Goal: Information Seeking & Learning: Learn about a topic

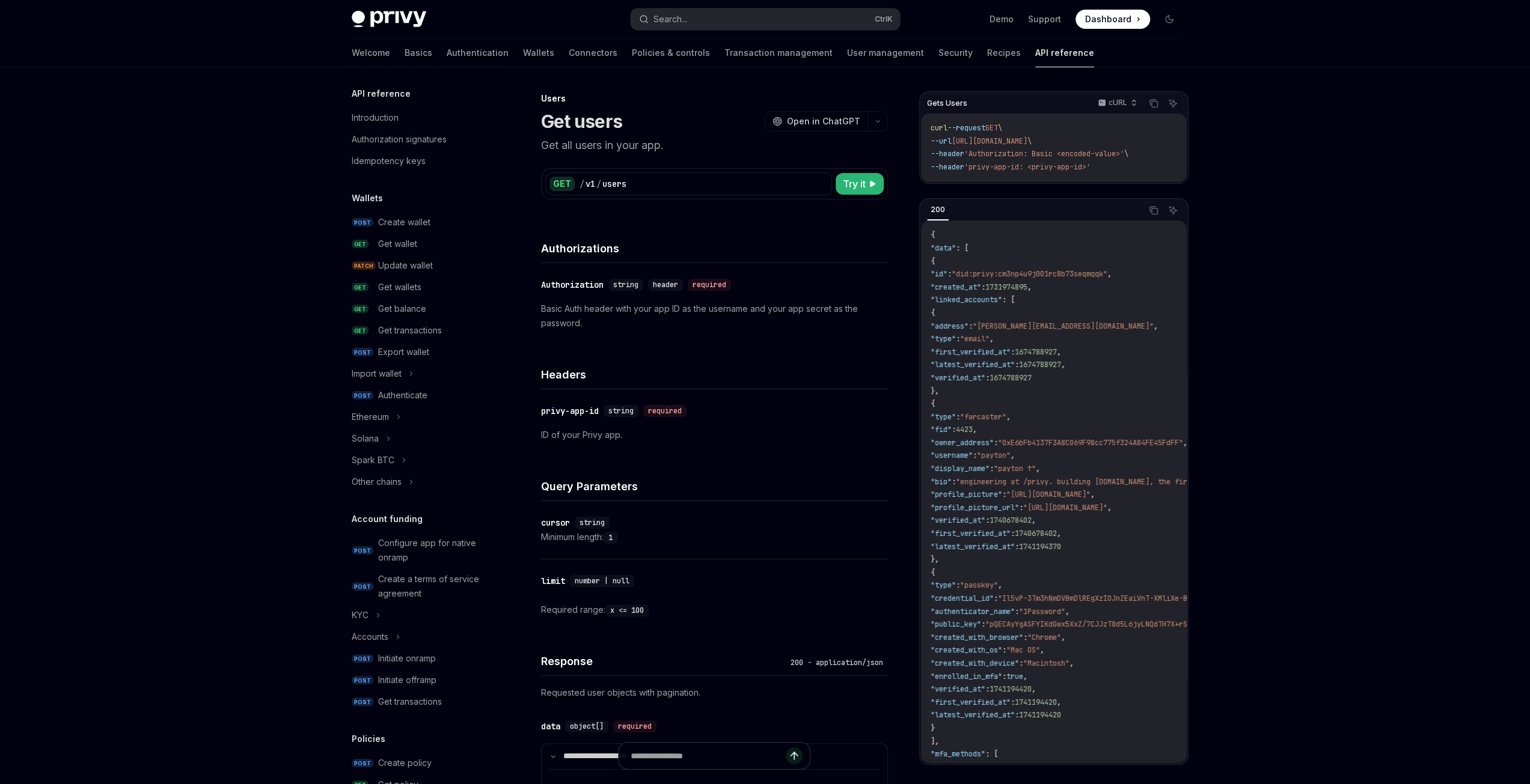
scroll to position [144, 0]
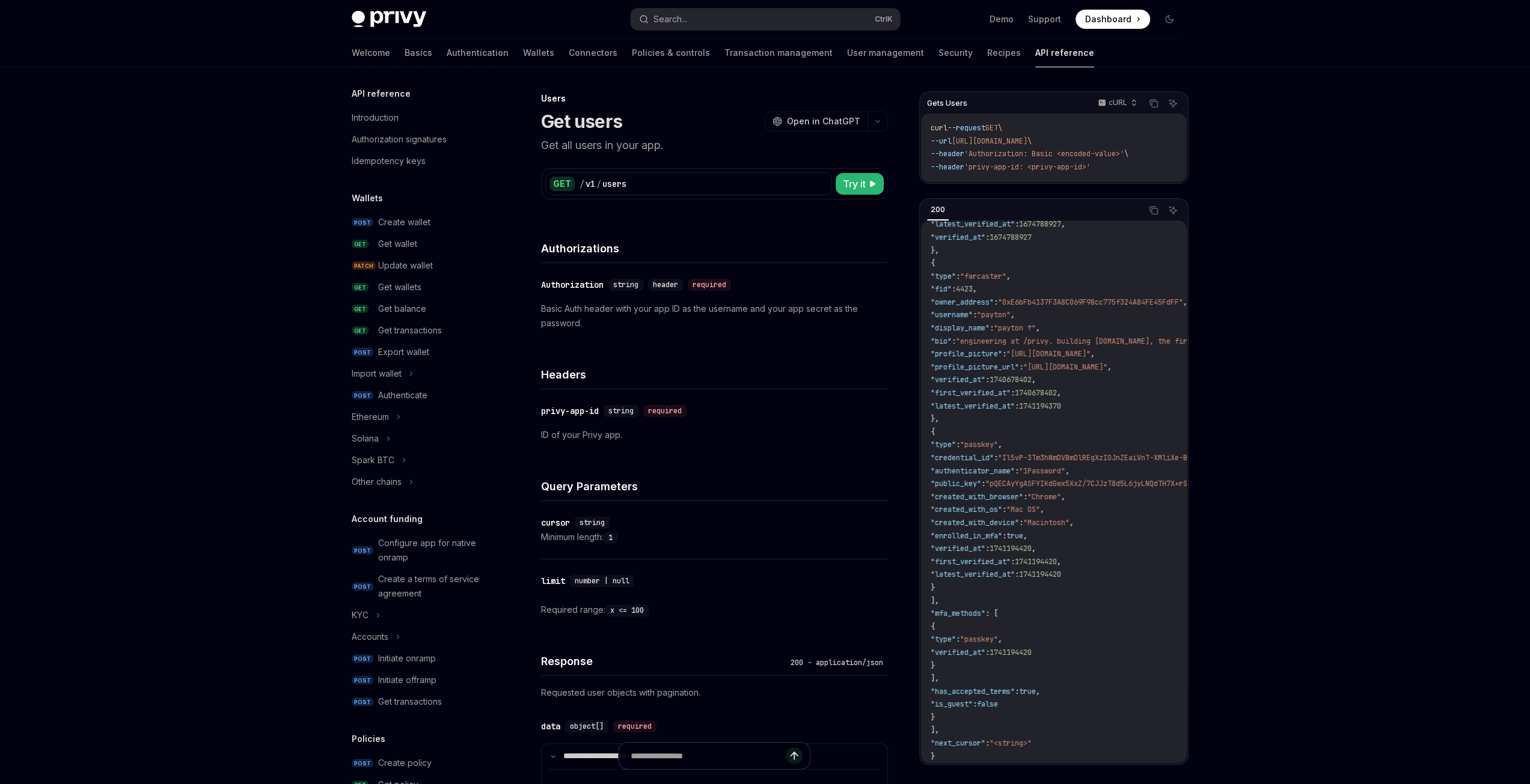
click at [405, 53] on link "Basics" at bounding box center [418, 52] width 27 height 29
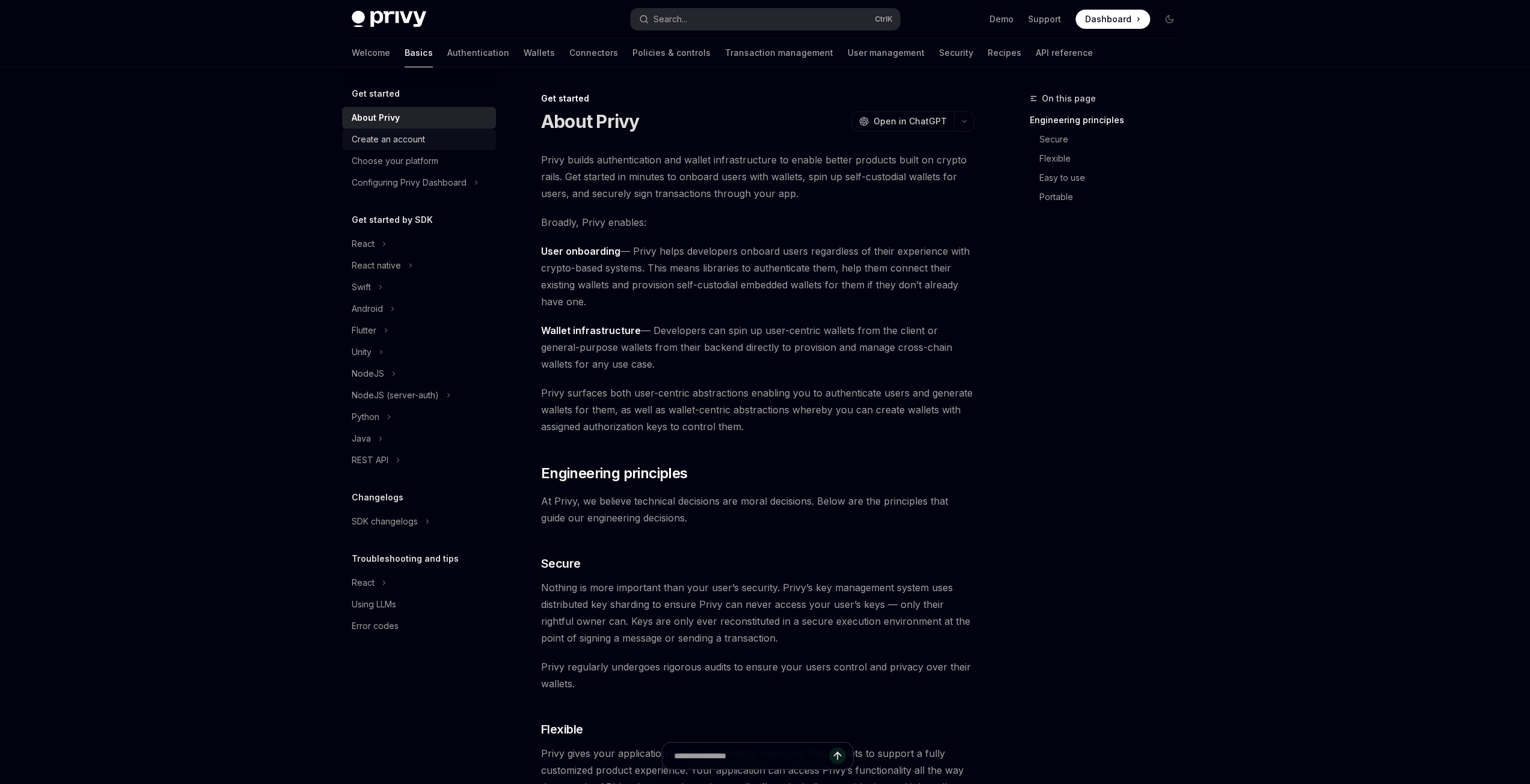
click at [385, 142] on div "Create an account" at bounding box center [388, 139] width 74 height 15
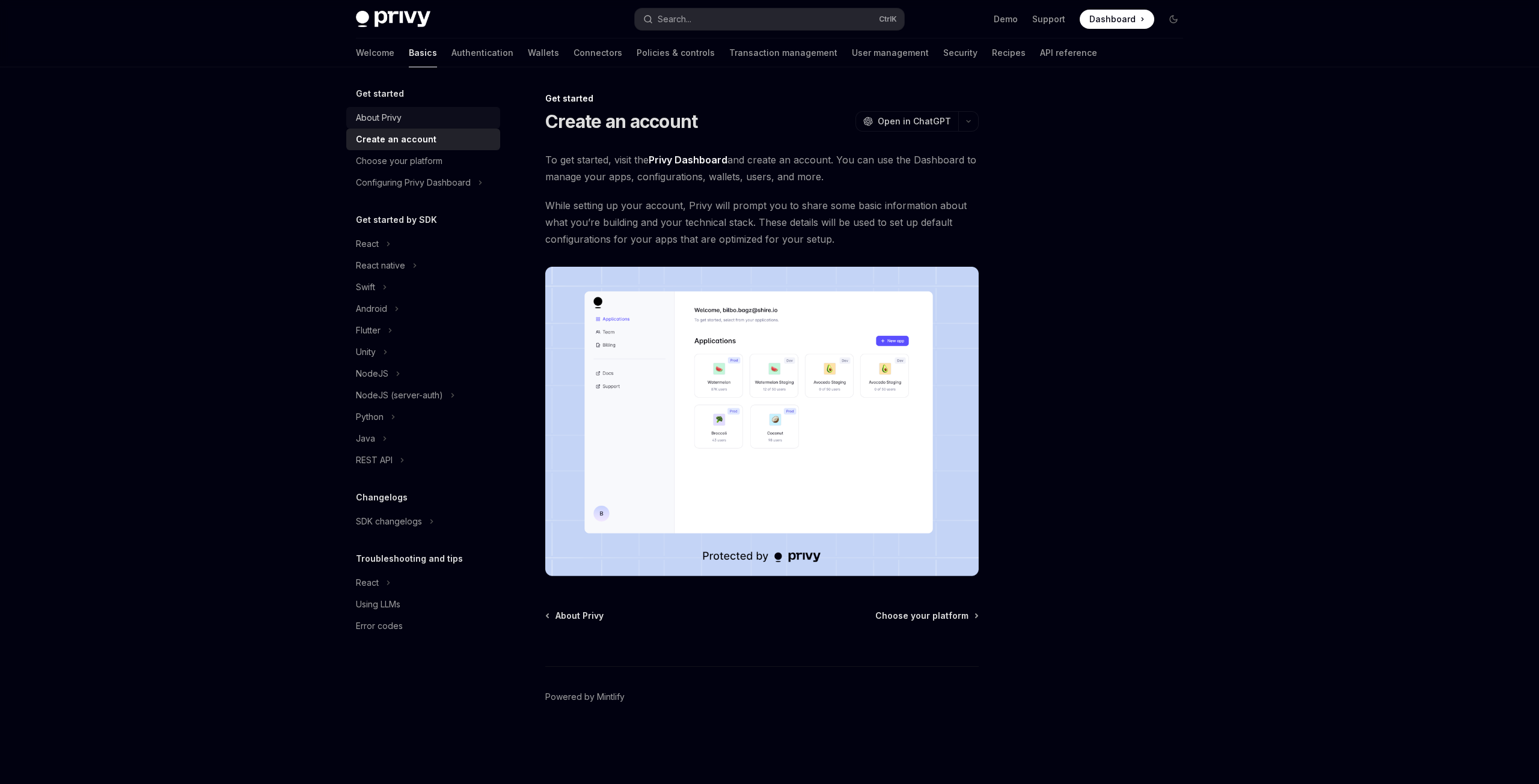
click at [373, 116] on div "About Privy" at bounding box center [378, 118] width 46 height 15
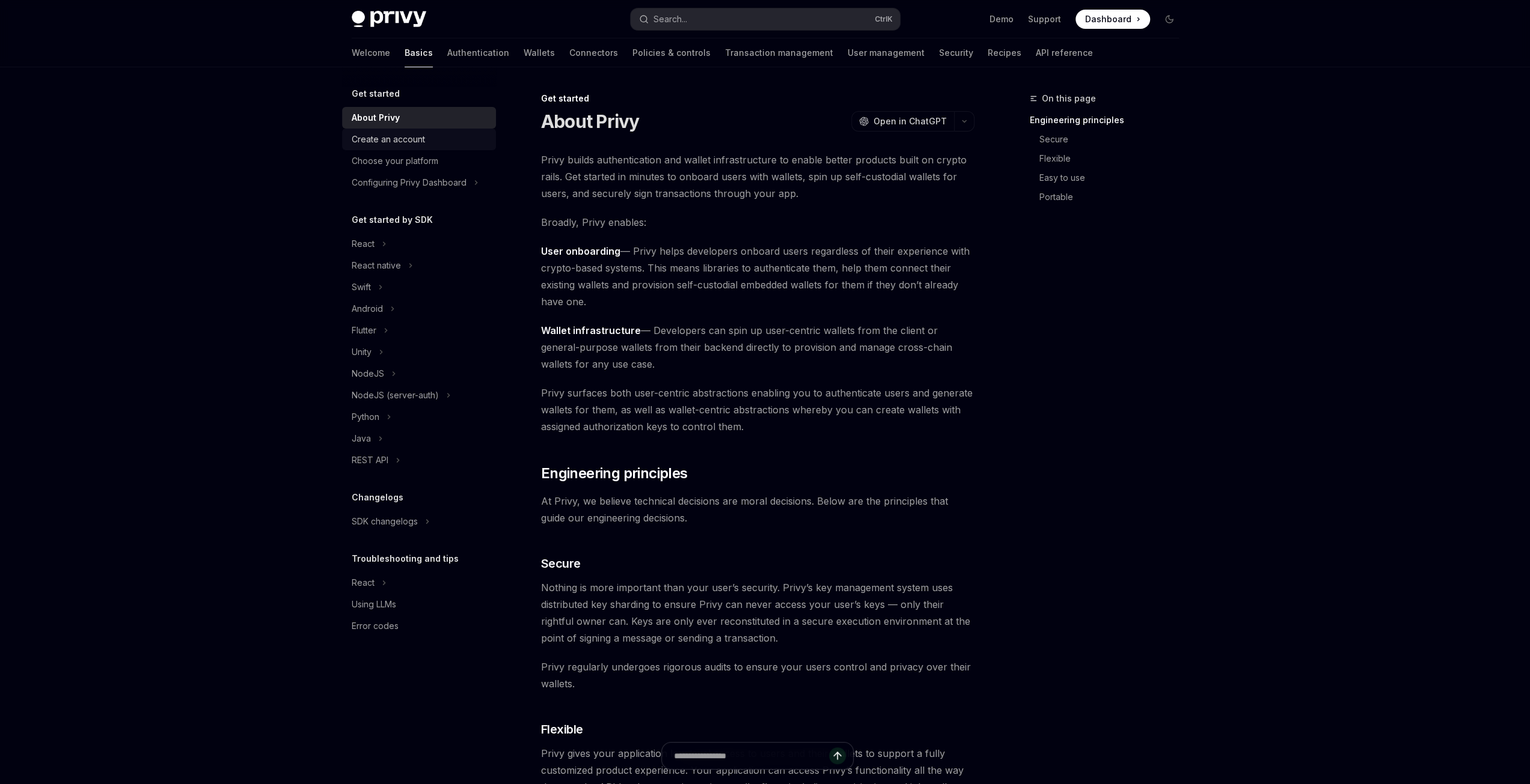
click at [378, 140] on div "Create an account" at bounding box center [388, 139] width 74 height 15
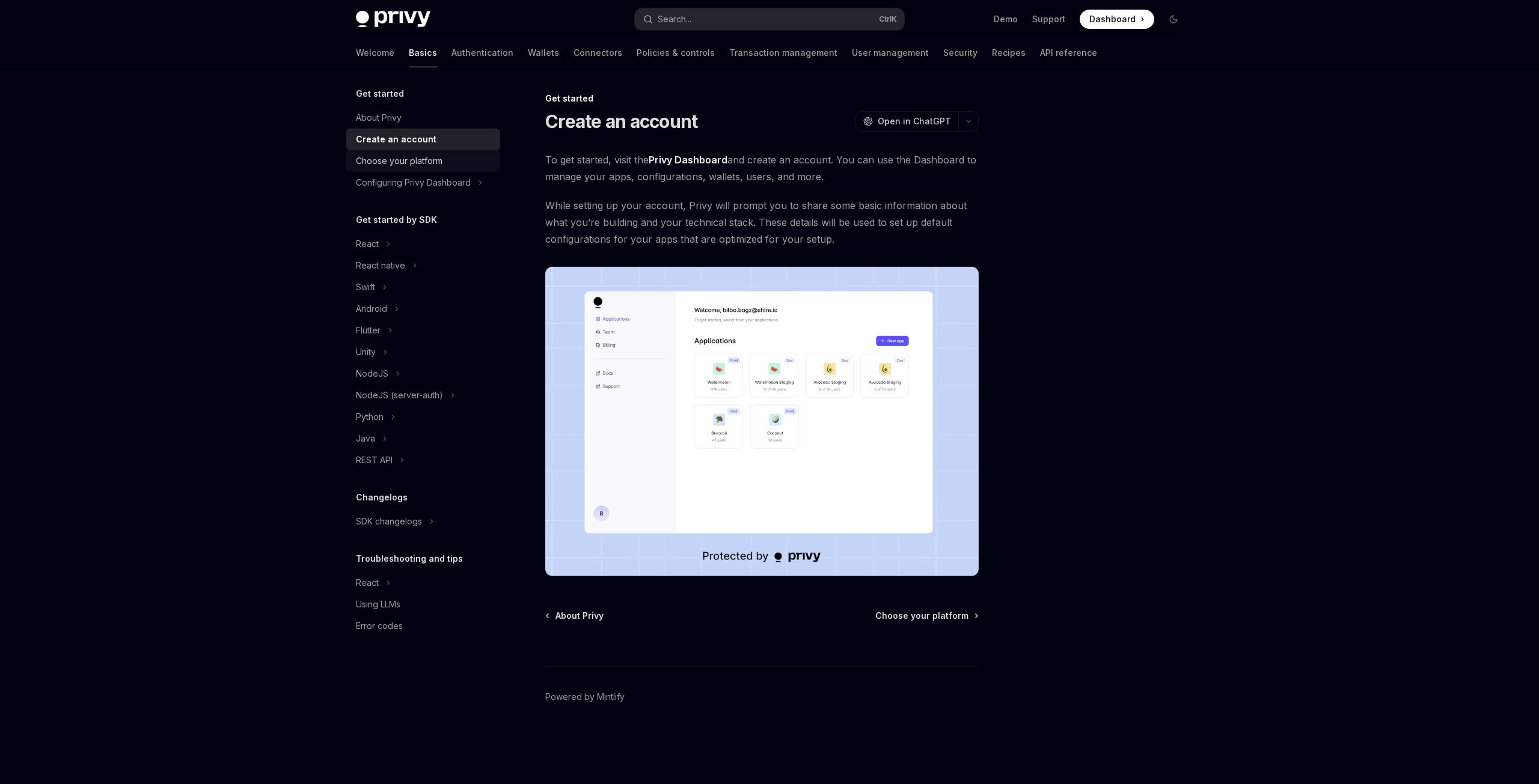
click at [392, 159] on div "Choose your platform" at bounding box center [399, 161] width 86 height 15
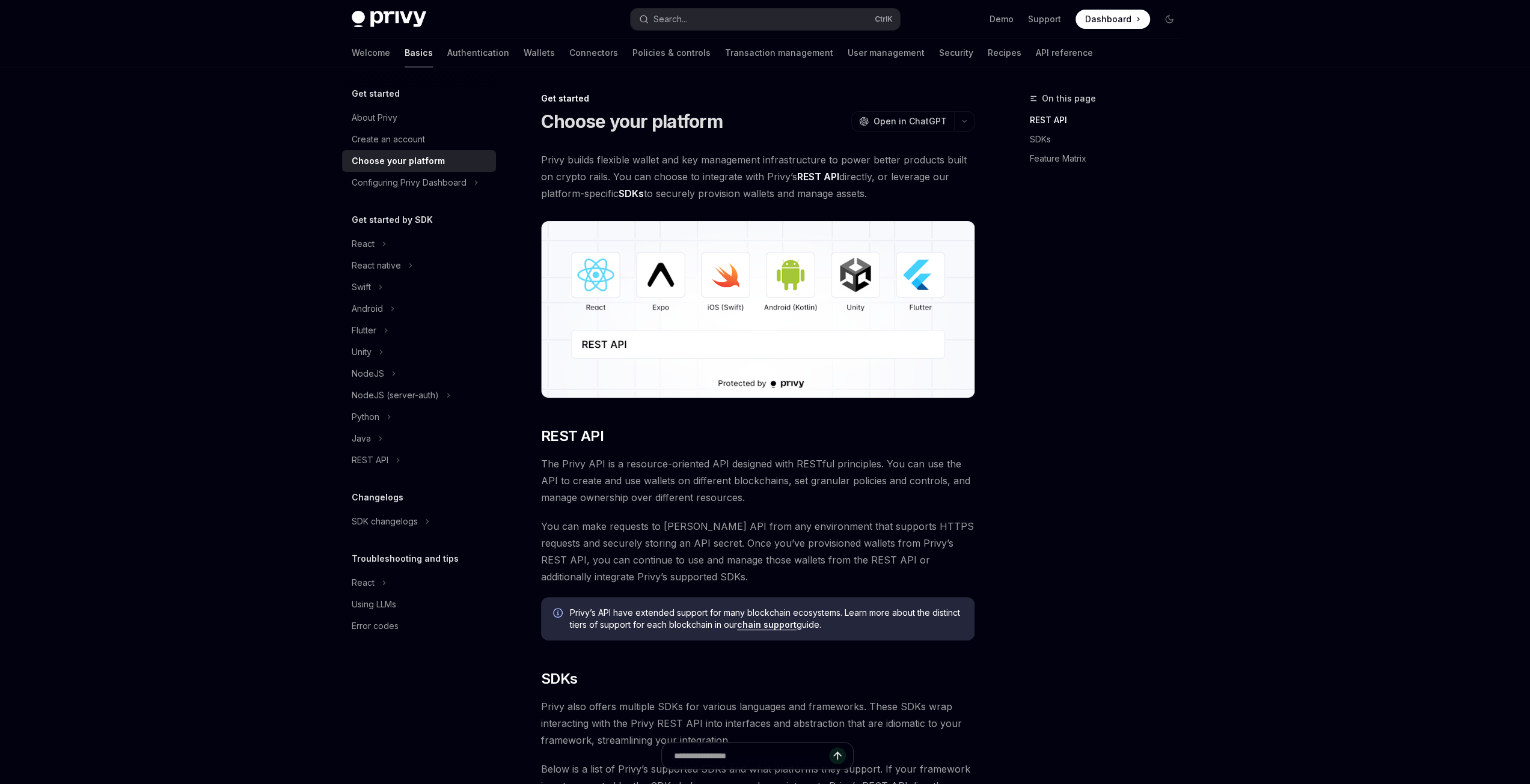
click at [447, 55] on link "Authentication" at bounding box center [478, 52] width 62 height 29
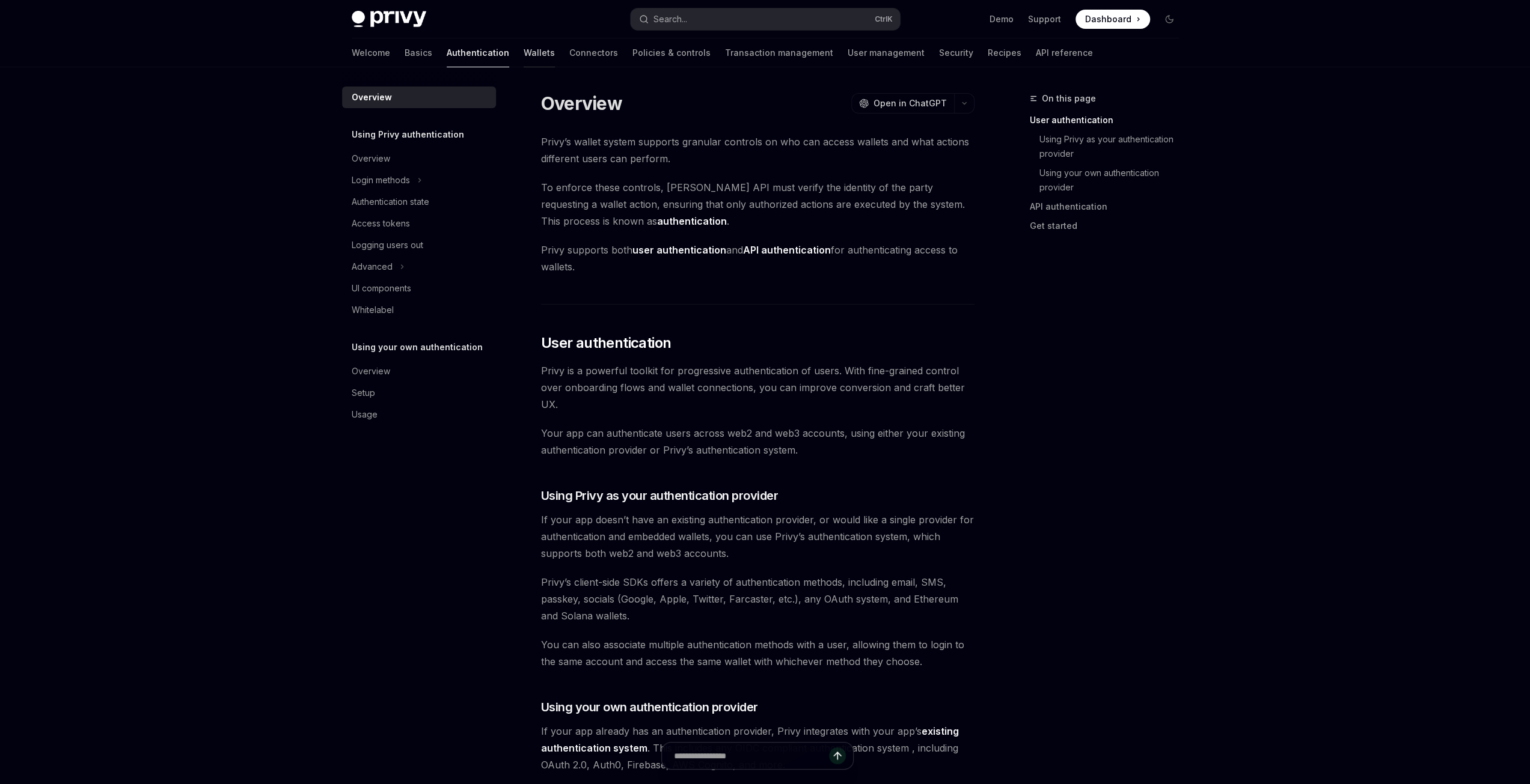
click at [524, 58] on link "Wallets" at bounding box center [539, 52] width 31 height 29
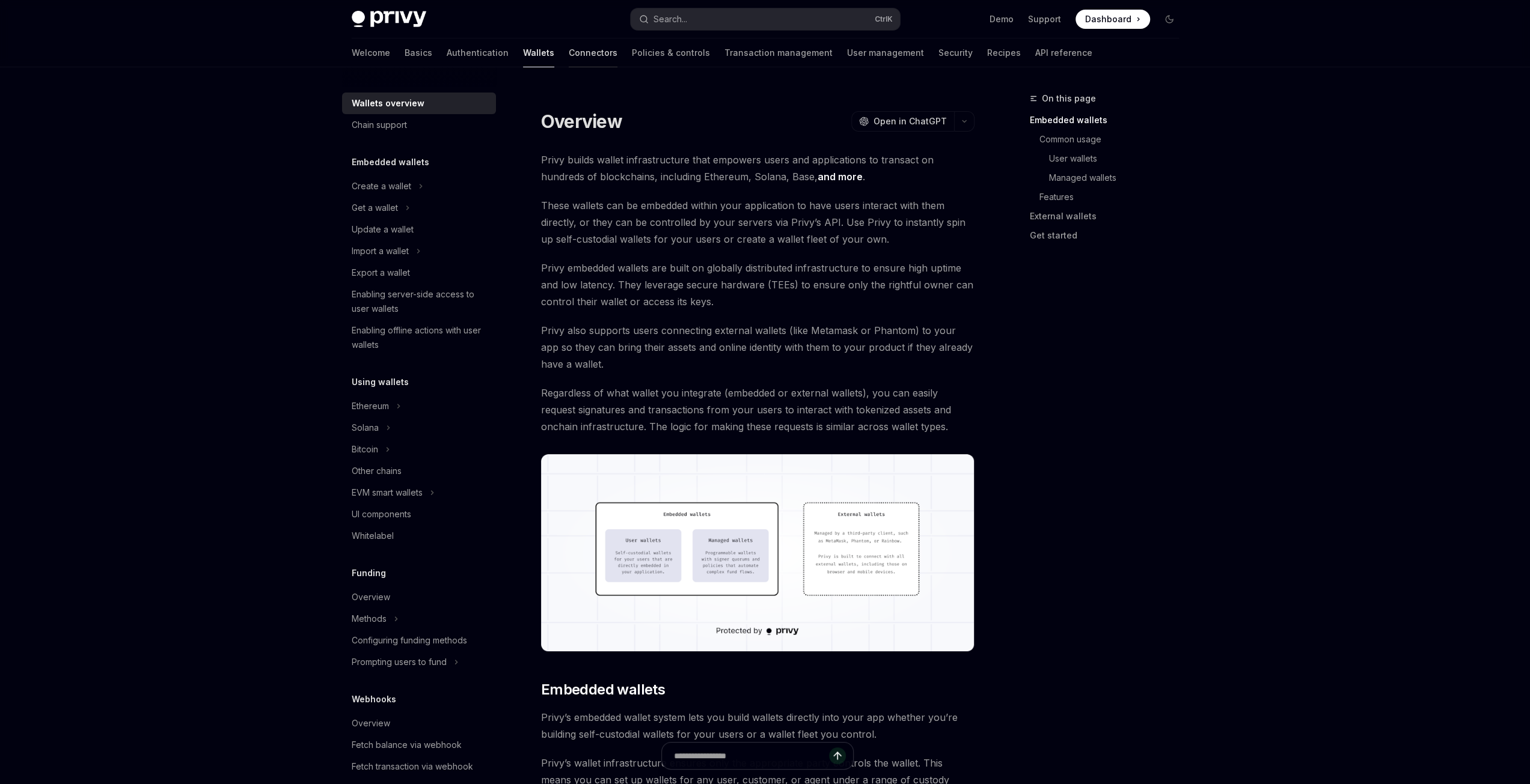
click at [569, 57] on link "Connectors" at bounding box center [593, 52] width 49 height 29
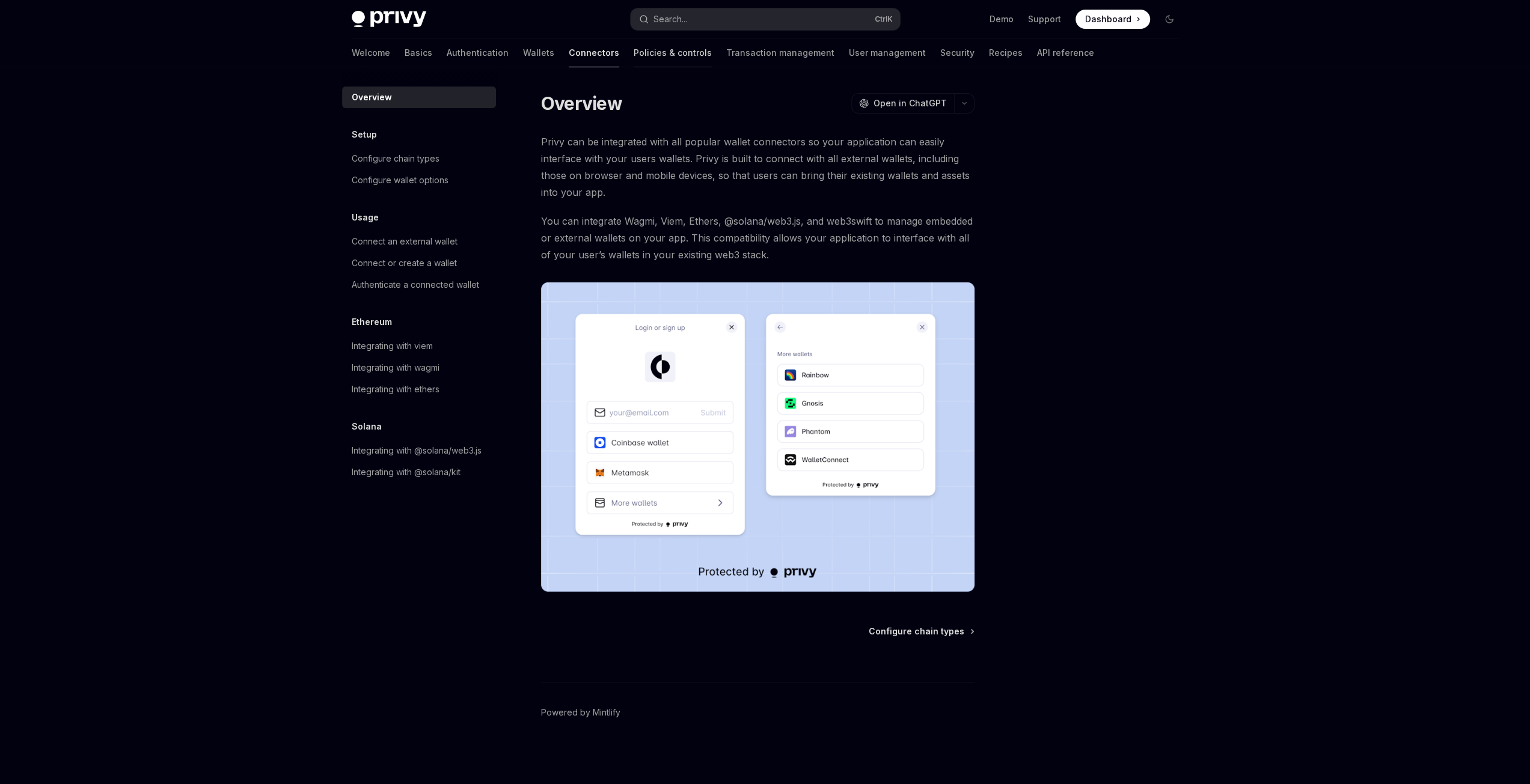
click at [633, 64] on link "Policies & controls" at bounding box center [672, 52] width 78 height 29
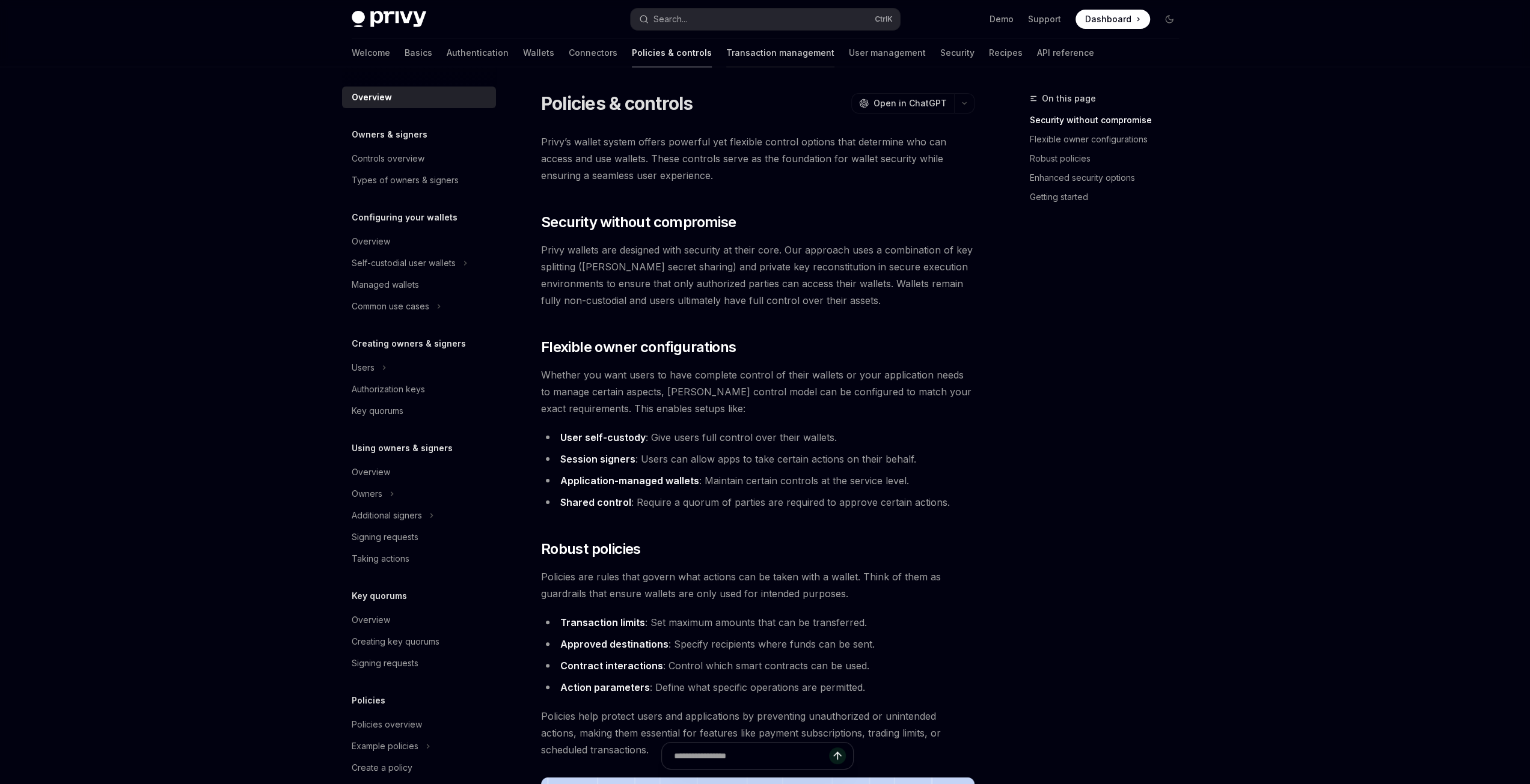
click at [739, 57] on link "Transaction management" at bounding box center [781, 52] width 108 height 29
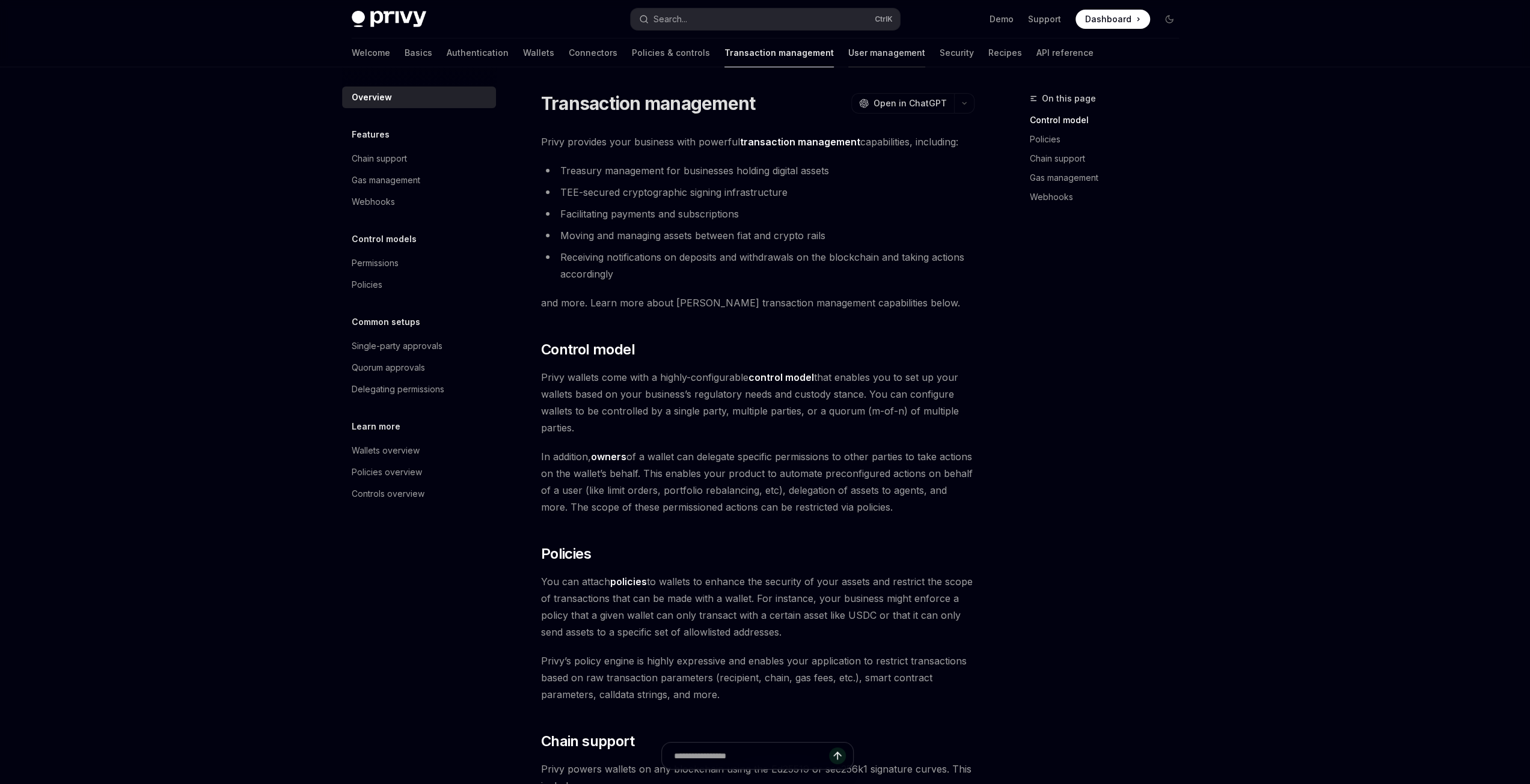
click at [848, 55] on link "User management" at bounding box center [886, 52] width 77 height 29
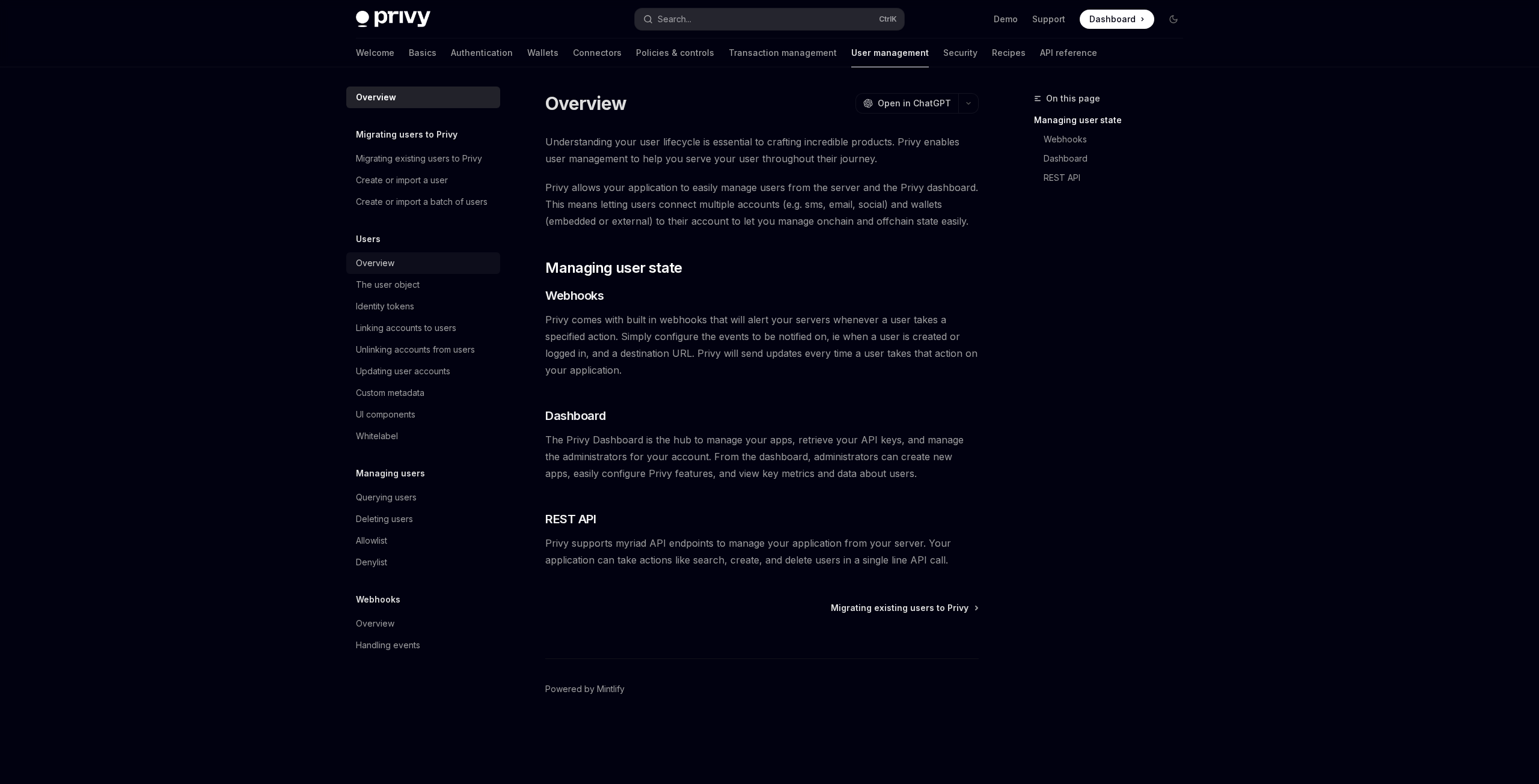
click at [360, 265] on div "Overview" at bounding box center [375, 263] width 38 height 15
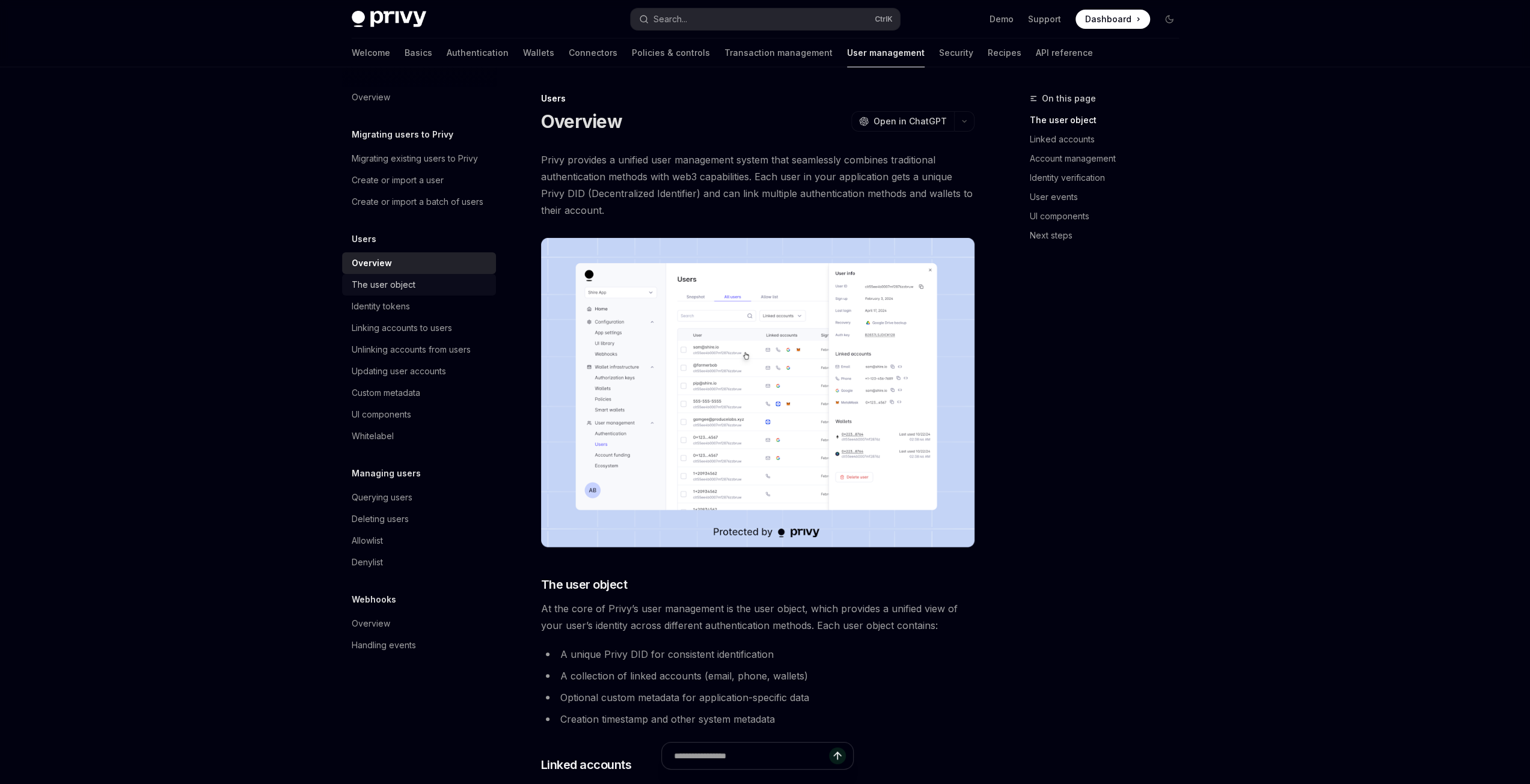
click at [408, 289] on div "The user object" at bounding box center [383, 285] width 64 height 15
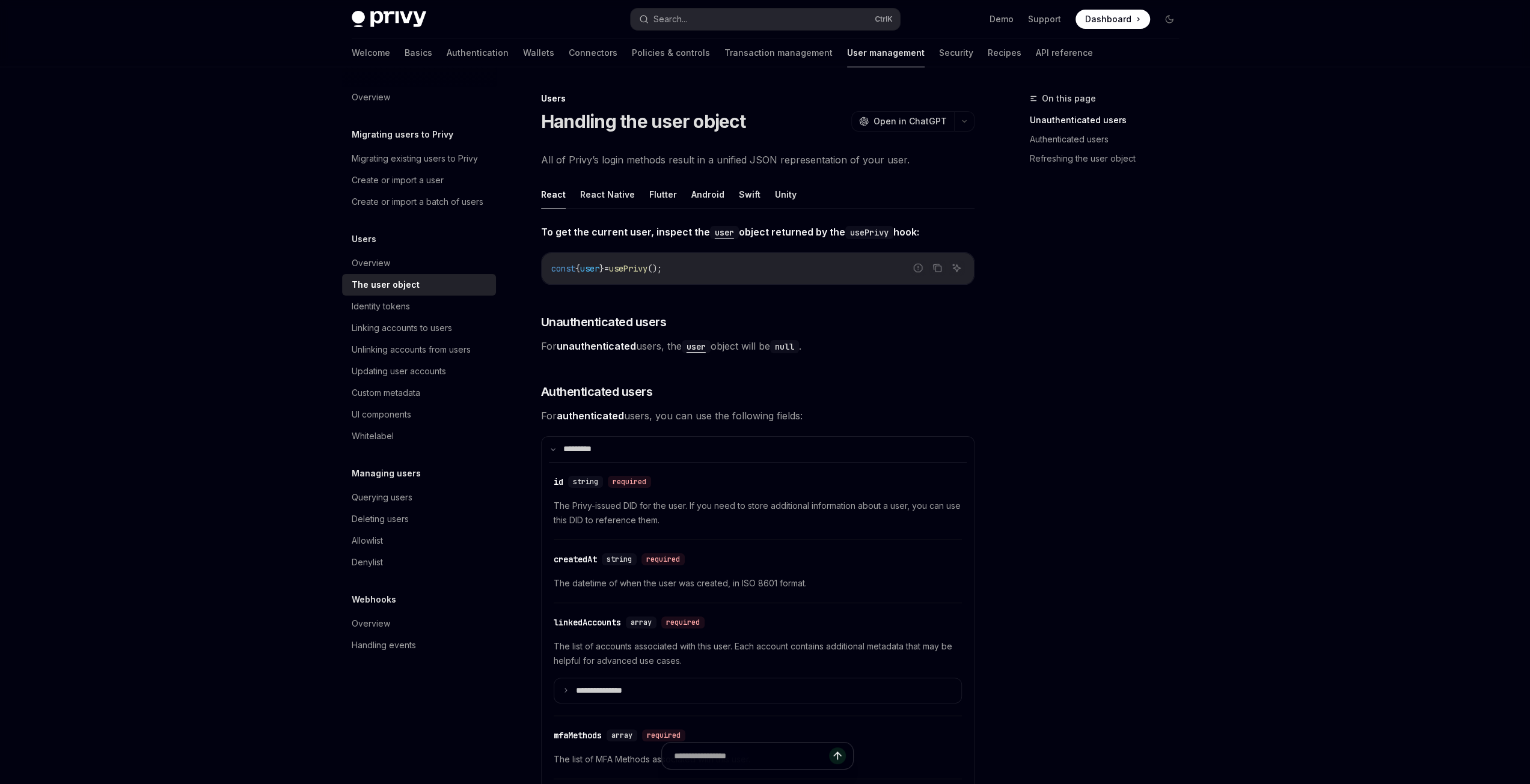
click at [1129, 468] on div "On this page Unauthenticated users Authenticated users Refreshing the user obje…" at bounding box center [1097, 437] width 183 height 693
drag, startPoint x: 627, startPoint y: 416, endPoint x: 644, endPoint y: 414, distance: 17.1
click at [644, 414] on span "For authenticated users, you can use the following fields:" at bounding box center [757, 416] width 433 height 17
click at [644, 415] on span "For authenticated users, you can use the following fields:" at bounding box center [757, 416] width 433 height 17
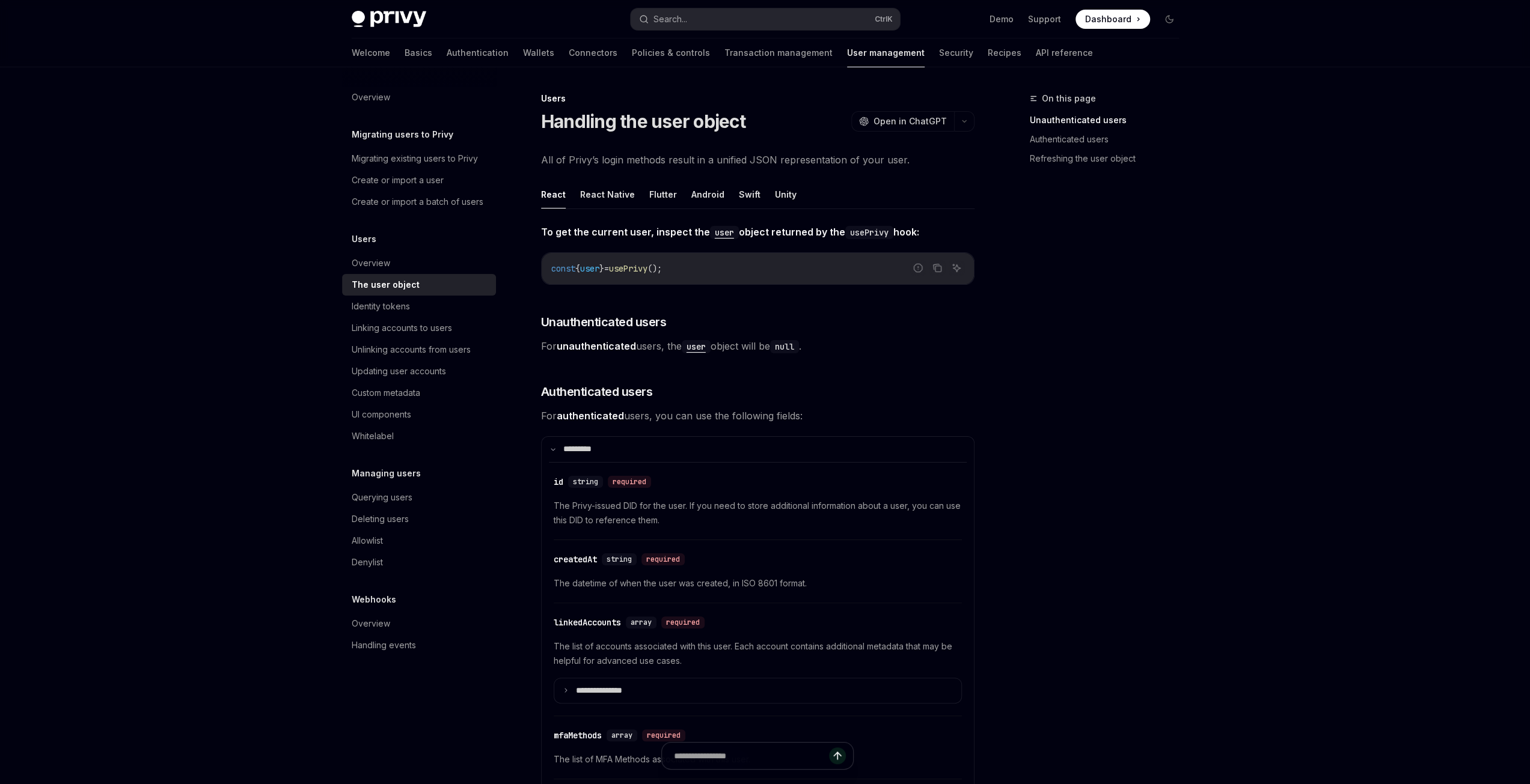
click at [706, 415] on span "For authenticated users, you can use the following fields:" at bounding box center [757, 416] width 433 height 17
click at [760, 417] on span "For authenticated users, you can use the following fields:" at bounding box center [757, 416] width 433 height 17
click at [795, 415] on span "For authenticated users, you can use the following fields:" at bounding box center [757, 416] width 433 height 17
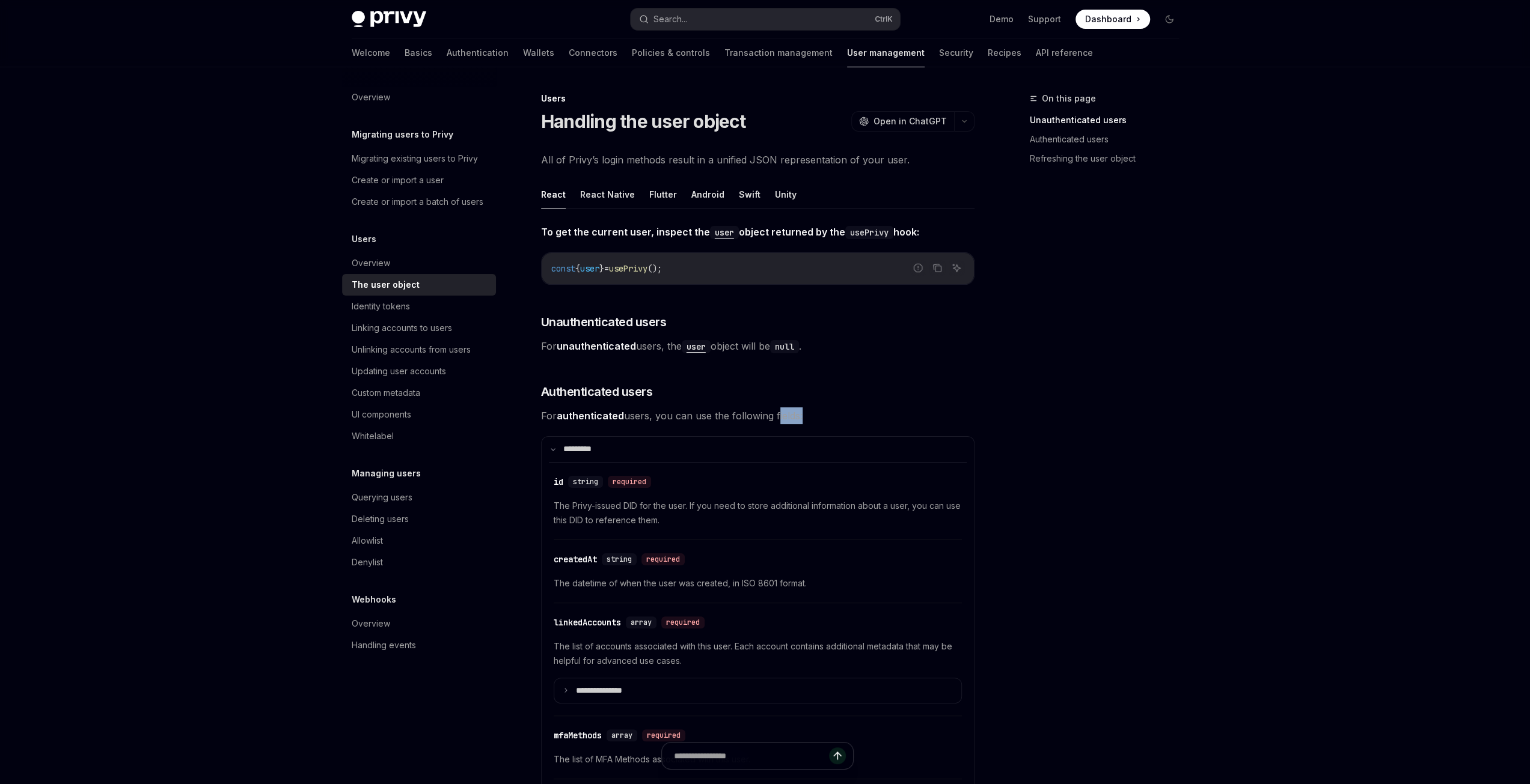
click at [795, 415] on span "For authenticated users, you can use the following fields:" at bounding box center [757, 416] width 433 height 17
click at [1106, 445] on div "On this page Unauthenticated users Authenticated users Refreshing the user obje…" at bounding box center [1097, 437] width 183 height 693
click at [1136, 557] on div "On this page Unauthenticated users Authenticated users Refreshing the user obje…" at bounding box center [1097, 437] width 183 height 693
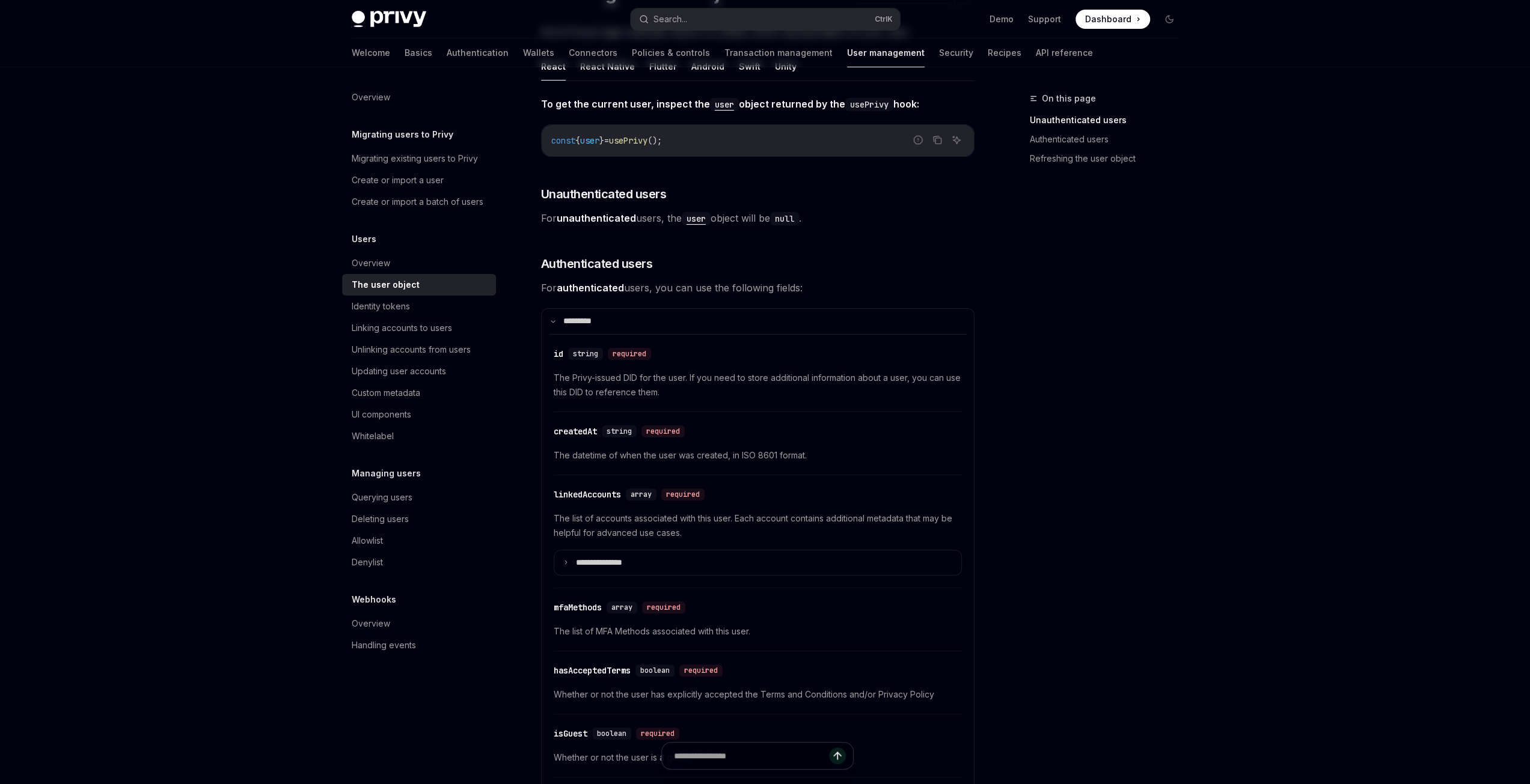
scroll to position [180, 0]
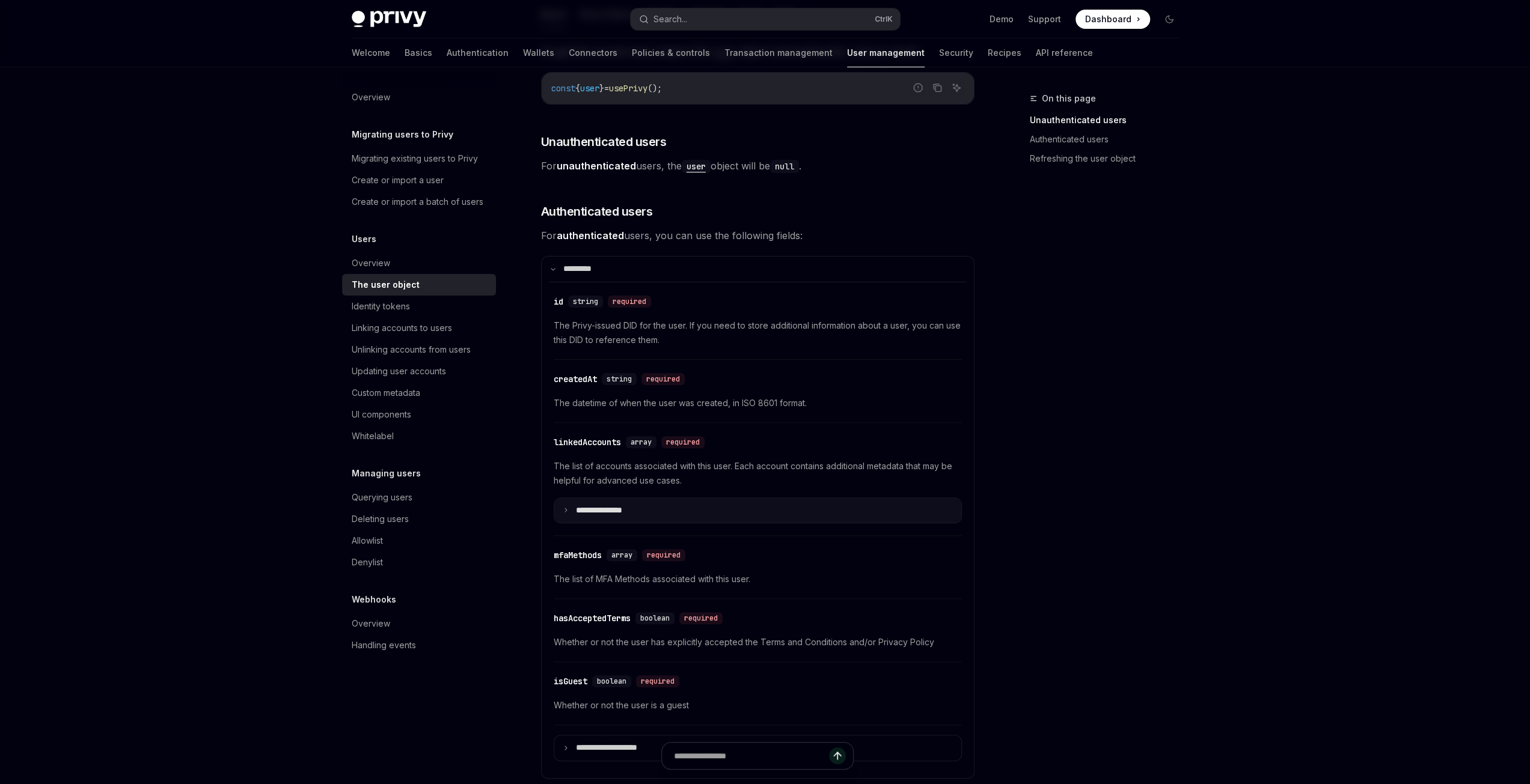
click at [566, 504] on summary "**********" at bounding box center [757, 511] width 407 height 26
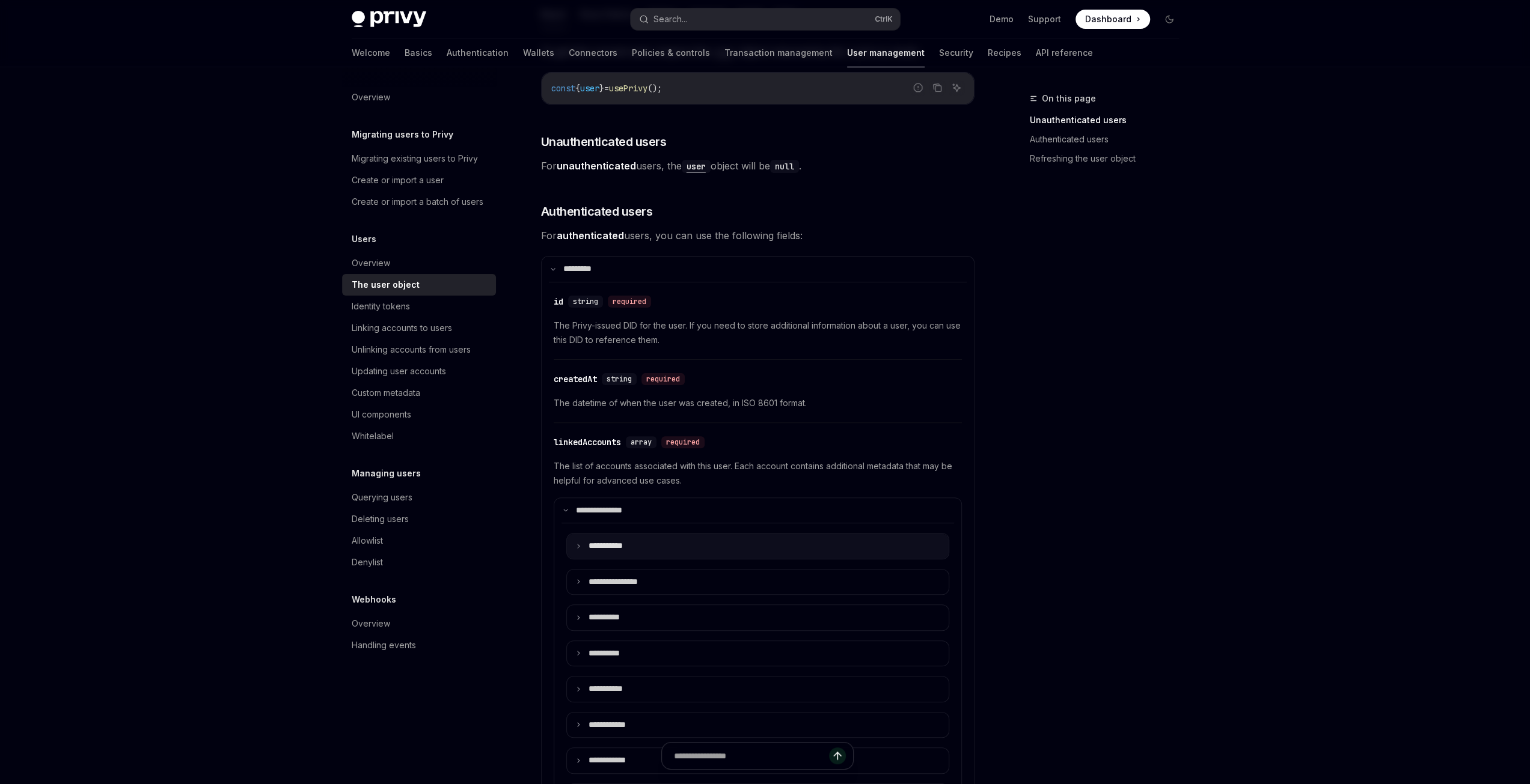
click at [579, 546] on icon at bounding box center [579, 546] width 6 height 6
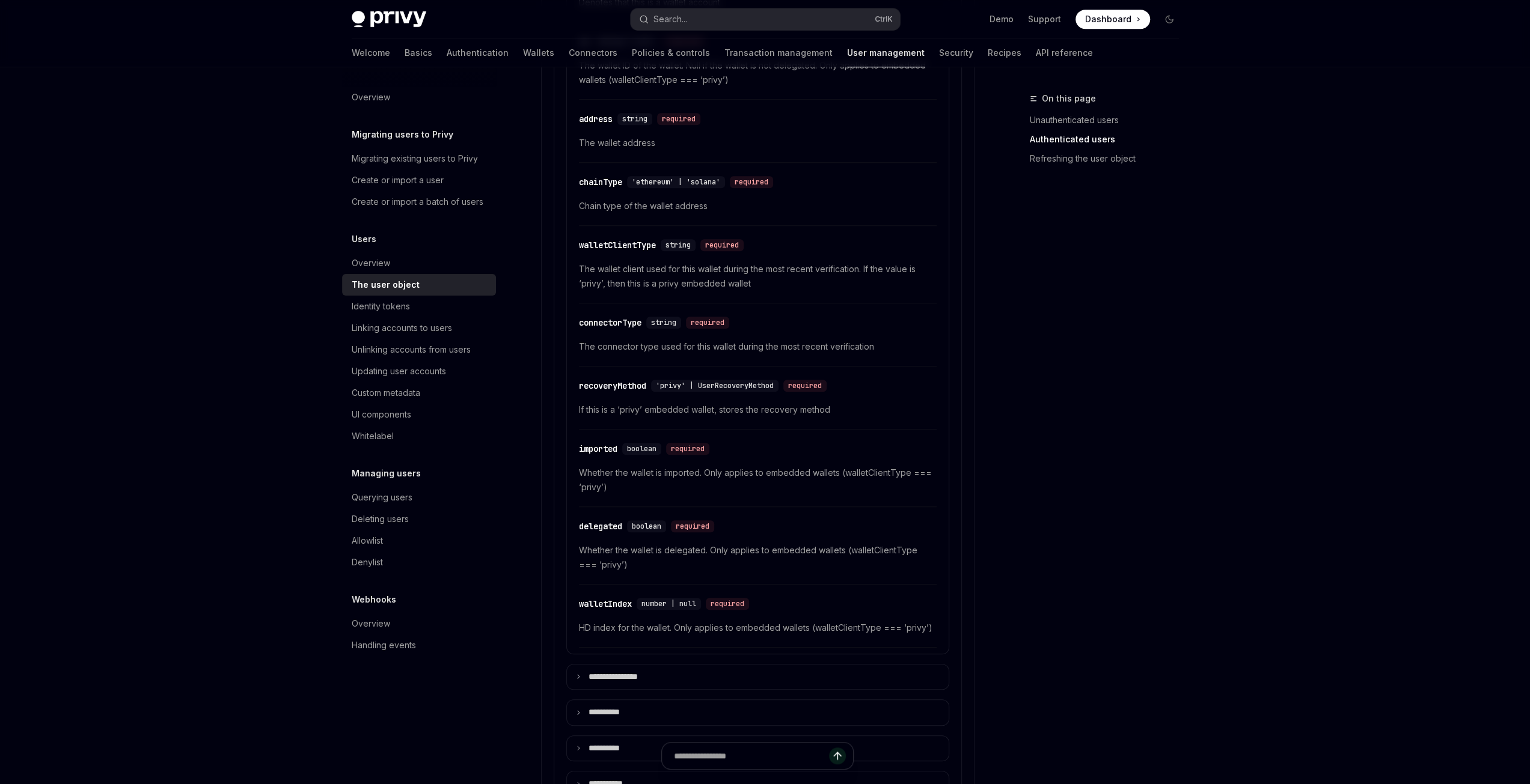
scroll to position [782, 0]
click at [575, 673] on icon at bounding box center [579, 676] width 6 height 6
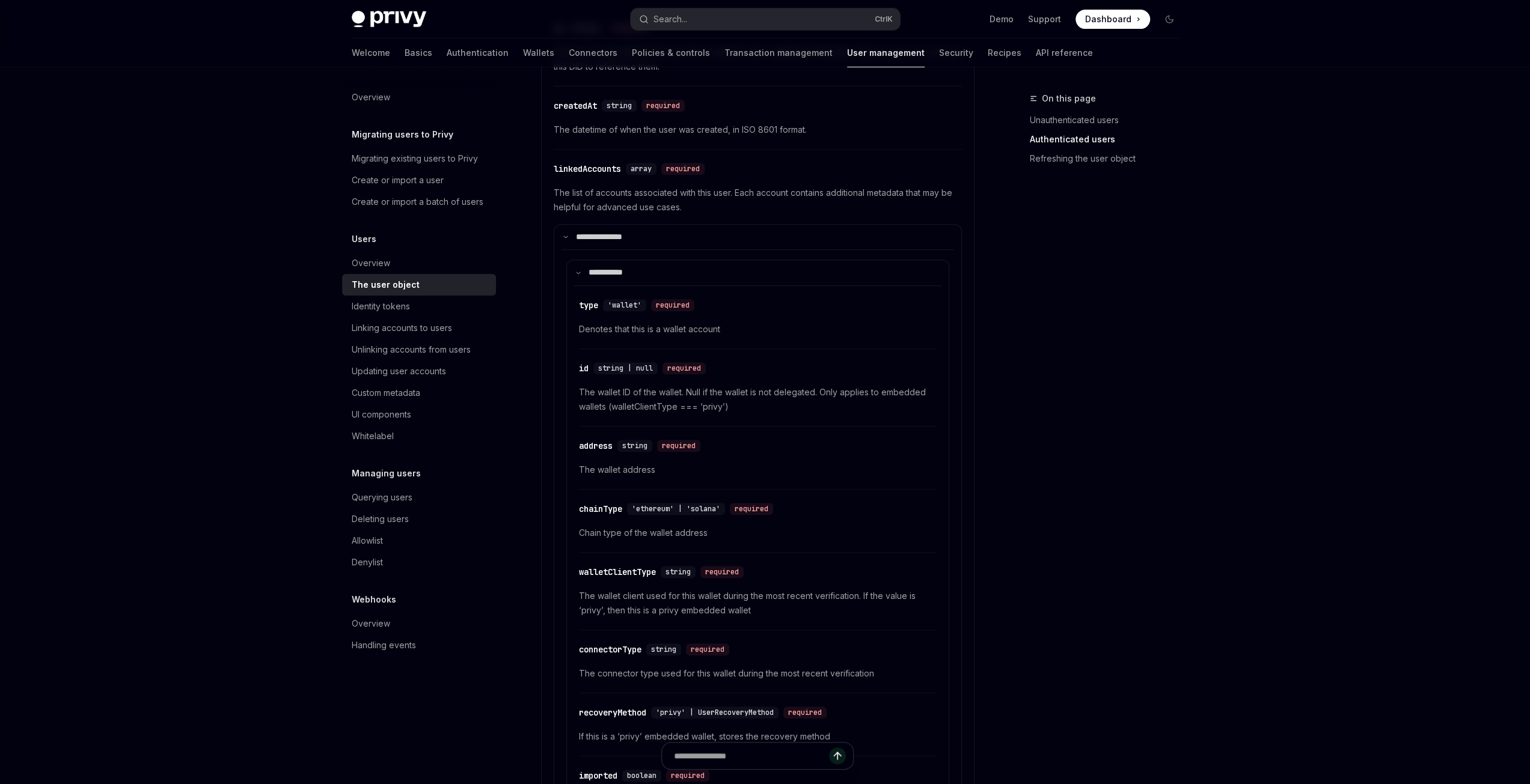
scroll to position [361, 0]
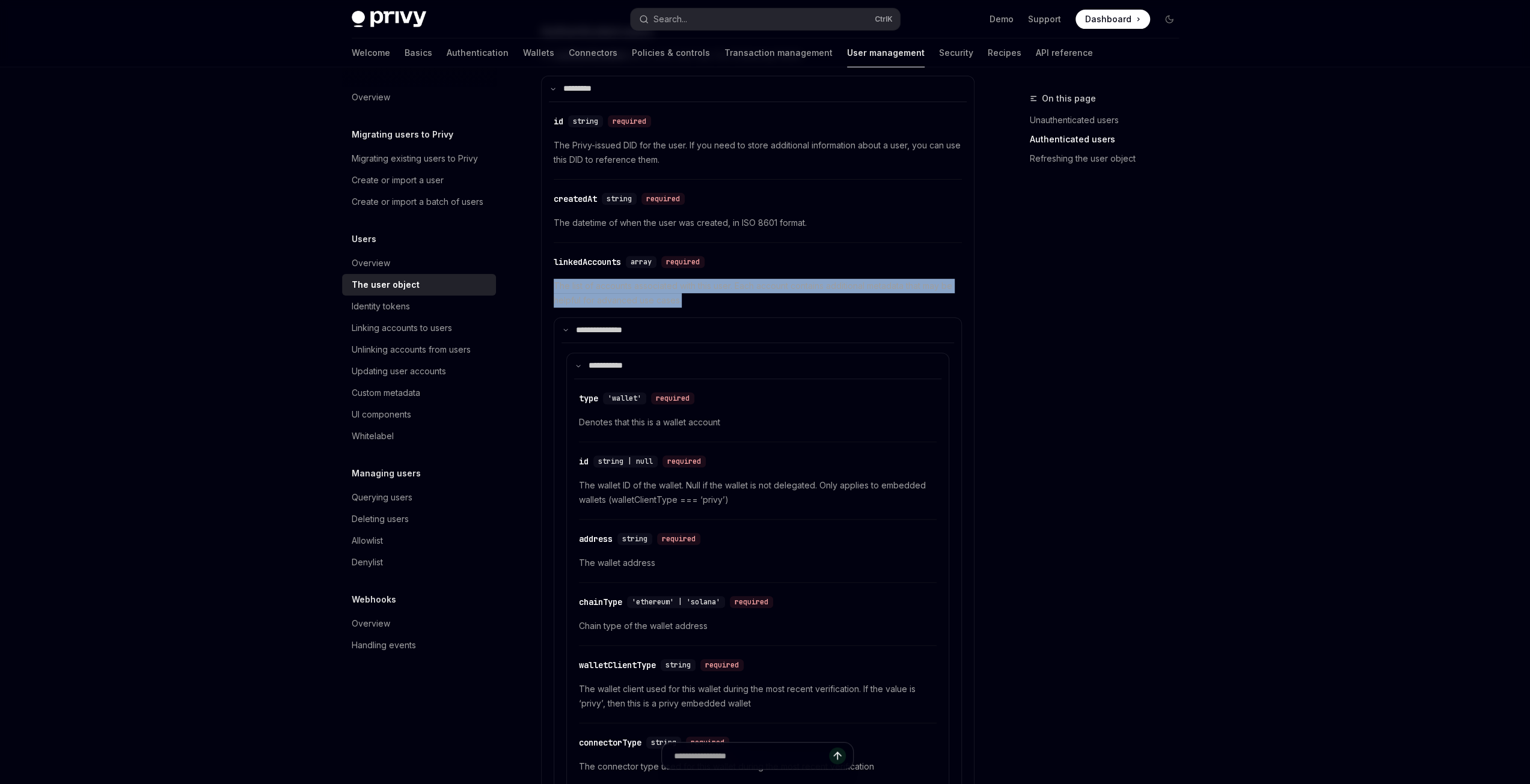
drag, startPoint x: 697, startPoint y: 304, endPoint x: 551, endPoint y: 274, distance: 149.1
click at [696, 302] on span "The list of accounts associated with this user. Each account contains additiona…" at bounding box center [757, 293] width 408 height 29
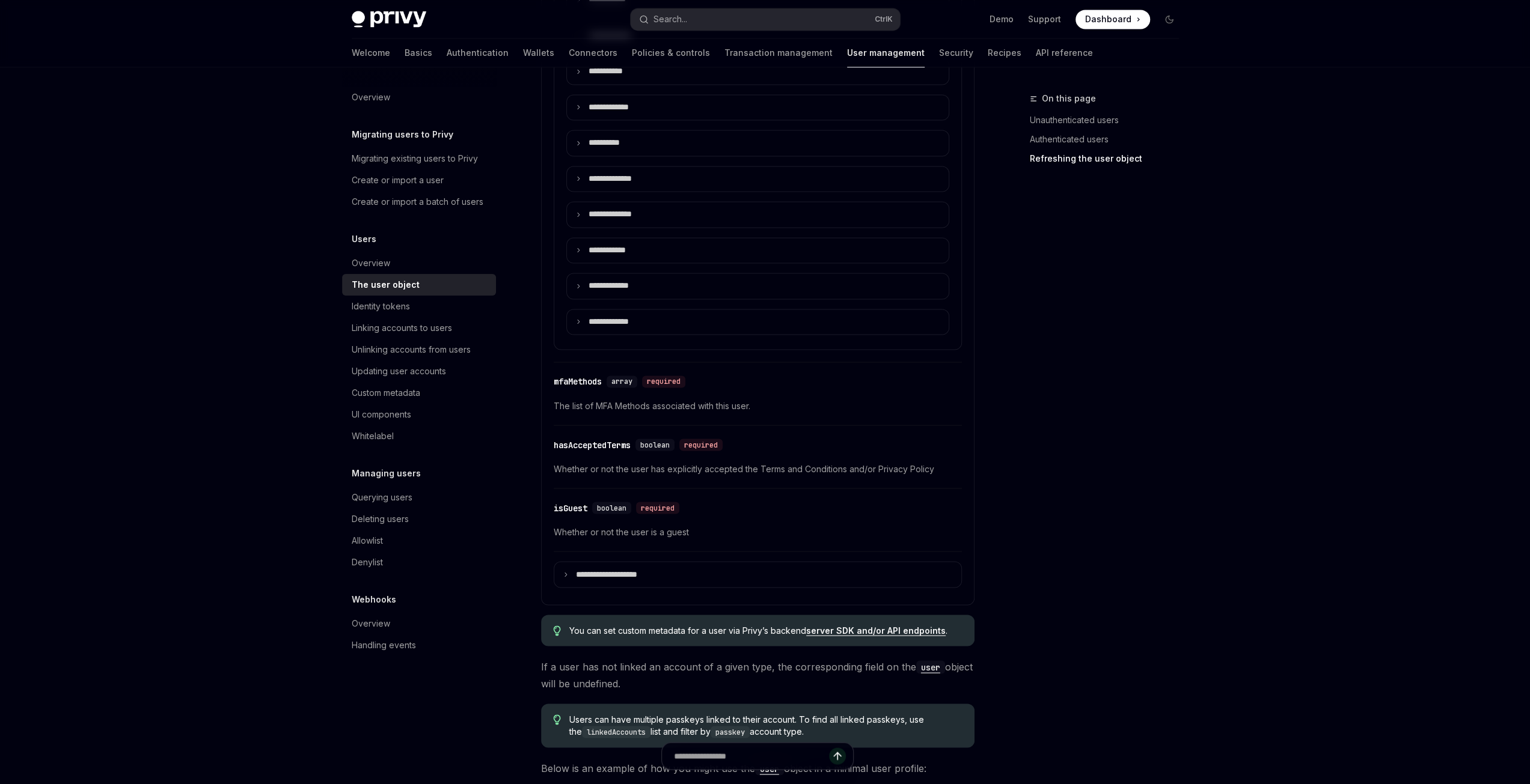
scroll to position [1923, 0]
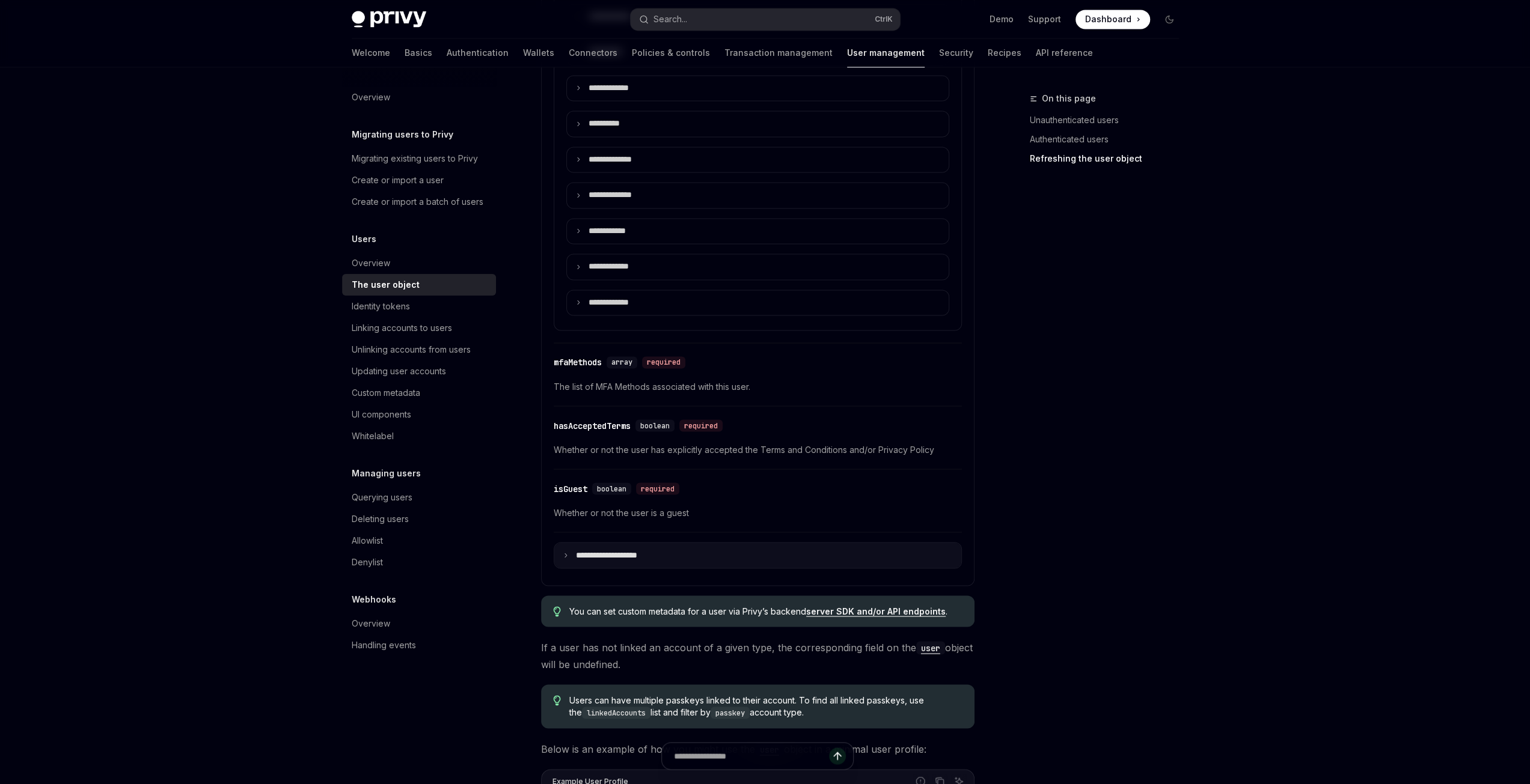
click at [566, 552] on icon at bounding box center [566, 555] width 6 height 6
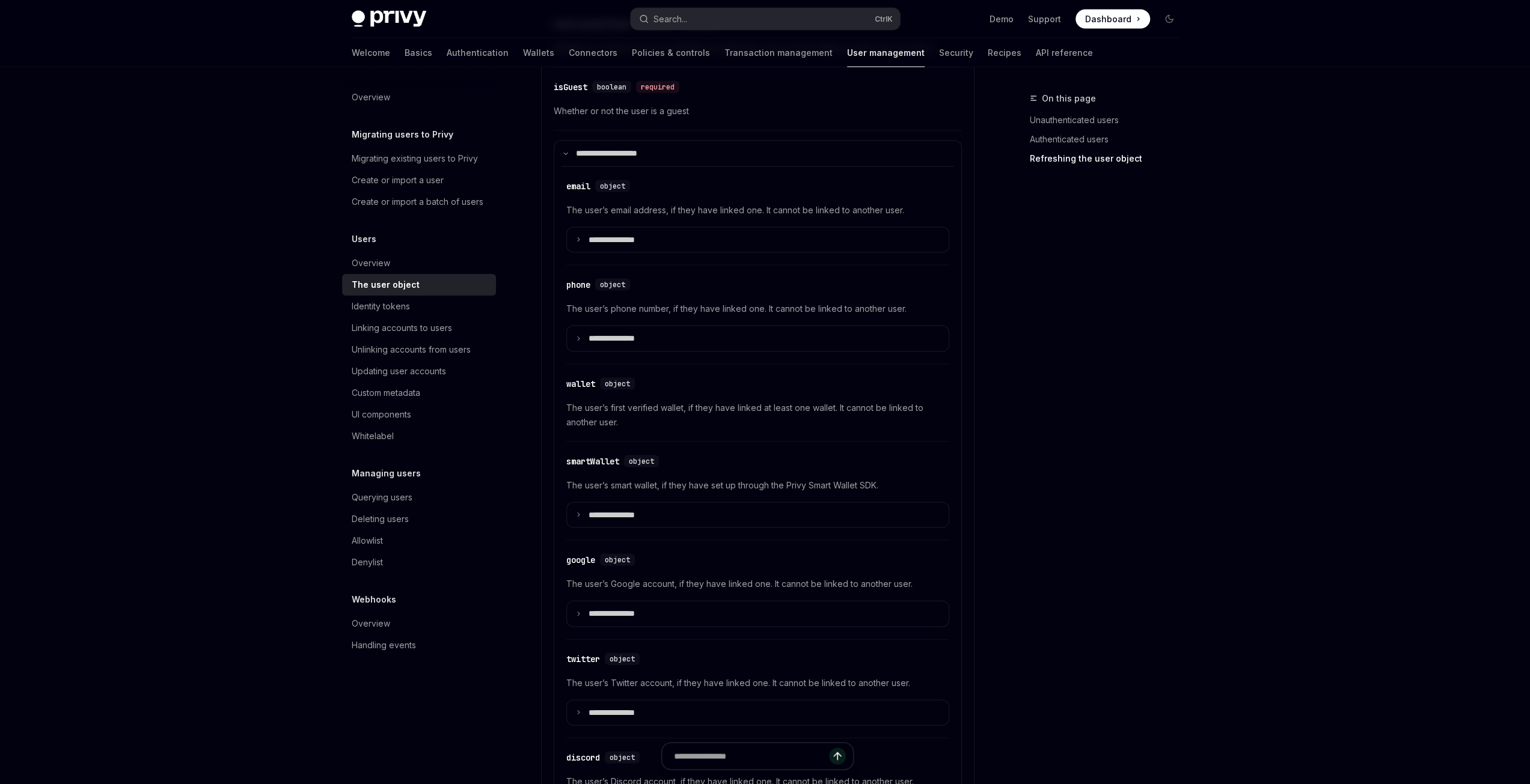
scroll to position [2344, 0]
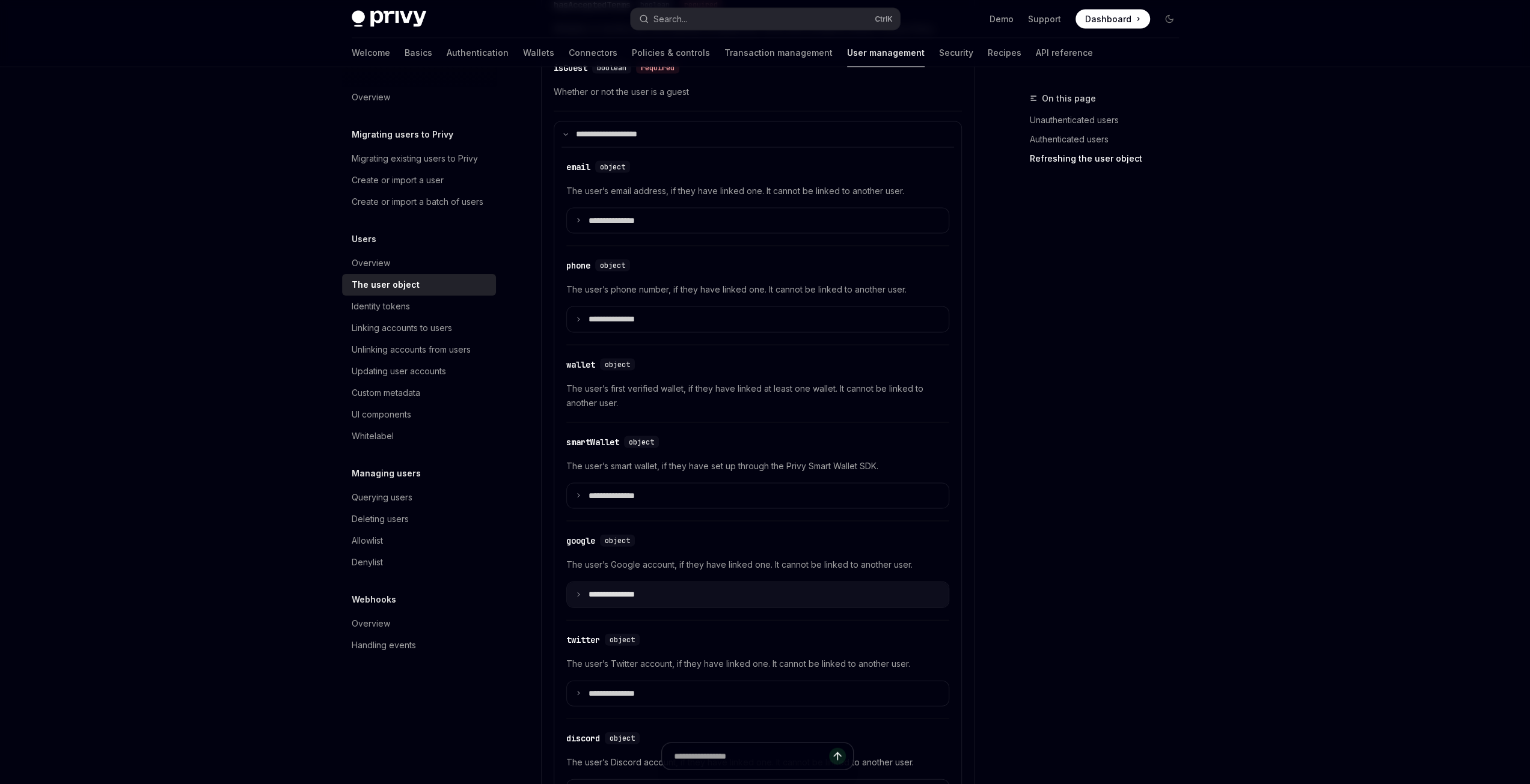
click at [582, 582] on summary "**********" at bounding box center [757, 595] width 381 height 26
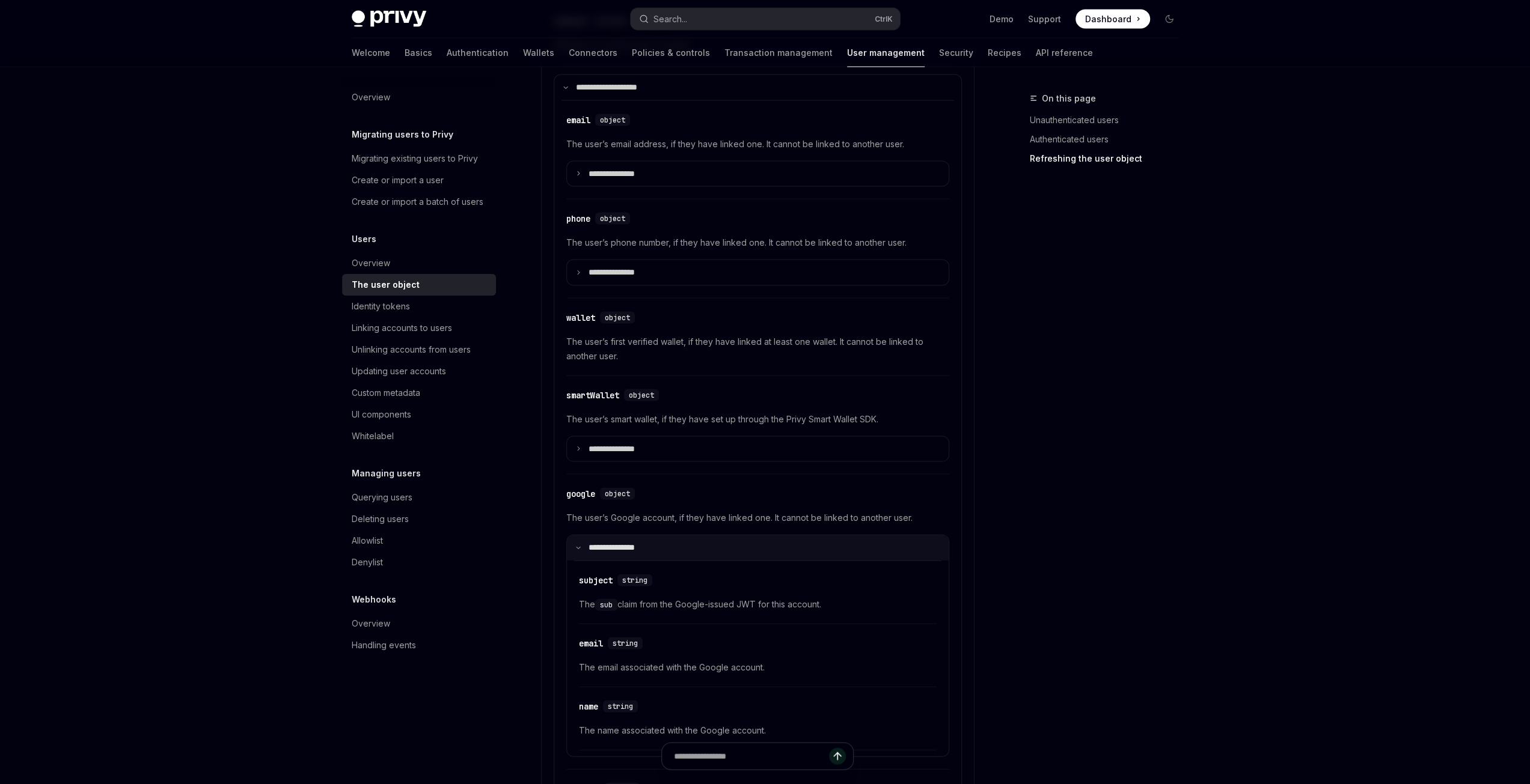
scroll to position [2464, 0]
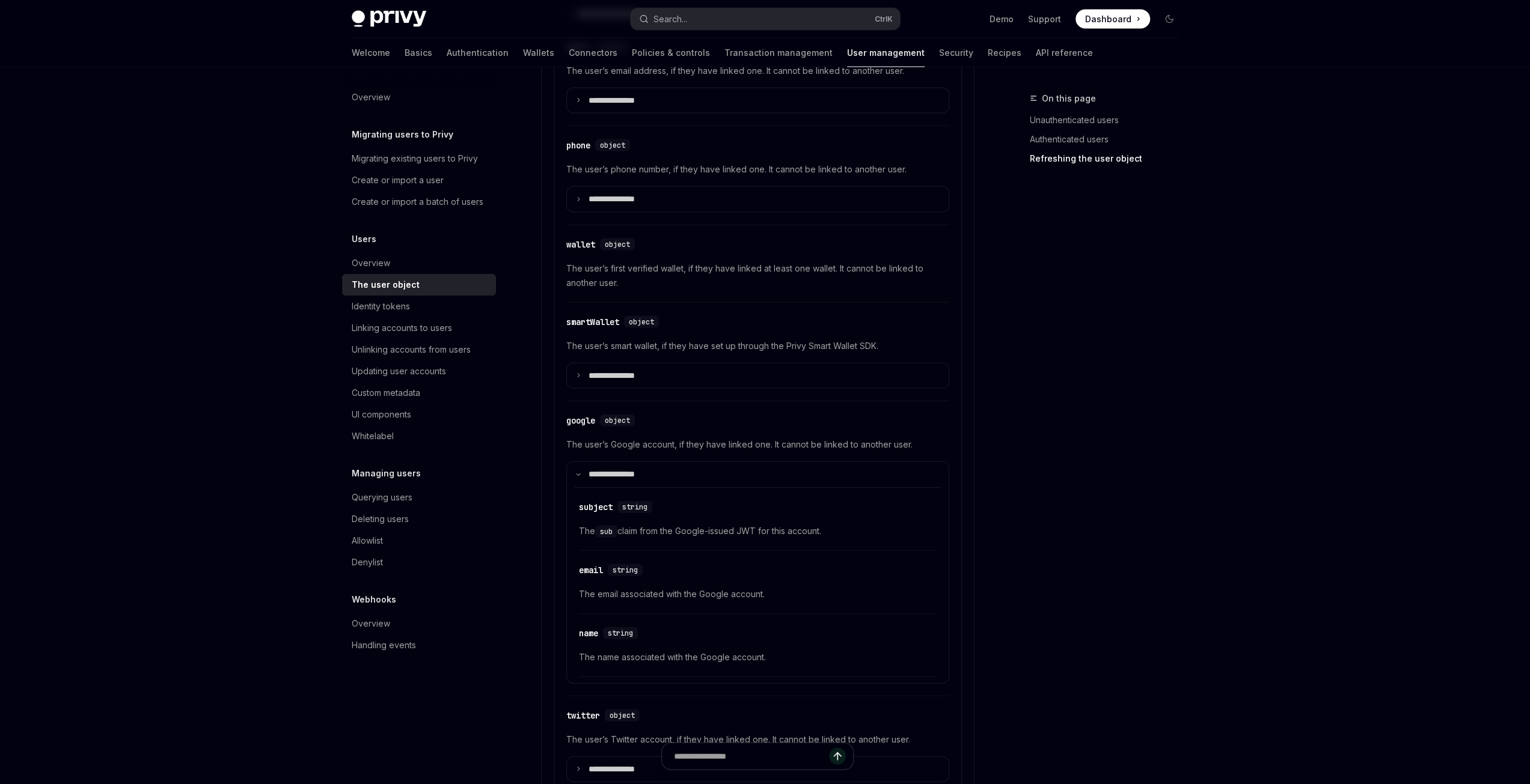
drag, startPoint x: 838, startPoint y: 518, endPoint x: 574, endPoint y: 523, distance: 264.0
click at [574, 523] on div "​ subject string The sub claim from the Google-issued JWT for this account. ​ e…" at bounding box center [758, 582] width 367 height 190
click at [653, 524] on span "The sub claim from the Google-issued JWT for this account." at bounding box center [758, 532] width 358 height 15
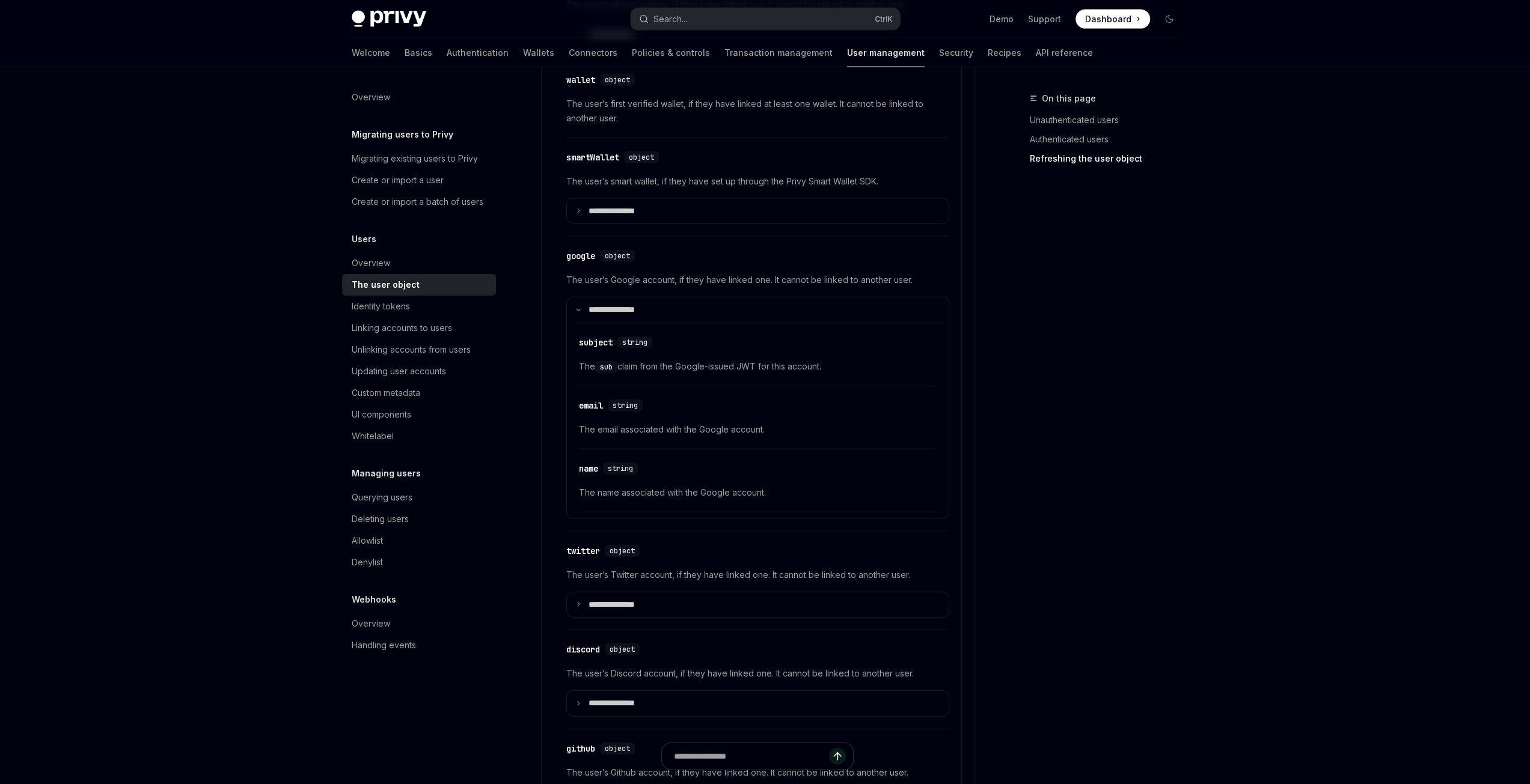
scroll to position [2704, 0]
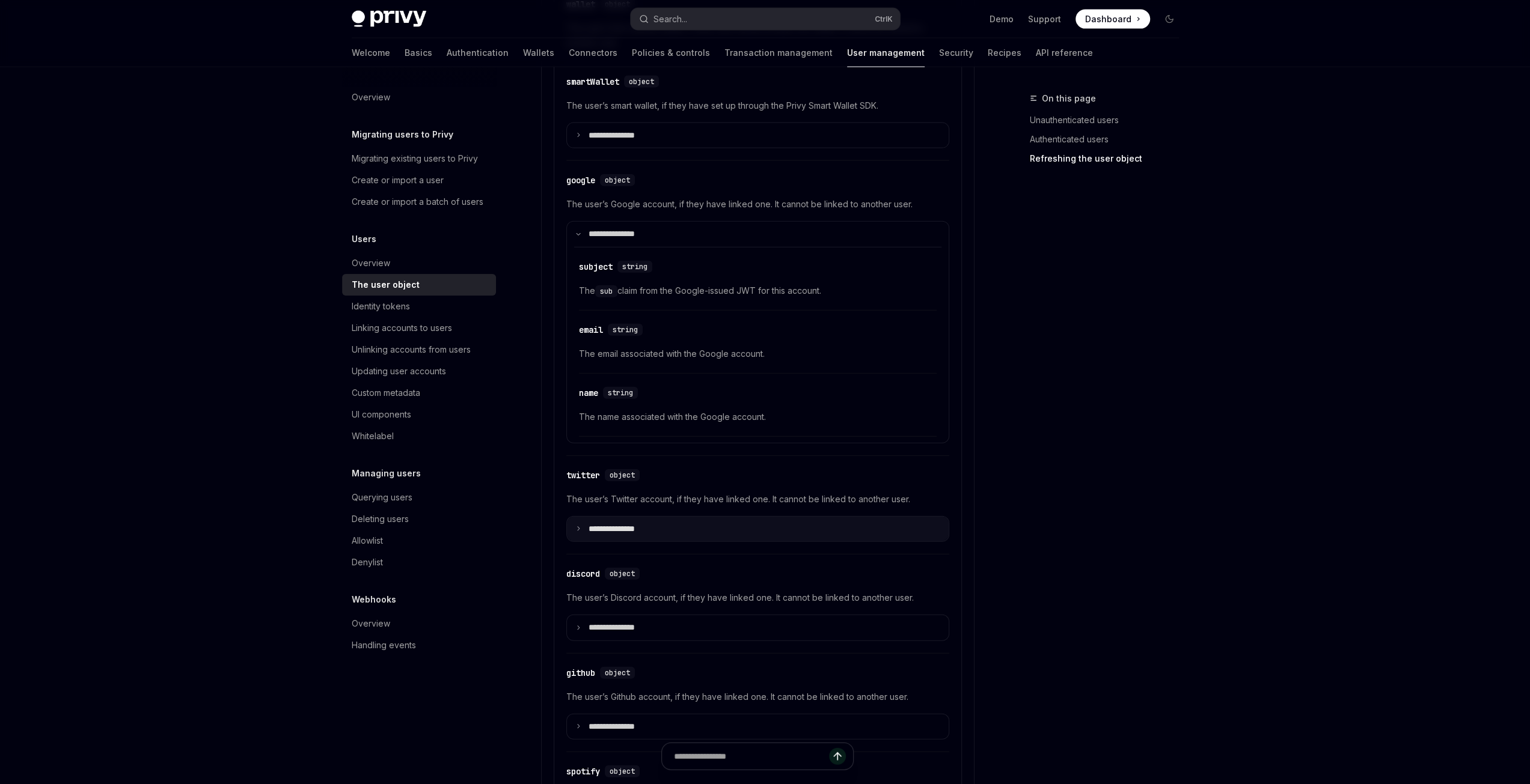
click at [580, 526] on icon at bounding box center [579, 529] width 6 height 6
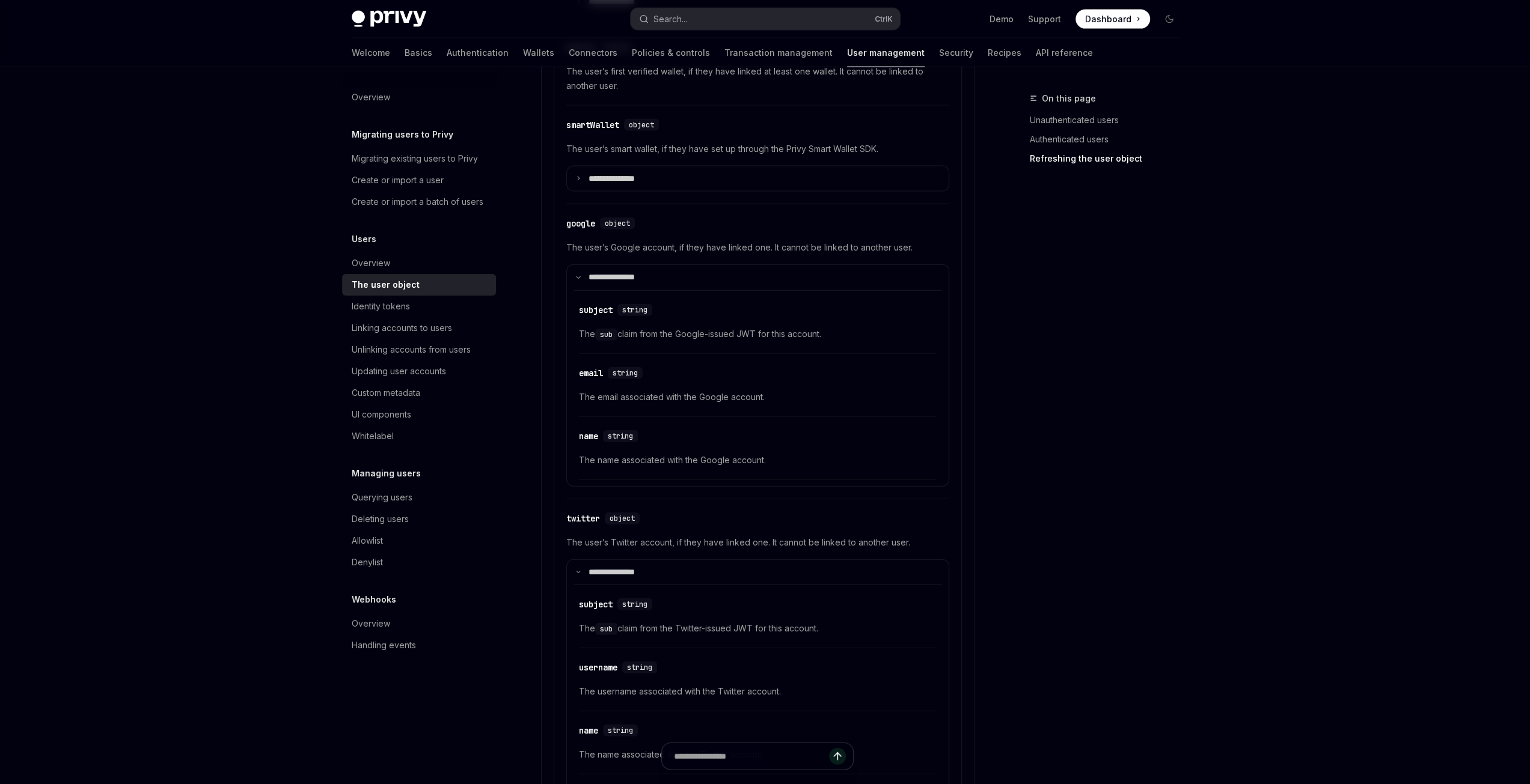
scroll to position [2584, 0]
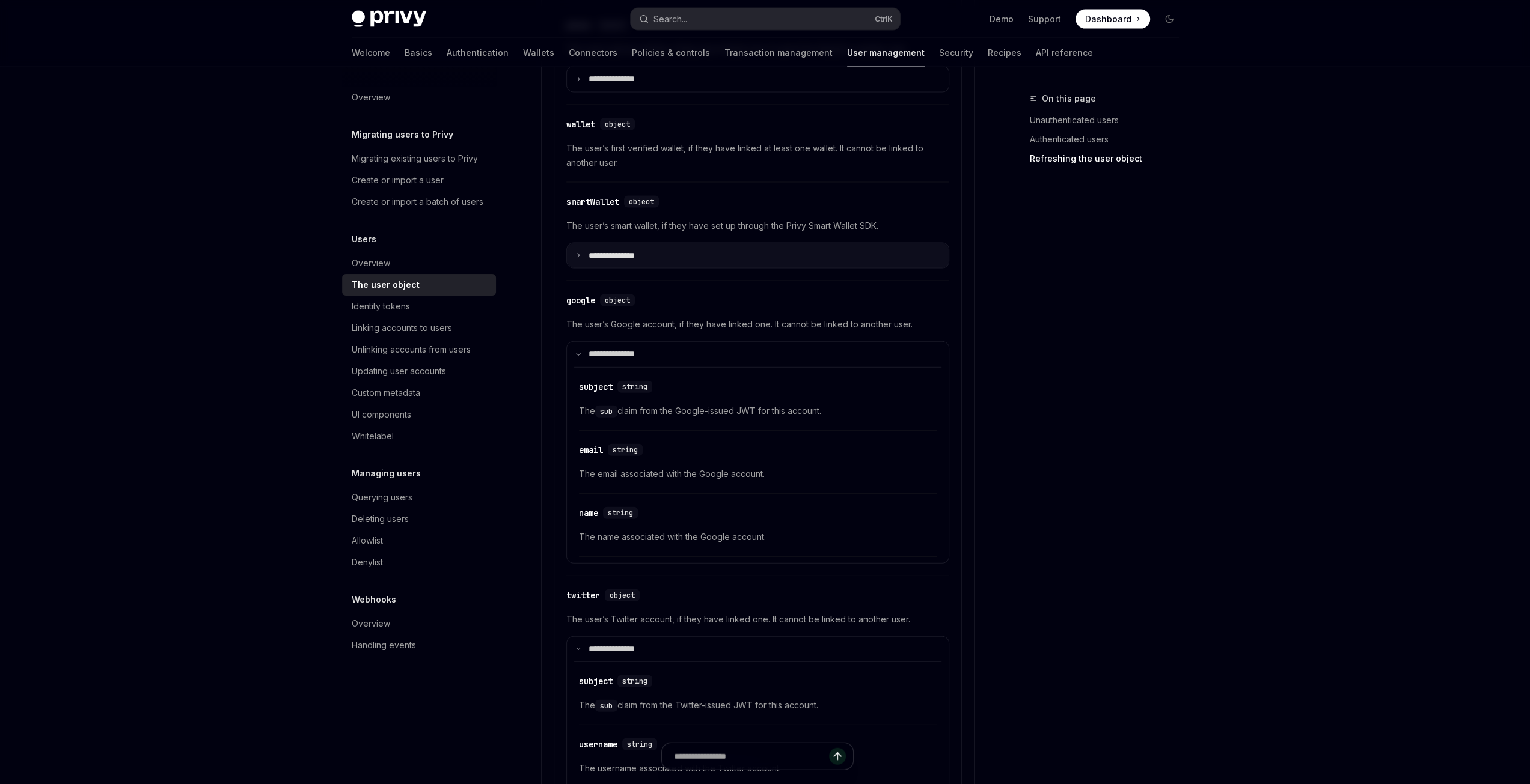
click at [575, 252] on icon at bounding box center [579, 255] width 6 height 6
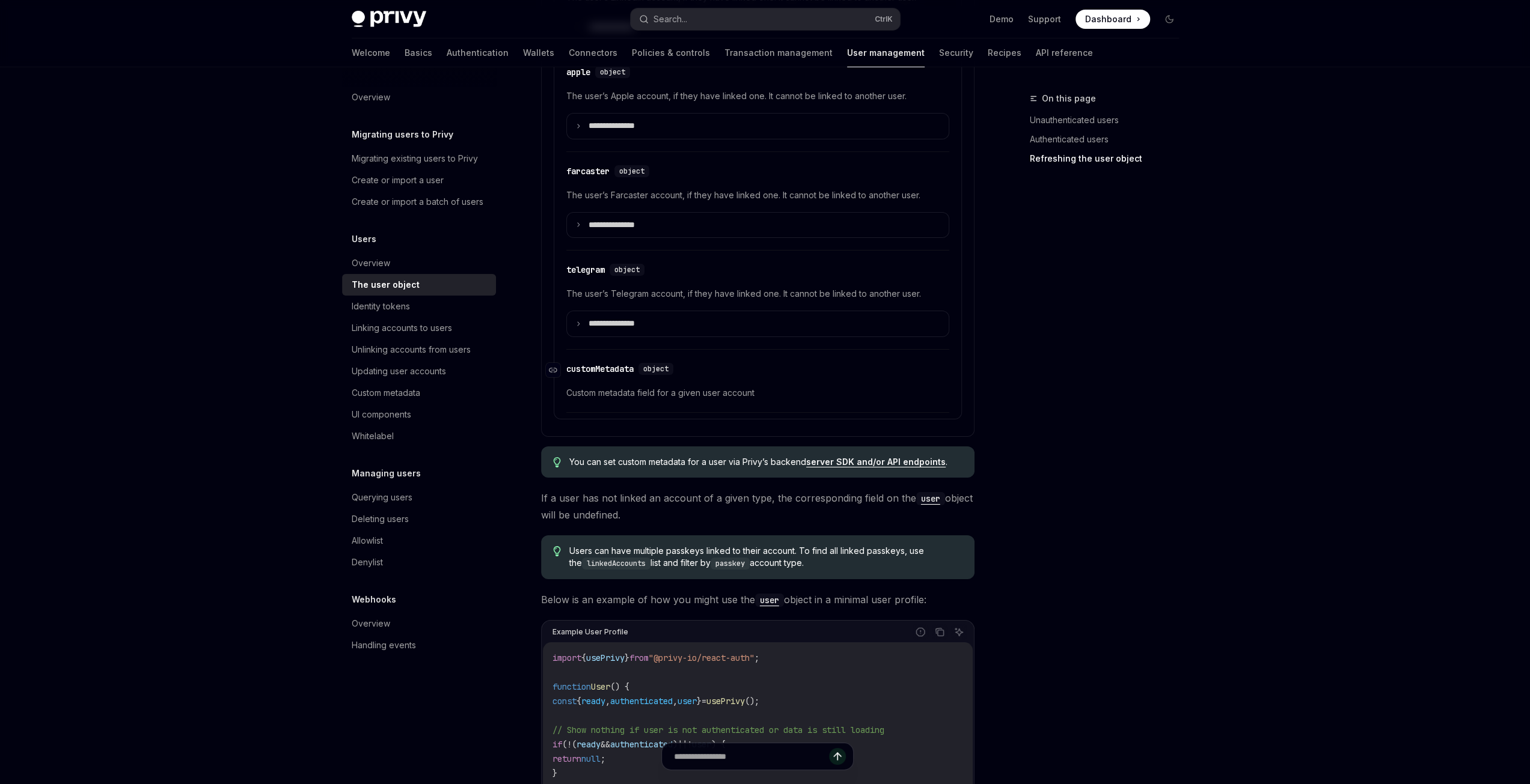
scroll to position [4207, 0]
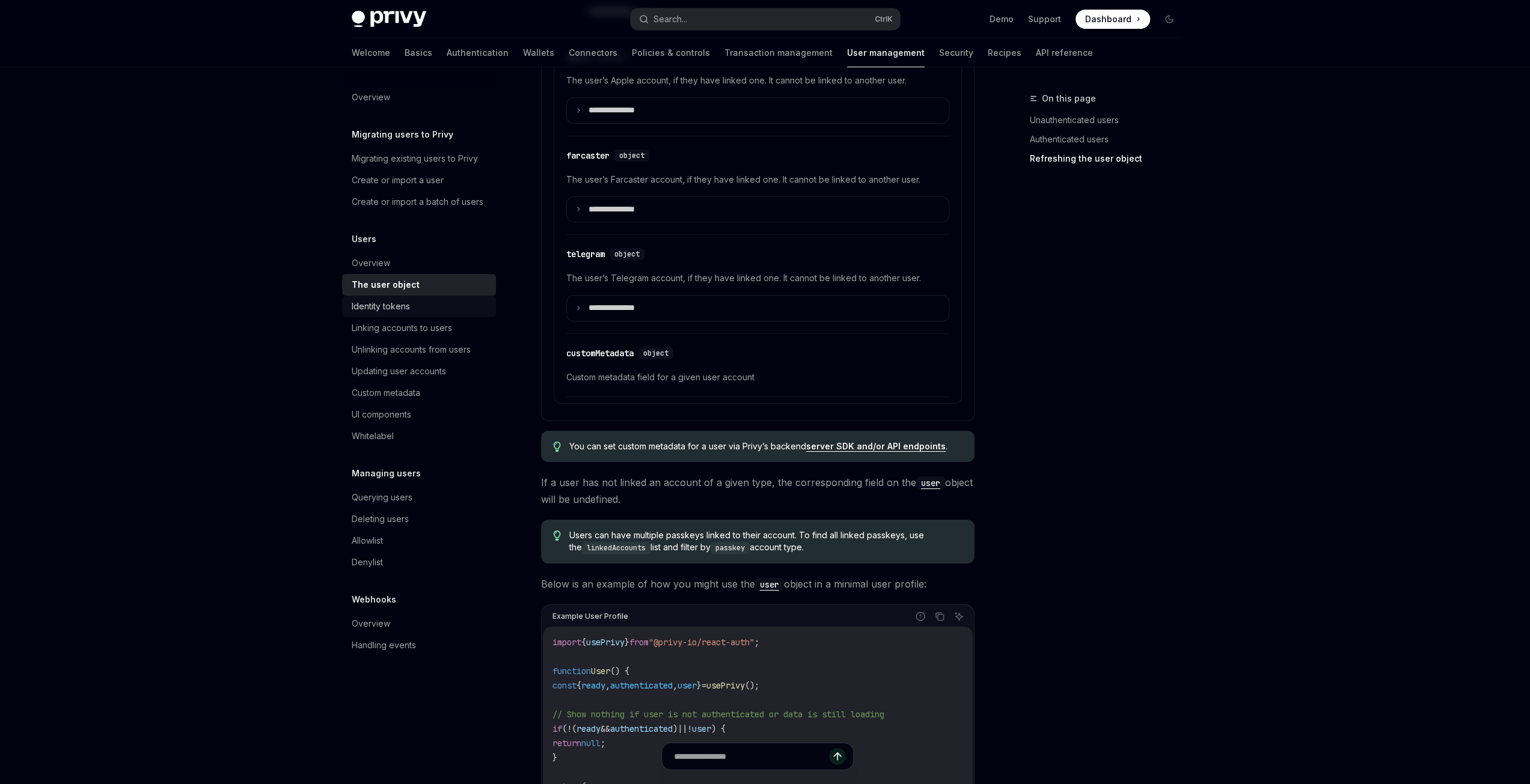
click at [396, 306] on div "Identity tokens" at bounding box center [381, 307] width 58 height 15
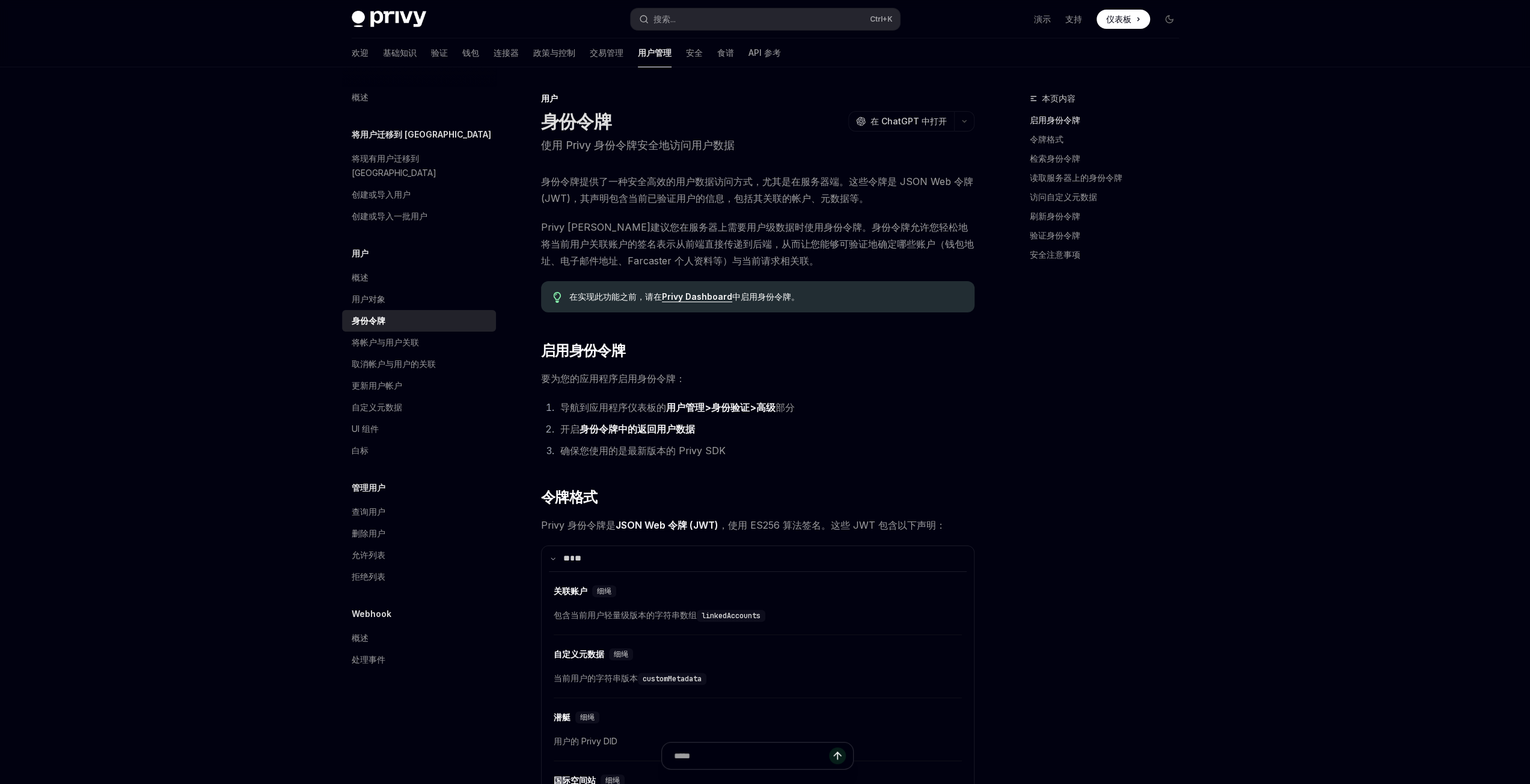
click at [931, 378] on span "要为您的应用程序启用身份令牌：" at bounding box center [757, 379] width 433 height 17
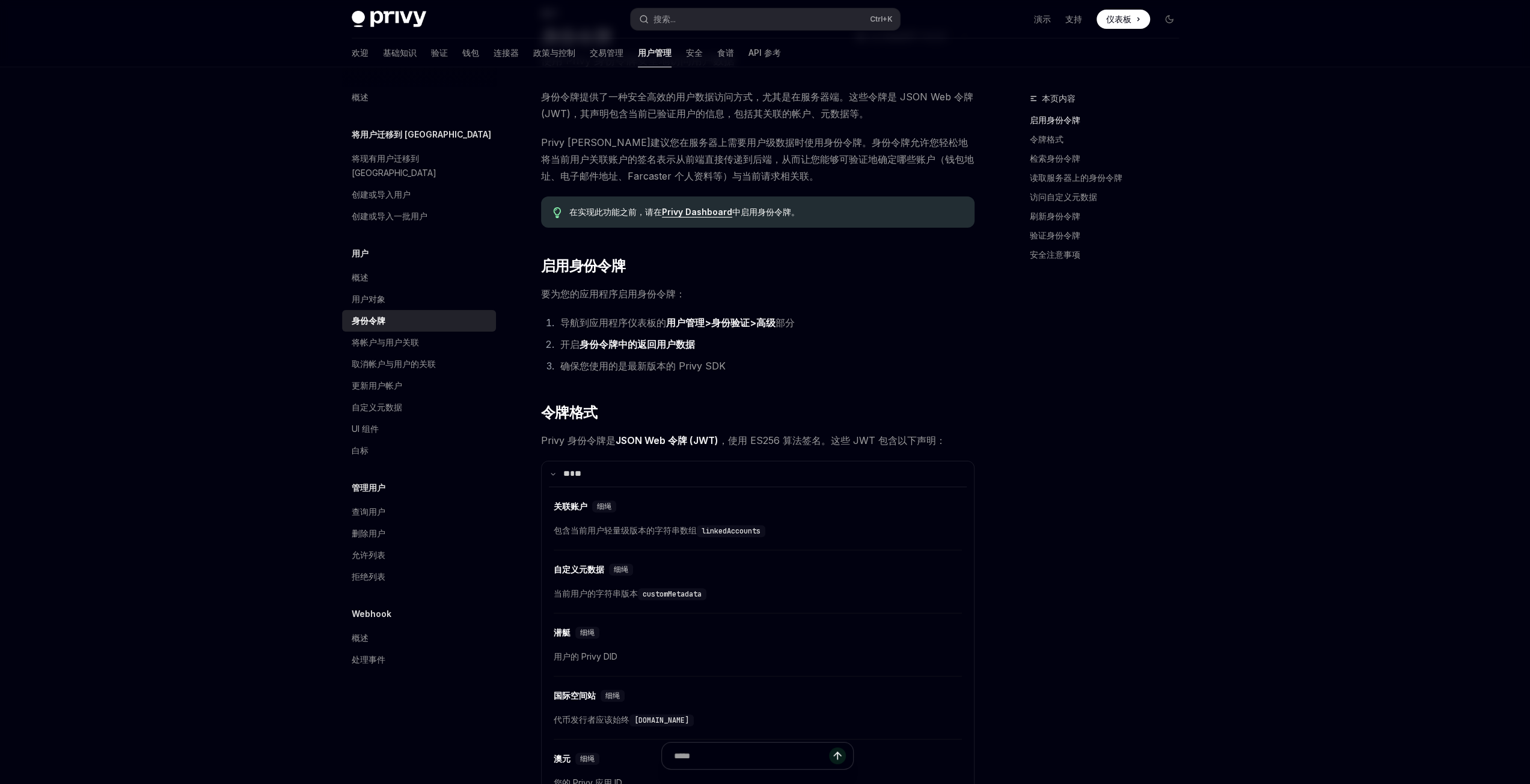
scroll to position [120, 0]
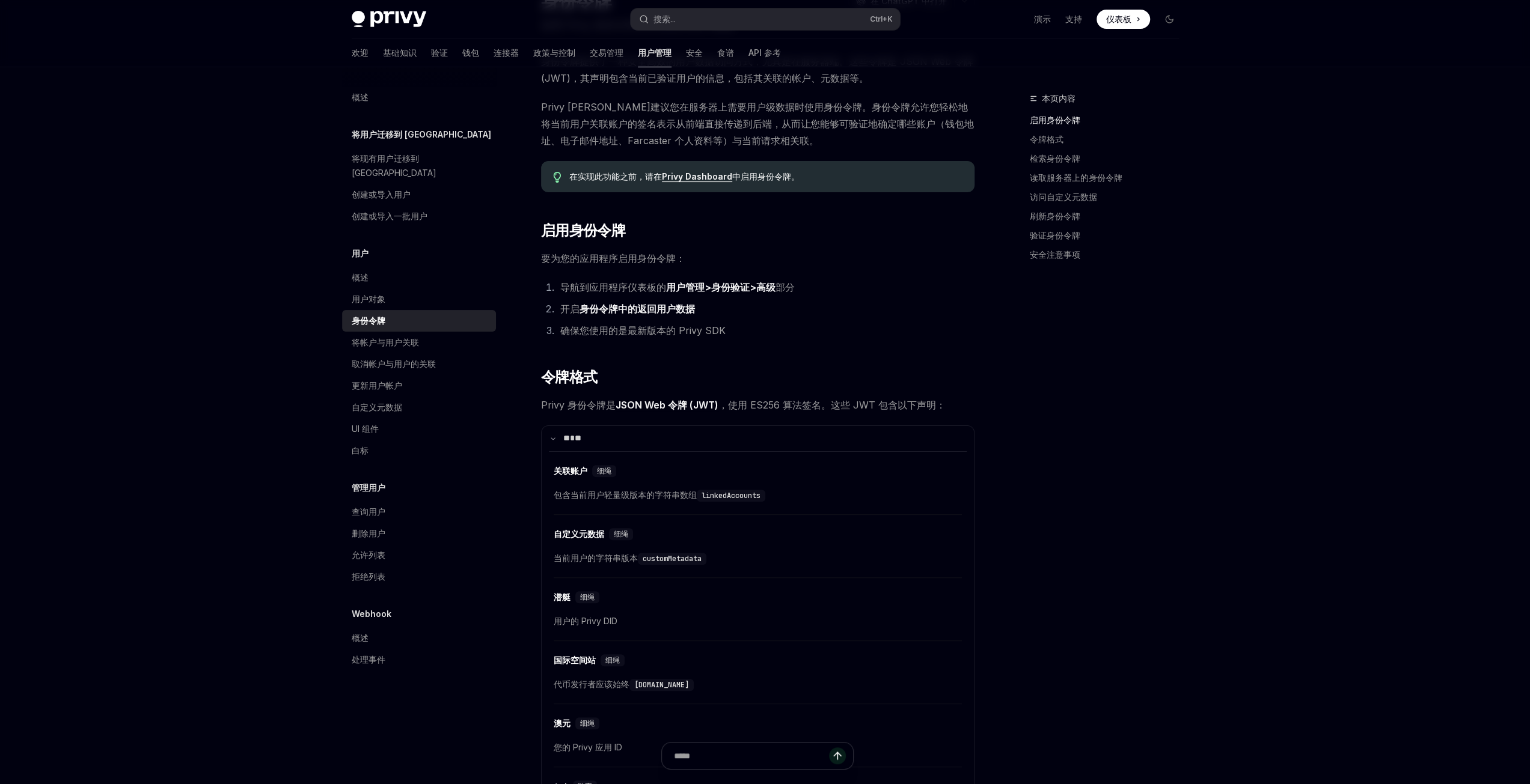
drag, startPoint x: 1261, startPoint y: 177, endPoint x: 1273, endPoint y: 60, distance: 117.6
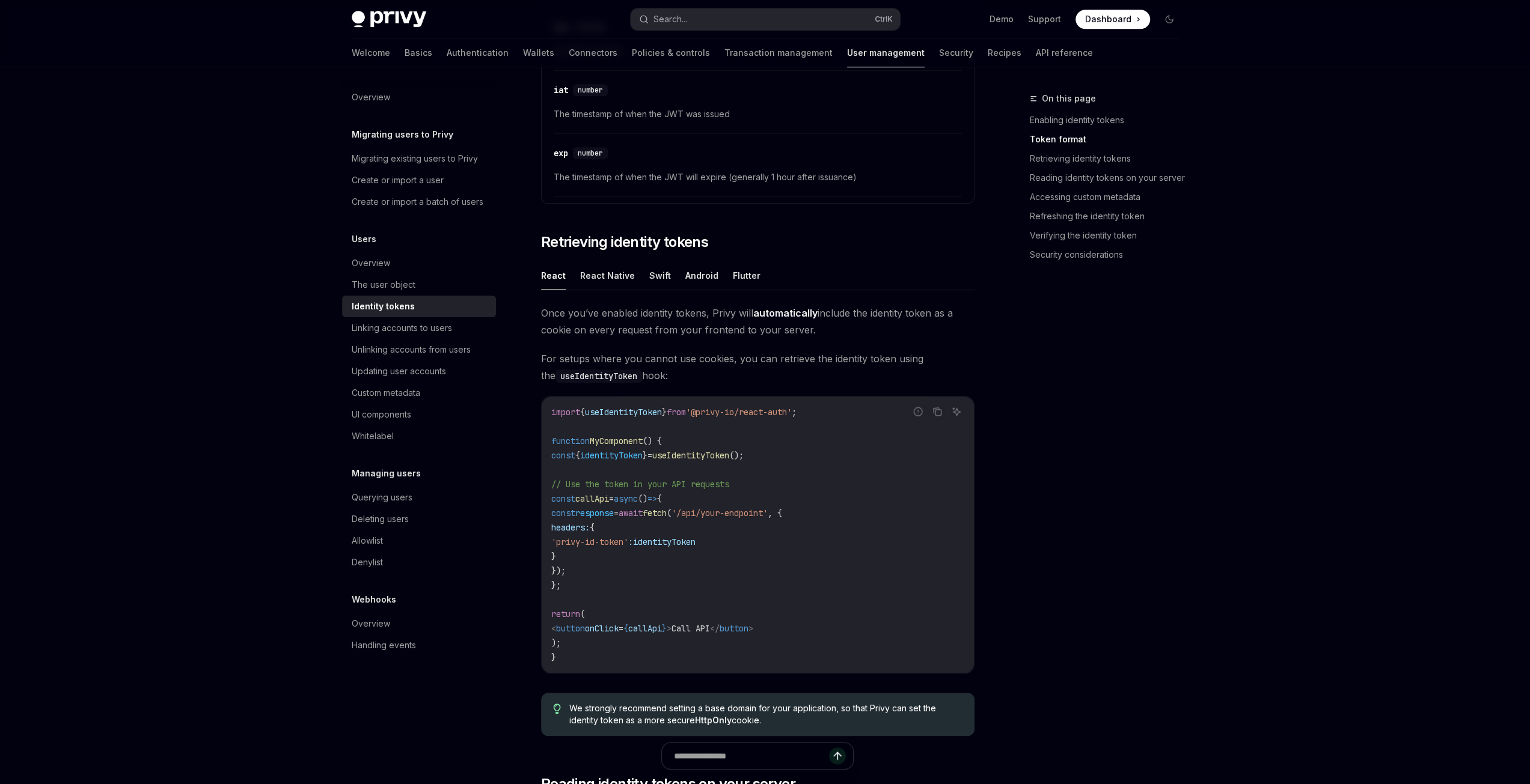
scroll to position [962, 0]
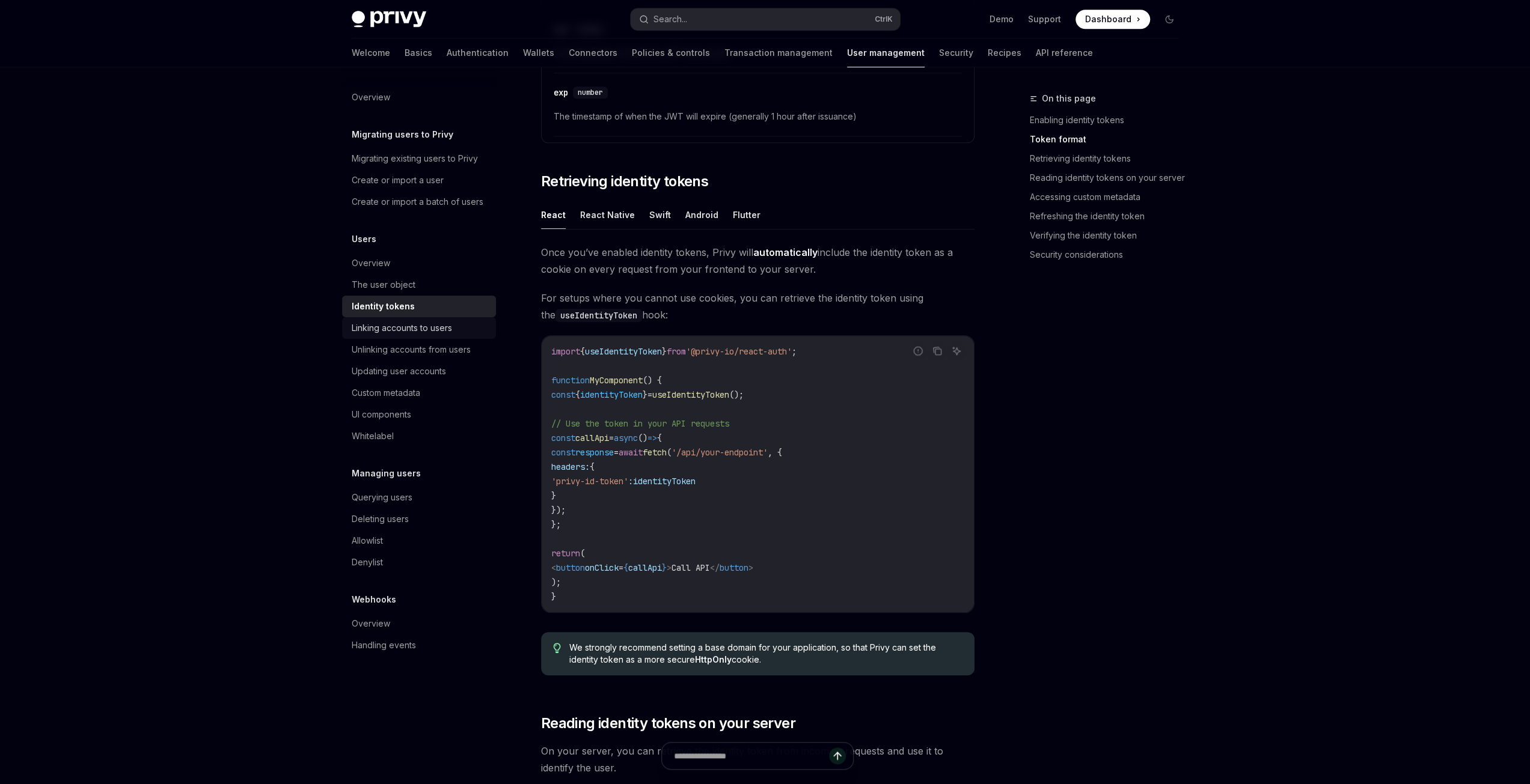
click at [395, 333] on div "Linking accounts to users" at bounding box center [402, 328] width 100 height 15
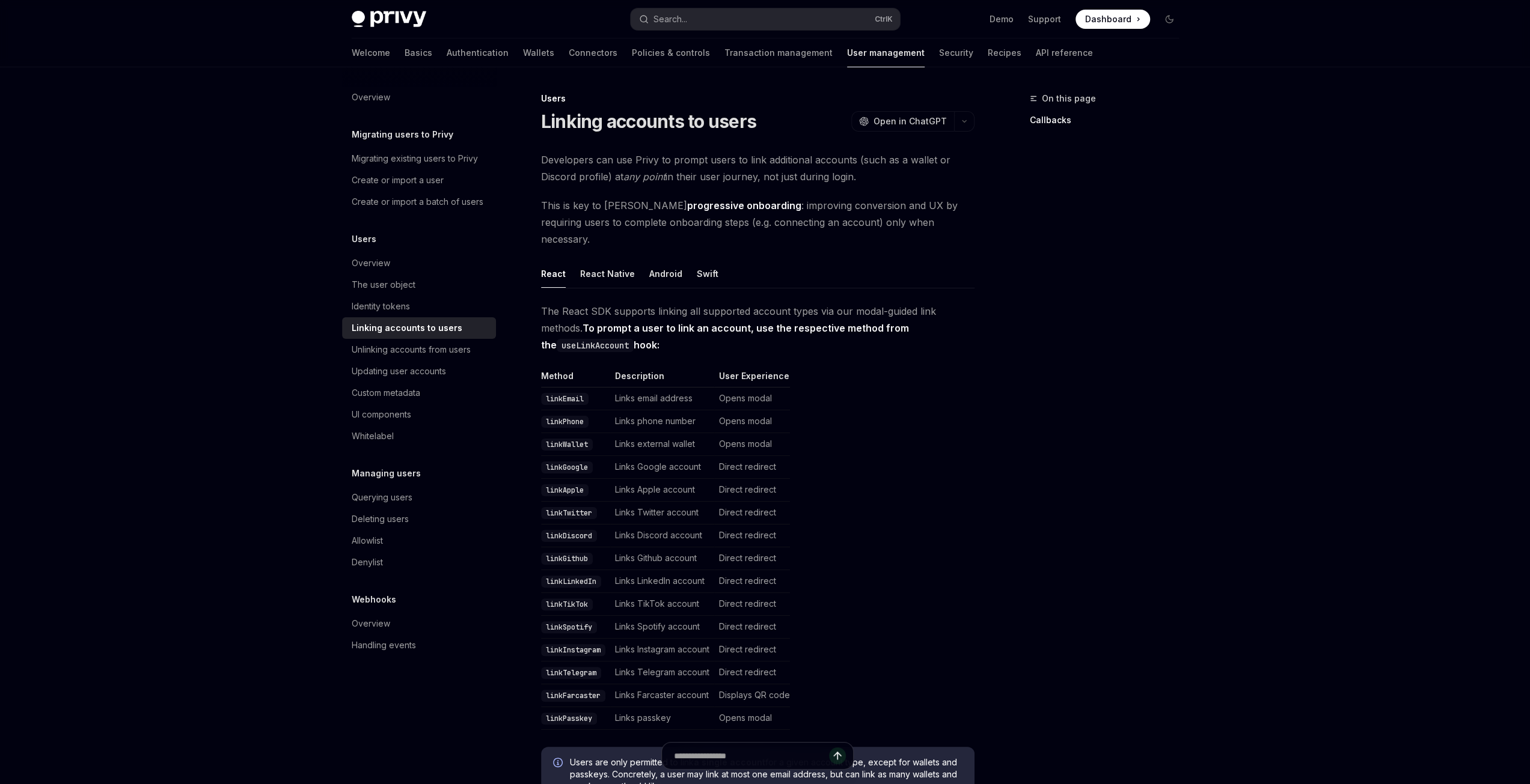
click at [562, 393] on code "linkEmail" at bounding box center [565, 399] width 47 height 12
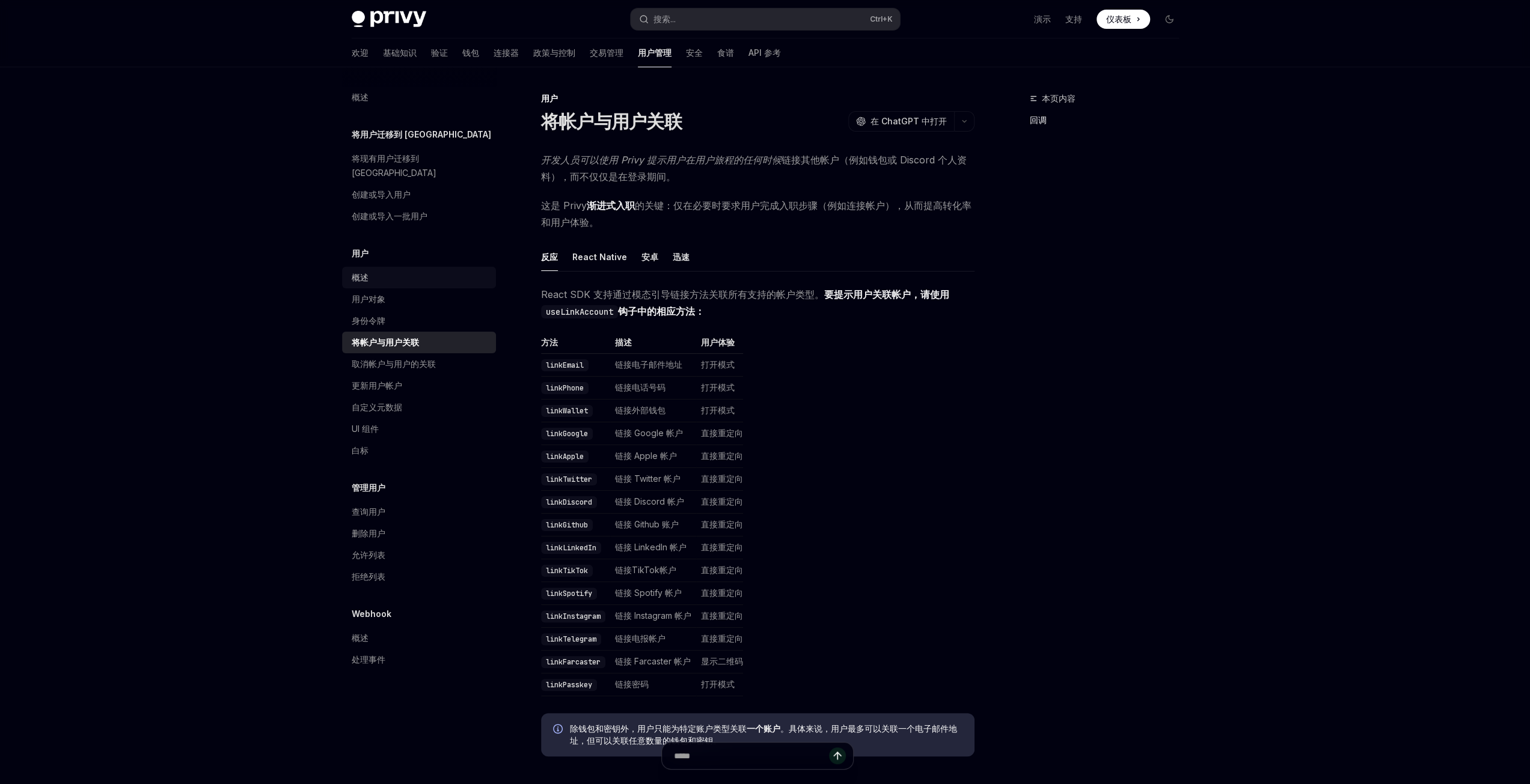
click at [362, 272] on font "概述" at bounding box center [360, 277] width 17 height 10
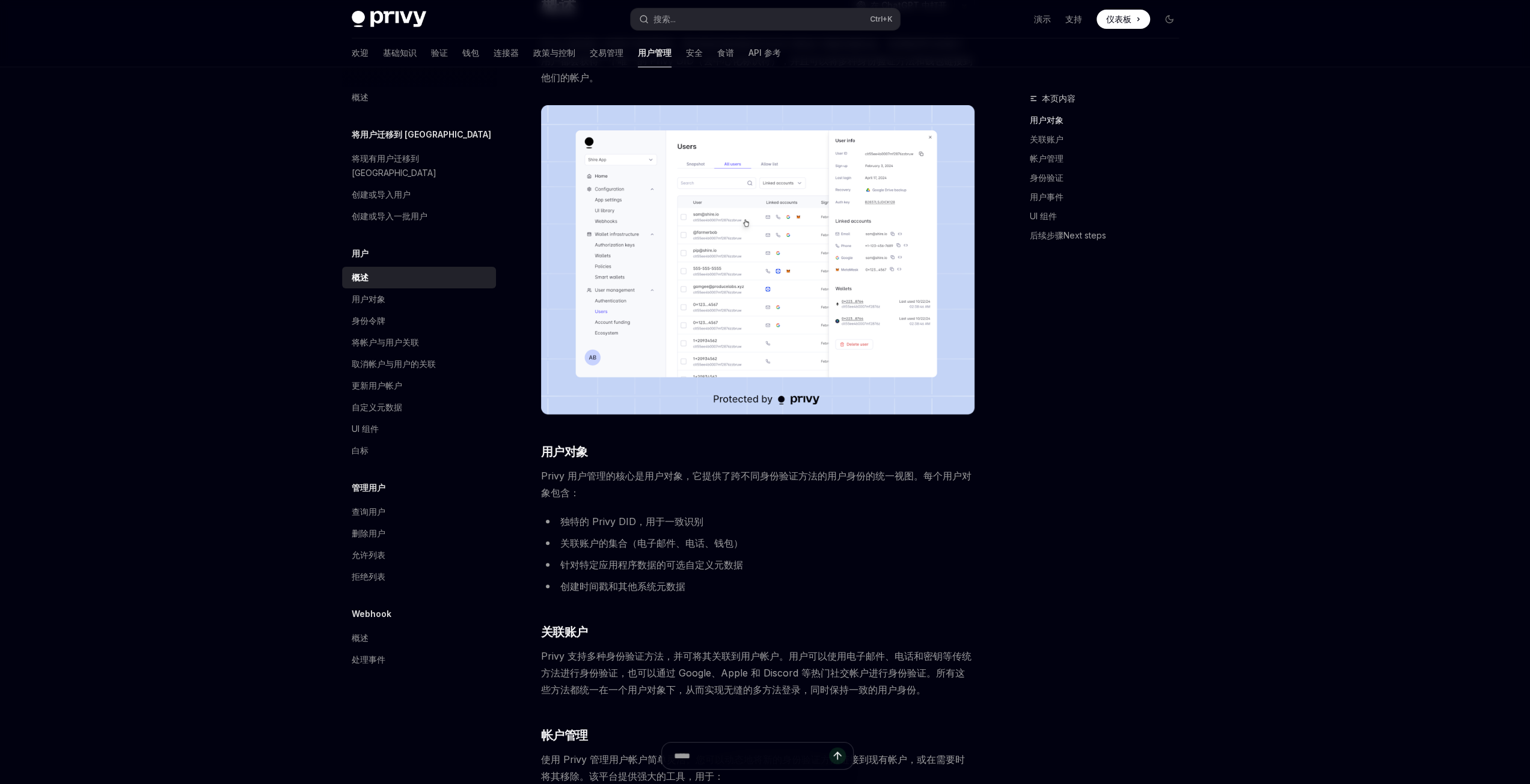
scroll to position [120, 0]
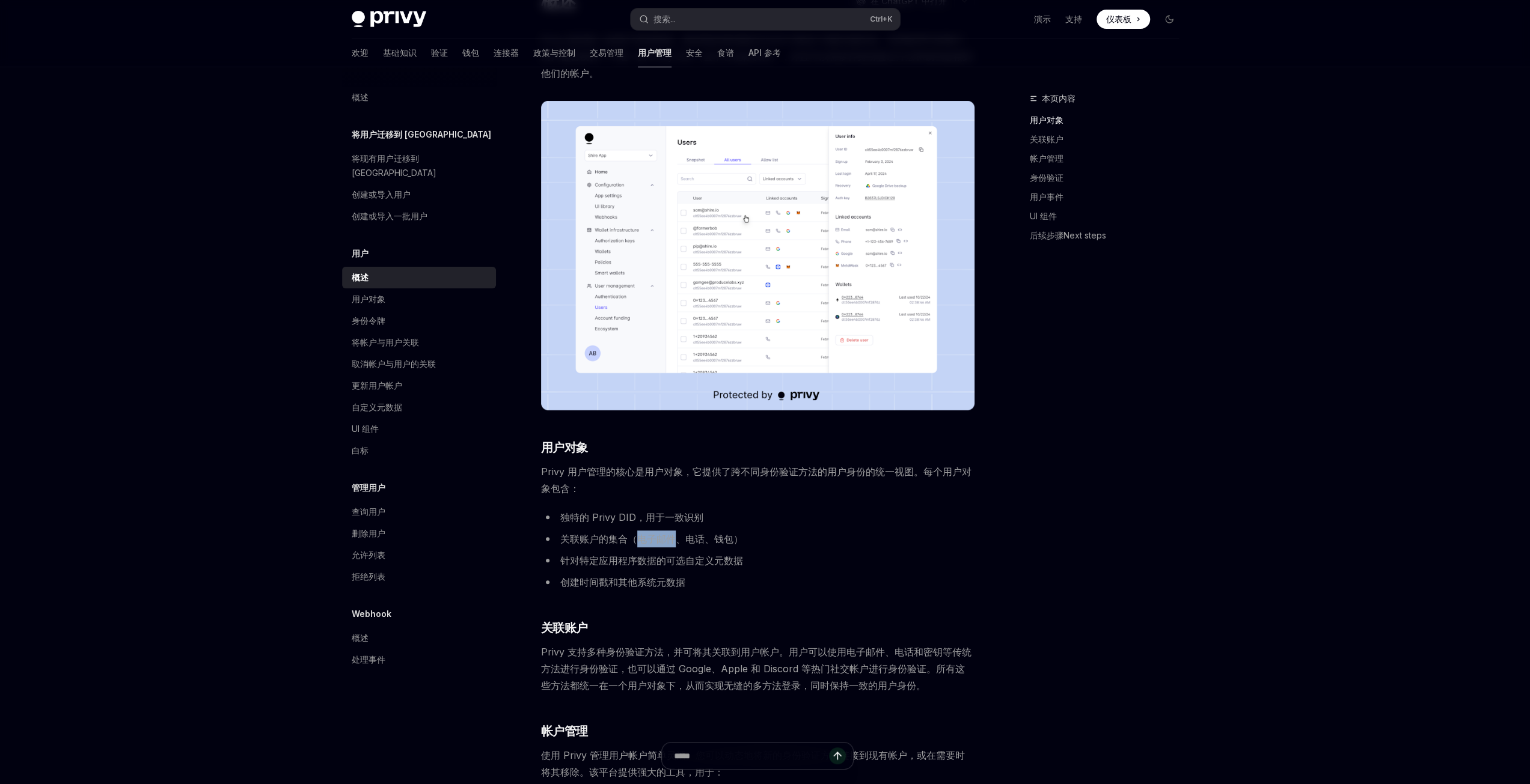
drag, startPoint x: 639, startPoint y: 539, endPoint x: 674, endPoint y: 539, distance: 35.0
click at [674, 539] on font "关联账户的集合（电子邮件、电话、钱包）" at bounding box center [652, 539] width 183 height 12
click at [612, 478] on span "Privy 用户管理的核心是用户对象，它提供了跨不同身份验证方法的用户身份的统一视图。每个用户对象包含：" at bounding box center [757, 480] width 433 height 33
drag, startPoint x: 689, startPoint y: 471, endPoint x: 889, endPoint y: 473, distance: 200.0
click at [889, 473] on font "Privy 用户管理的核心是用户对象，它提供了跨不同身份验证方法的用户身份的统一视图。每个用户对象包含：" at bounding box center [756, 480] width 430 height 29
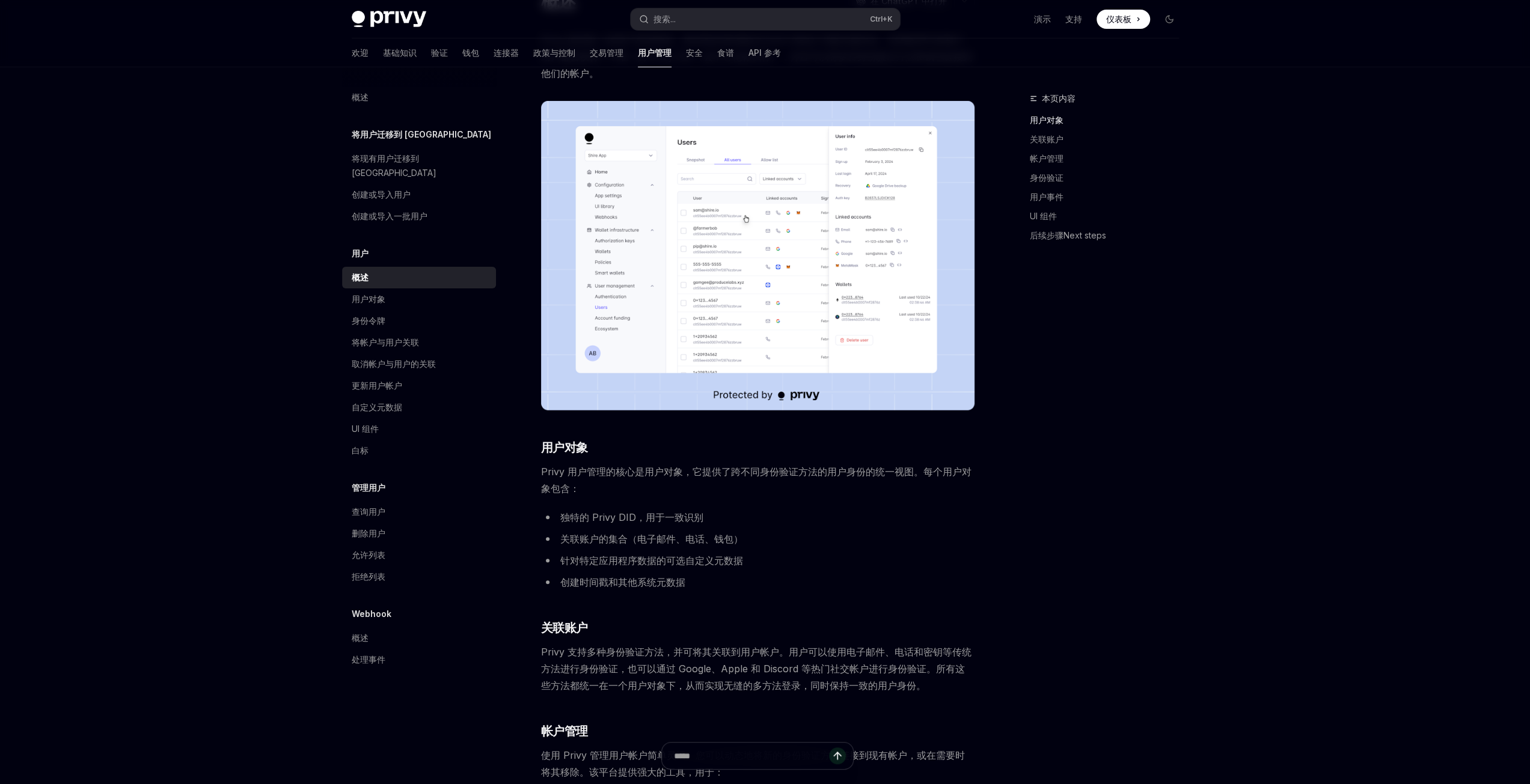
click at [883, 529] on ul "独特的 Privy DID，用于一致识别 关联账户的集合（电子邮件、电话、钱包） 针对特定应用程序数据的可选自定义元数据 创建时间戳和其他系统元数据" at bounding box center [757, 550] width 433 height 82
click at [1105, 581] on div "本页内容 用户对象 关联账户 帐户管理 身份验证 用户事件 UI 组件 后续步骤Next steps" at bounding box center [1097, 437] width 183 height 693
click at [1034, 567] on div "本页内容 用户对象 关联账户 帐户管理 身份验证 用户事件 UI 组件 后续步骤Next steps" at bounding box center [1097, 437] width 183 height 693
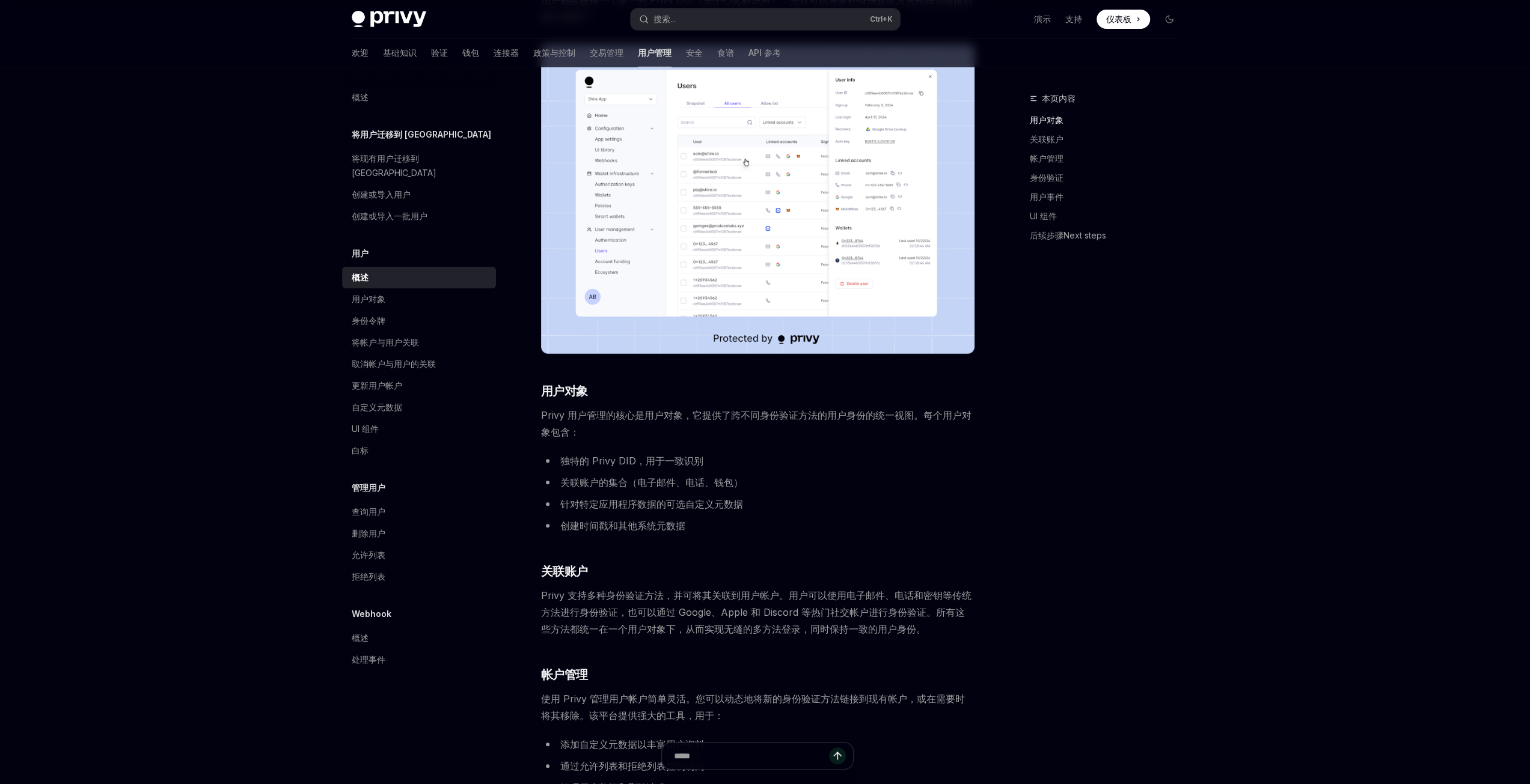
scroll to position [0, 0]
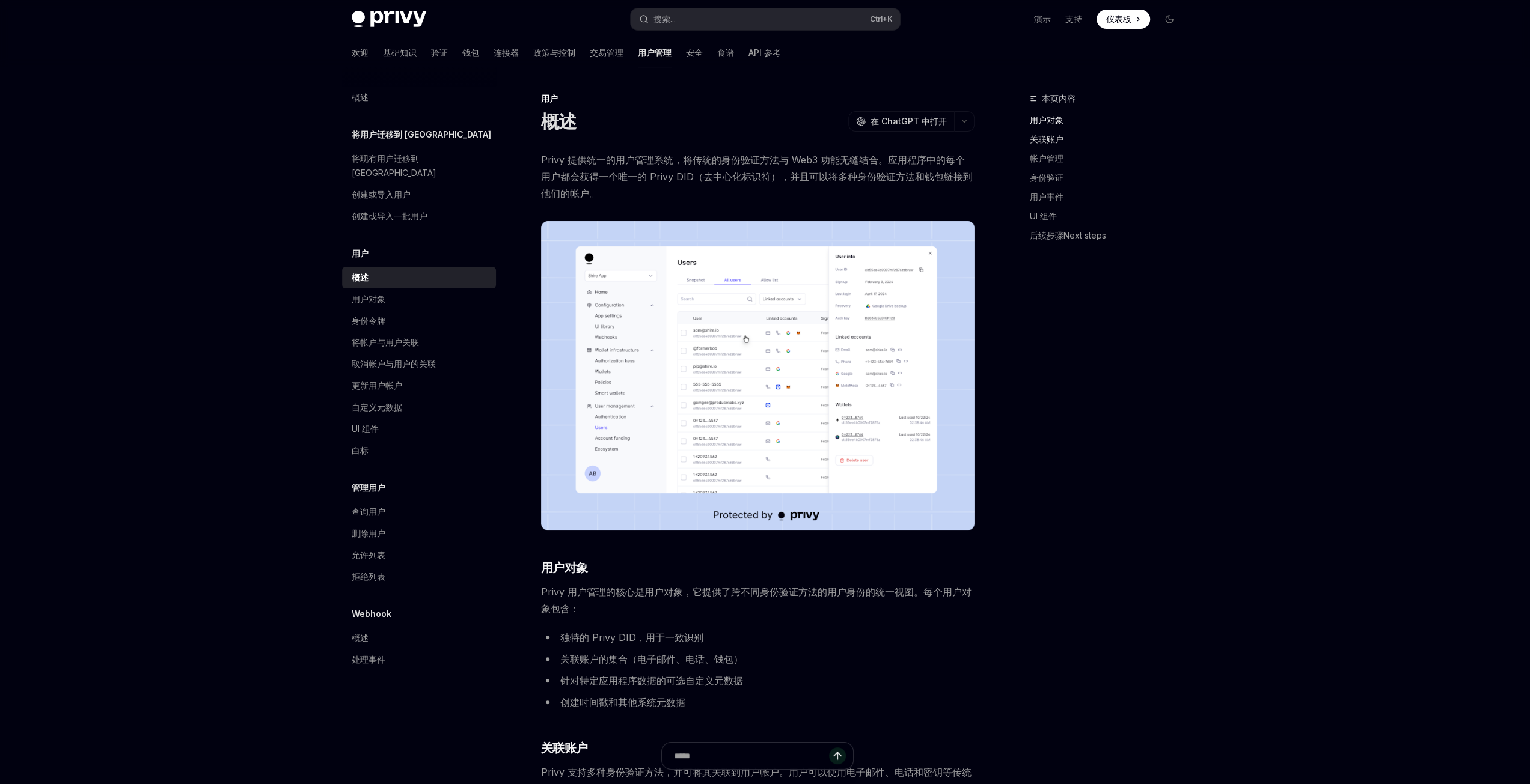
click at [1049, 136] on font "关联账户" at bounding box center [1046, 139] width 33 height 10
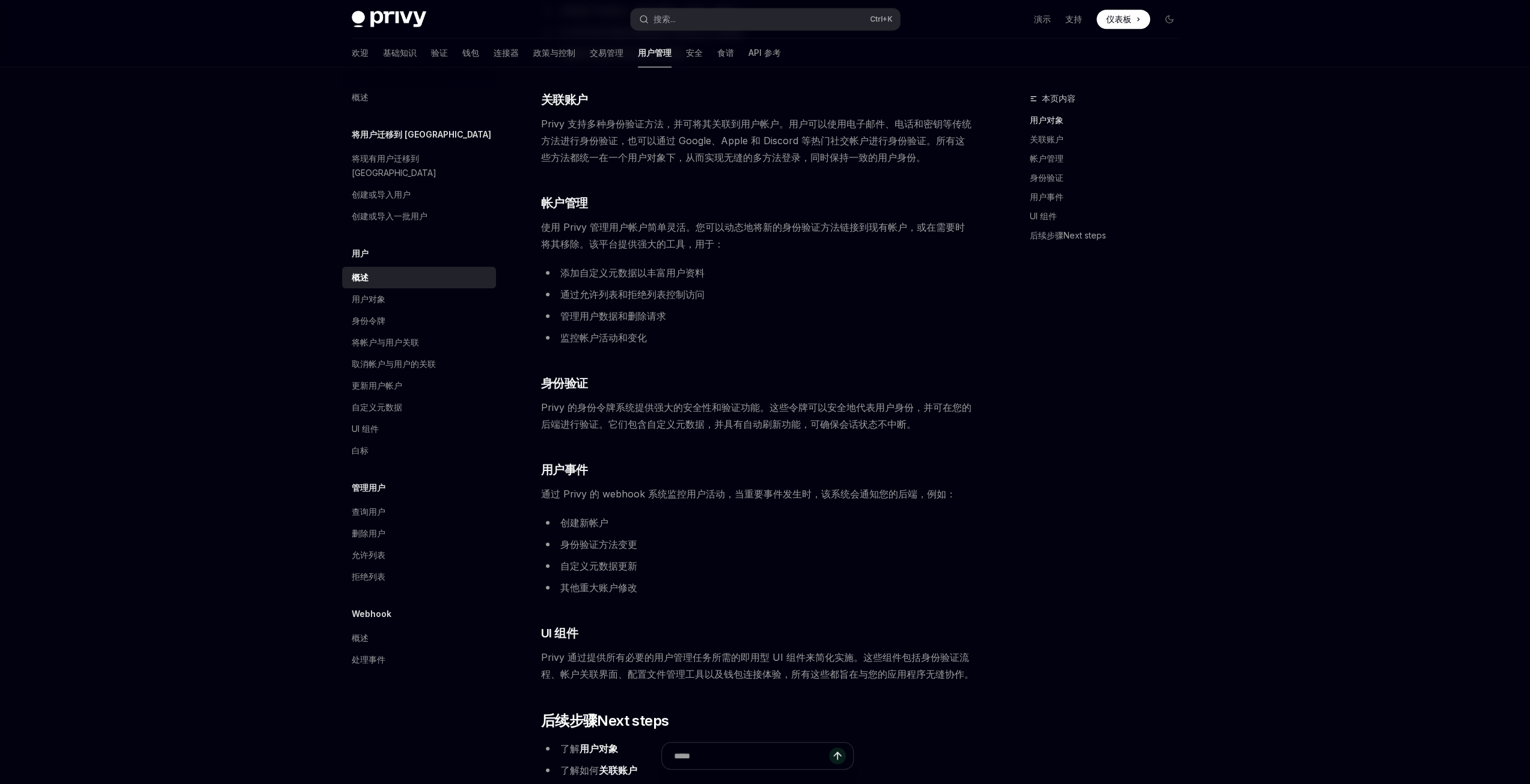
scroll to position [588, 0]
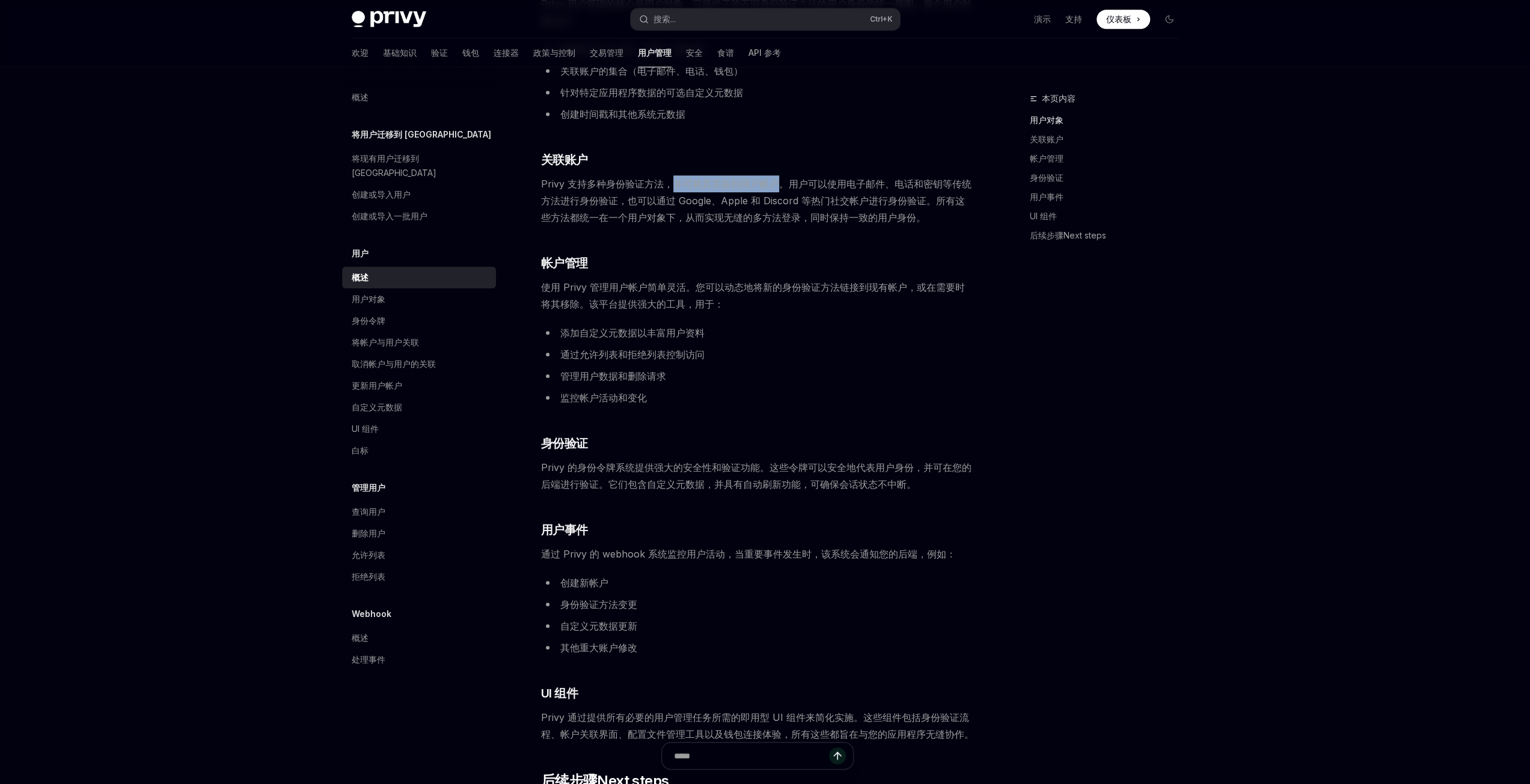
drag, startPoint x: 675, startPoint y: 182, endPoint x: 776, endPoint y: 179, distance: 101.0
click at [776, 179] on font "Privy 支持多种身份验证方法，并可将其关联到用户帐户。用户可以使用电子邮件、电话和密钥等传统方法进行身份验证，也可以通过 Google、Apple 和 D…" at bounding box center [756, 200] width 430 height 46
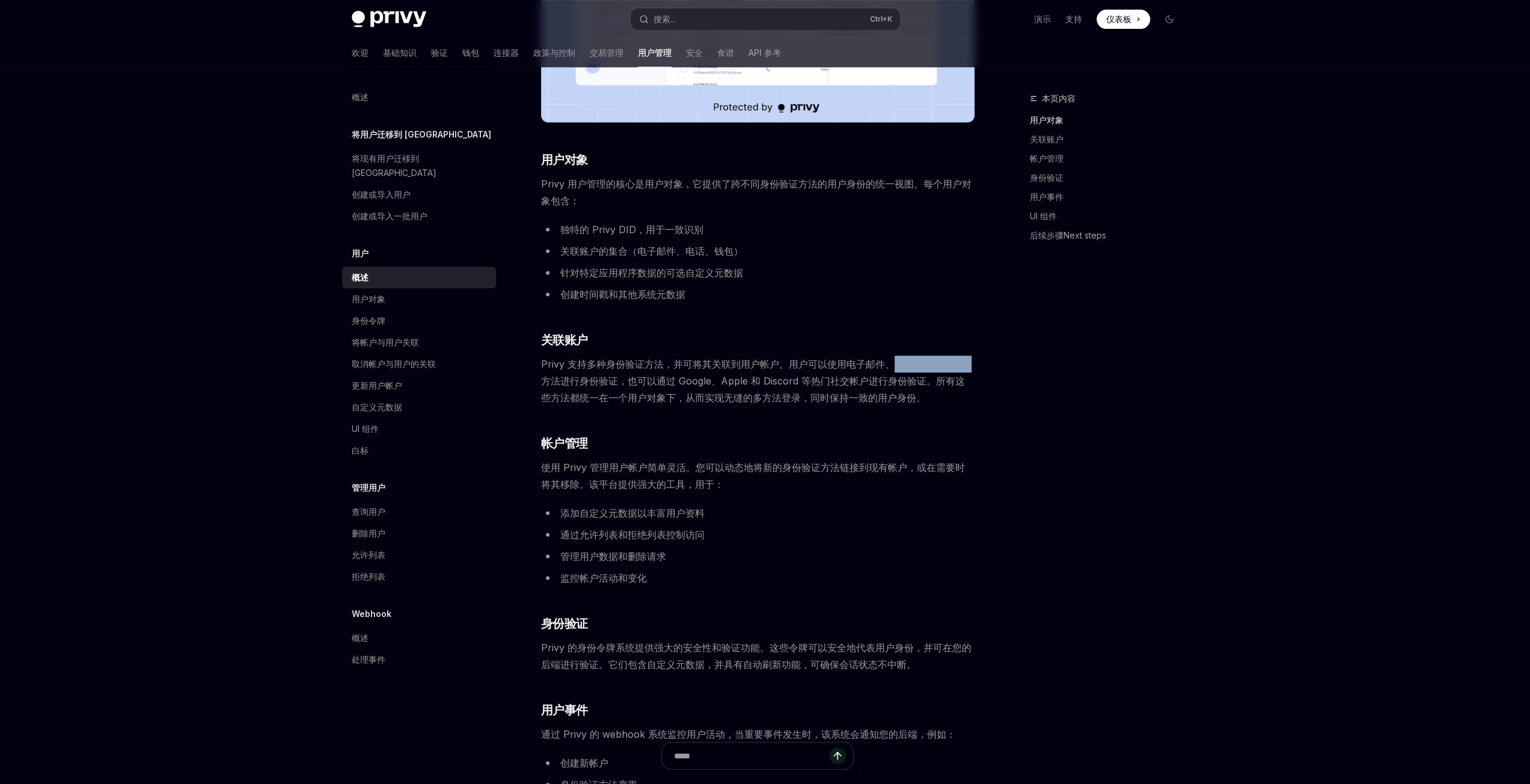
drag, startPoint x: 891, startPoint y: 364, endPoint x: 972, endPoint y: 363, distance: 81.0
click at [972, 363] on span "Privy 支持多种身份验证方法，并可将其关联到用户帐户。用户可以使用电子邮件、电话和密钥等传统方法进行身份验证，也可以通过 Google、Apple 和 D…" at bounding box center [757, 381] width 433 height 50
click at [615, 380] on font "Privy 支持多种身份验证方法，并可将其关联到用户帐户。用户可以使用电子邮件、电话和密钥等传统方法进行身份验证，也可以通过 Google、Apple 和 D…" at bounding box center [756, 381] width 430 height 46
drag, startPoint x: 628, startPoint y: 384, endPoint x: 713, endPoint y: 382, distance: 85.0
click at [713, 382] on font "Privy 支持多种身份验证方法，并可将其关联到用户帐户。用户可以使用电子邮件、电话和密钥等传统方法进行身份验证，也可以通过 Google、Apple 和 D…" at bounding box center [756, 381] width 430 height 46
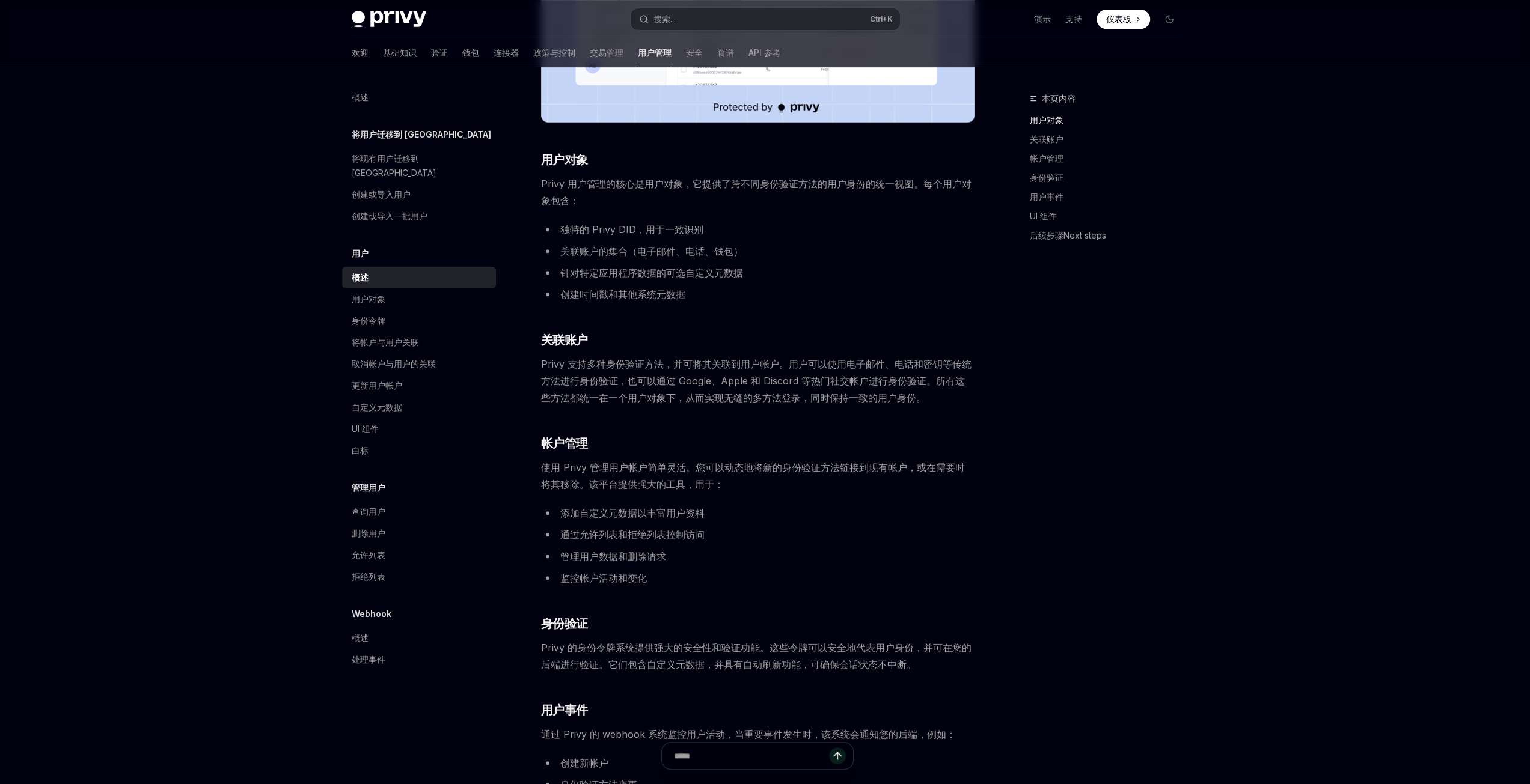
click at [741, 380] on font "Privy 支持多种身份验证方法，并可将其关联到用户帐户。用户可以使用电子邮件、电话和密钥等传统方法进行身份验证，也可以通过 Google、Apple 和 D…" at bounding box center [756, 381] width 430 height 46
click at [771, 381] on font "Privy 支持多种身份验证方法，并可将其关联到用户帐户。用户可以使用电子邮件、电话和密钥等传统方法进行身份验证，也可以通过 Google、Apple 和 D…" at bounding box center [756, 381] width 430 height 46
click at [883, 384] on font "Privy 支持多种身份验证方法，并可将其关联到用户帐户。用户可以使用电子邮件、电话和密钥等传统方法进行身份验证，也可以通过 Google、Apple 和 D…" at bounding box center [756, 381] width 430 height 46
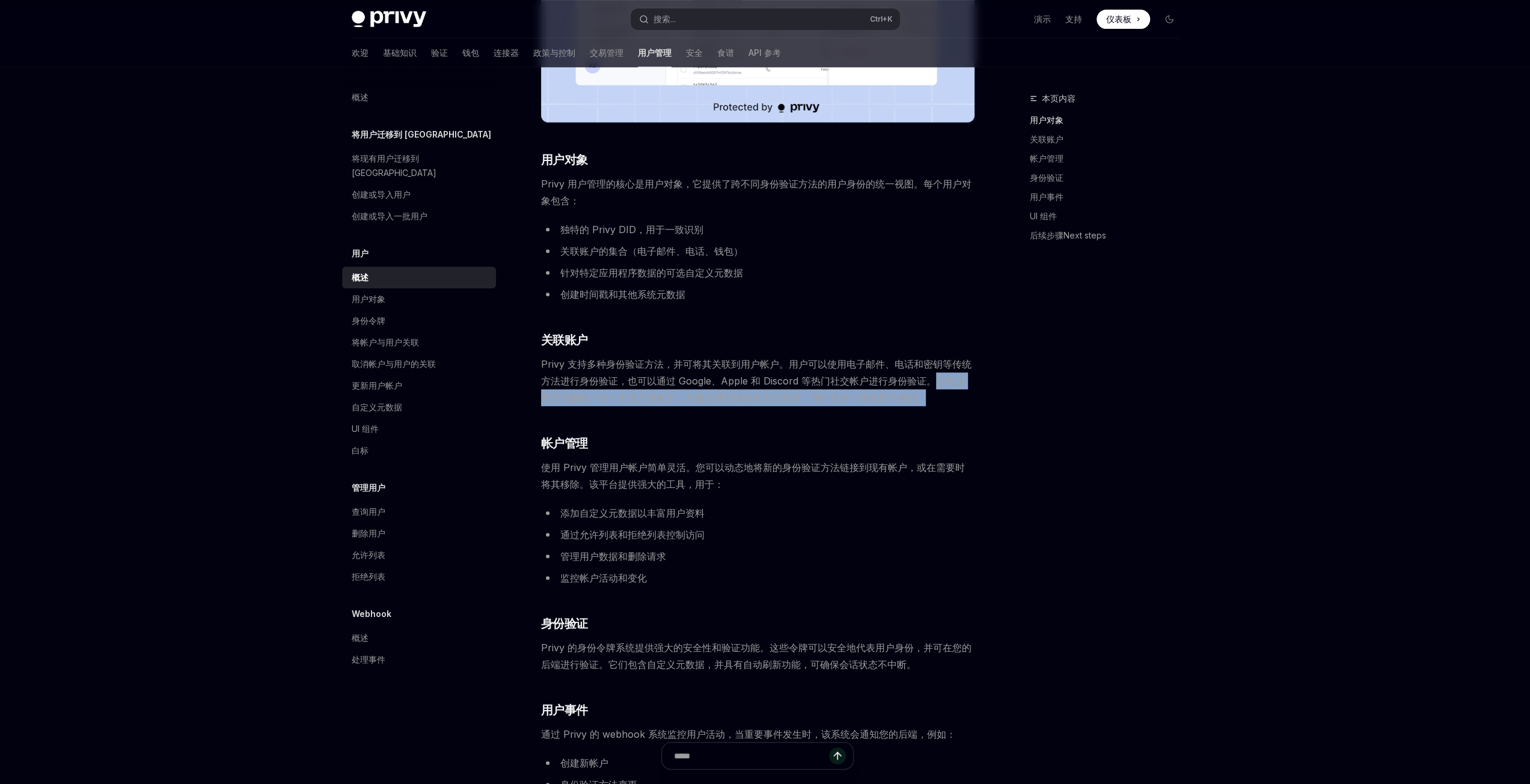
drag, startPoint x: 942, startPoint y: 383, endPoint x: 998, endPoint y: 398, distance: 58.0
click at [998, 398] on div "本页内容 用户对象 关联账户 帐户管理 身份验证 用户事件 UI 组件 后续步骤Next steps 用户 概述 OpenAI 在 ChatGPT 中打开 O…" at bounding box center [765, 458] width 846 height 1597
drag, startPoint x: 753, startPoint y: 401, endPoint x: 736, endPoint y: 398, distance: 17.3
click at [753, 400] on font "Privy 支持多种身份验证方法，并可将其关联到用户帐户。用户可以使用电子邮件、电话和密钥等传统方法进行身份验证，也可以通过 Google、Apple 和 D…" at bounding box center [756, 381] width 430 height 46
click at [685, 404] on span "Privy 支持多种身份验证方法，并可将其关联到用户帐户。用户可以使用电子邮件、电话和密钥等传统方法进行身份验证，也可以通过 Google、Apple 和 D…" at bounding box center [757, 381] width 433 height 50
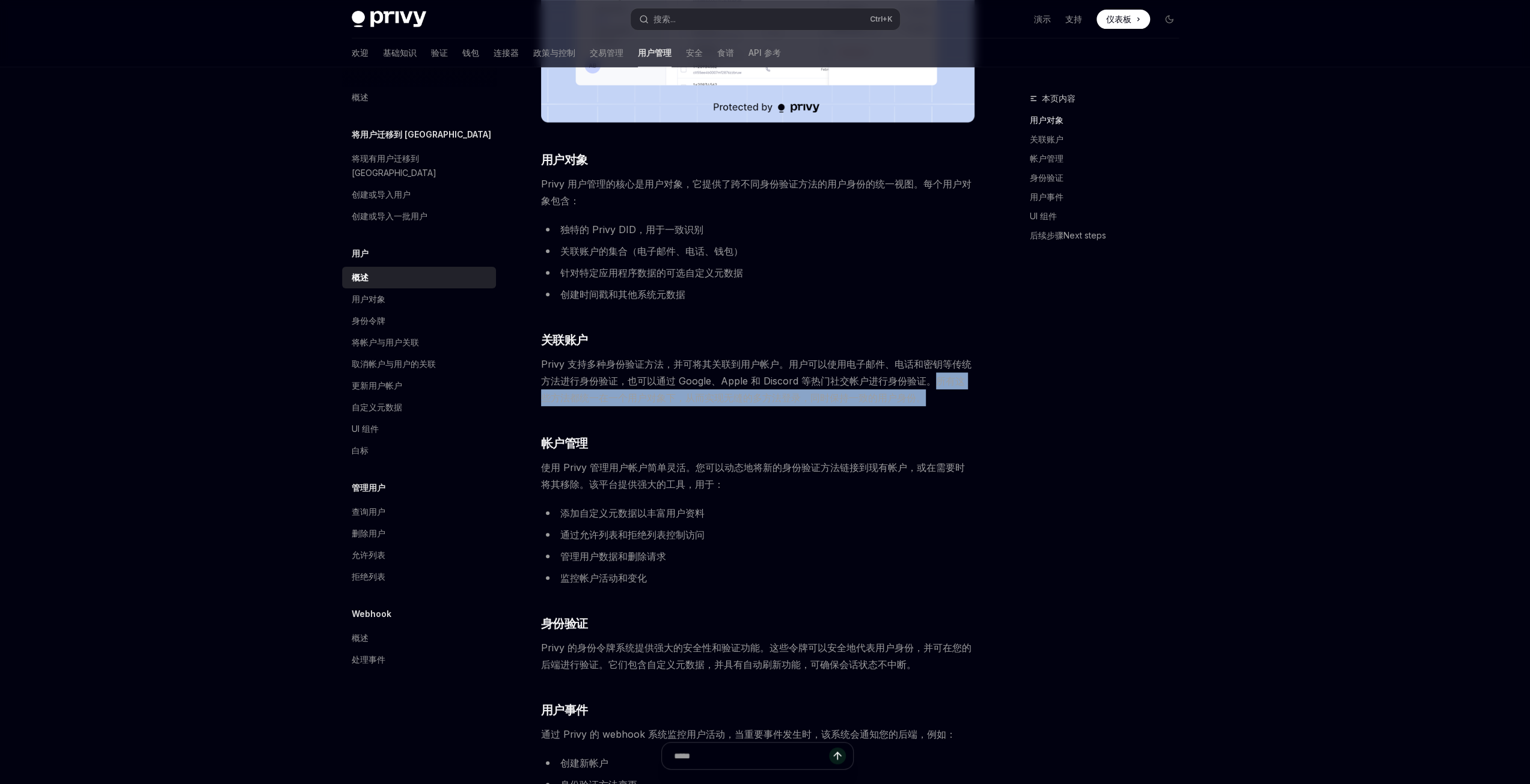
click at [677, 396] on font "Privy 支持多种身份验证方法，并可将其关联到用户帐户。用户可以使用电子邮件、电话和密钥等传统方法进行身份验证，也可以通过 Google、Apple 和 D…" at bounding box center [756, 381] width 430 height 46
drag, startPoint x: 694, startPoint y: 397, endPoint x: 735, endPoint y: 398, distance: 41.0
click at [694, 397] on font "Privy 支持多种身份验证方法，并可将其关联到用户帐户。用户可以使用电子邮件、电话和密钥等传统方法进行身份验证，也可以通过 Google、Apple 和 D…" at bounding box center [756, 381] width 430 height 46
click at [771, 398] on font "Privy 支持多种身份验证方法，并可将其关联到用户帐户。用户可以使用电子邮件、电话和密钥等传统方法进行身份验证，也可以通过 Google、Apple 和 D…" at bounding box center [756, 381] width 430 height 46
drag, startPoint x: 799, startPoint y: 399, endPoint x: 906, endPoint y: 398, distance: 107.0
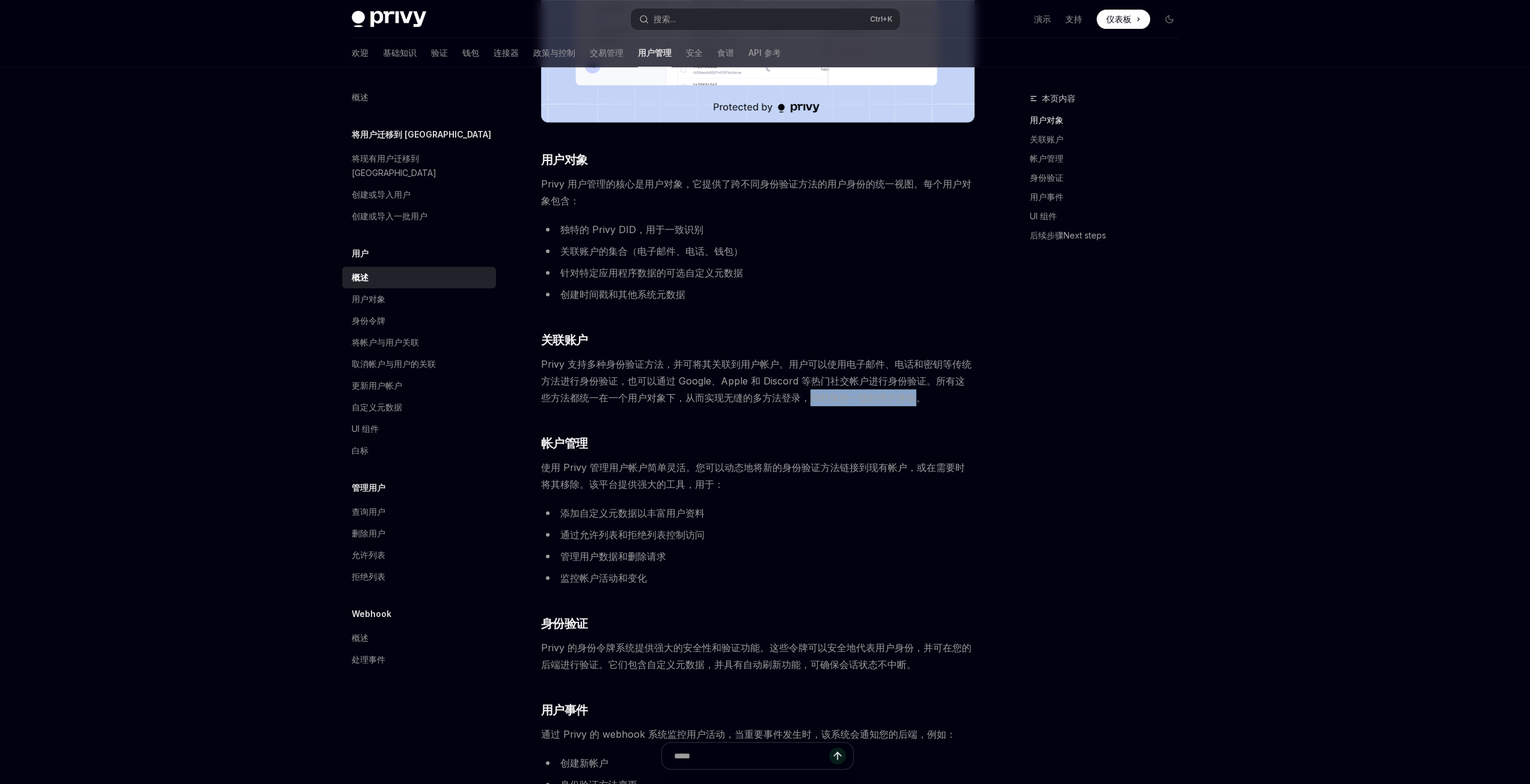
click at [906, 398] on font "Privy 支持多种身份验证方法，并可将其关联到用户帐户。用户可以使用电子邮件、电话和密钥等传统方法进行身份验证，也可以通过 Google、Apple 和 D…" at bounding box center [756, 381] width 430 height 46
click at [906, 400] on font "Privy 支持多种身份验证方法，并可将其关联到用户帐户。用户可以使用电子邮件、电话和密钥等传统方法进行身份验证，也可以通过 Google、Apple 和 D…" at bounding box center [756, 381] width 430 height 46
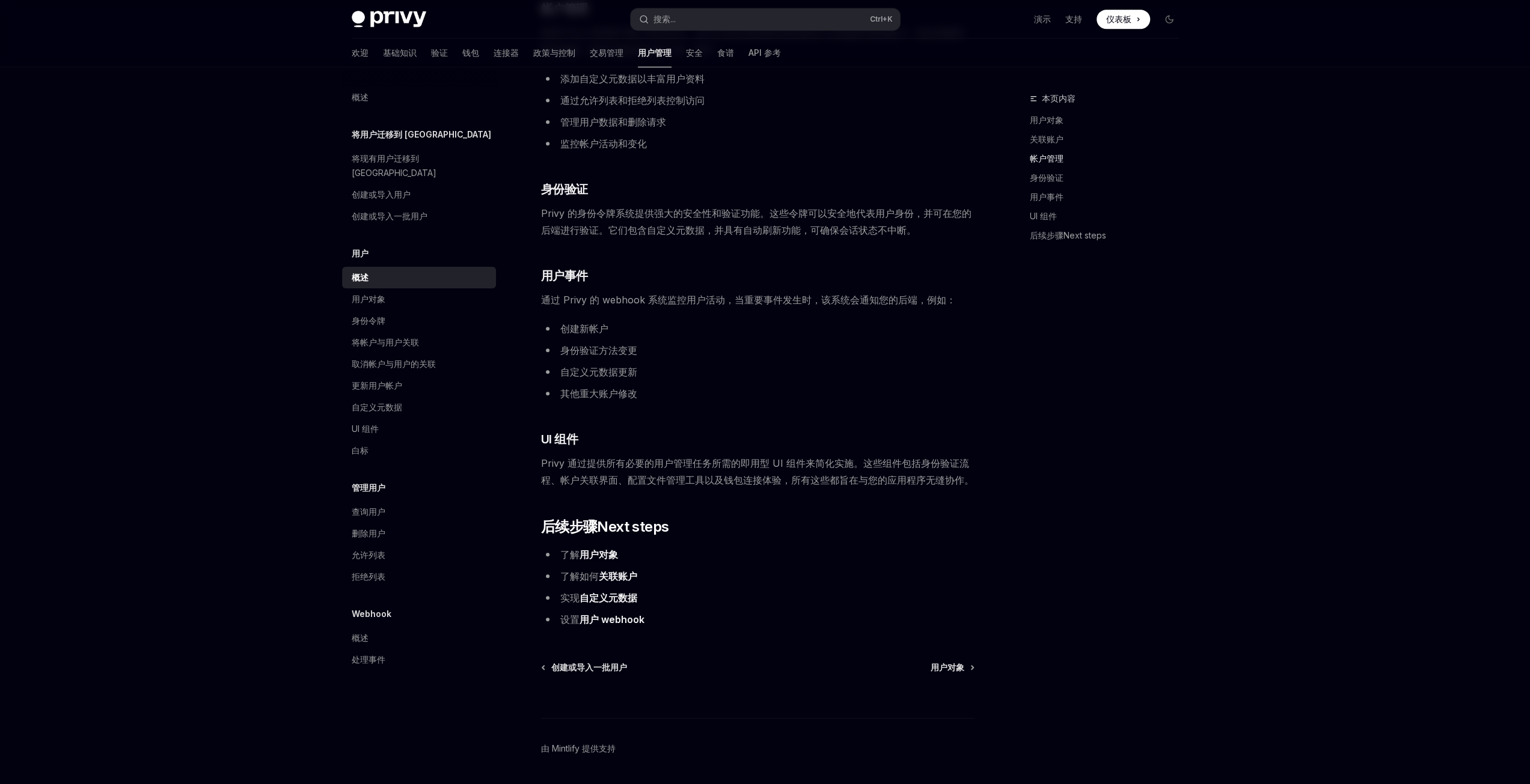
scroll to position [880, 0]
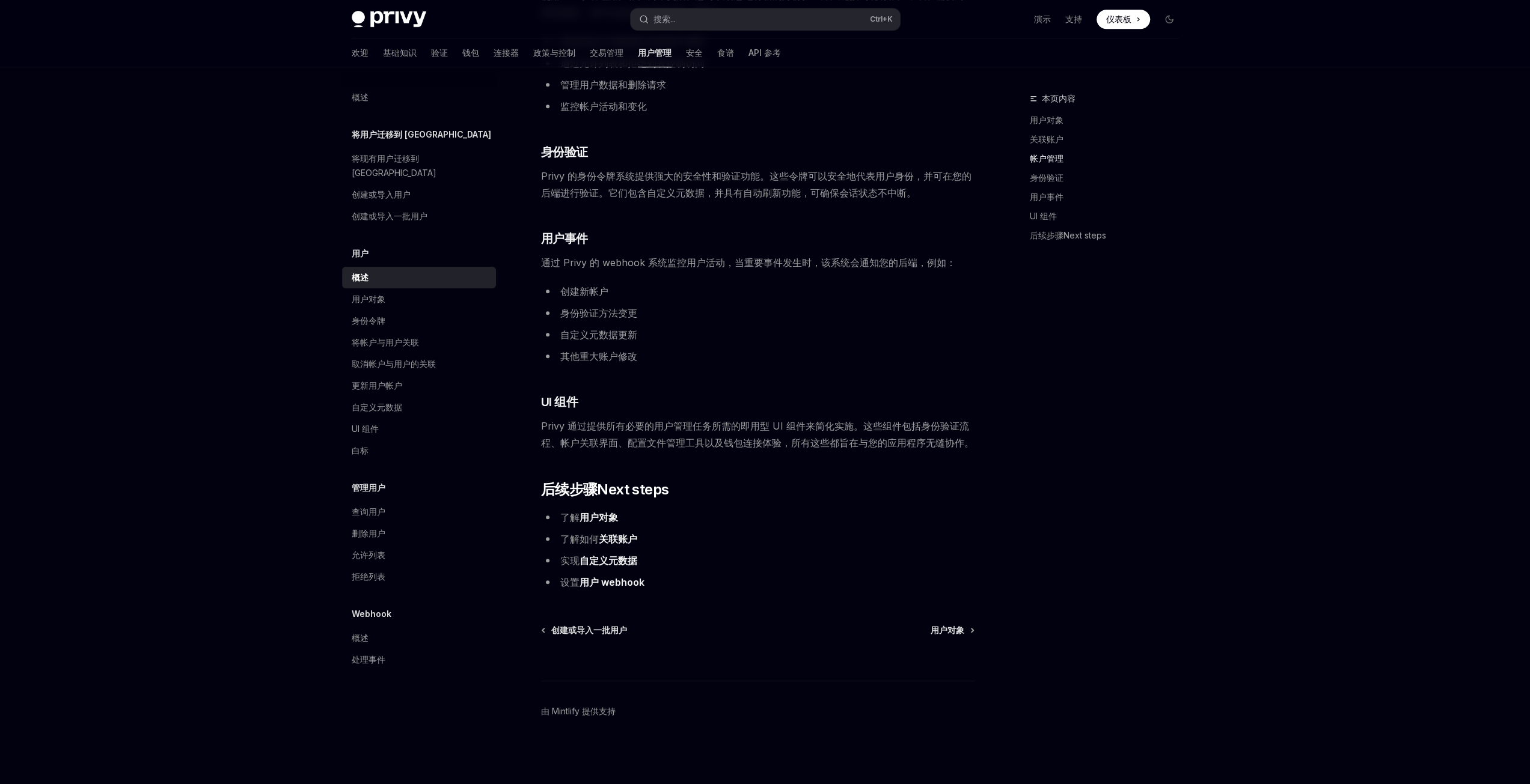
click at [593, 516] on font "用户对象" at bounding box center [599, 518] width 38 height 12
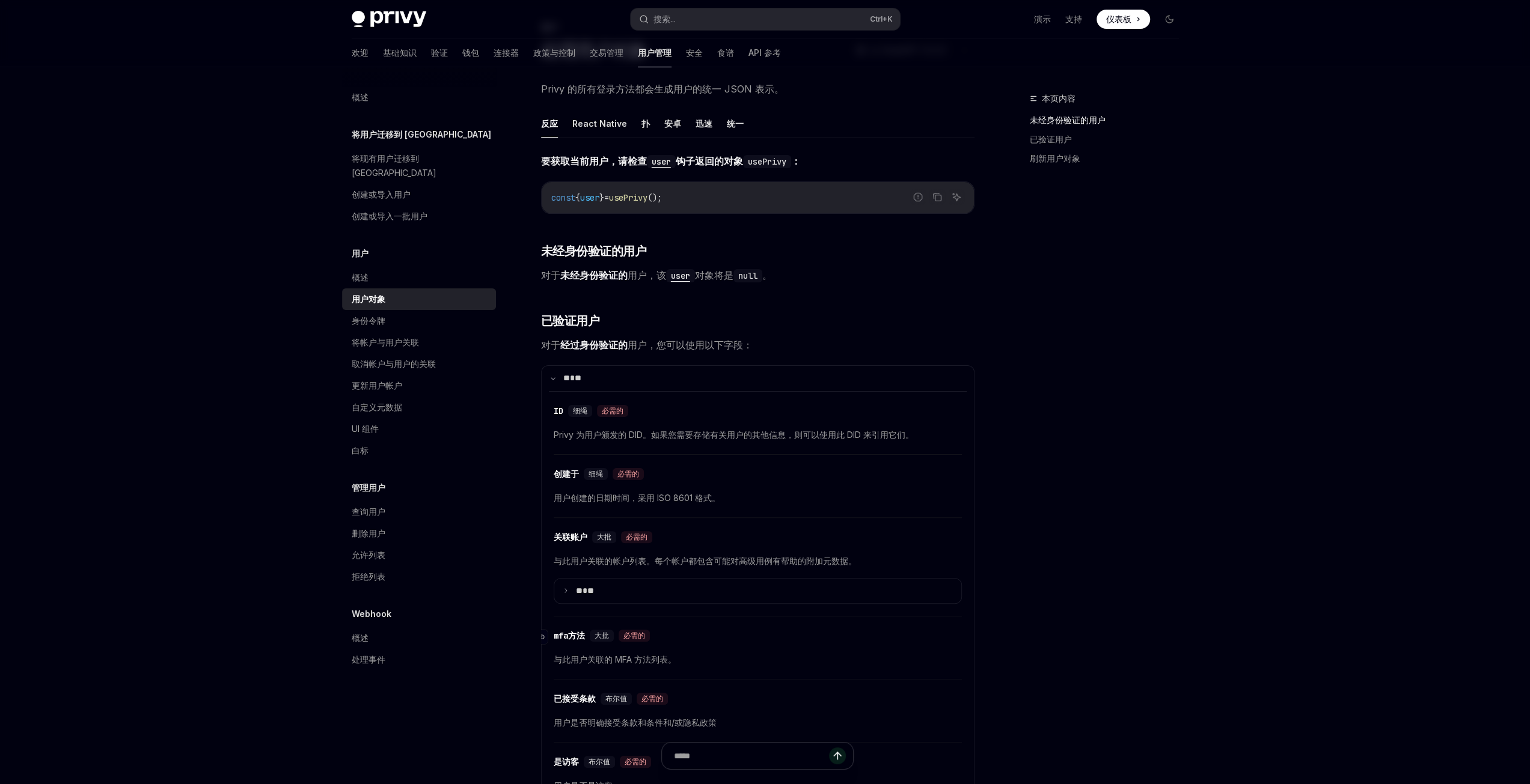
scroll to position [120, 0]
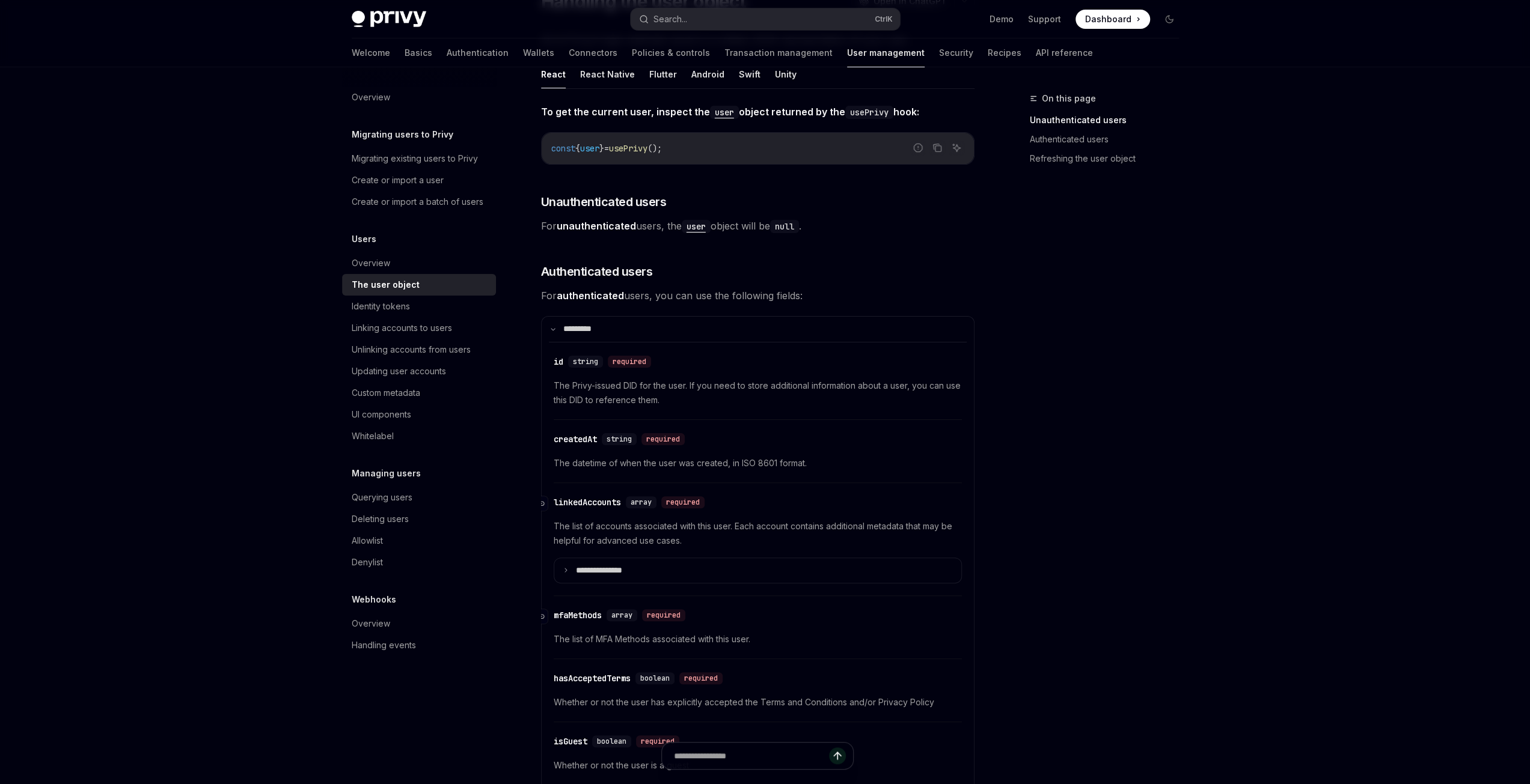
click at [642, 502] on span "array" at bounding box center [641, 502] width 21 height 10
click at [1048, 530] on div "On this page Unauthenticated users Authenticated users Refreshing the user obje…" at bounding box center [1097, 437] width 183 height 693
click at [569, 573] on summary "**********" at bounding box center [757, 571] width 407 height 26
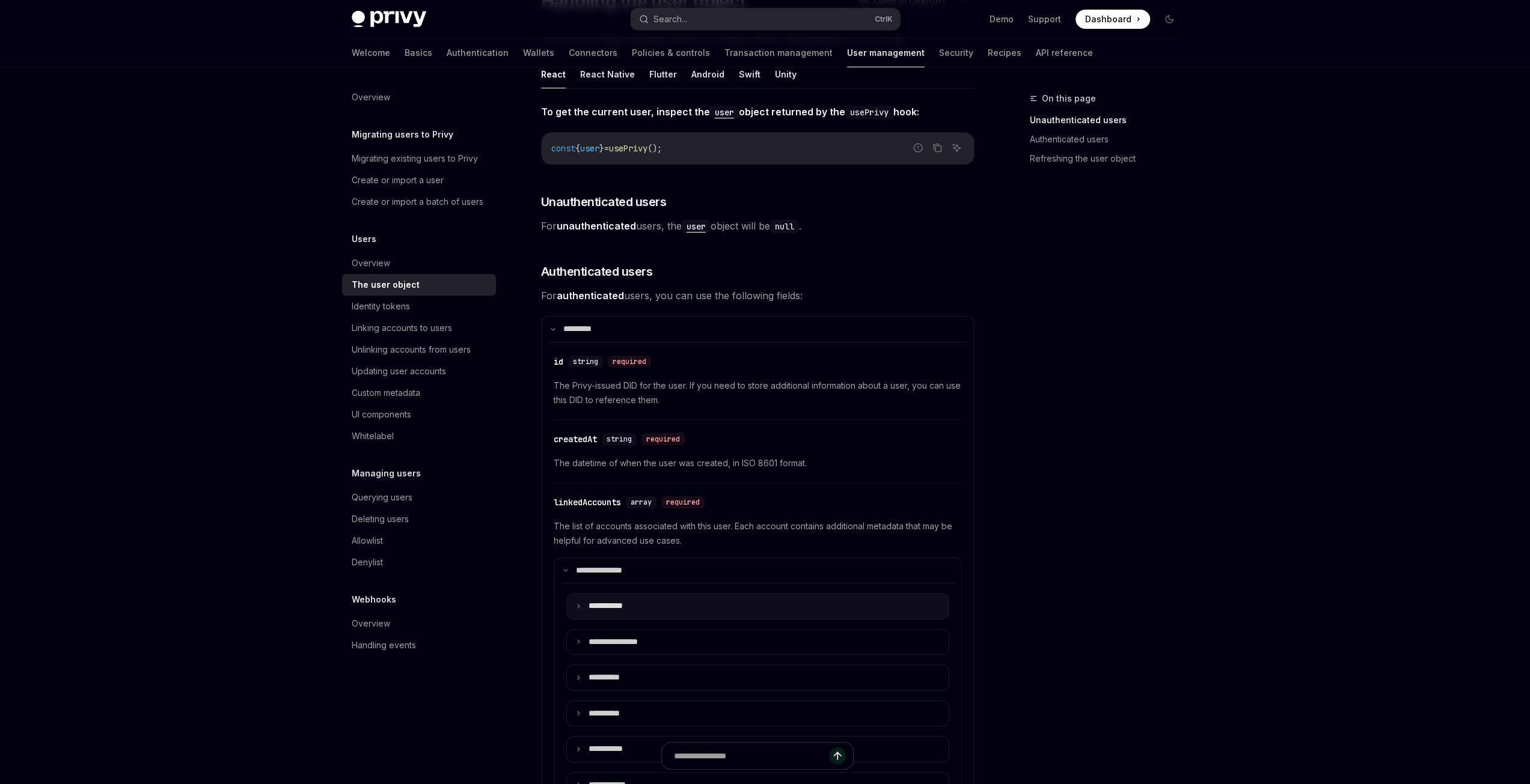
click at [575, 606] on icon at bounding box center [579, 606] width 6 height 6
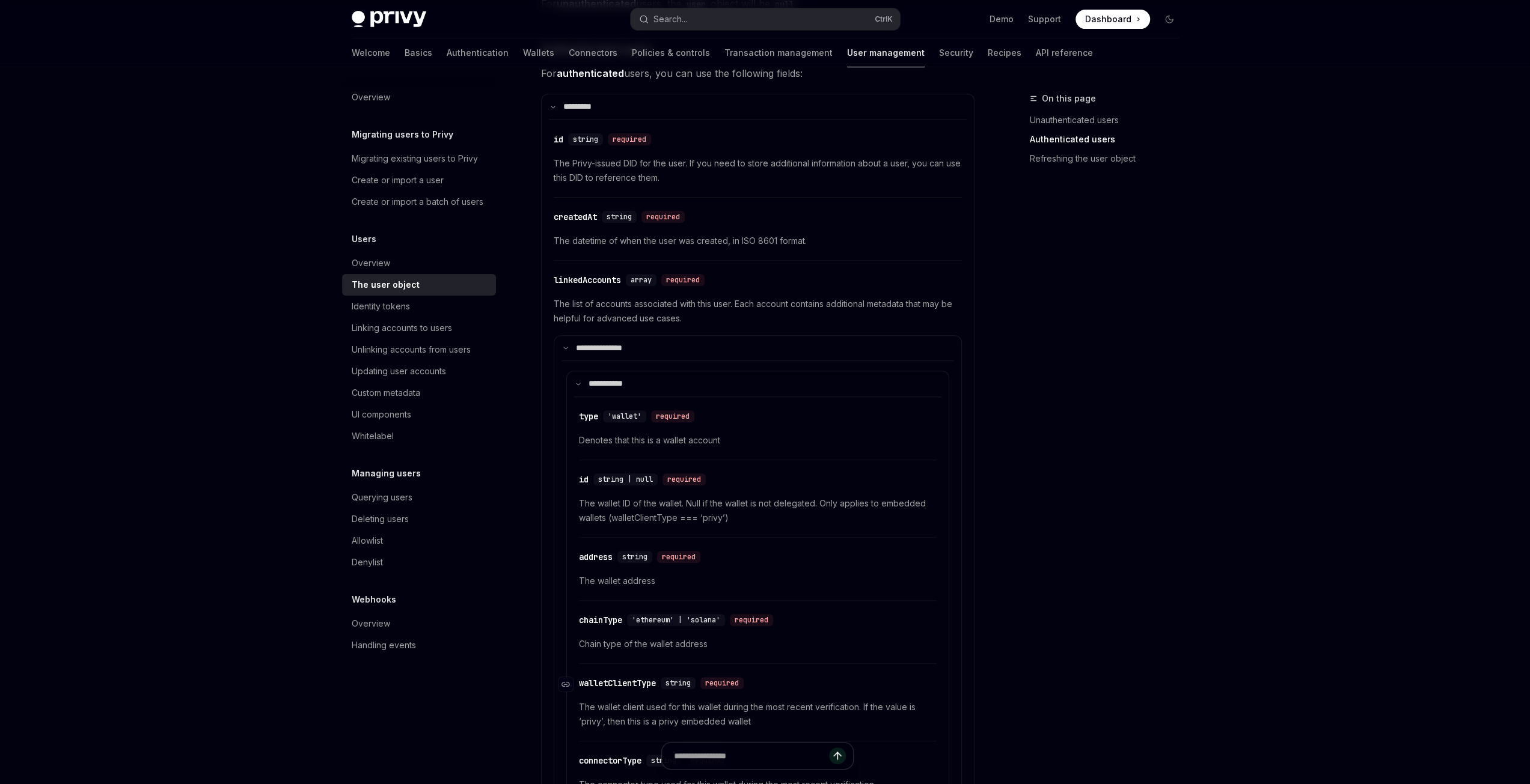
scroll to position [421, 0]
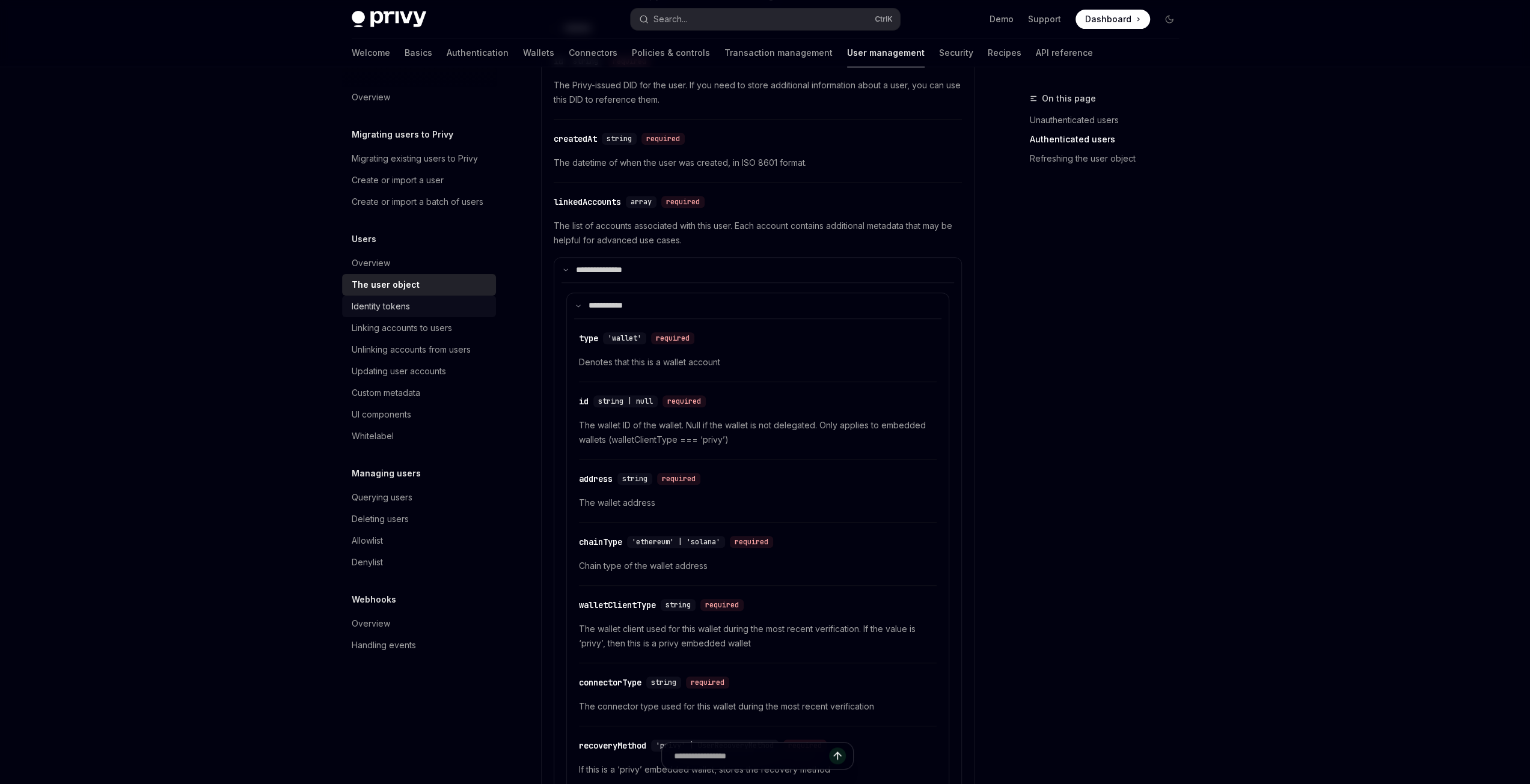
click at [391, 308] on div "Identity tokens" at bounding box center [381, 307] width 58 height 15
click at [389, 332] on div "Linking accounts to users" at bounding box center [402, 328] width 100 height 15
click at [392, 350] on div "Unlinking accounts from users" at bounding box center [411, 350] width 119 height 15
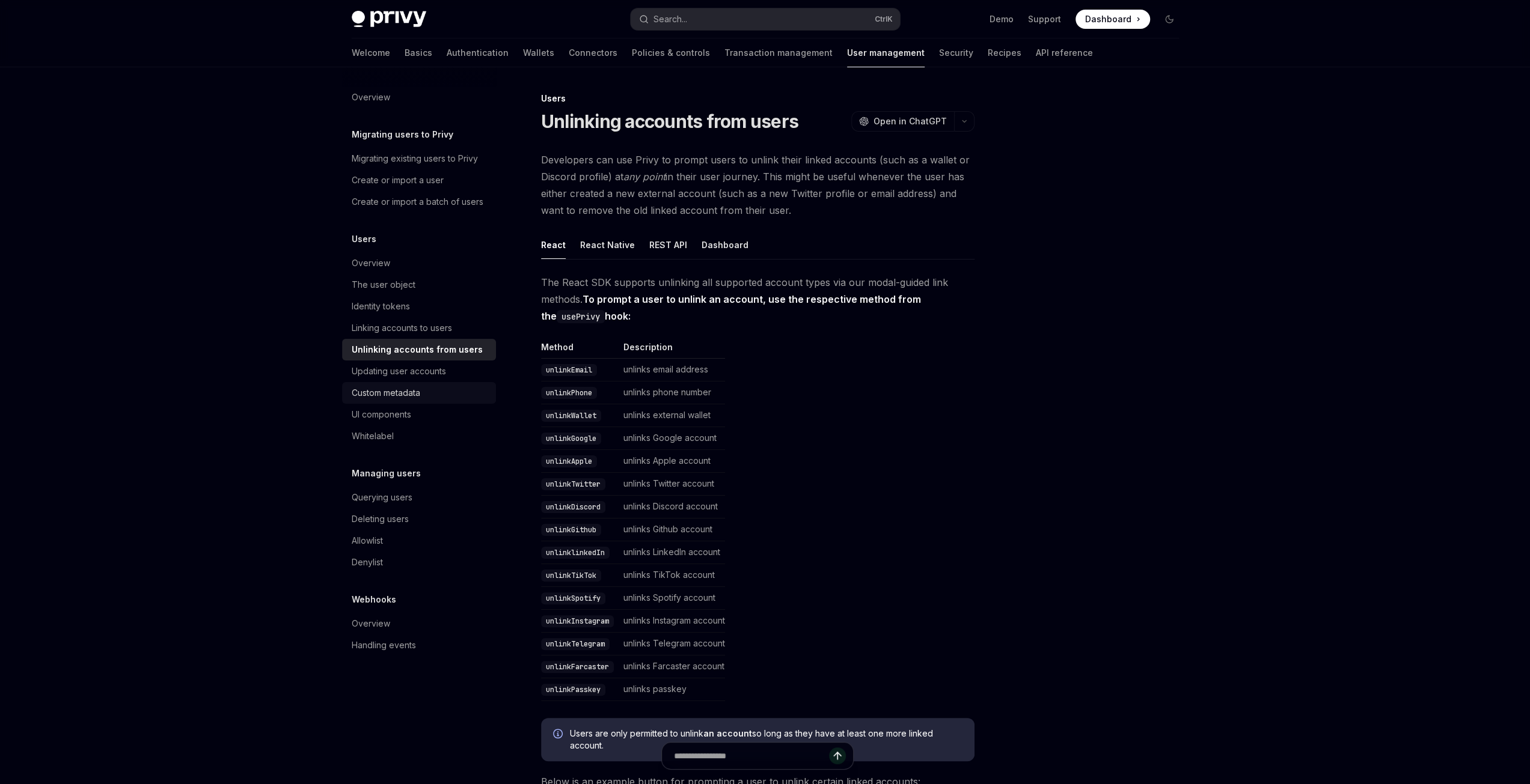
drag, startPoint x: 388, startPoint y: 377, endPoint x: 390, endPoint y: 384, distance: 7.3
click at [388, 377] on div "Updating user accounts" at bounding box center [398, 372] width 94 height 15
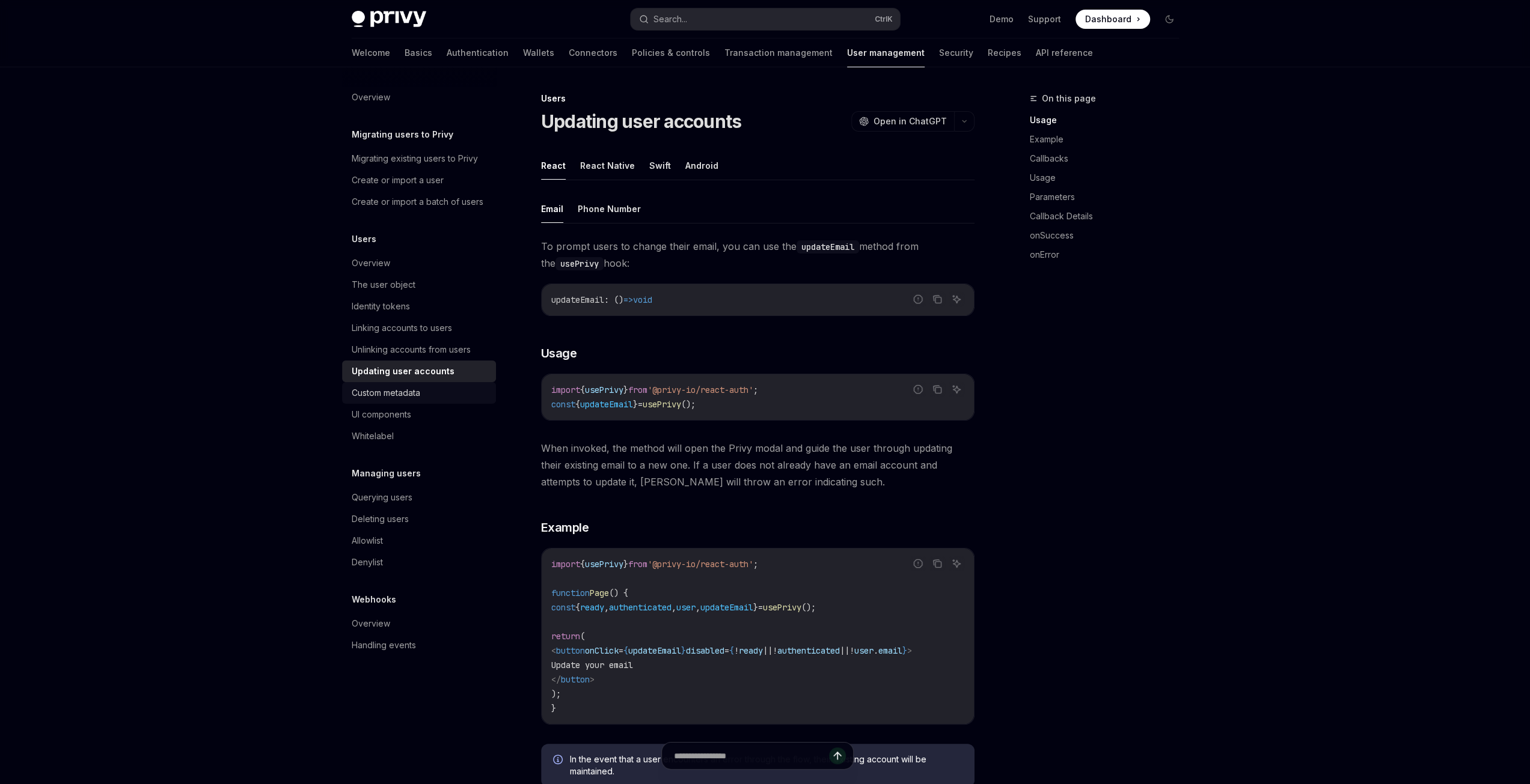
click at [390, 401] on link "Custom metadata" at bounding box center [419, 393] width 154 height 22
type textarea "*"
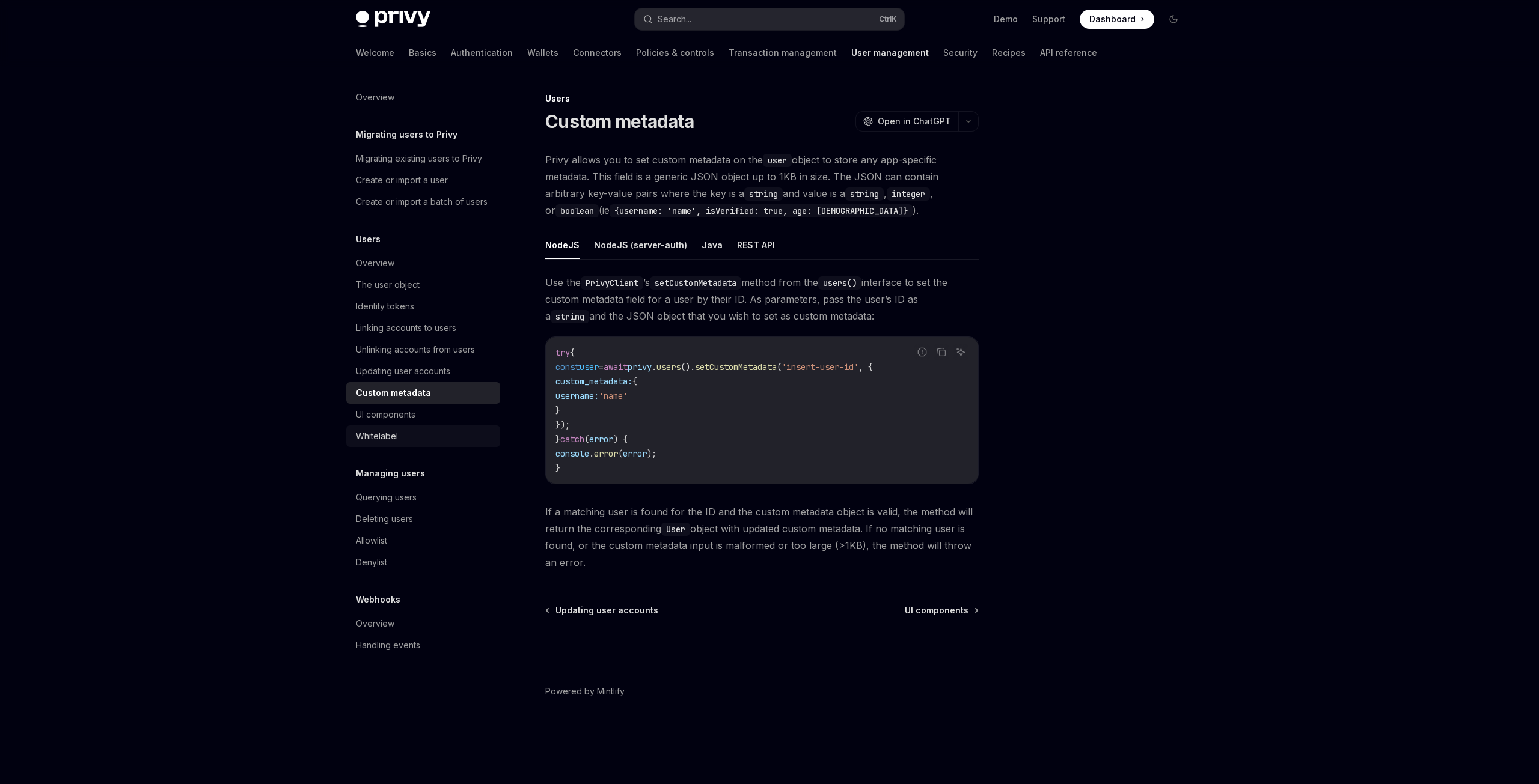
click at [382, 426] on link "Whitelabel" at bounding box center [423, 437] width 154 height 22
click at [387, 421] on div "UI components" at bounding box center [386, 415] width 60 height 15
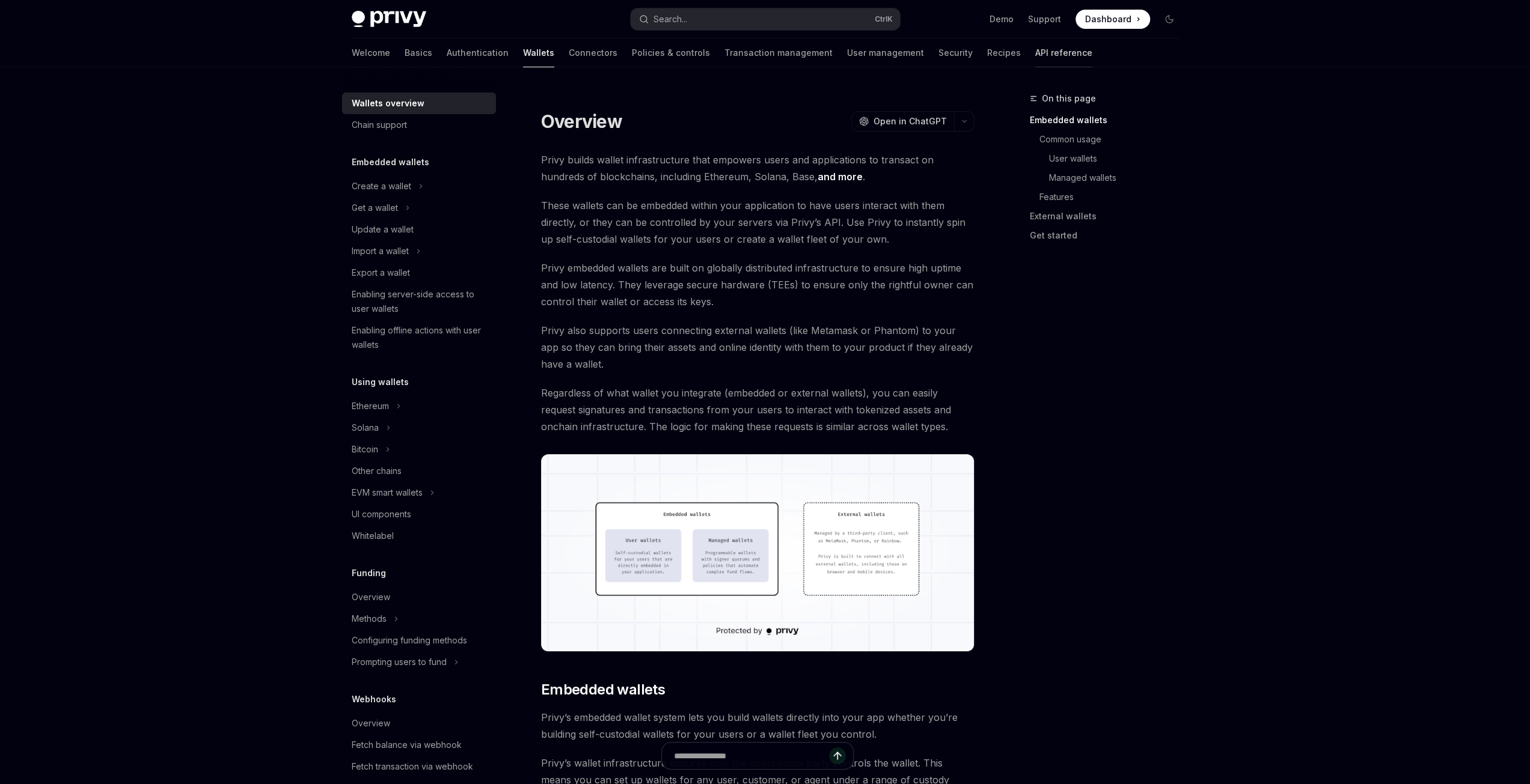
click at [1035, 55] on link "API reference" at bounding box center [1064, 52] width 57 height 29
type textarea "*"
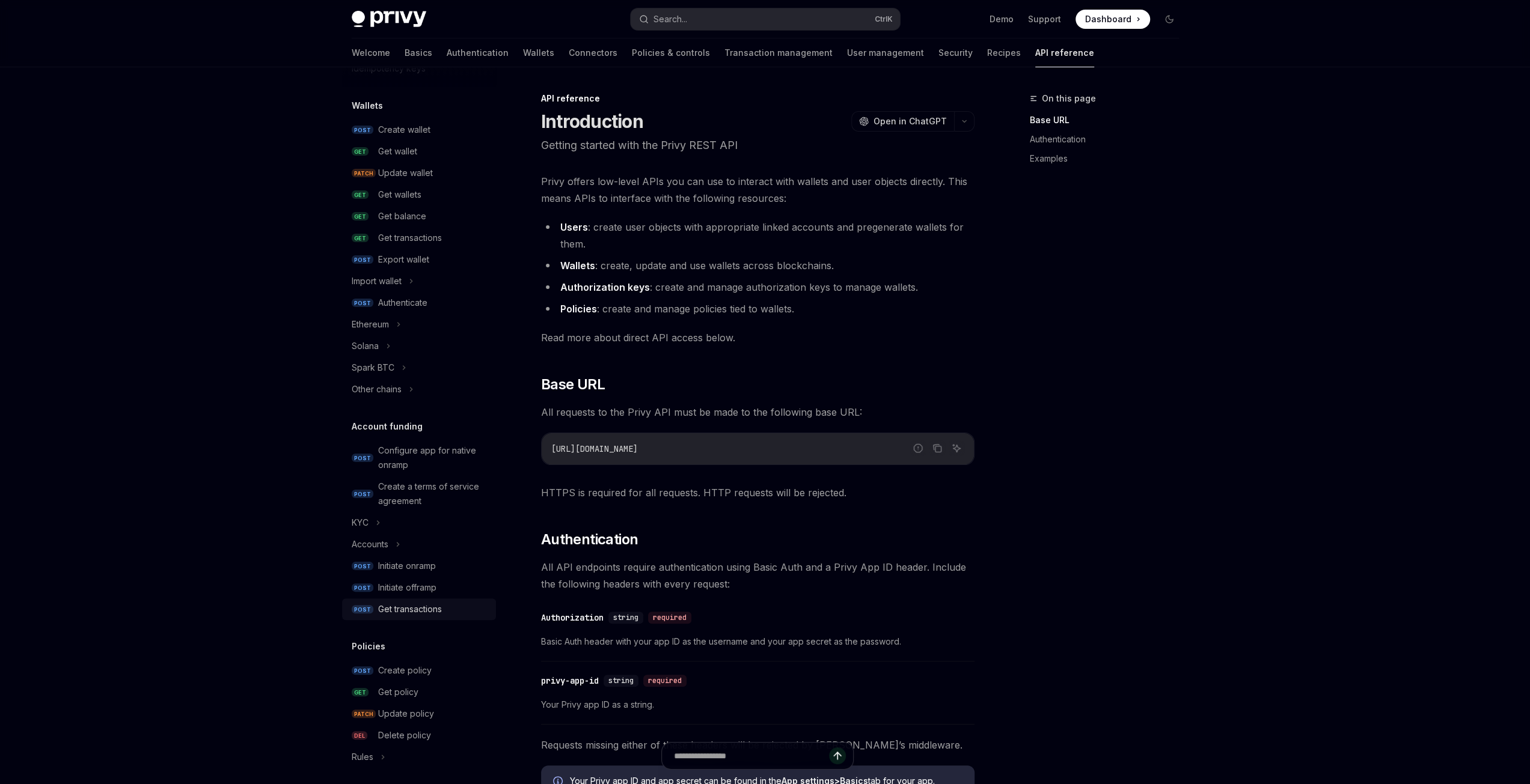
scroll to position [120, 0]
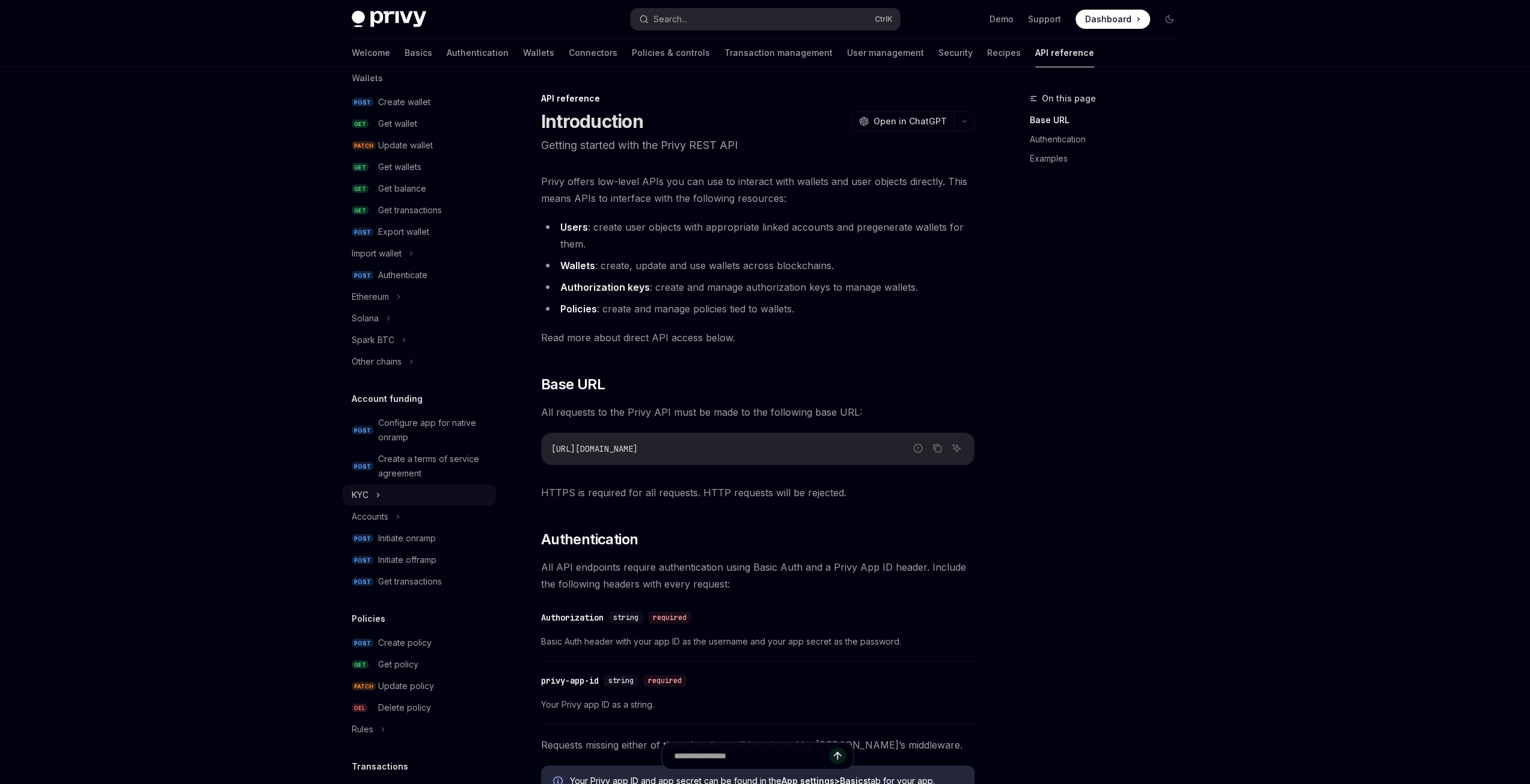
click at [374, 494] on div "KYC" at bounding box center [419, 495] width 154 height 22
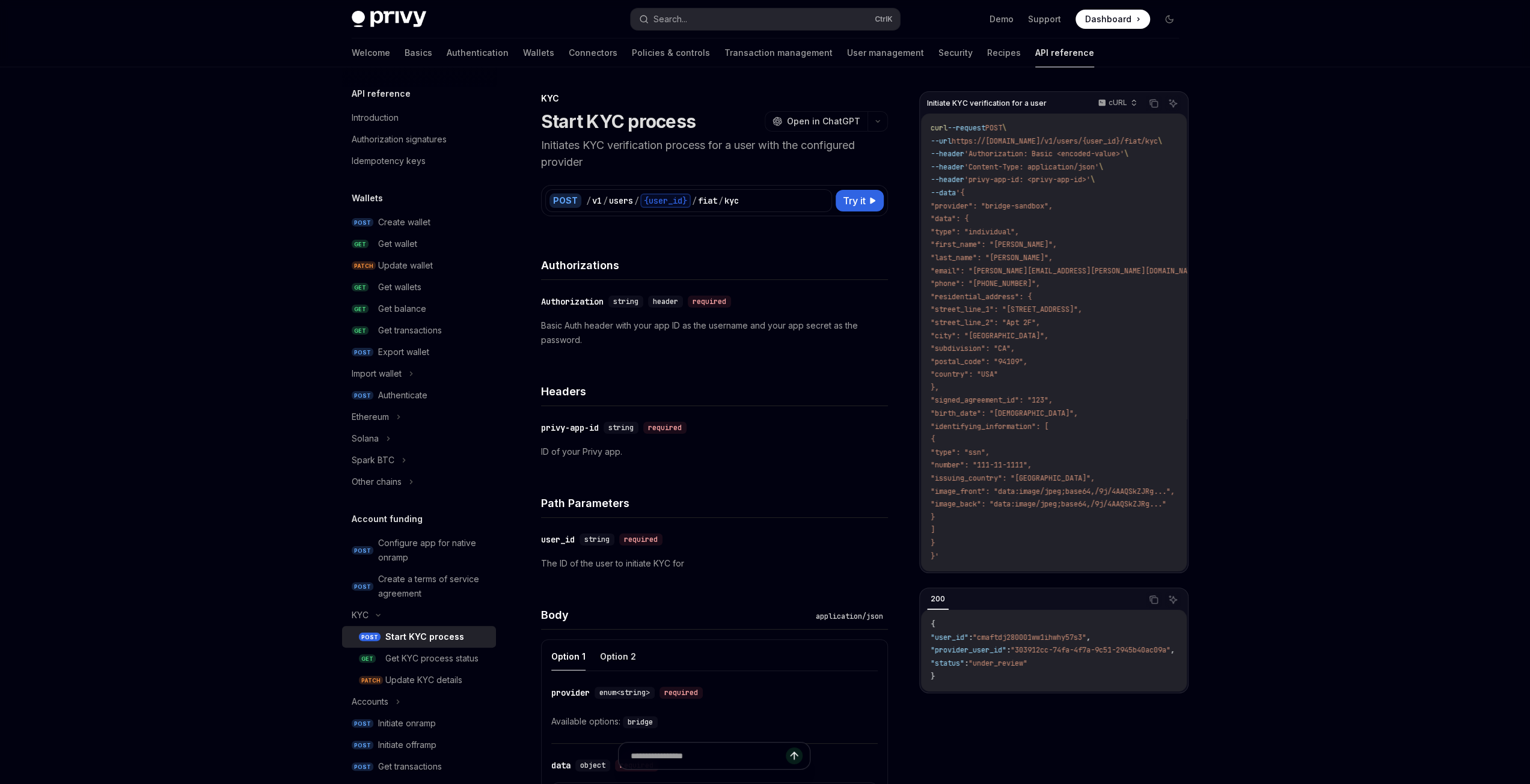
scroll to position [120, 0]
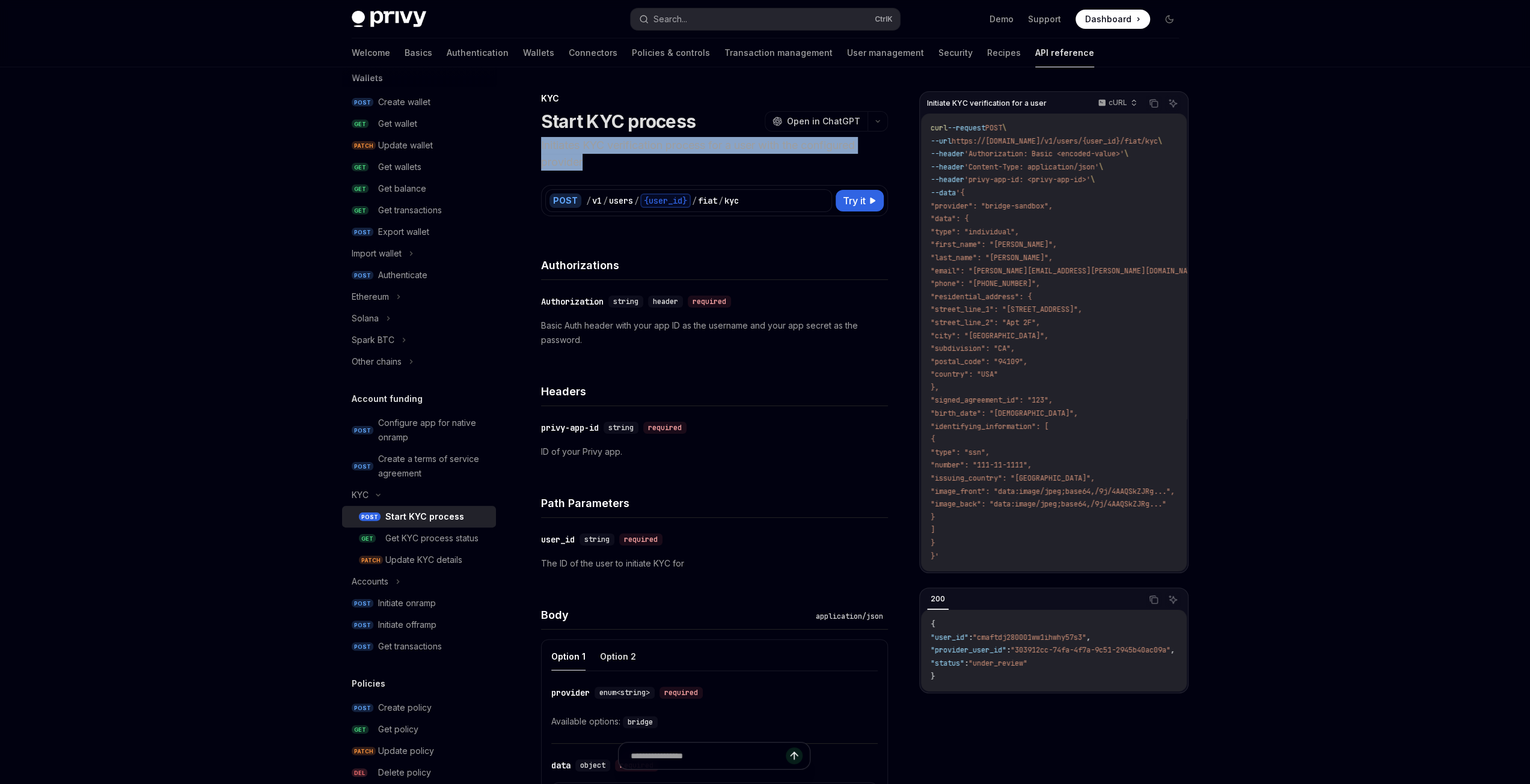
drag, startPoint x: 601, startPoint y: 164, endPoint x: 539, endPoint y: 145, distance: 64.8
click at [539, 145] on div "KYC Start KYC process OpenAI Open in ChatGPT Initiates KYC verification process…" at bounding box center [602, 678] width 577 height 1174
click at [605, 164] on p "Initiates KYC verification process for a user with the configured provider" at bounding box center [714, 153] width 347 height 33
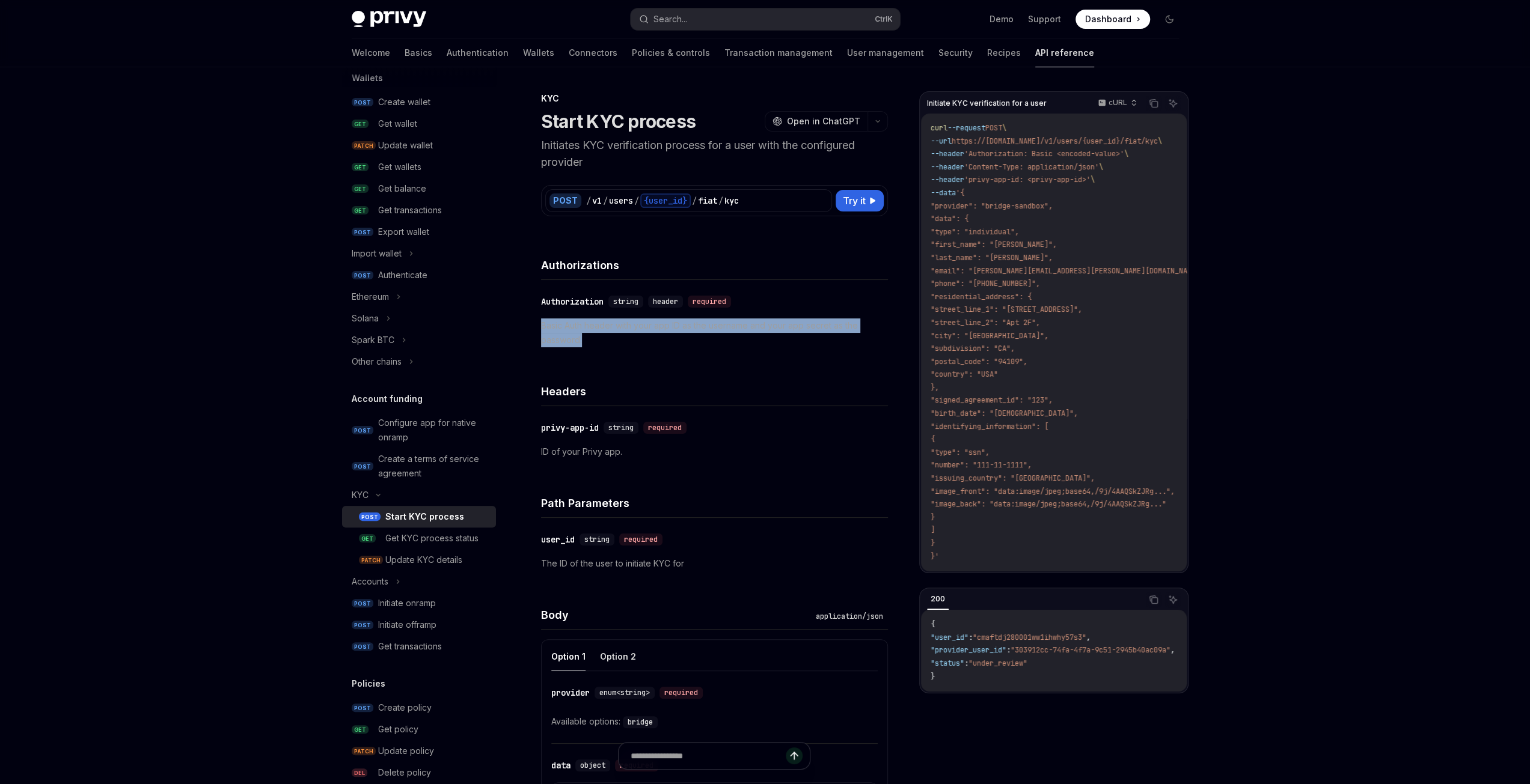
drag, startPoint x: 590, startPoint y: 345, endPoint x: 536, endPoint y: 325, distance: 57.6
click at [536, 325] on div "KYC Start KYC process OpenAI Open in ChatGPT Initiates KYC verification process…" at bounding box center [602, 678] width 577 height 1174
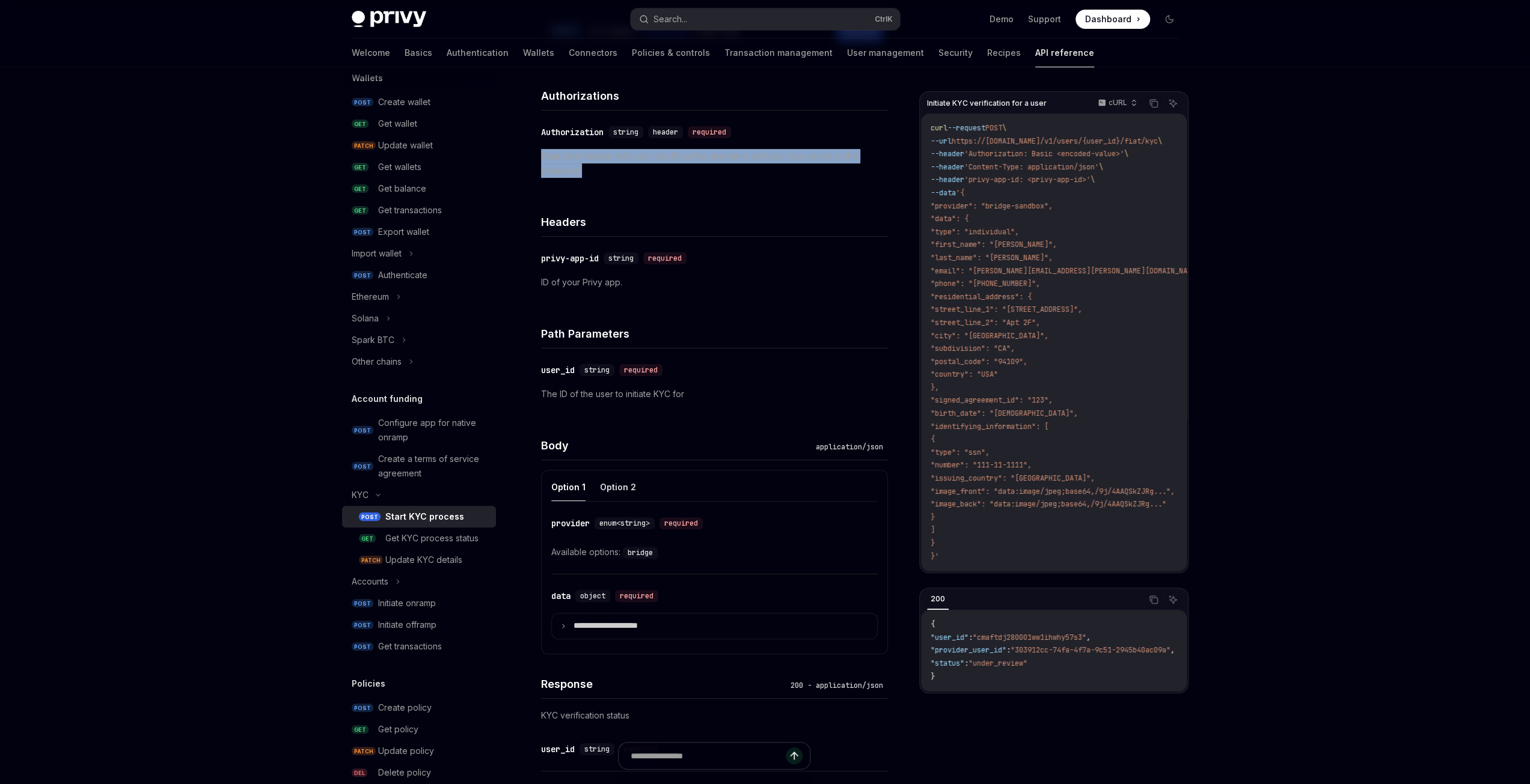
scroll to position [180, 0]
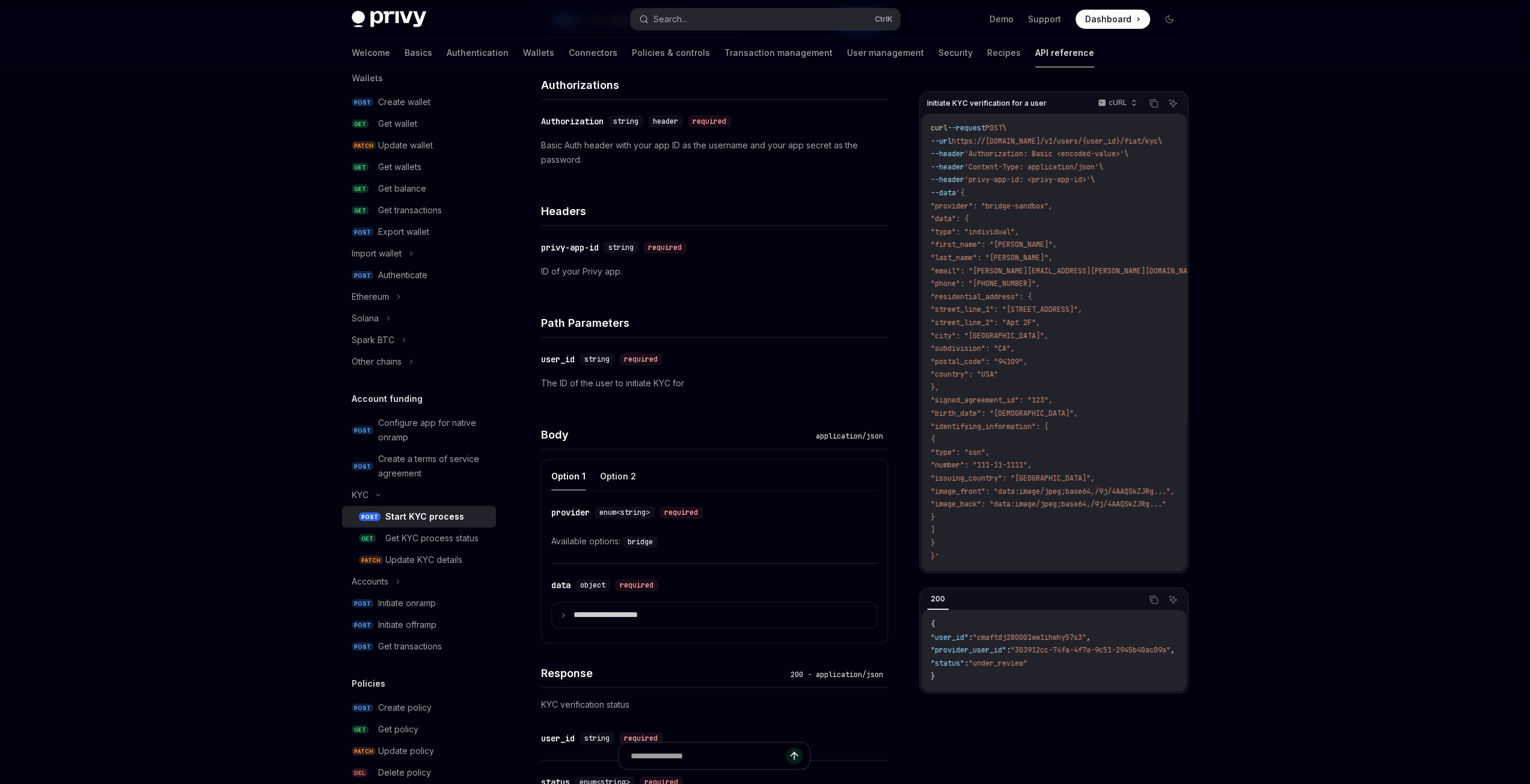
click at [634, 541] on code "bridge" at bounding box center [640, 542] width 35 height 12
click at [758, 535] on div "Available options: bridge" at bounding box center [714, 541] width 327 height 15
drag, startPoint x: 618, startPoint y: 539, endPoint x: 547, endPoint y: 544, distance: 71.2
click at [547, 544] on div "**********" at bounding box center [714, 551] width 347 height 184
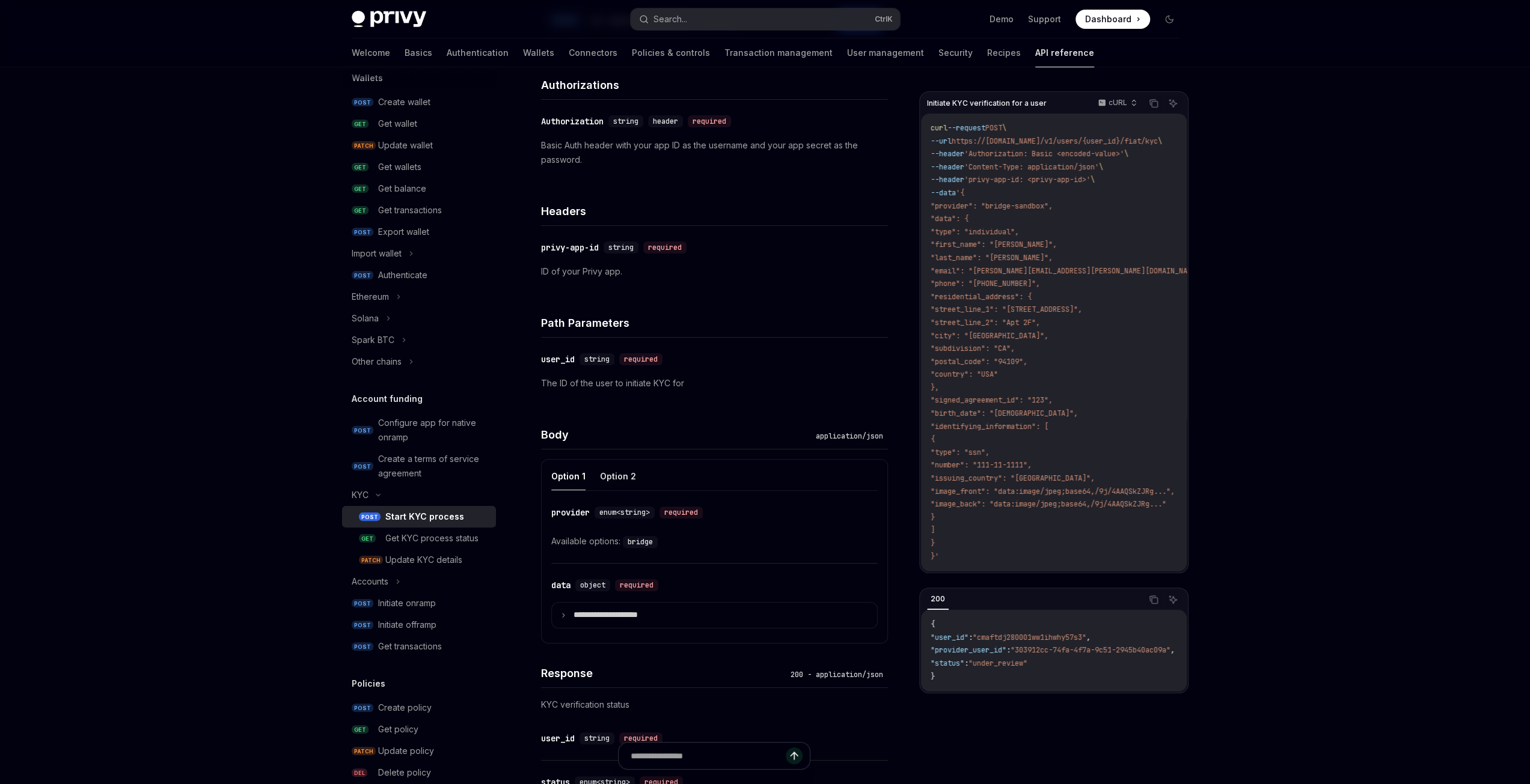
click at [736, 546] on div "​ provider enum<string> required Available options: bridge" at bounding box center [714, 527] width 327 height 72
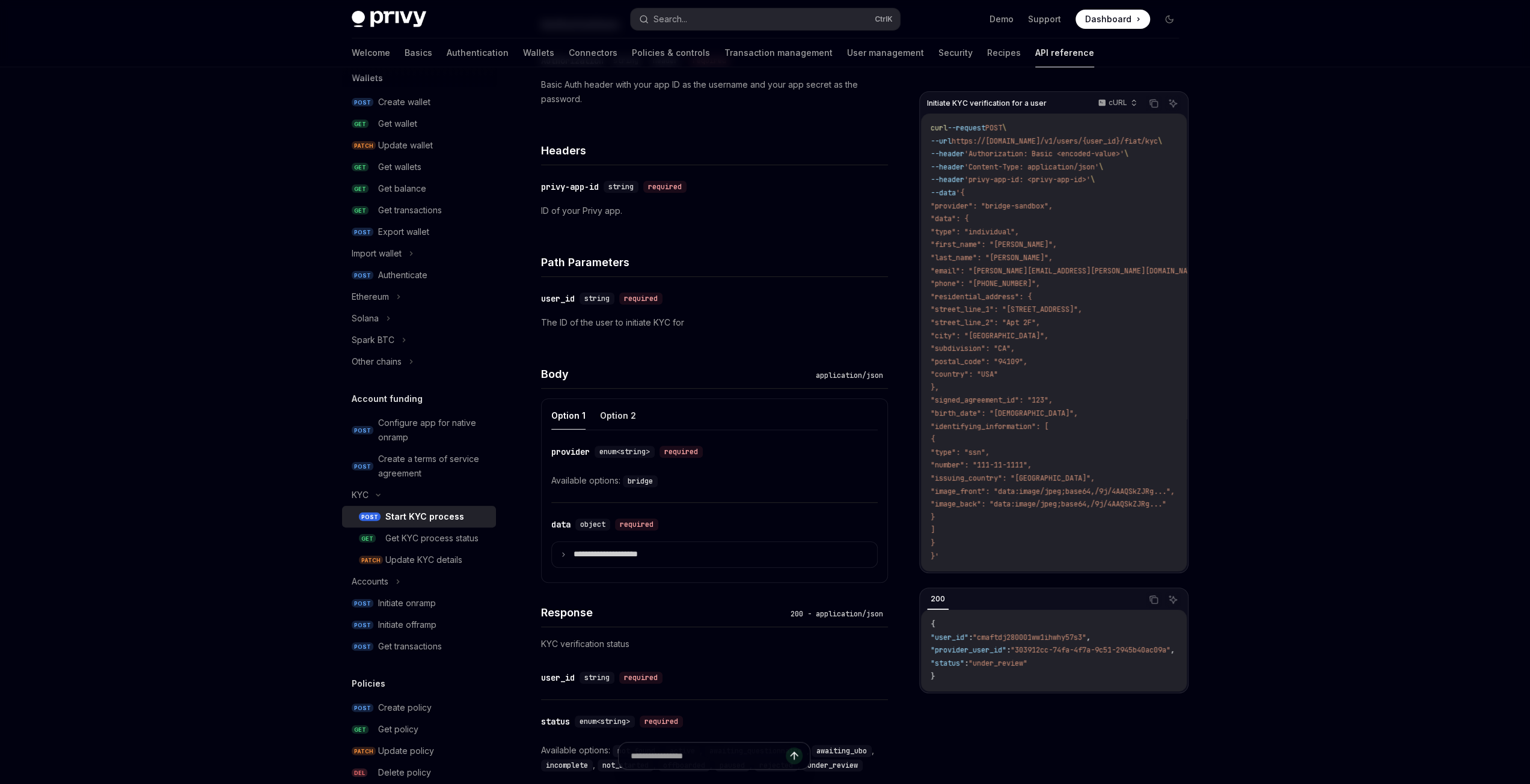
scroll to position [300, 0]
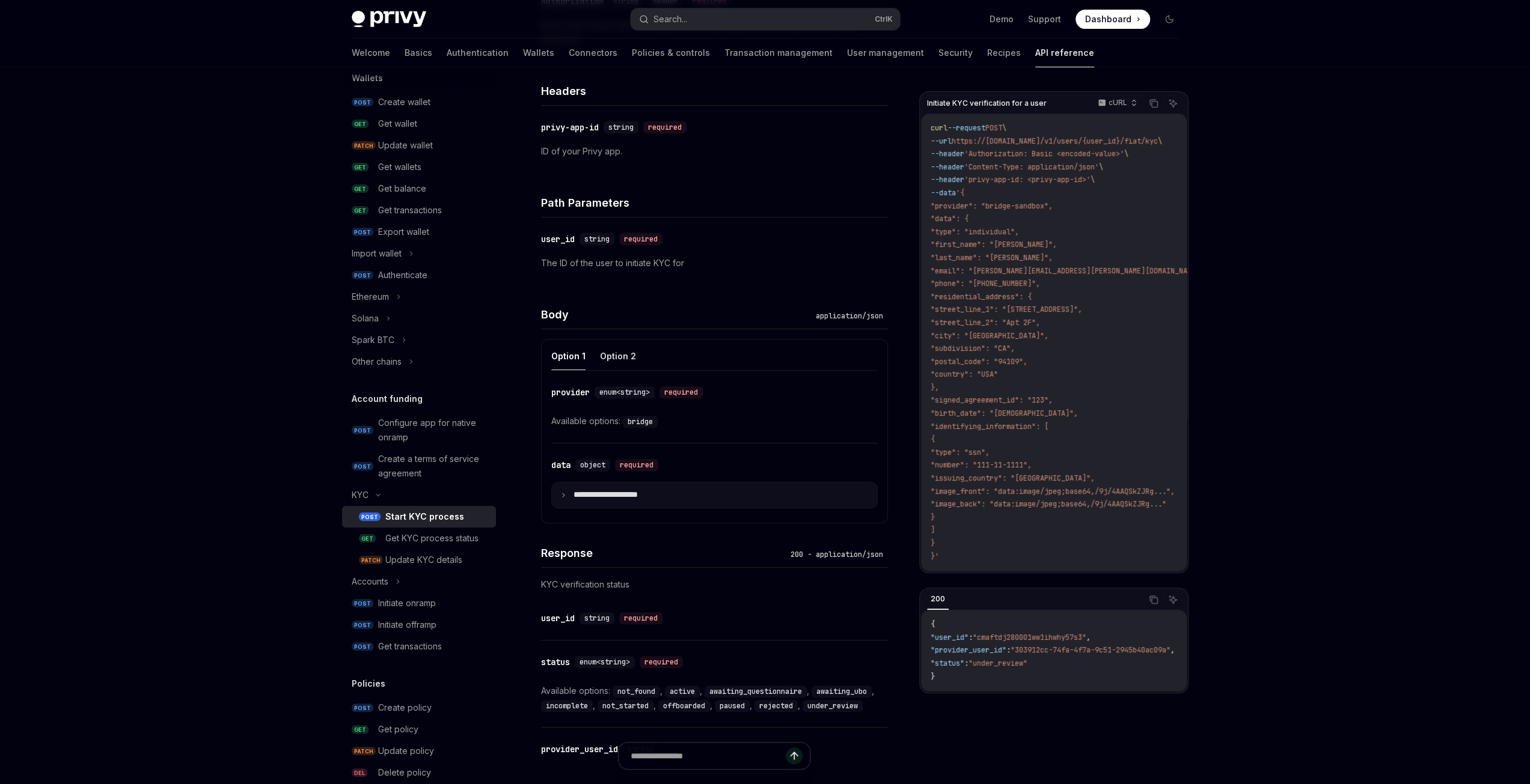
click at [560, 494] on icon at bounding box center [563, 495] width 6 height 6
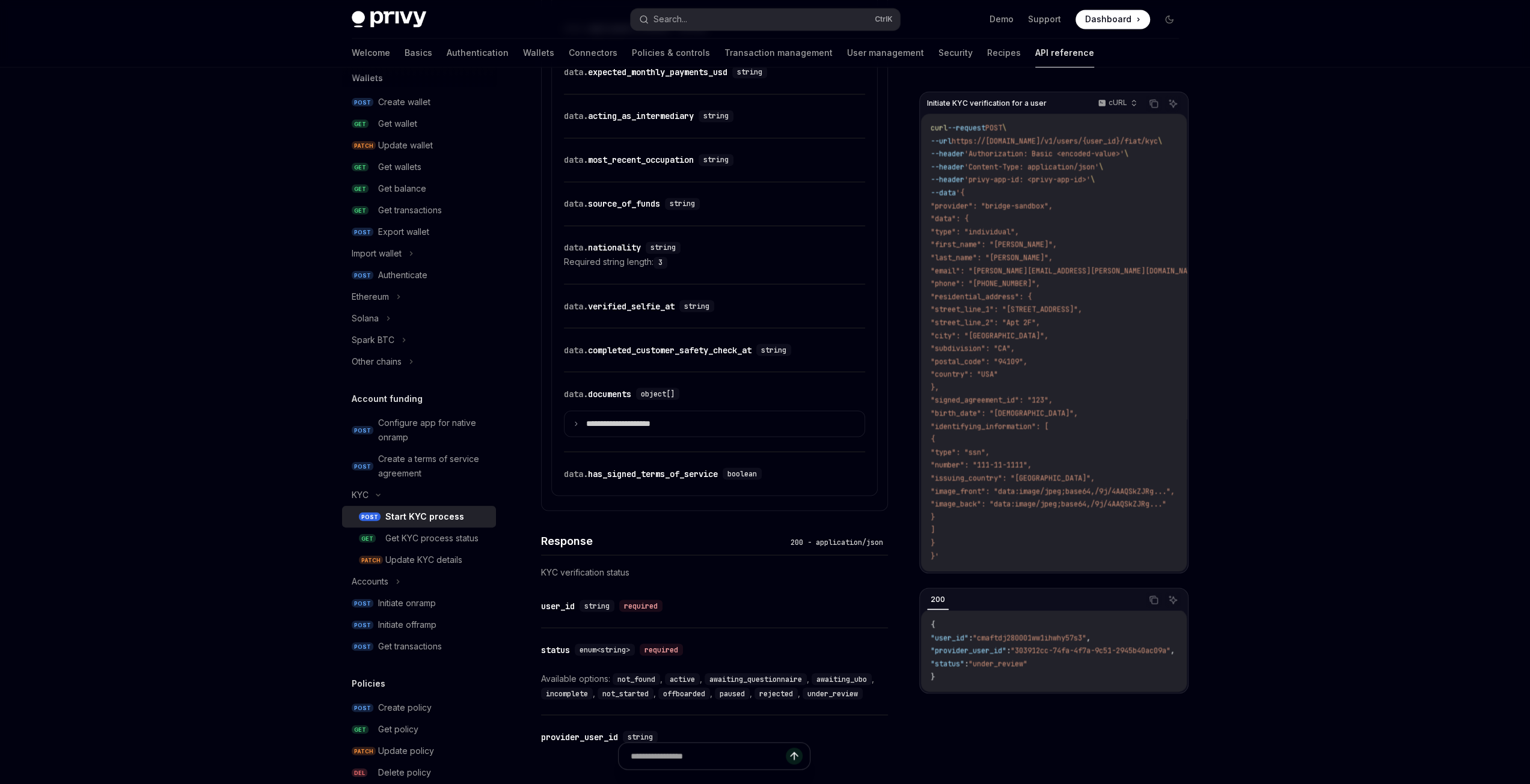
scroll to position [2103, 0]
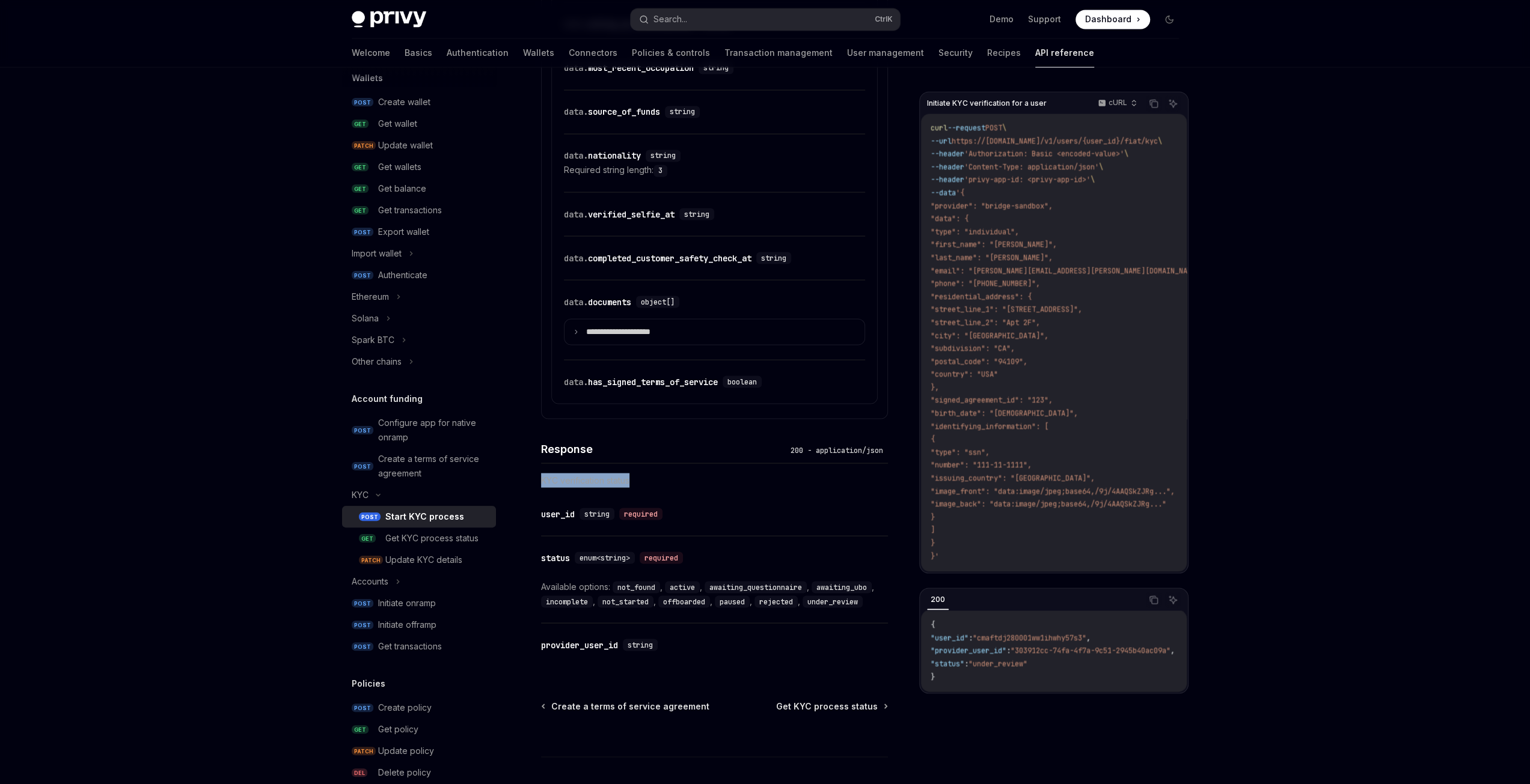
drag, startPoint x: 637, startPoint y: 468, endPoint x: 536, endPoint y: 473, distance: 101.1
click at [718, 477] on div "Response 200 - application/json KYC verification status" at bounding box center [714, 456] width 347 height 74
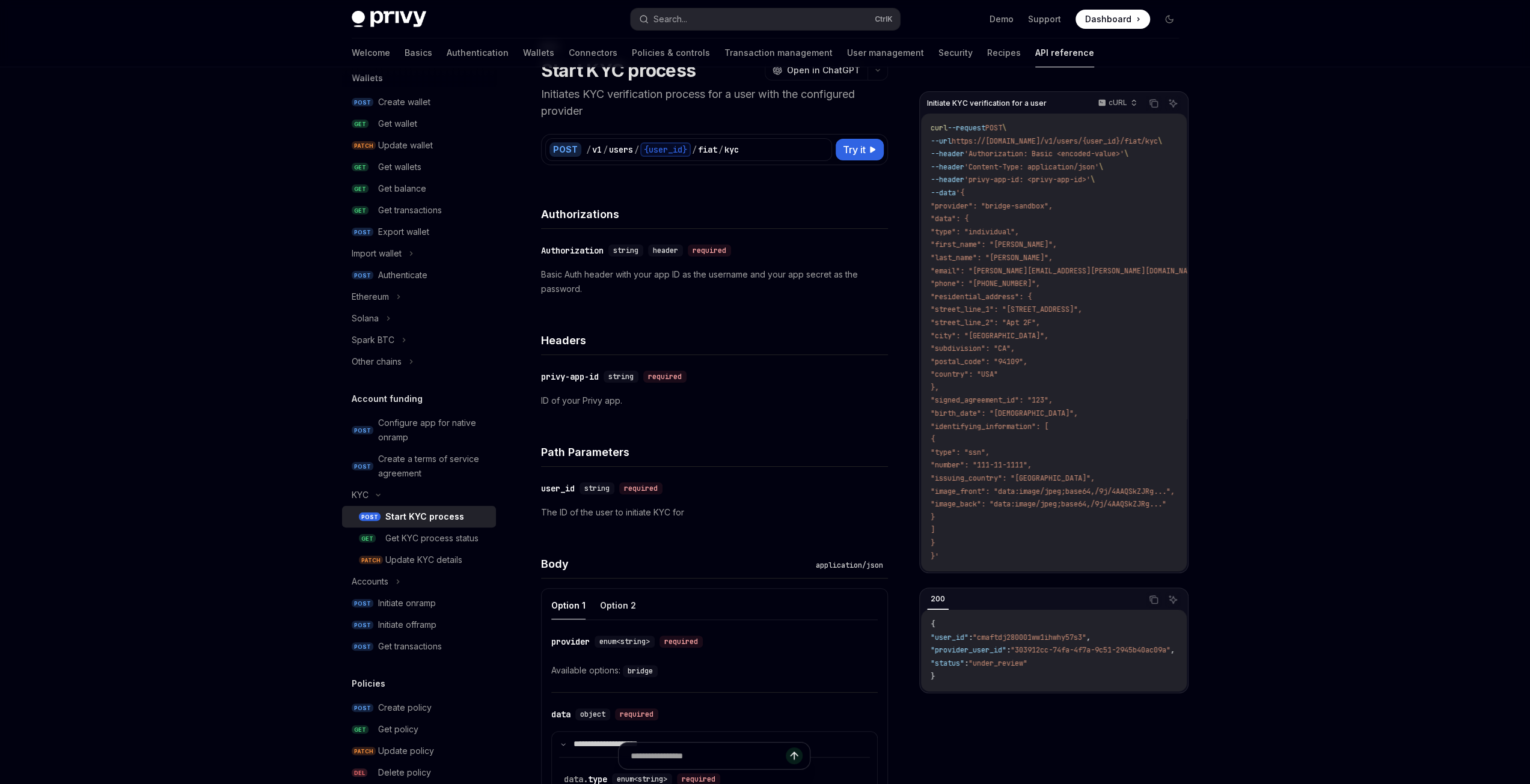
scroll to position [0, 0]
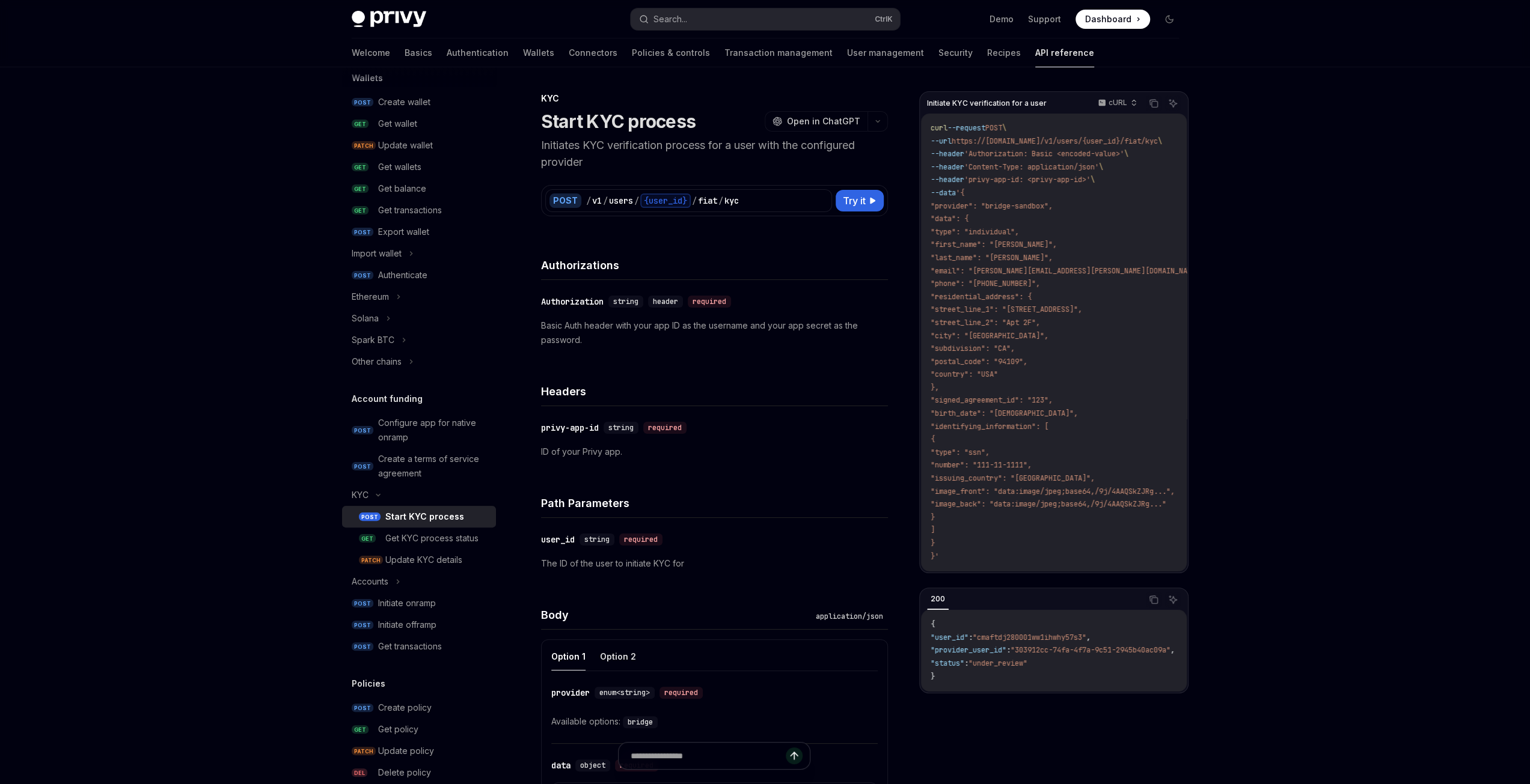
click at [614, 339] on p "Basic Auth header with your app ID as the username and your app secret as the p…" at bounding box center [714, 333] width 347 height 29
drag, startPoint x: 590, startPoint y: 166, endPoint x: 537, endPoint y: 143, distance: 57.8
click at [659, 363] on div "Headers" at bounding box center [714, 384] width 347 height 44
drag, startPoint x: 589, startPoint y: 344, endPoint x: 530, endPoint y: 328, distance: 61.1
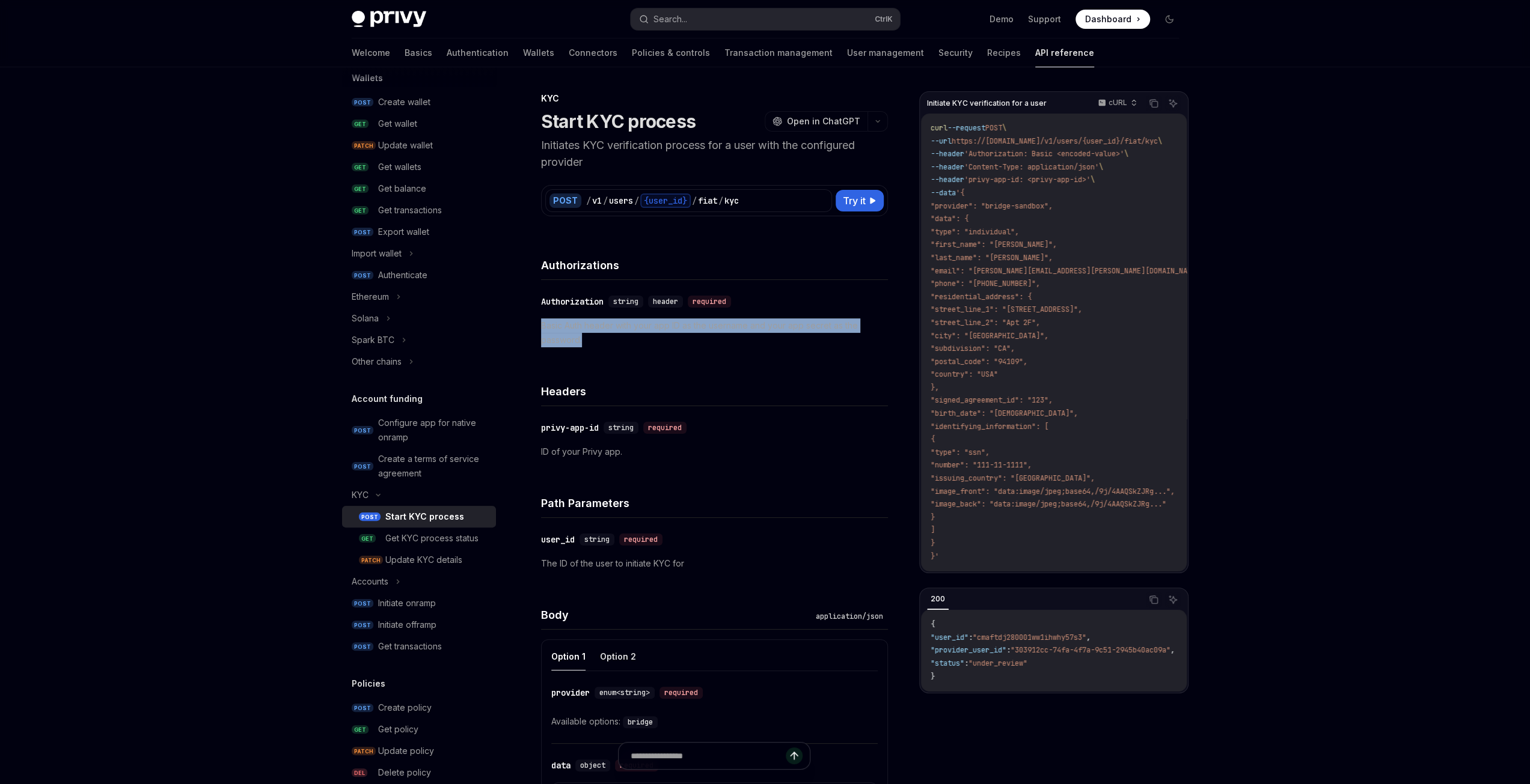
click at [553, 356] on div "​ Authorization string header required Basic Auth header with your app ID as th…" at bounding box center [714, 321] width 347 height 82
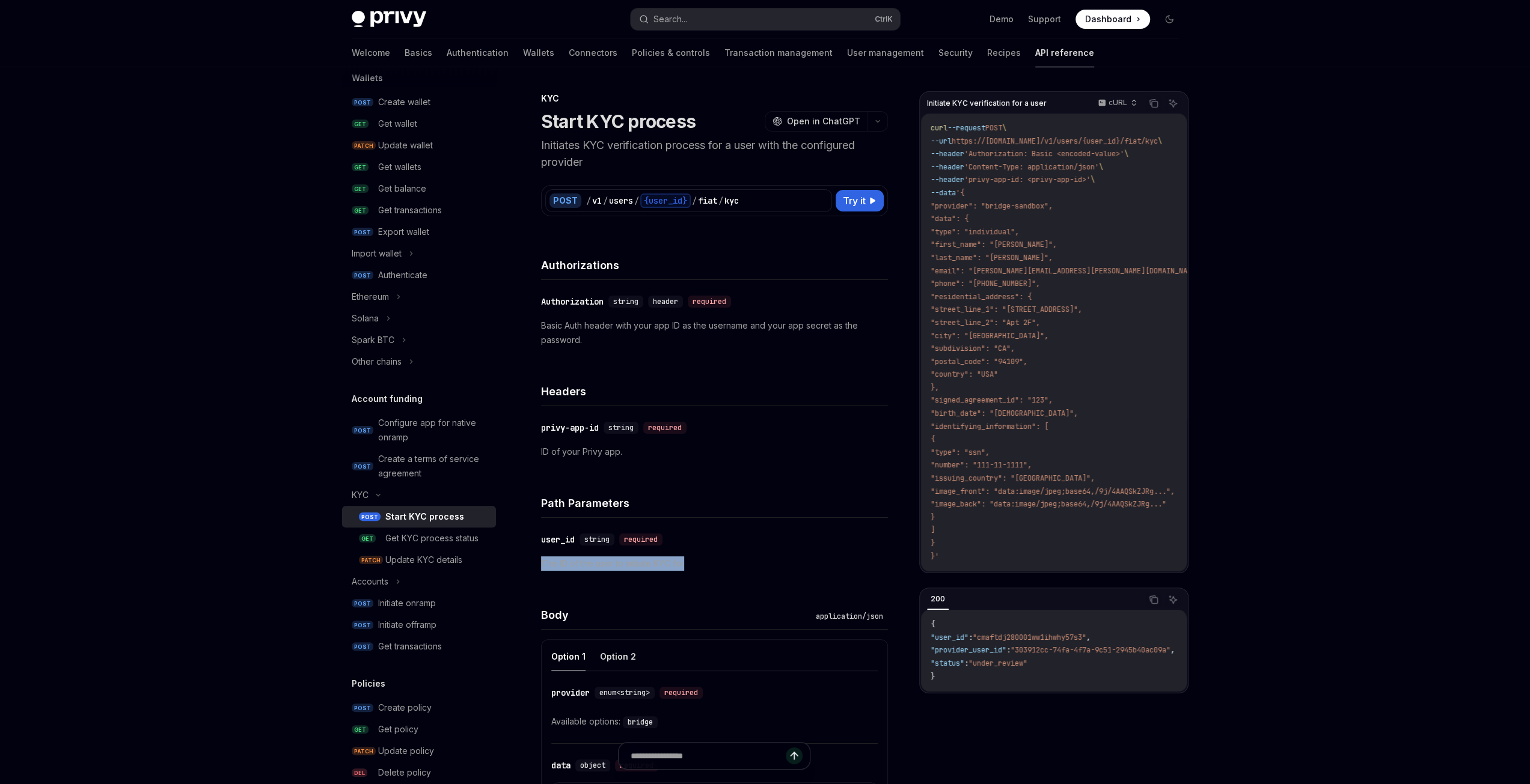
drag, startPoint x: 689, startPoint y: 563, endPoint x: 535, endPoint y: 567, distance: 154.1
click at [688, 563] on p "The ID of the user to initiate KYC for" at bounding box center [714, 564] width 347 height 15
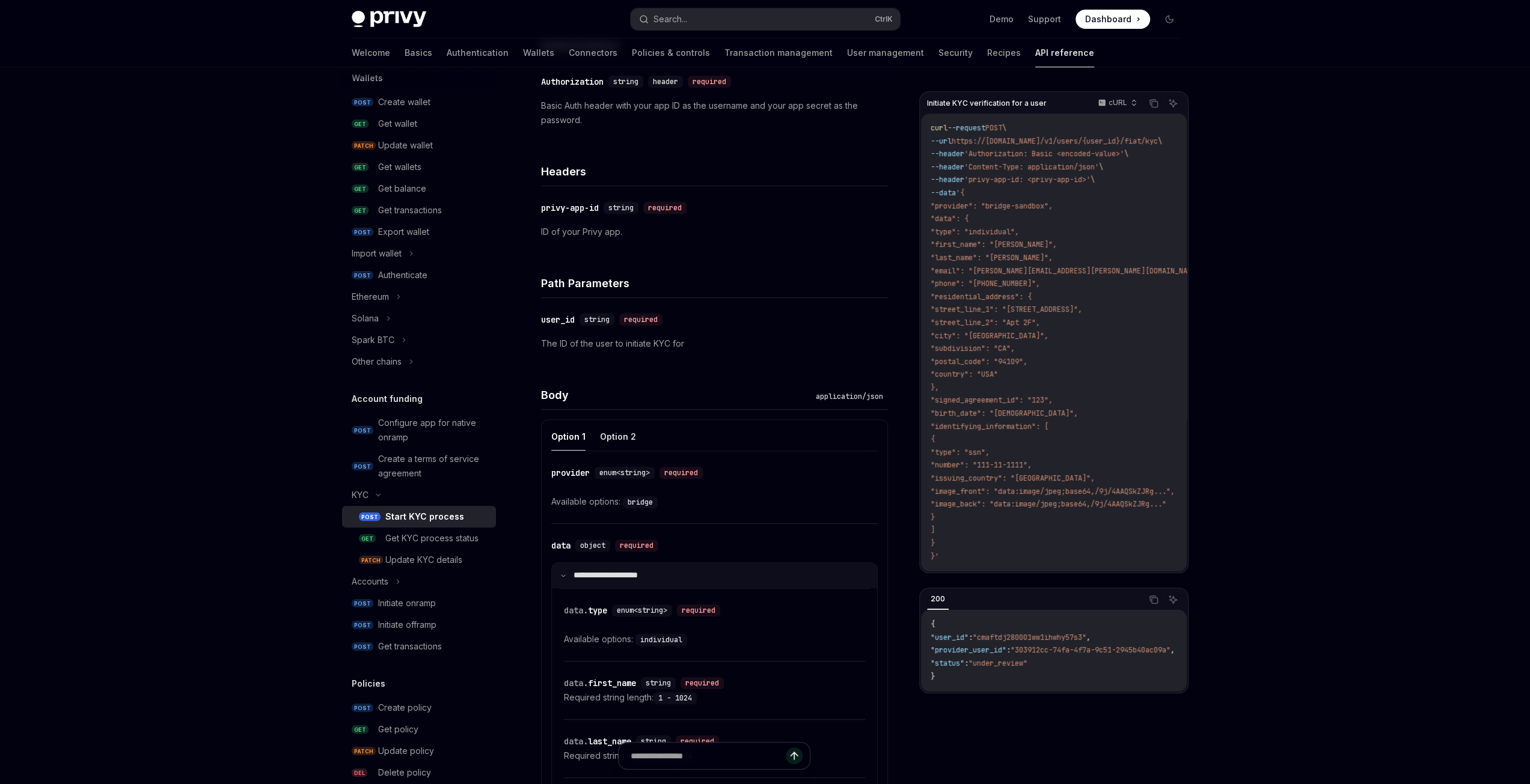
scroll to position [300, 0]
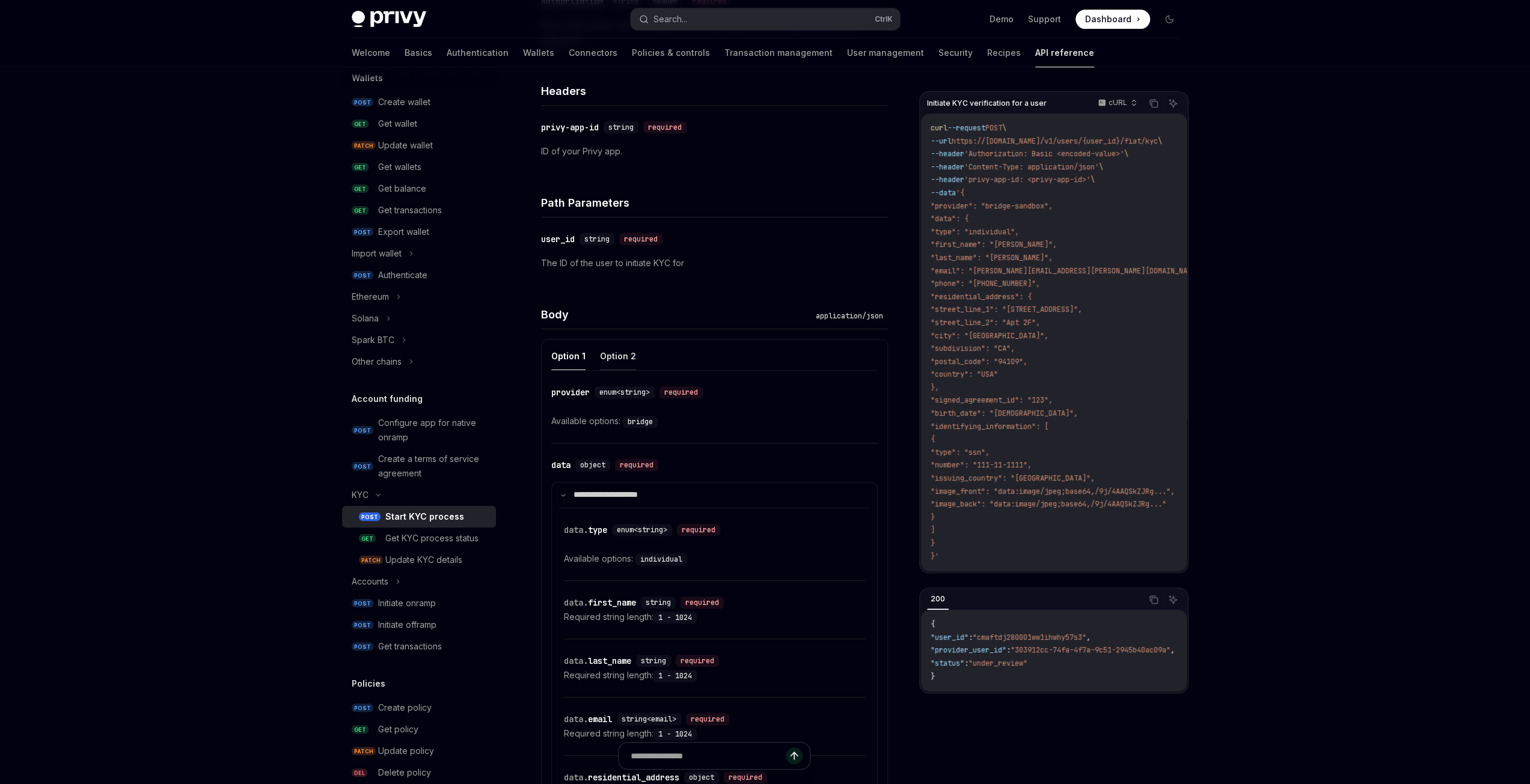
click at [618, 351] on button "Option 2" at bounding box center [617, 356] width 36 height 28
click at [568, 352] on button "Option 1" at bounding box center [568, 356] width 34 height 28
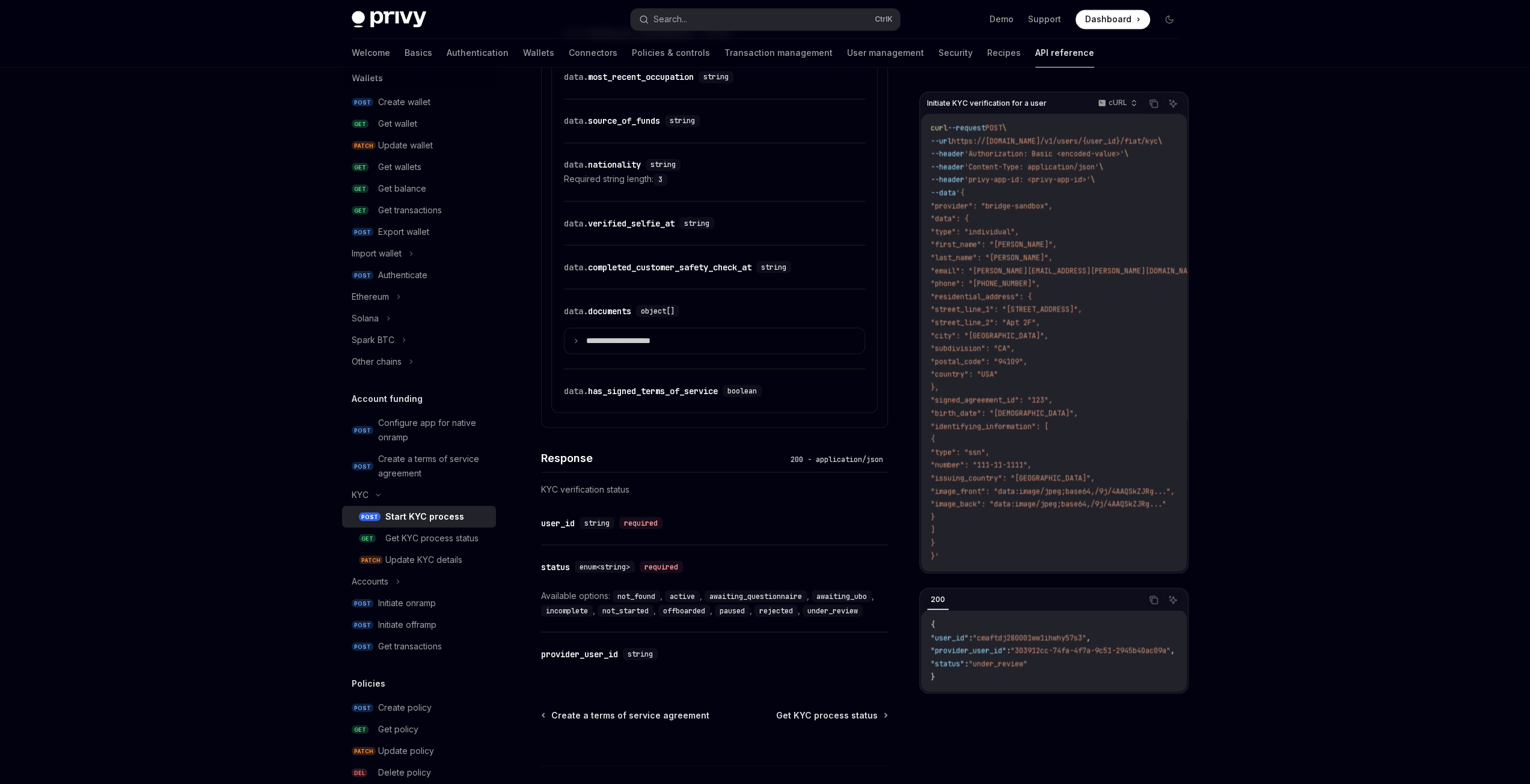
scroll to position [2166, 0]
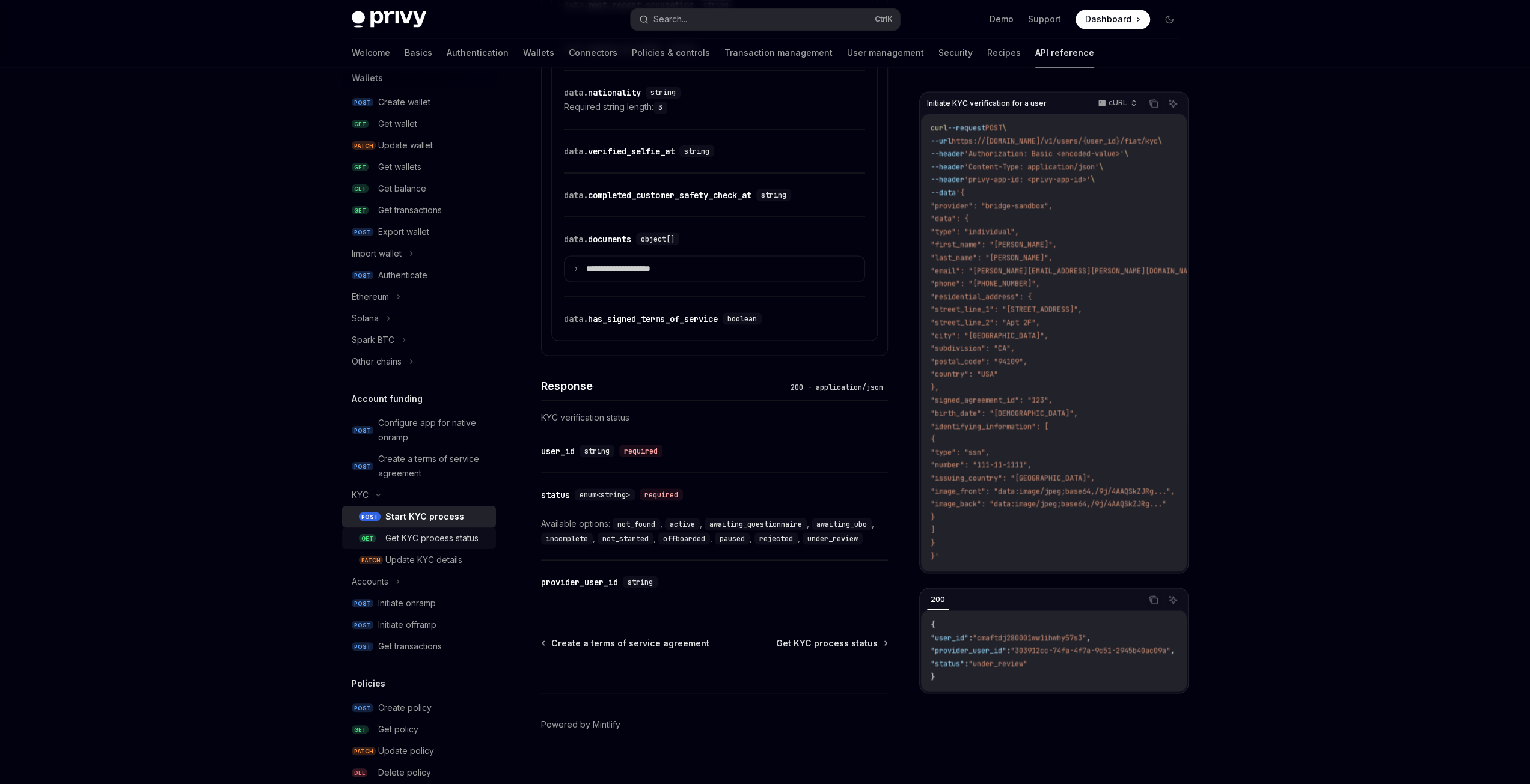
click at [428, 538] on div "Get KYC process status" at bounding box center [431, 538] width 93 height 15
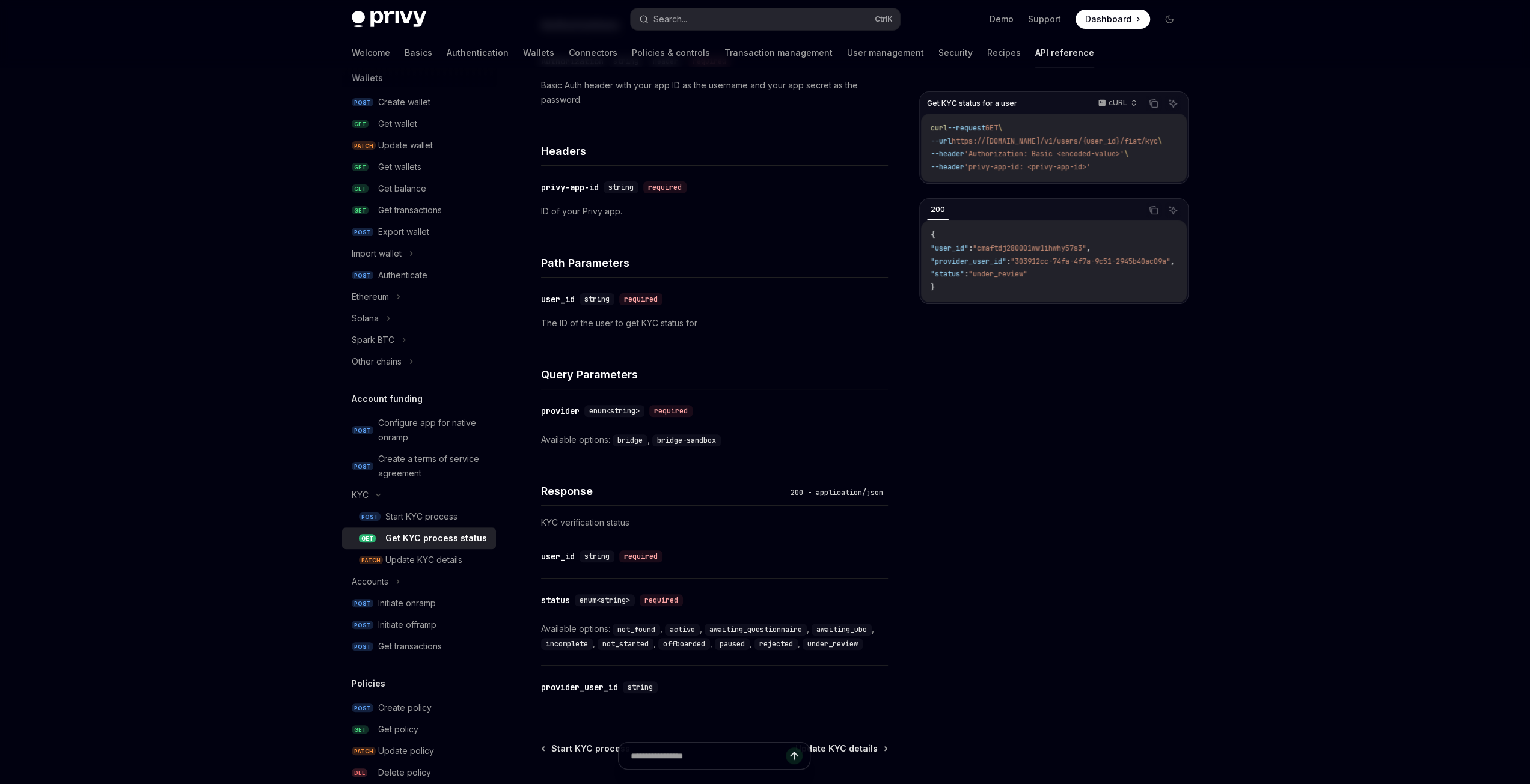
scroll to position [356, 0]
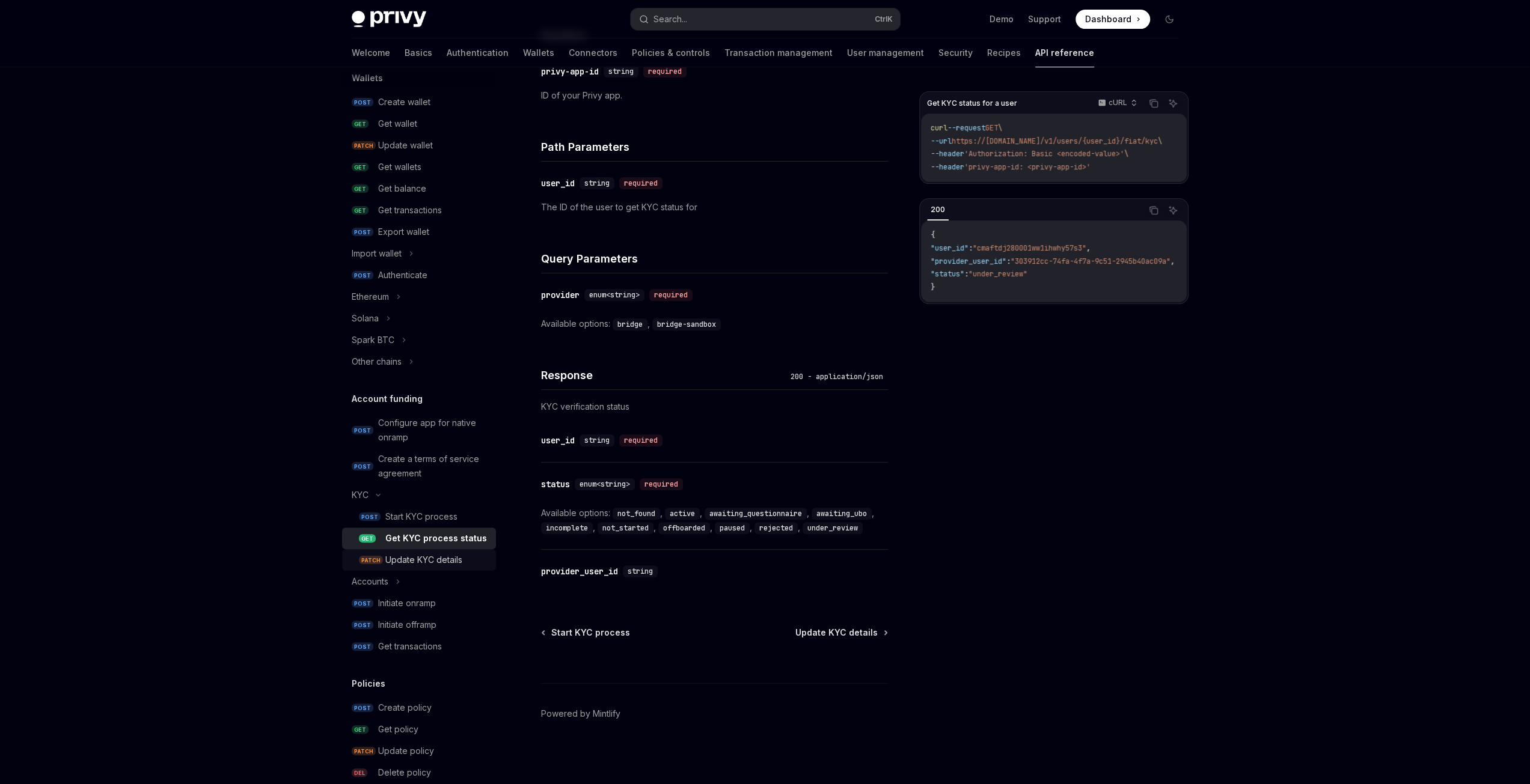
click at [414, 567] on div "Update KYC details" at bounding box center [423, 560] width 77 height 15
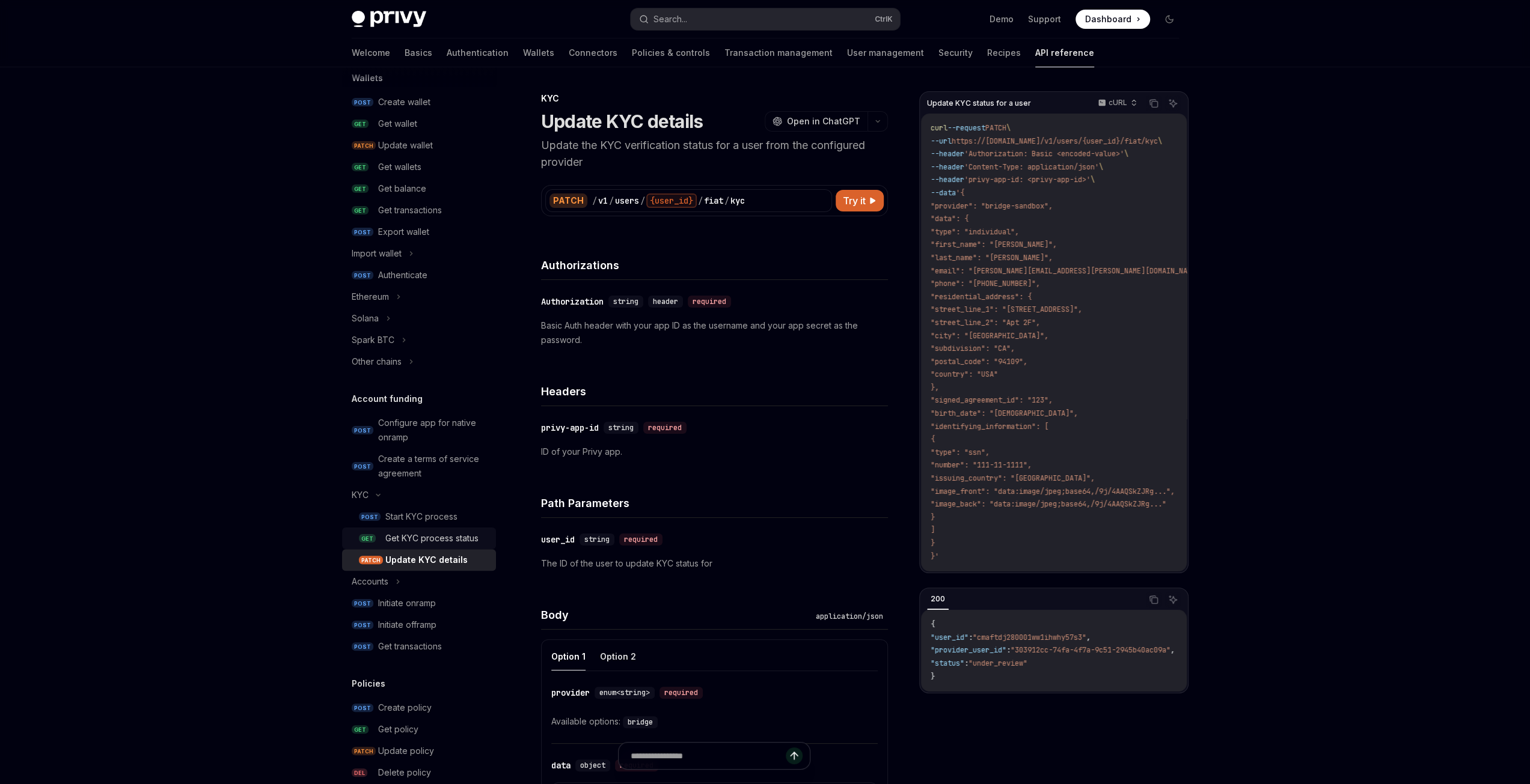
click at [412, 546] on div "Get KYC process status" at bounding box center [431, 538] width 93 height 15
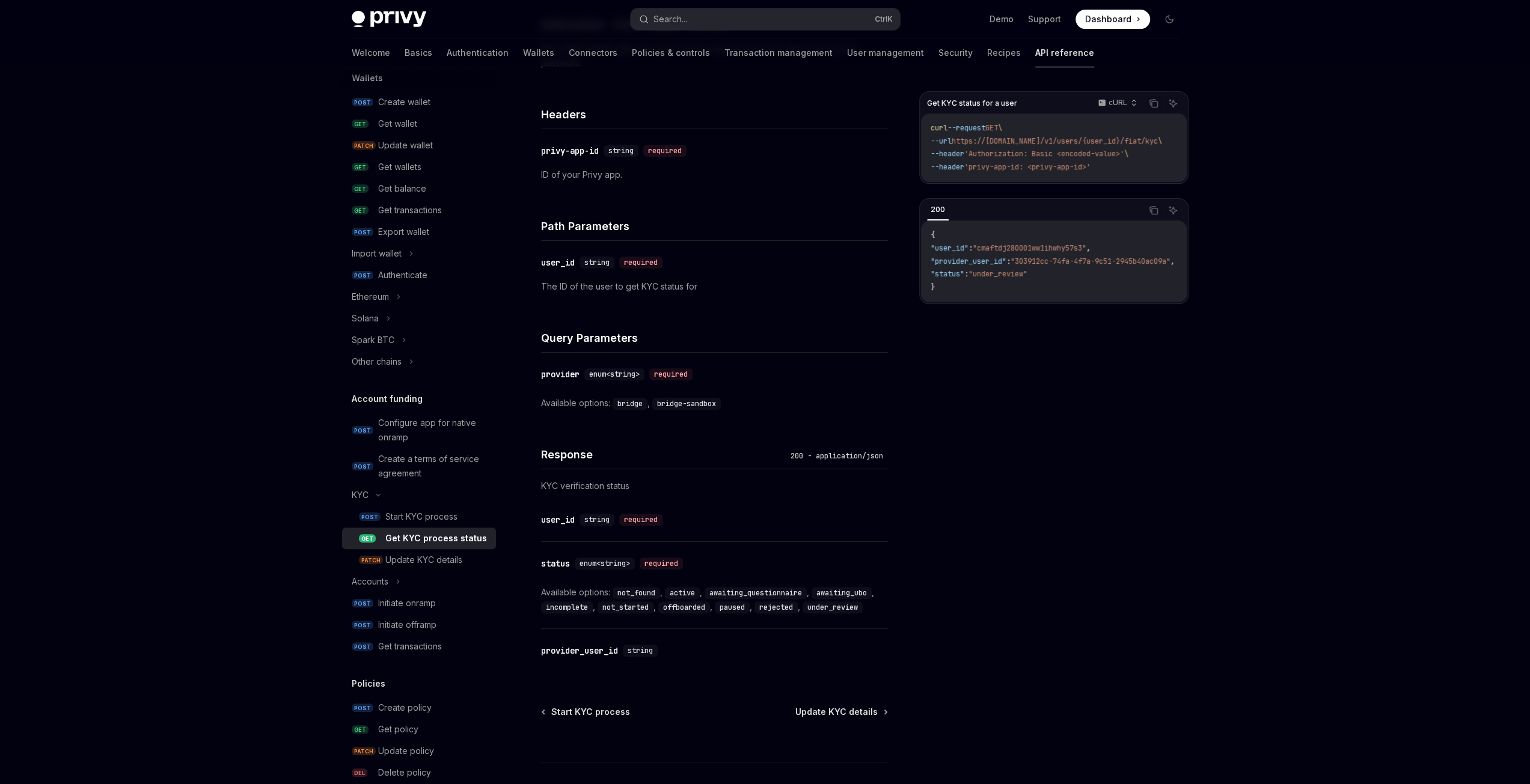
scroll to position [356, 0]
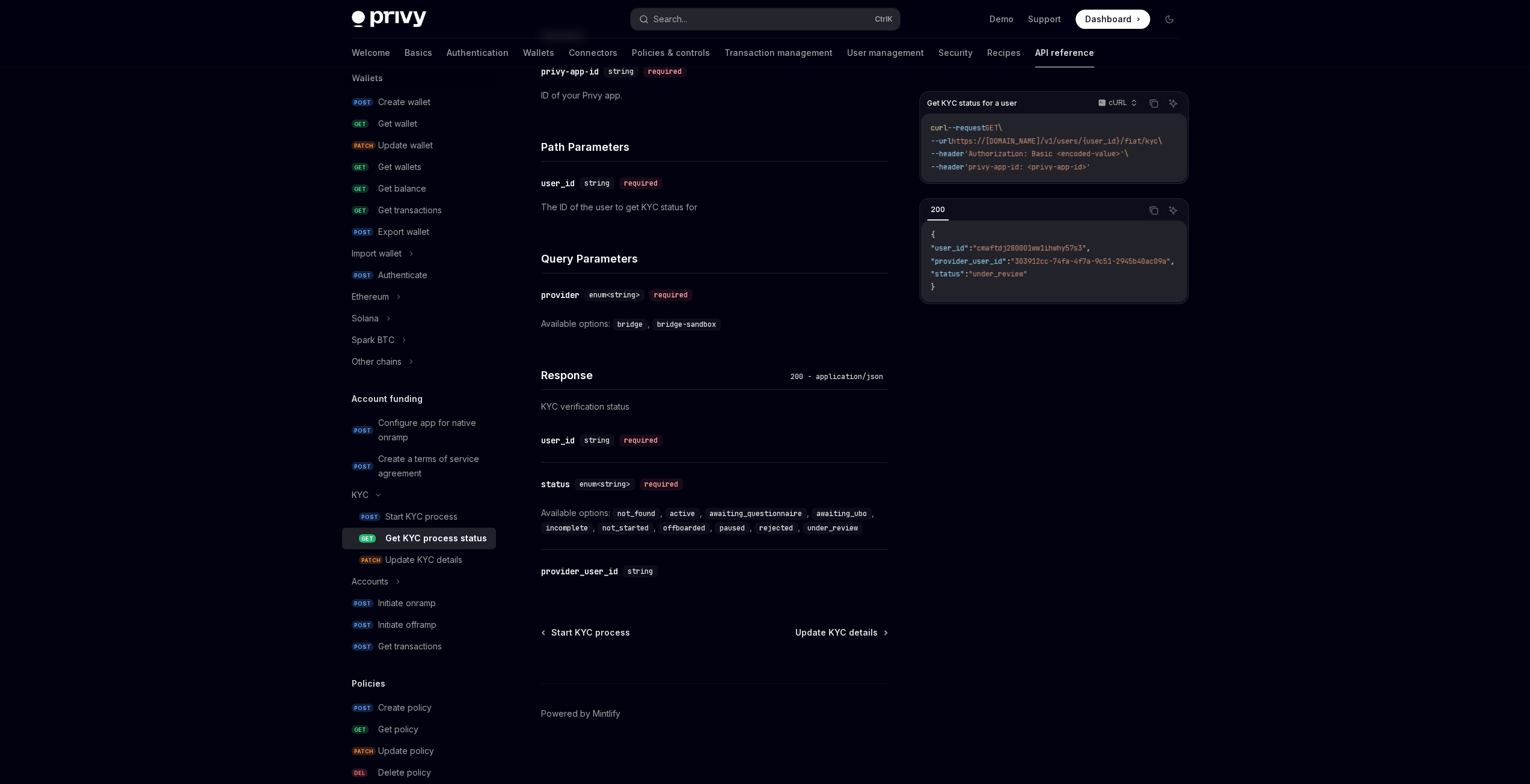
click at [687, 515] on code "active" at bounding box center [682, 514] width 35 height 12
click at [748, 513] on code "awaiting_questionnaire" at bounding box center [756, 514] width 102 height 12
click at [854, 510] on code "awaiting_ubo" at bounding box center [841, 514] width 60 height 12
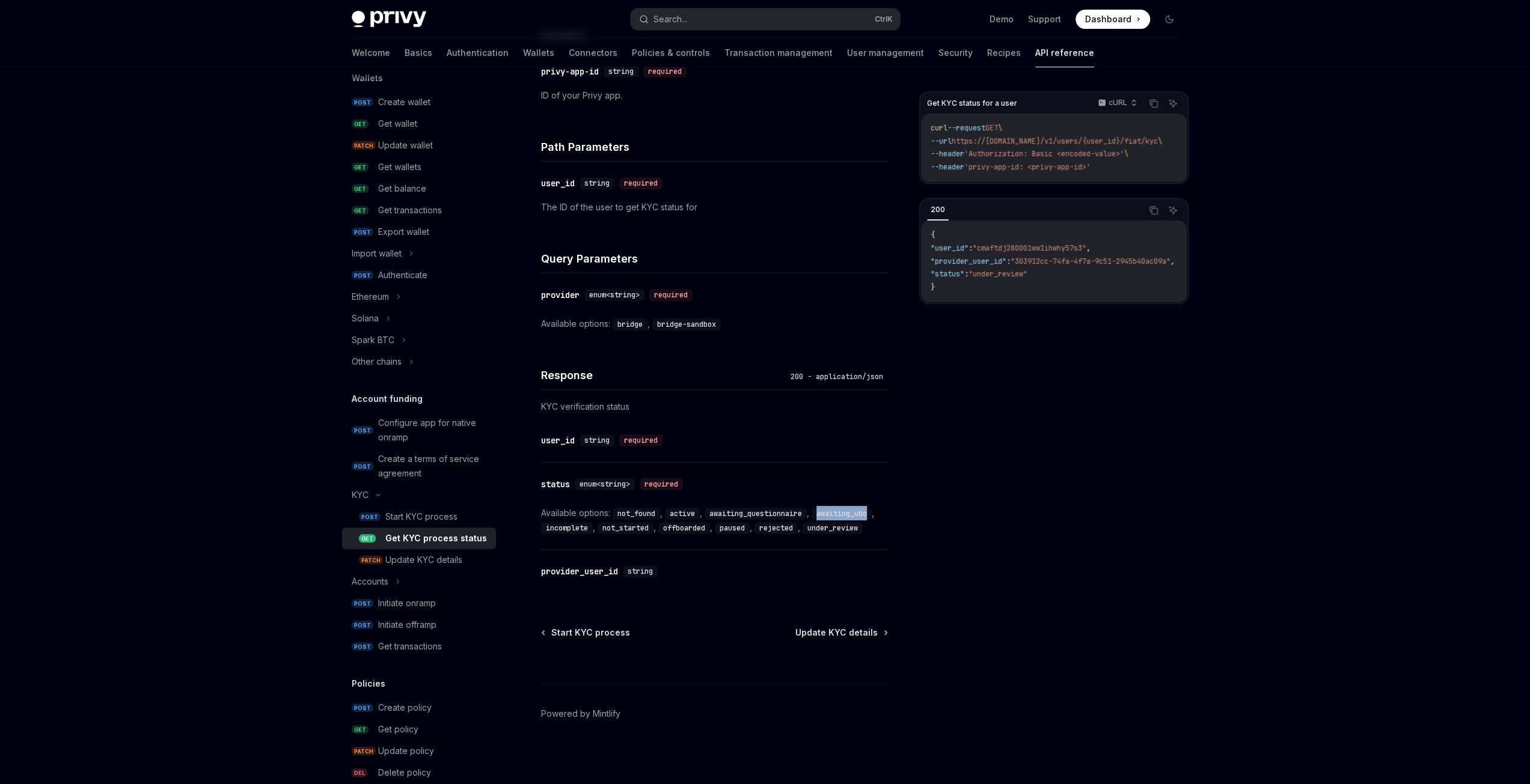
click at [854, 510] on code "awaiting_ubo" at bounding box center [841, 514] width 60 height 12
click at [557, 529] on code "incomplete" at bounding box center [566, 529] width 52 height 12
click at [618, 522] on code "not_started" at bounding box center [625, 529] width 56 height 12
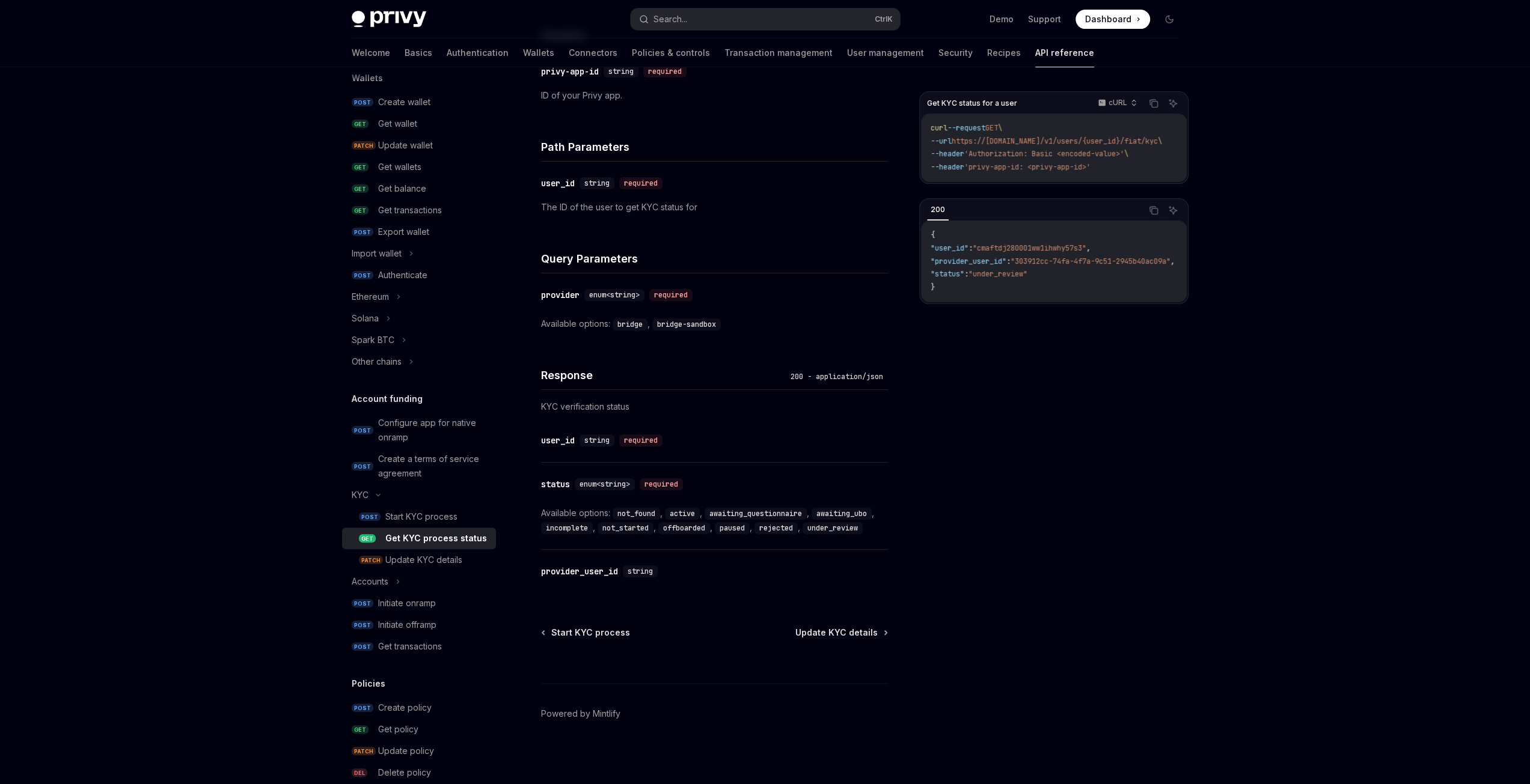
click at [676, 527] on code "offboarded" at bounding box center [684, 529] width 52 height 12
click at [739, 525] on code "paused" at bounding box center [732, 529] width 35 height 12
click at [781, 530] on code "rejected" at bounding box center [776, 529] width 43 height 12
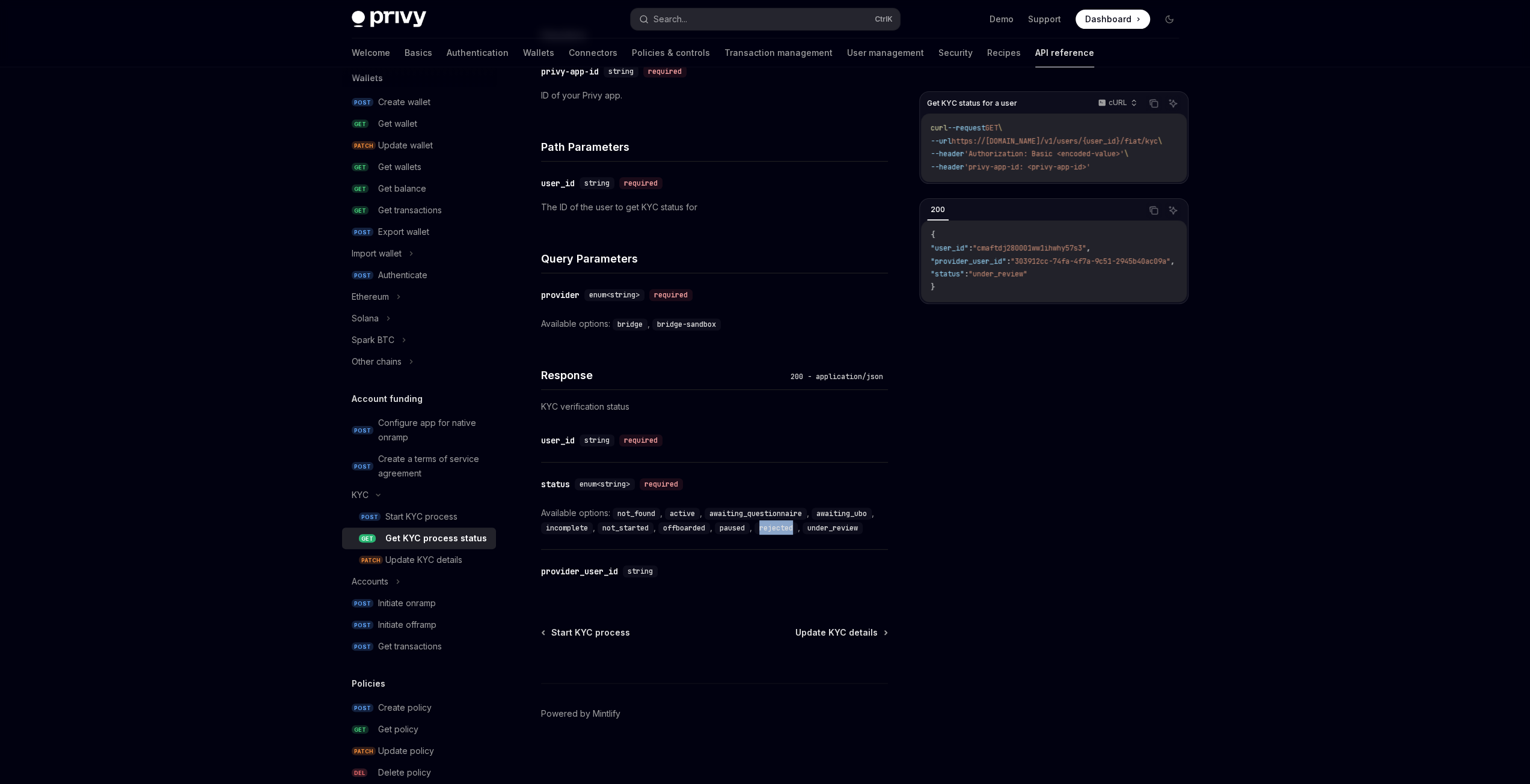
click at [781, 530] on code "rejected" at bounding box center [776, 529] width 43 height 12
click at [843, 527] on code "under_review" at bounding box center [832, 529] width 60 height 12
click at [625, 515] on code "not_found" at bounding box center [636, 514] width 47 height 12
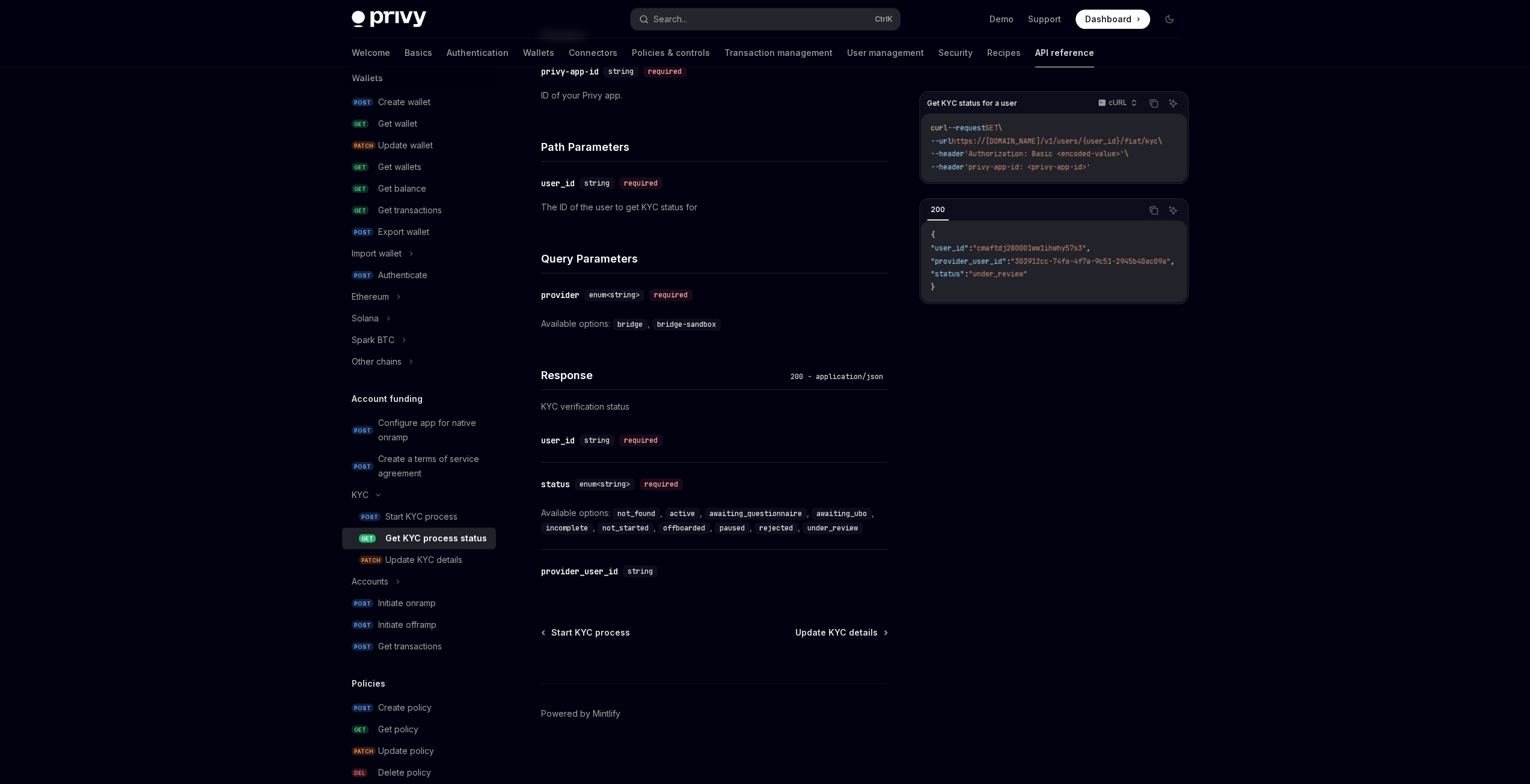
click at [686, 512] on code "active" at bounding box center [682, 514] width 35 height 12
click at [710, 571] on div "​ provider_user_id string" at bounding box center [708, 572] width 335 height 15
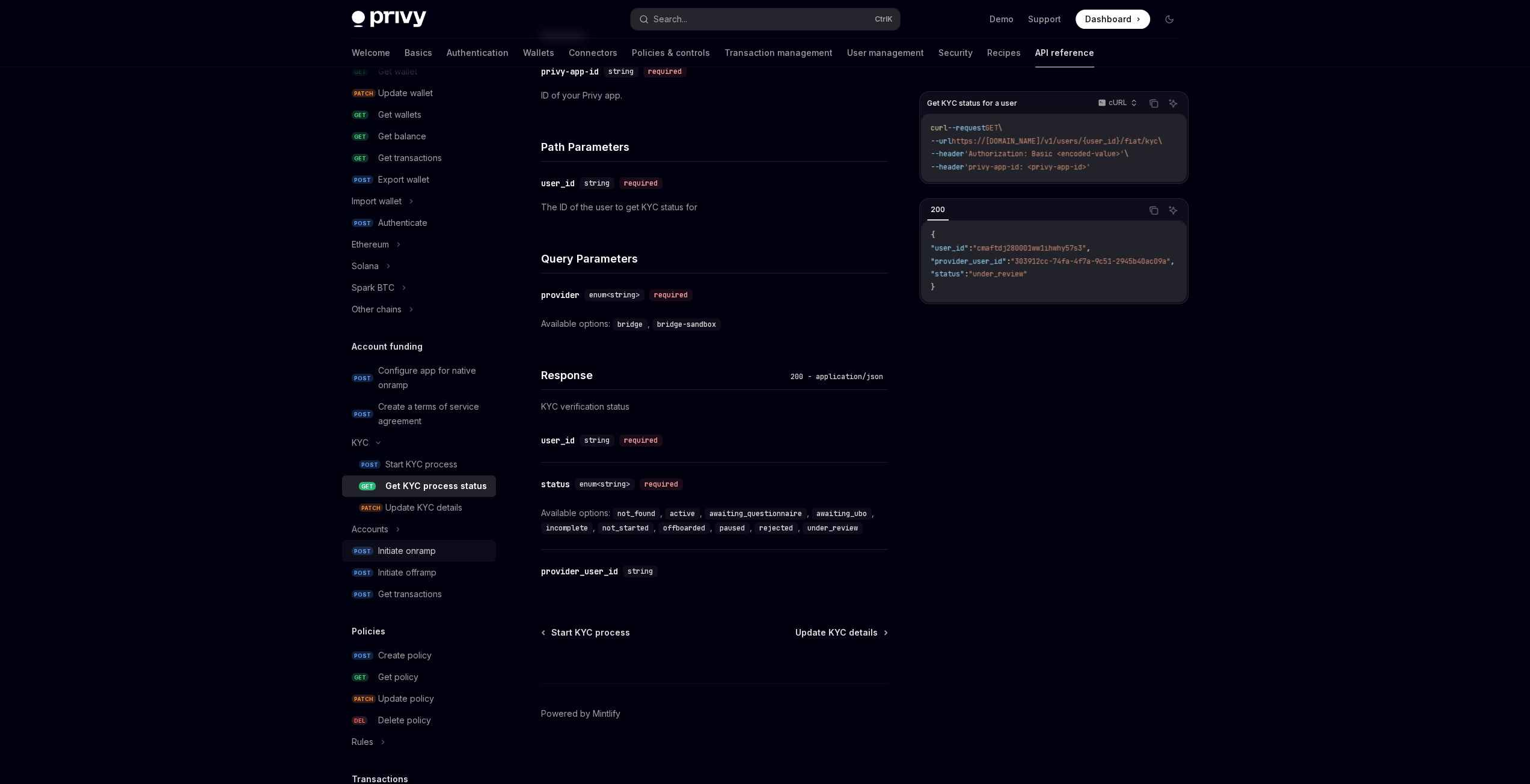
scroll to position [240, 0]
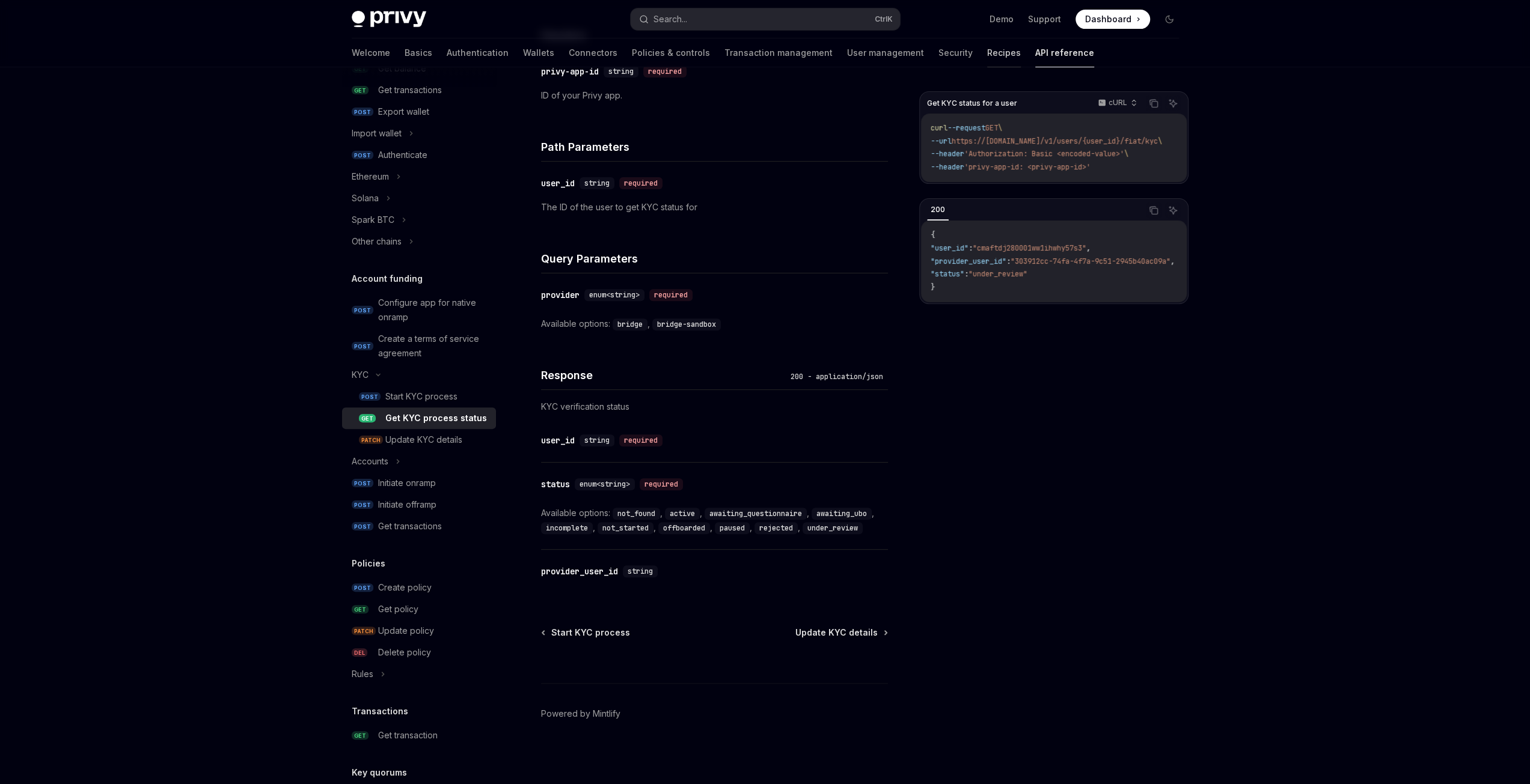
click at [987, 58] on link "Recipes" at bounding box center [1003, 52] width 33 height 29
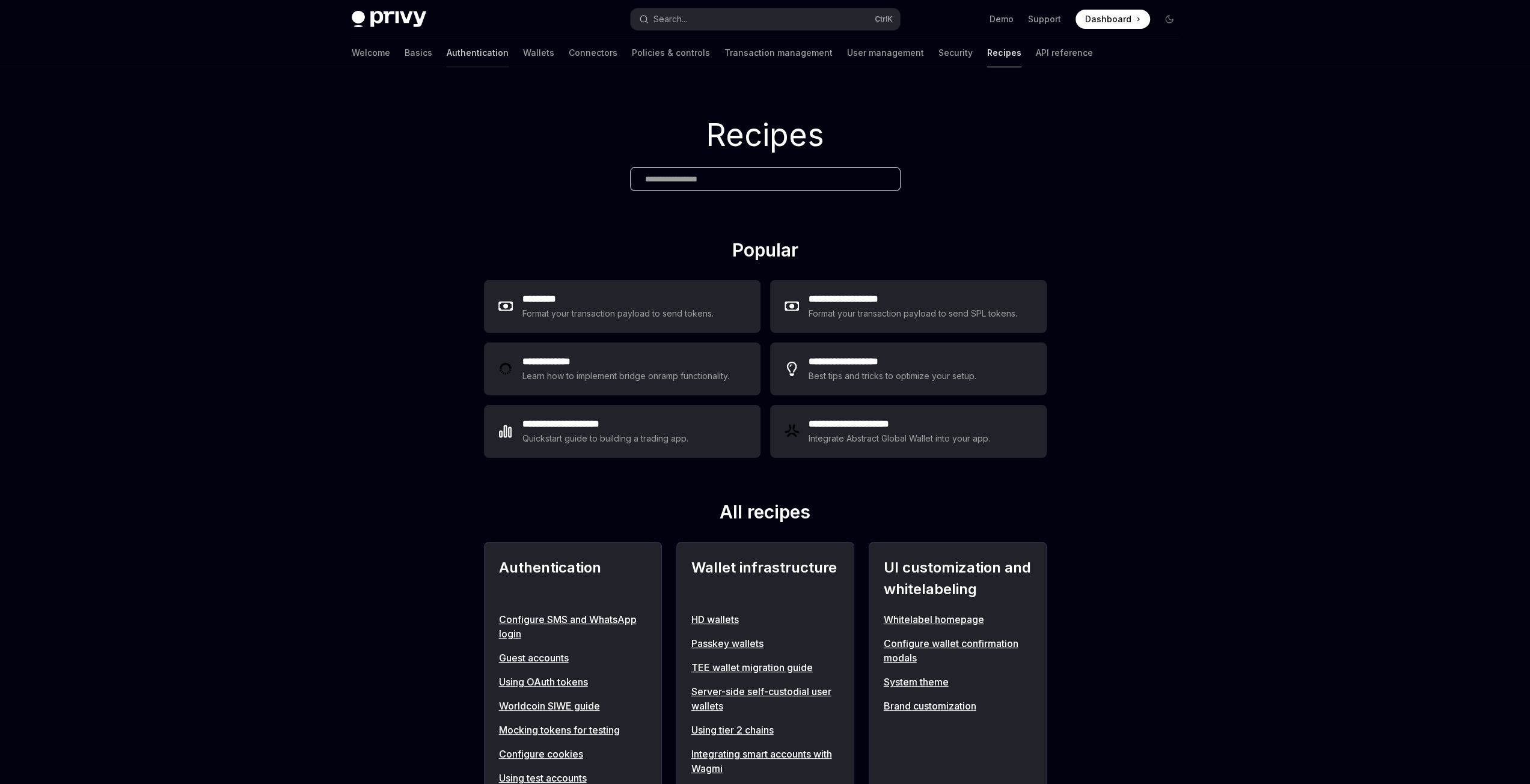
click at [447, 58] on link "Authentication" at bounding box center [478, 52] width 62 height 29
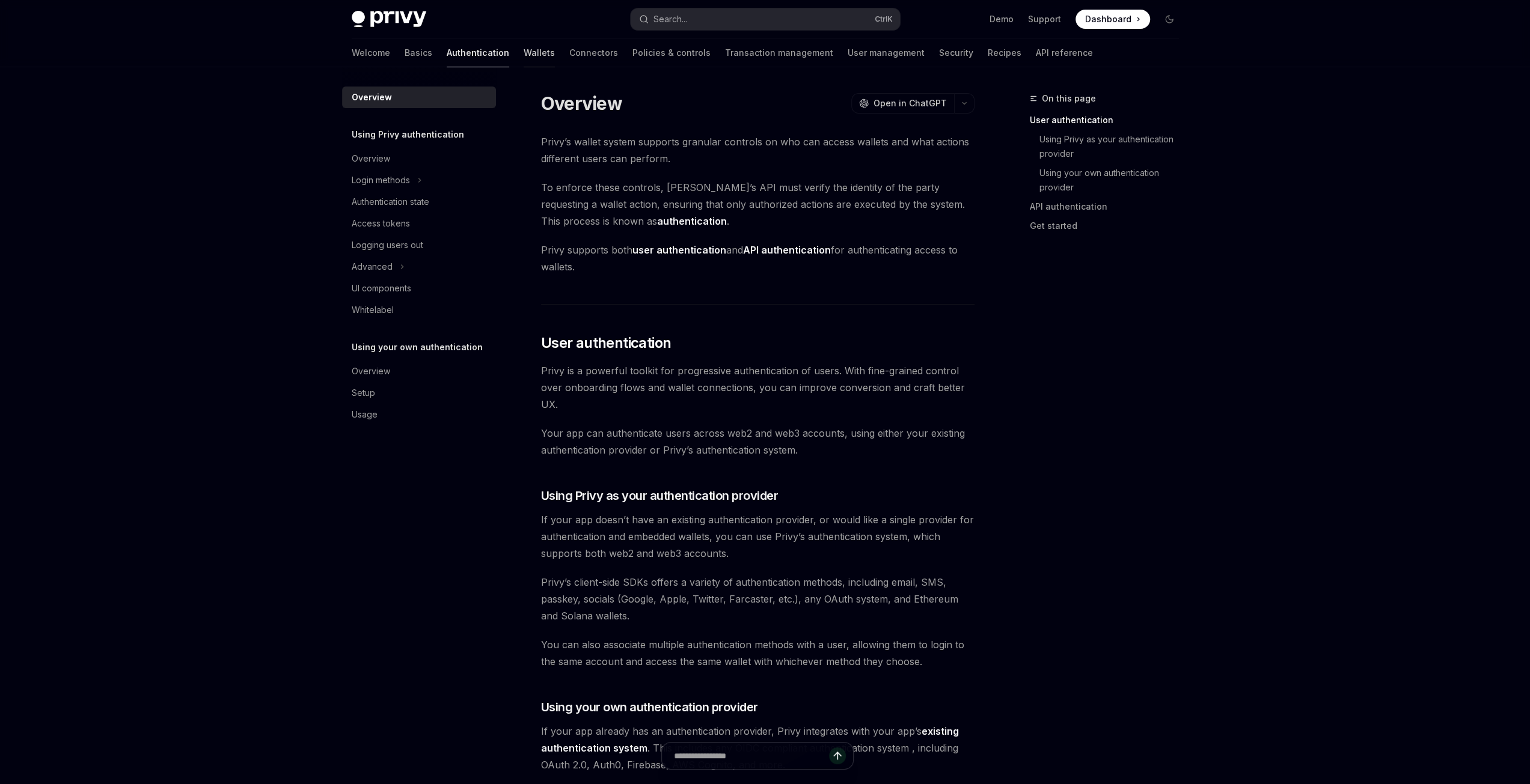
click at [524, 55] on link "Wallets" at bounding box center [539, 52] width 31 height 29
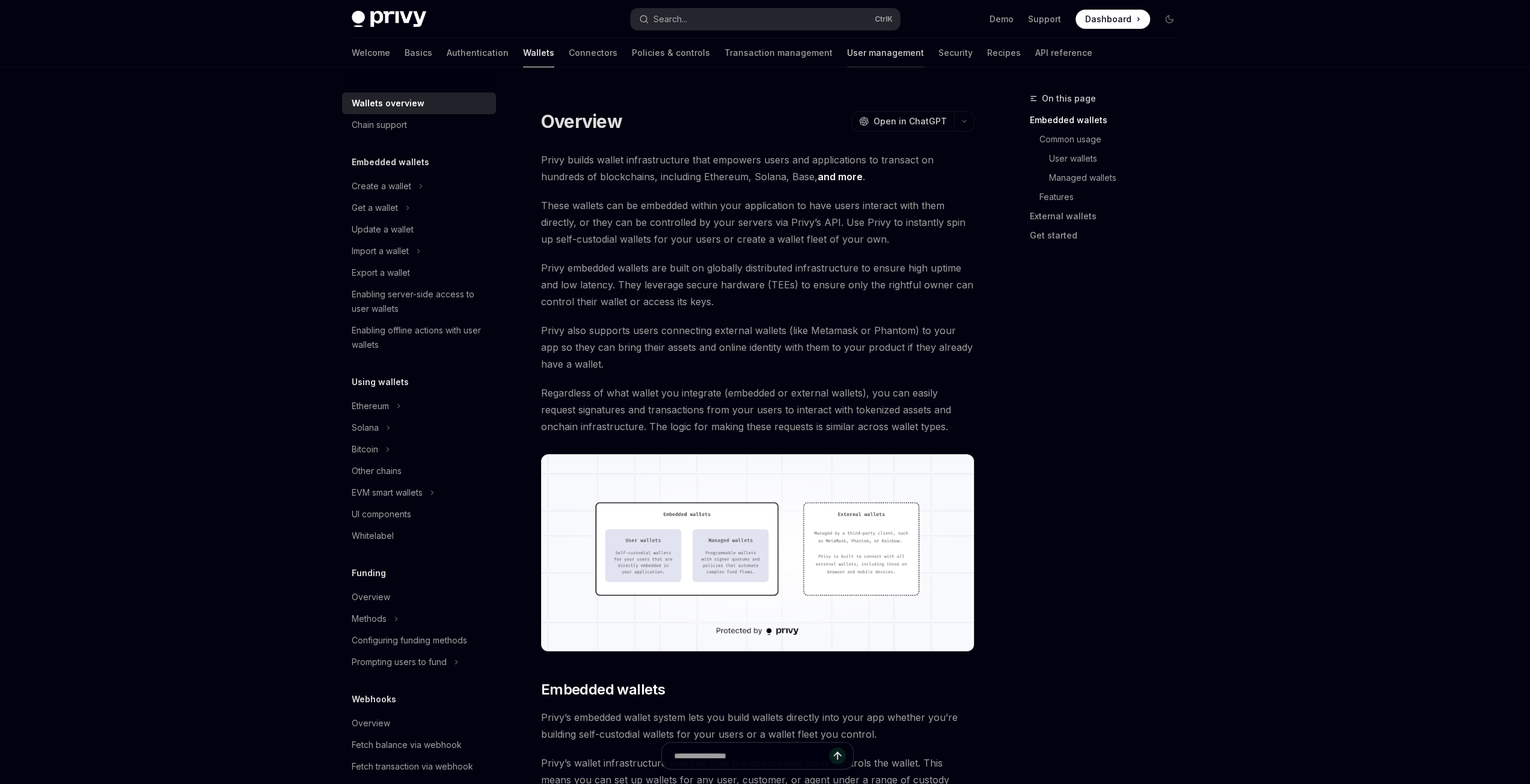
click at [847, 52] on link "User management" at bounding box center [885, 52] width 77 height 29
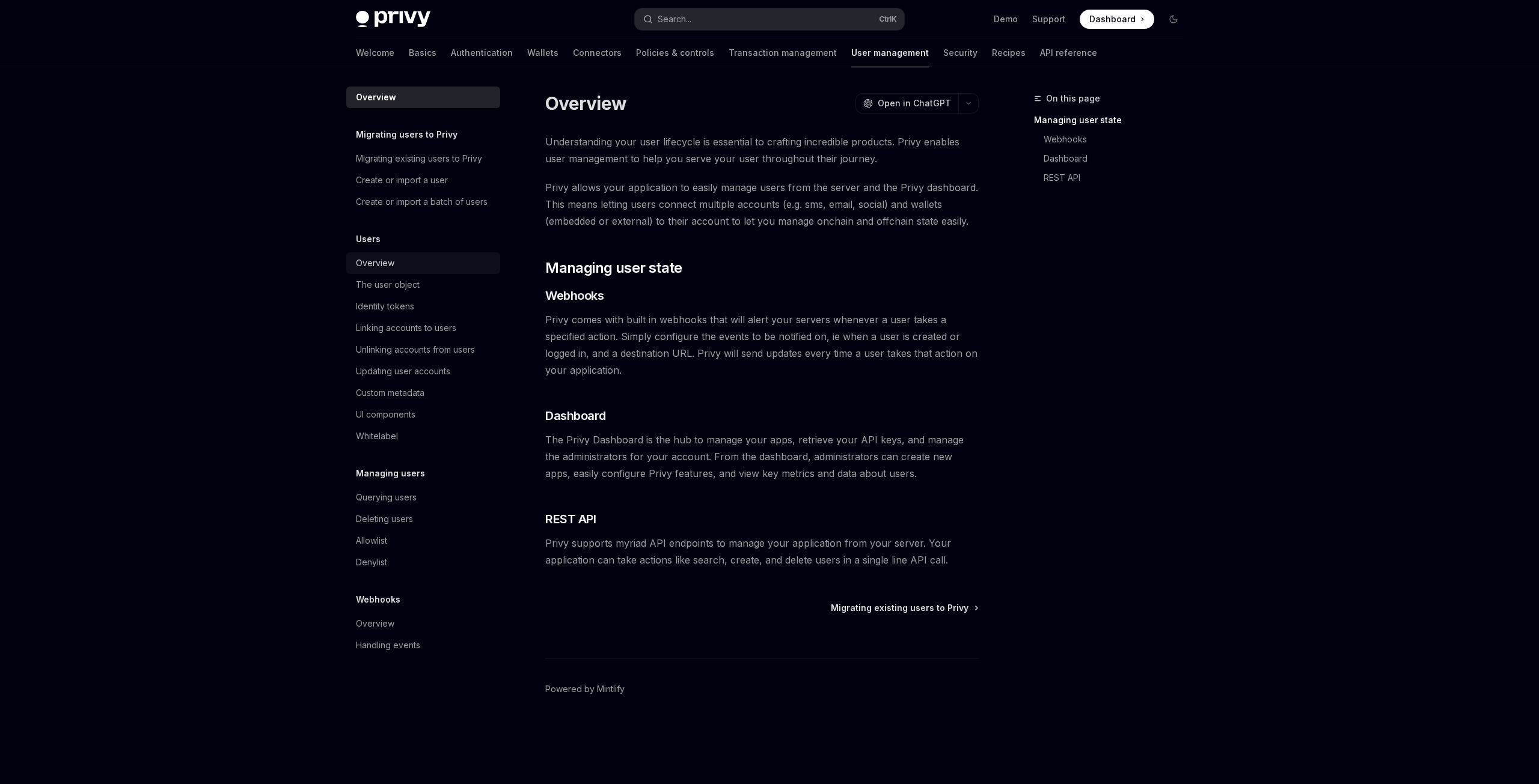
click at [383, 263] on div "Overview" at bounding box center [375, 263] width 38 height 15
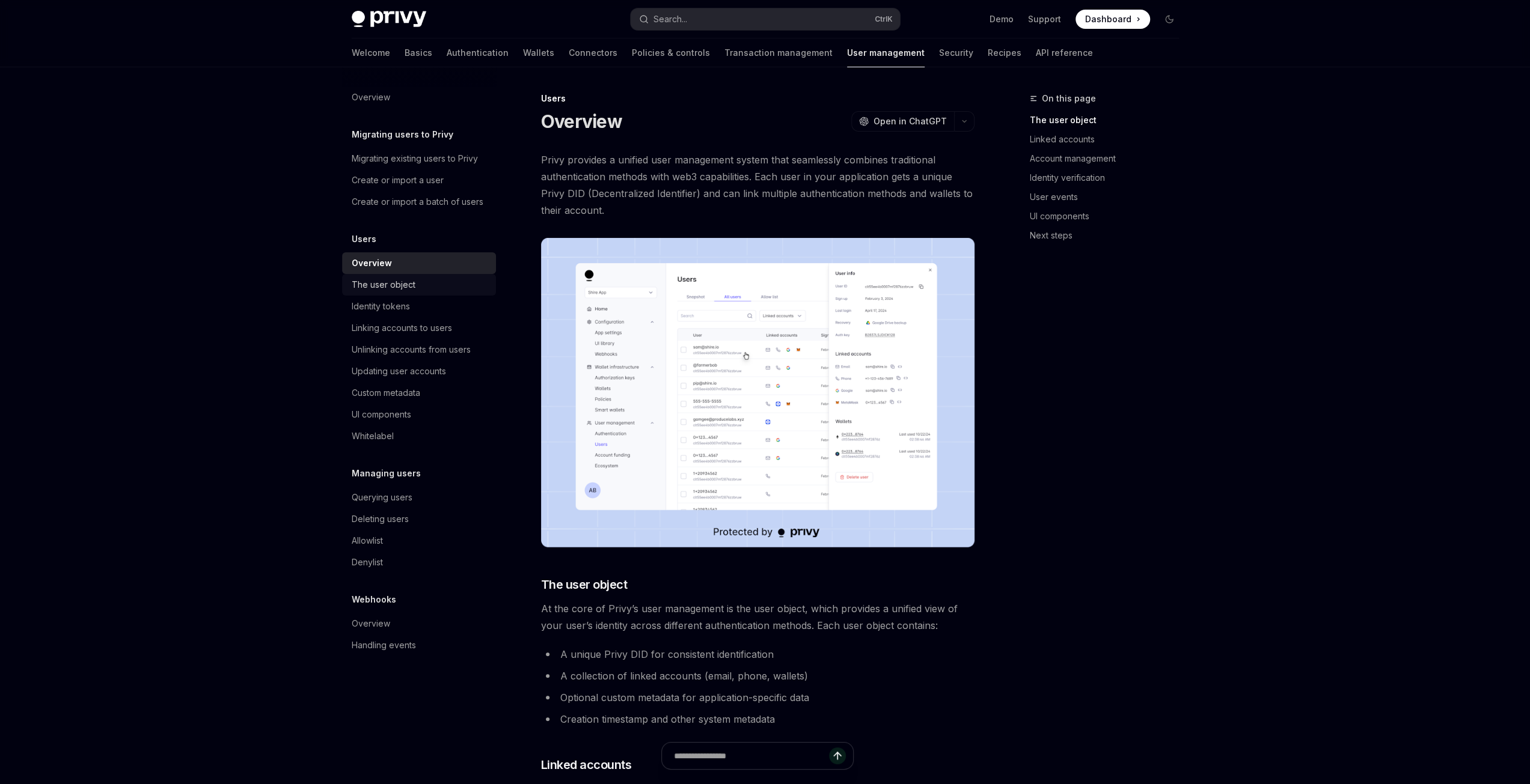
click at [410, 286] on div "The user object" at bounding box center [383, 285] width 64 height 15
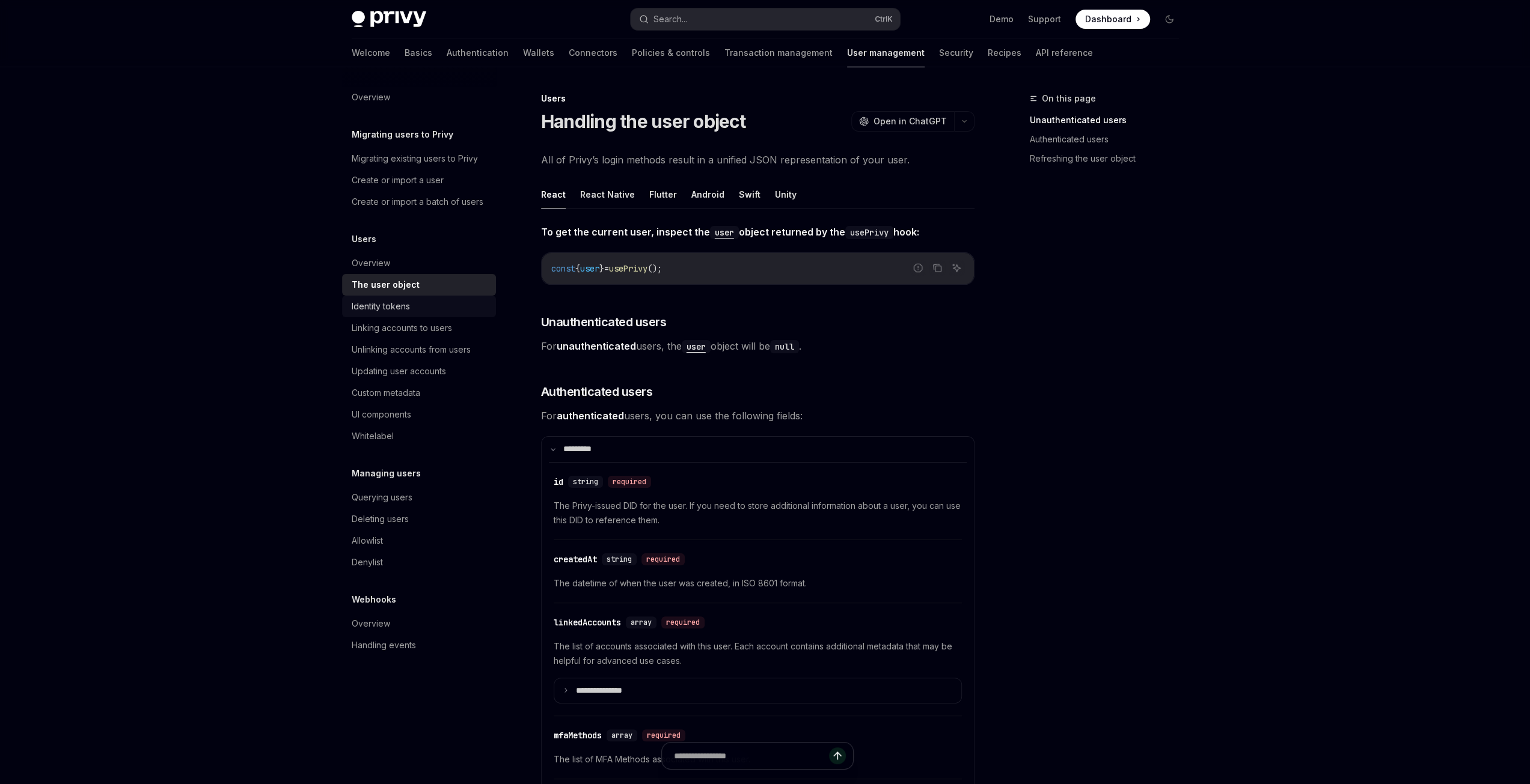
click at [387, 305] on div "Identity tokens" at bounding box center [381, 307] width 58 height 15
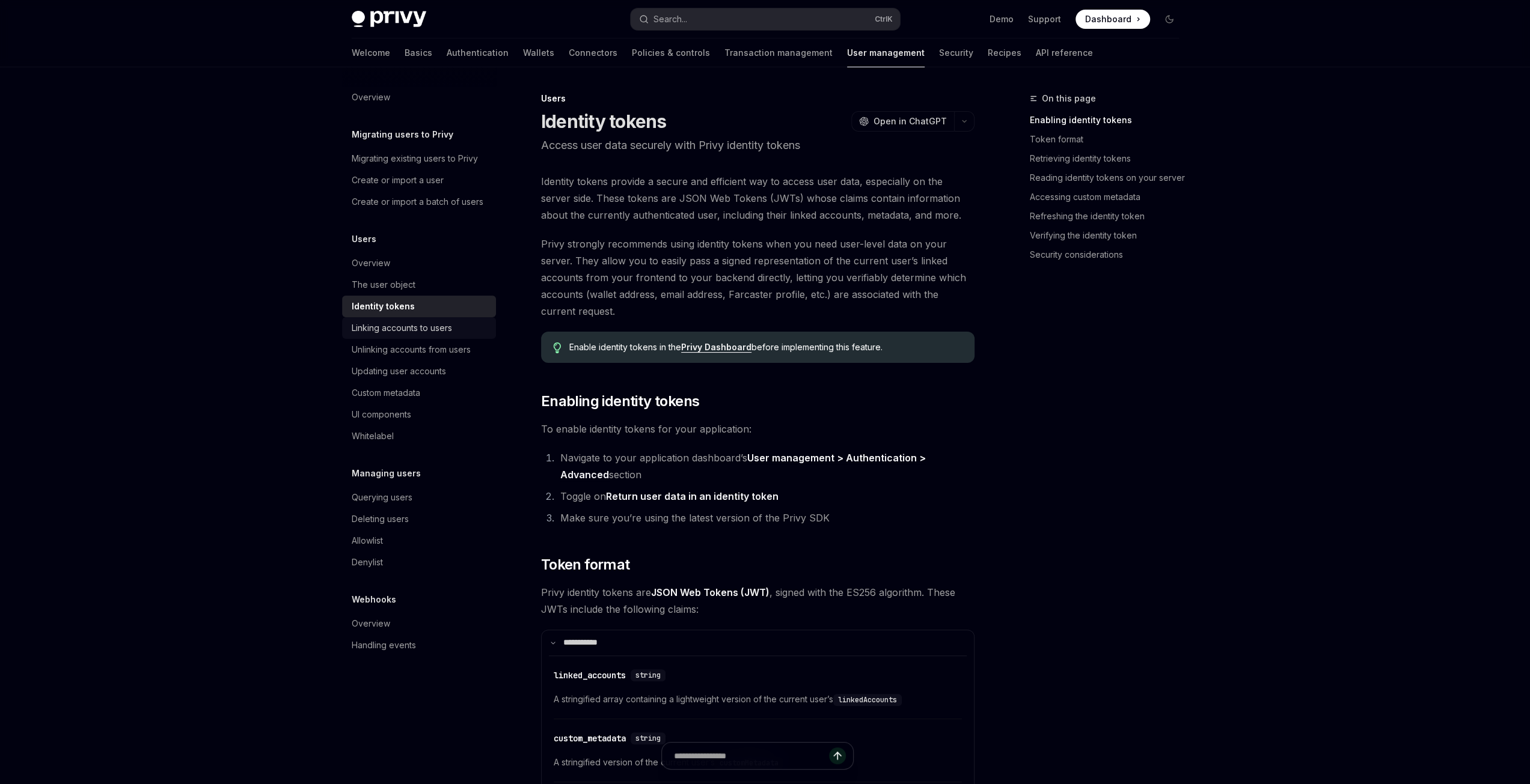
click at [381, 324] on div "Linking accounts to users" at bounding box center [402, 328] width 100 height 15
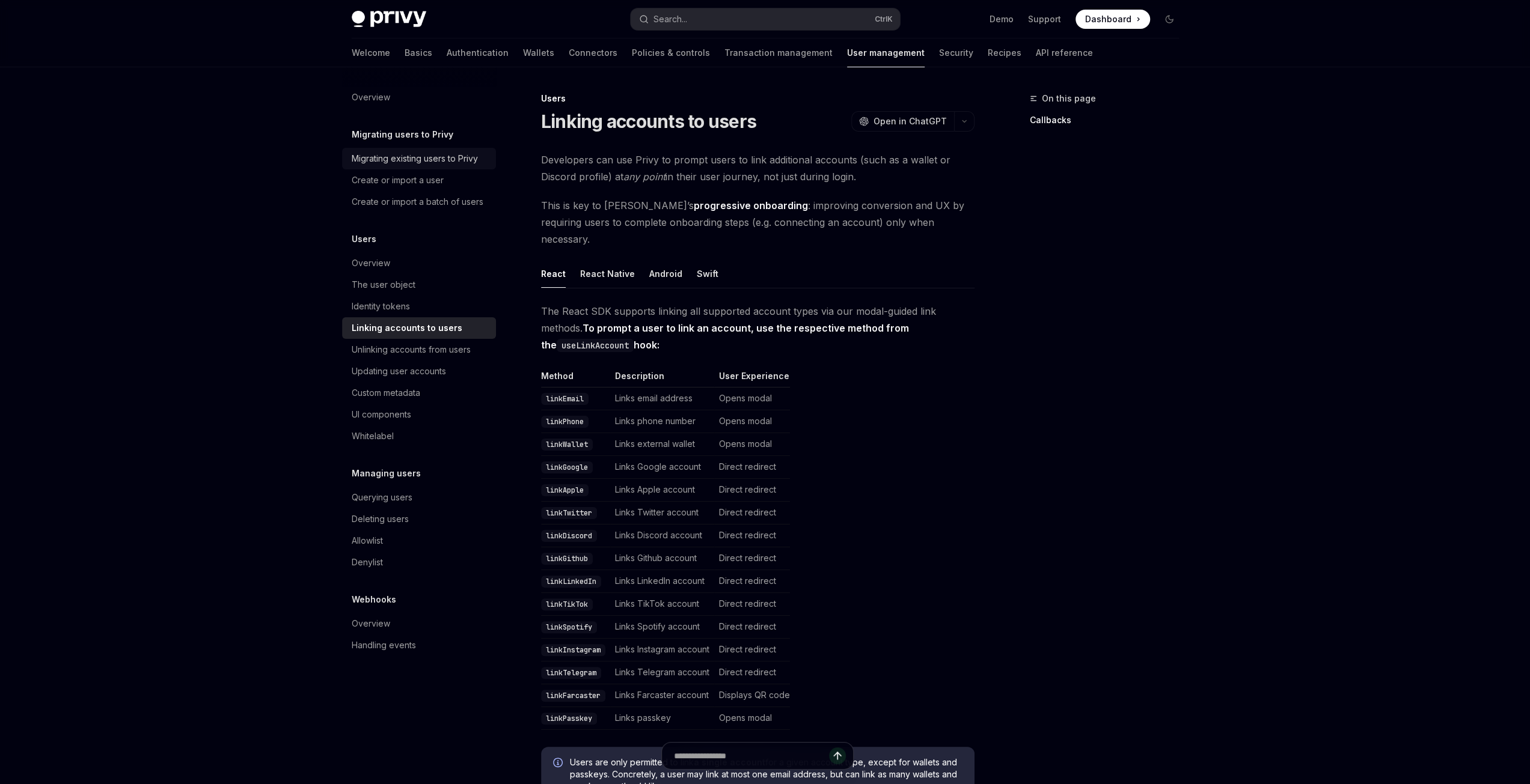
click at [395, 158] on div "Migrating existing users to Privy" at bounding box center [415, 159] width 127 height 15
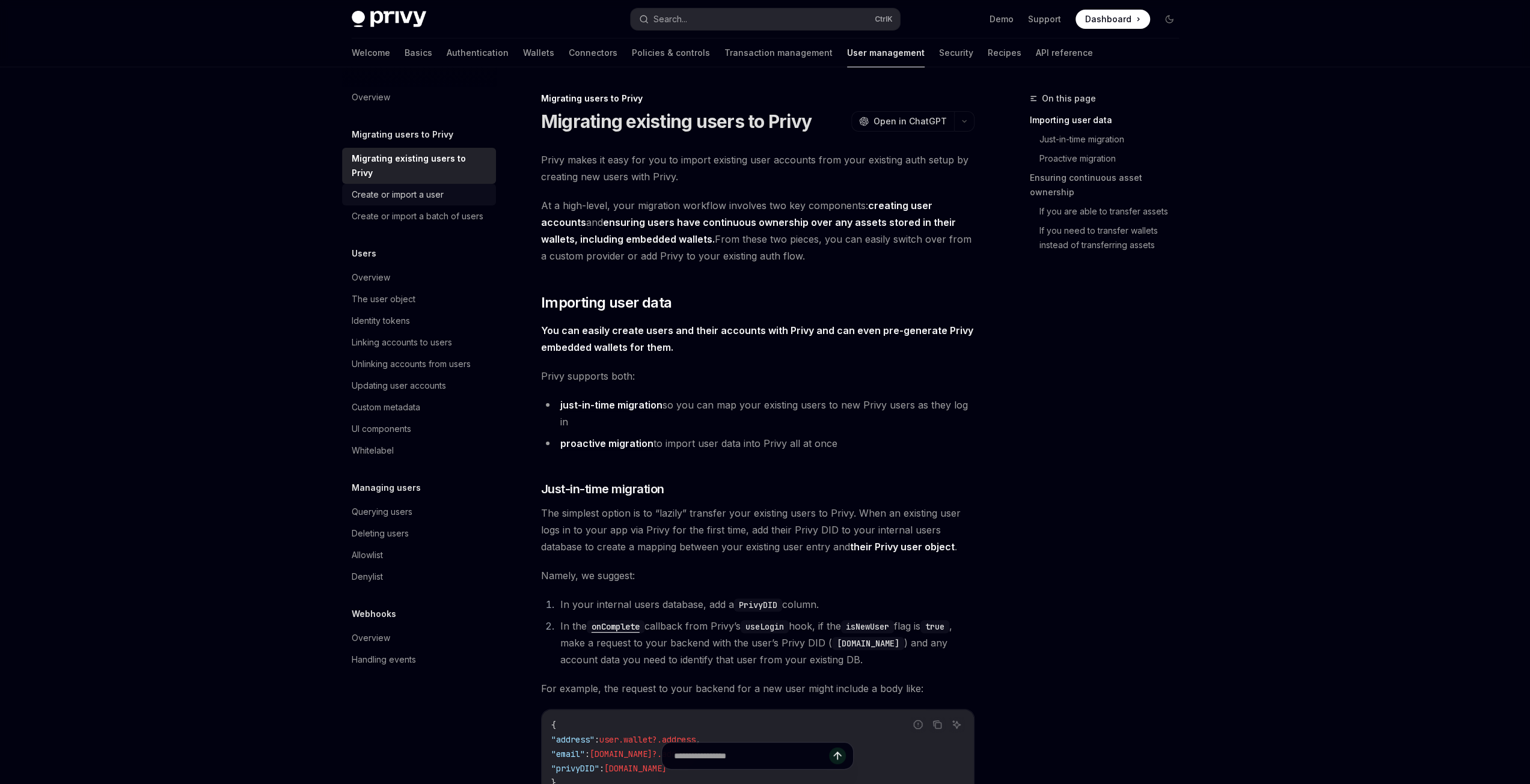
click at [375, 187] on div "Create or import a user" at bounding box center [397, 195] width 92 height 15
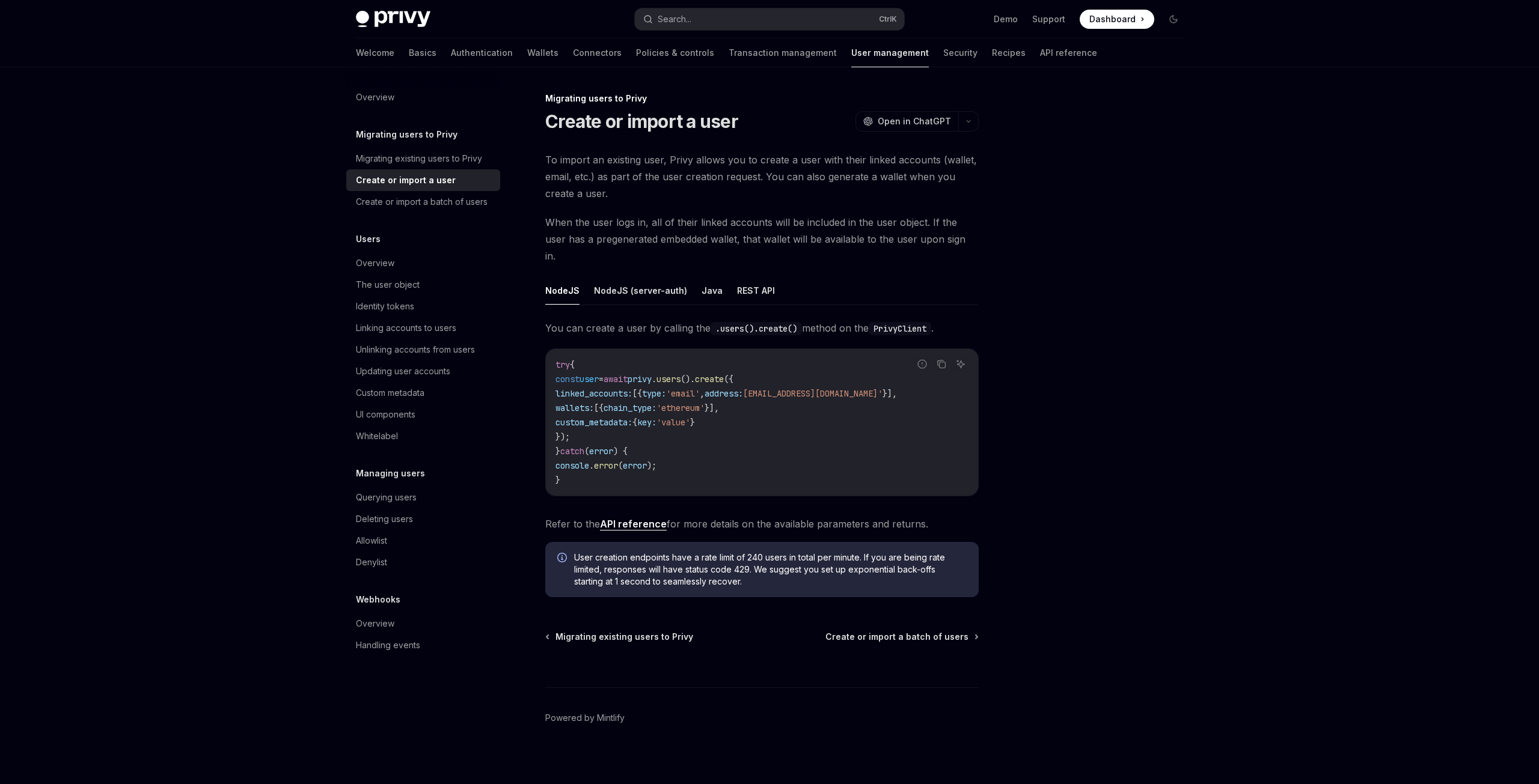
click at [636, 518] on link "API reference" at bounding box center [633, 524] width 67 height 13
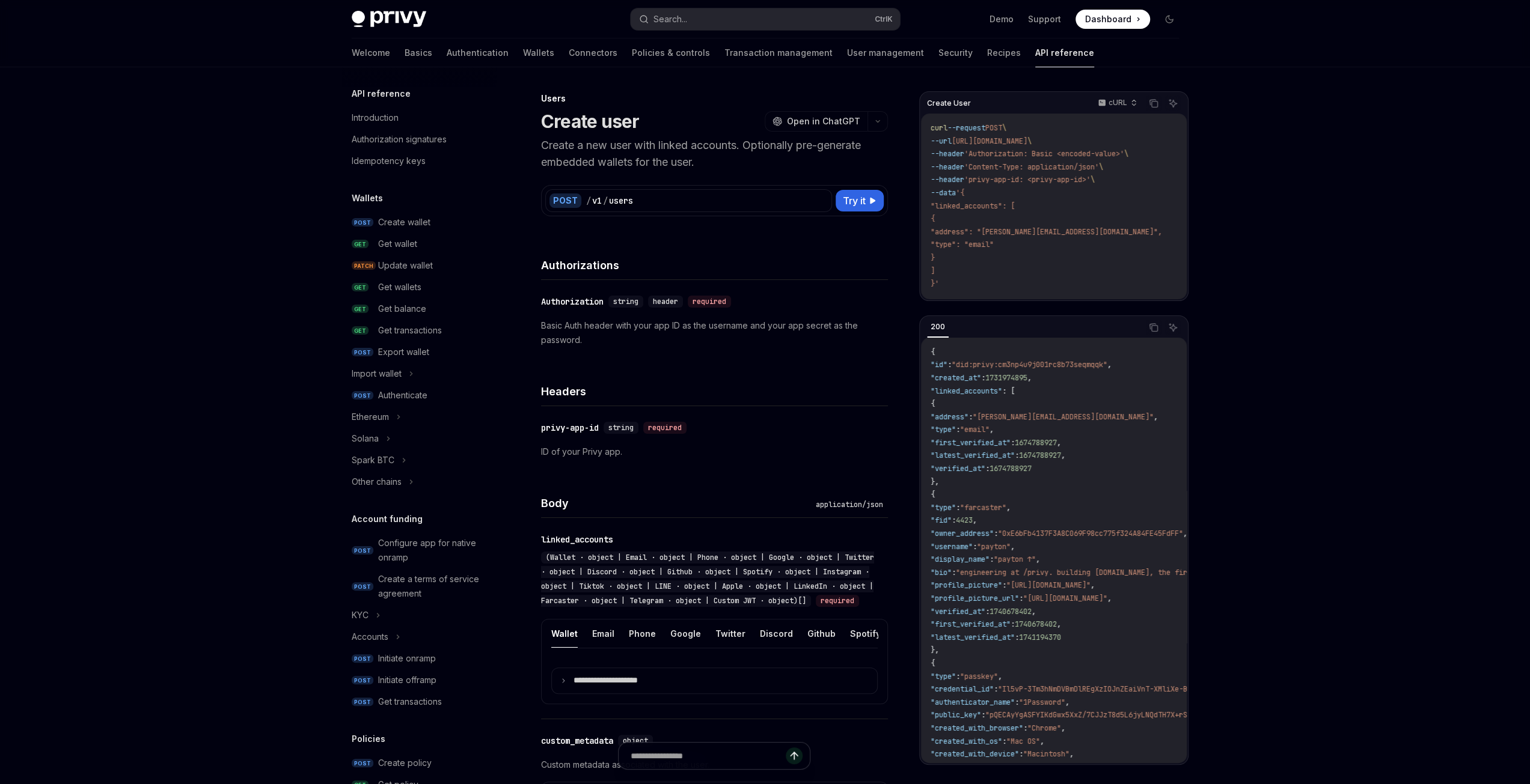
scroll to position [479, 0]
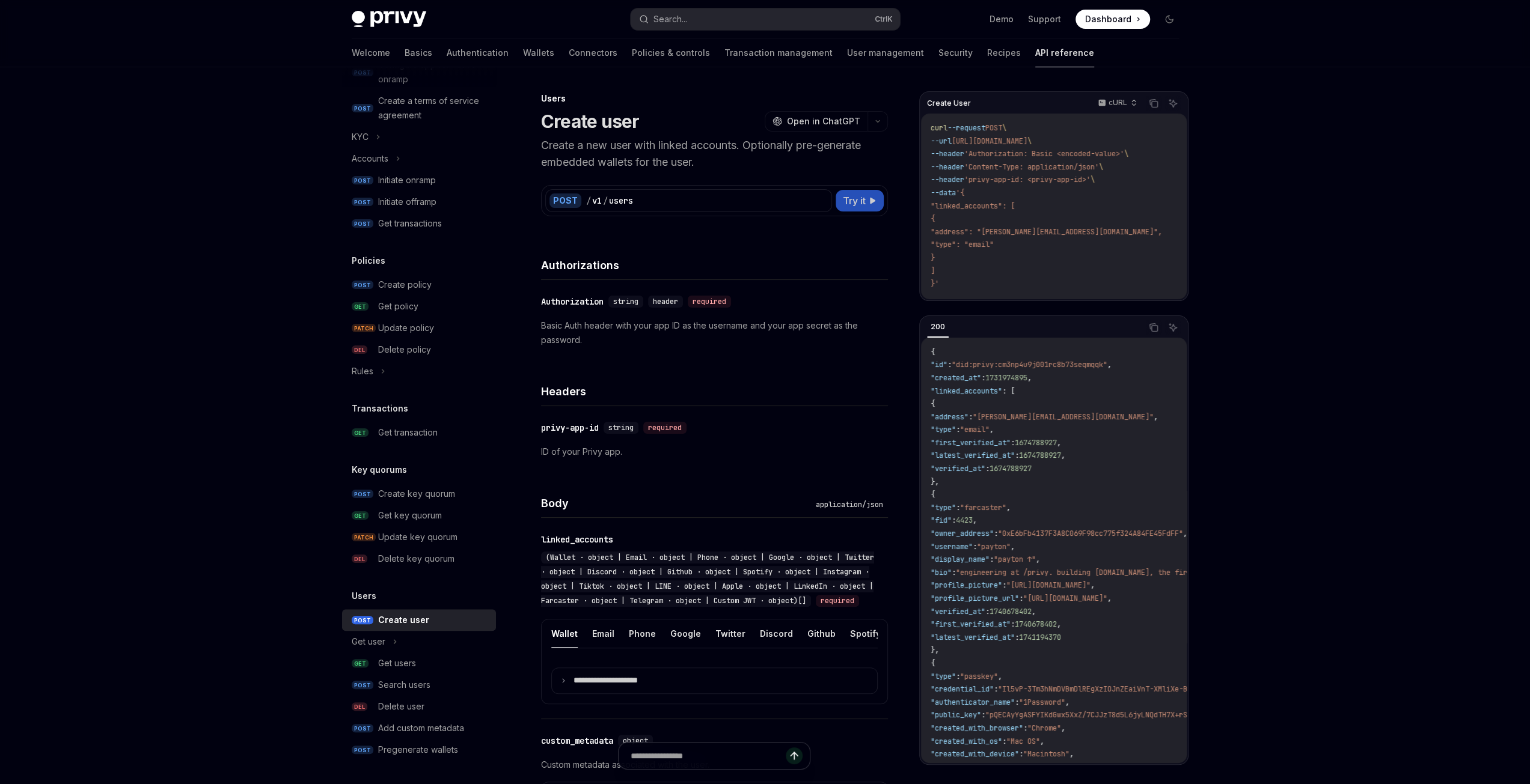
click at [864, 206] on span "Try it" at bounding box center [854, 201] width 23 height 15
type textarea "*"
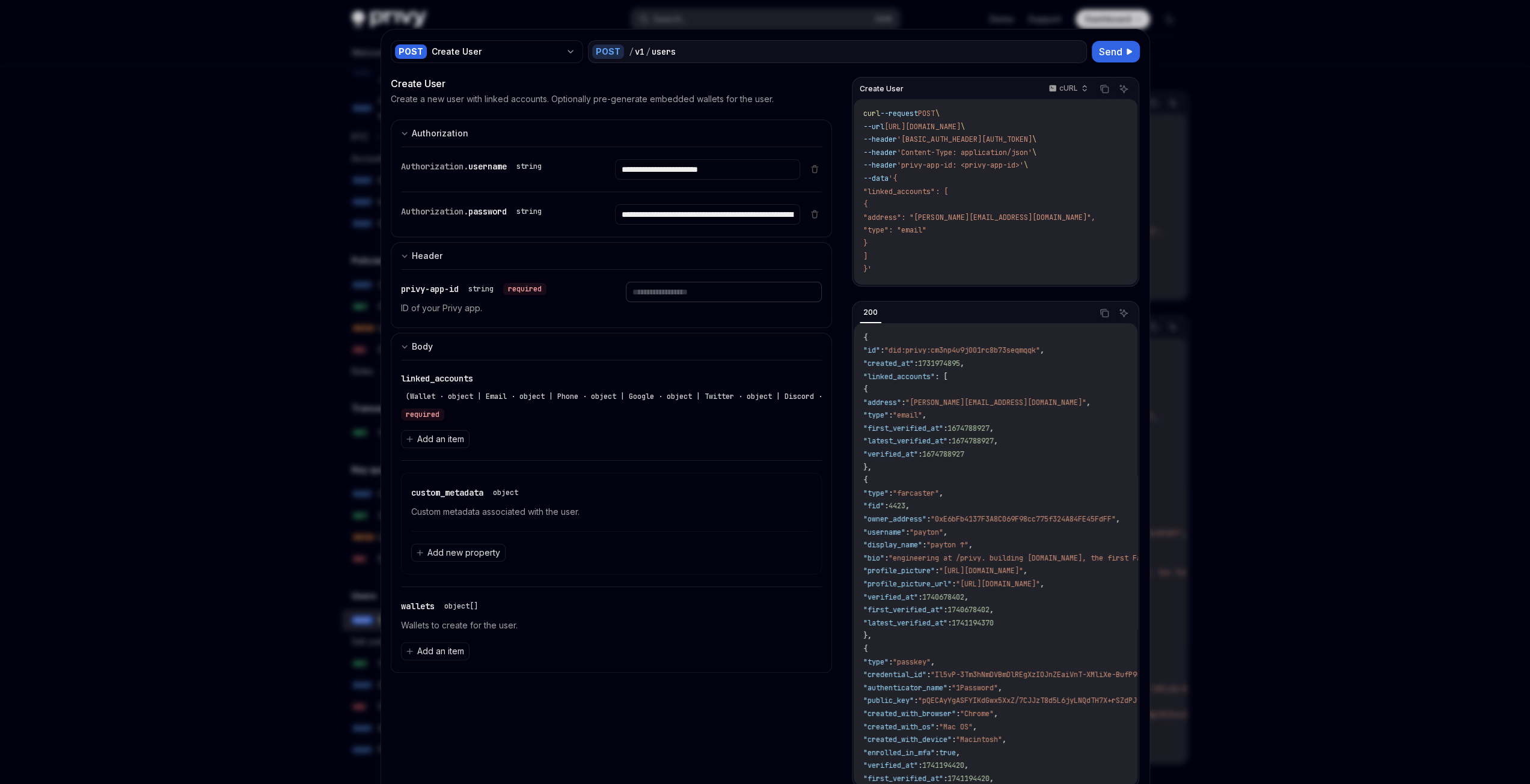
click at [669, 289] on input "text" at bounding box center [724, 292] width 196 height 21
click at [570, 296] on div "privy-app-id string required ID of your Privy app." at bounding box center [499, 298] width 196 height 33
click at [666, 285] on input "text" at bounding box center [724, 292] width 196 height 21
type input "**********"
click at [411, 488] on span "custom_metadata" at bounding box center [447, 493] width 72 height 11
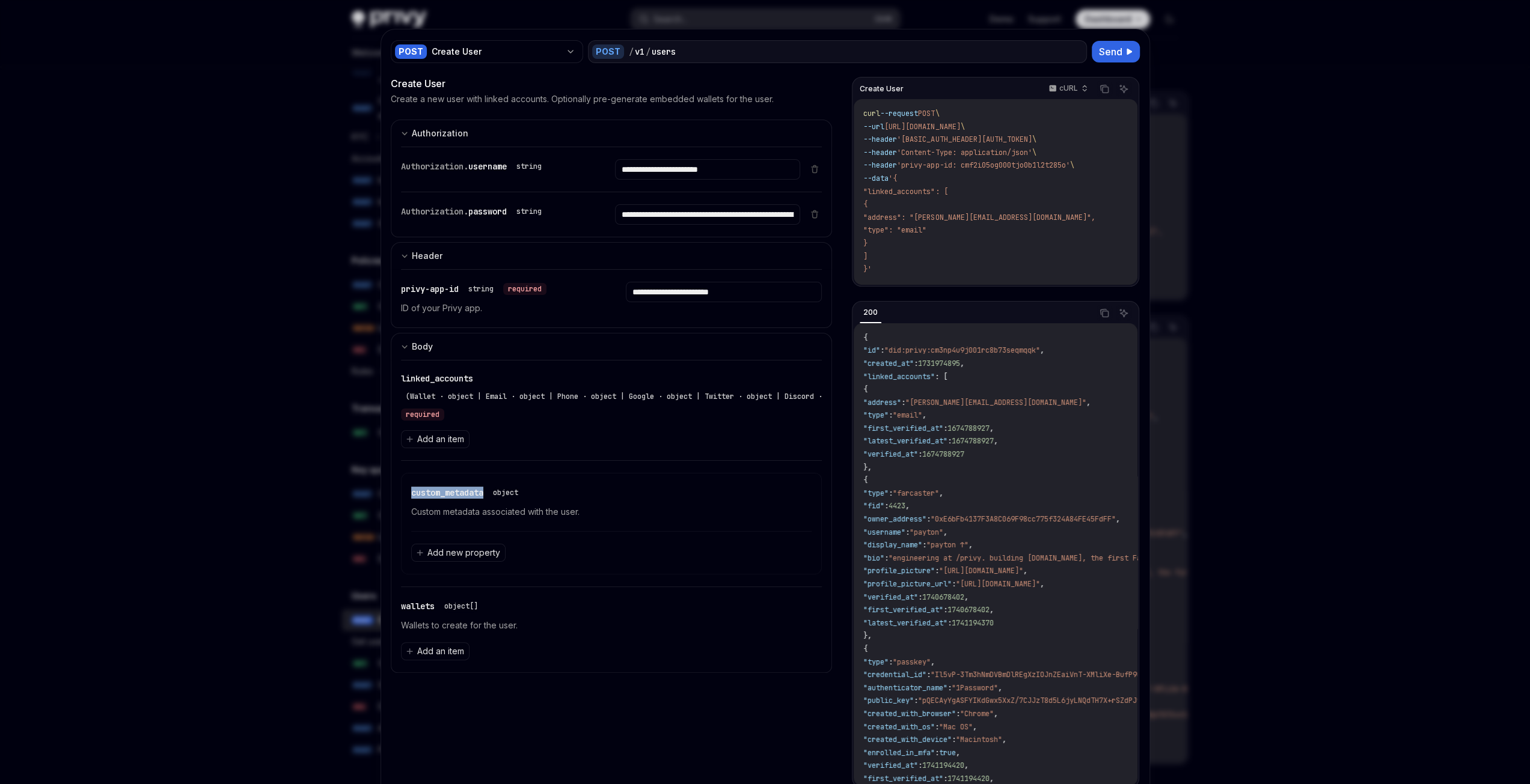
click at [411, 488] on span "custom_metadata" at bounding box center [447, 493] width 72 height 11
click at [446, 492] on span "custom_metadata" at bounding box center [447, 493] width 72 height 11
click at [423, 433] on span "Add an item" at bounding box center [440, 439] width 47 height 12
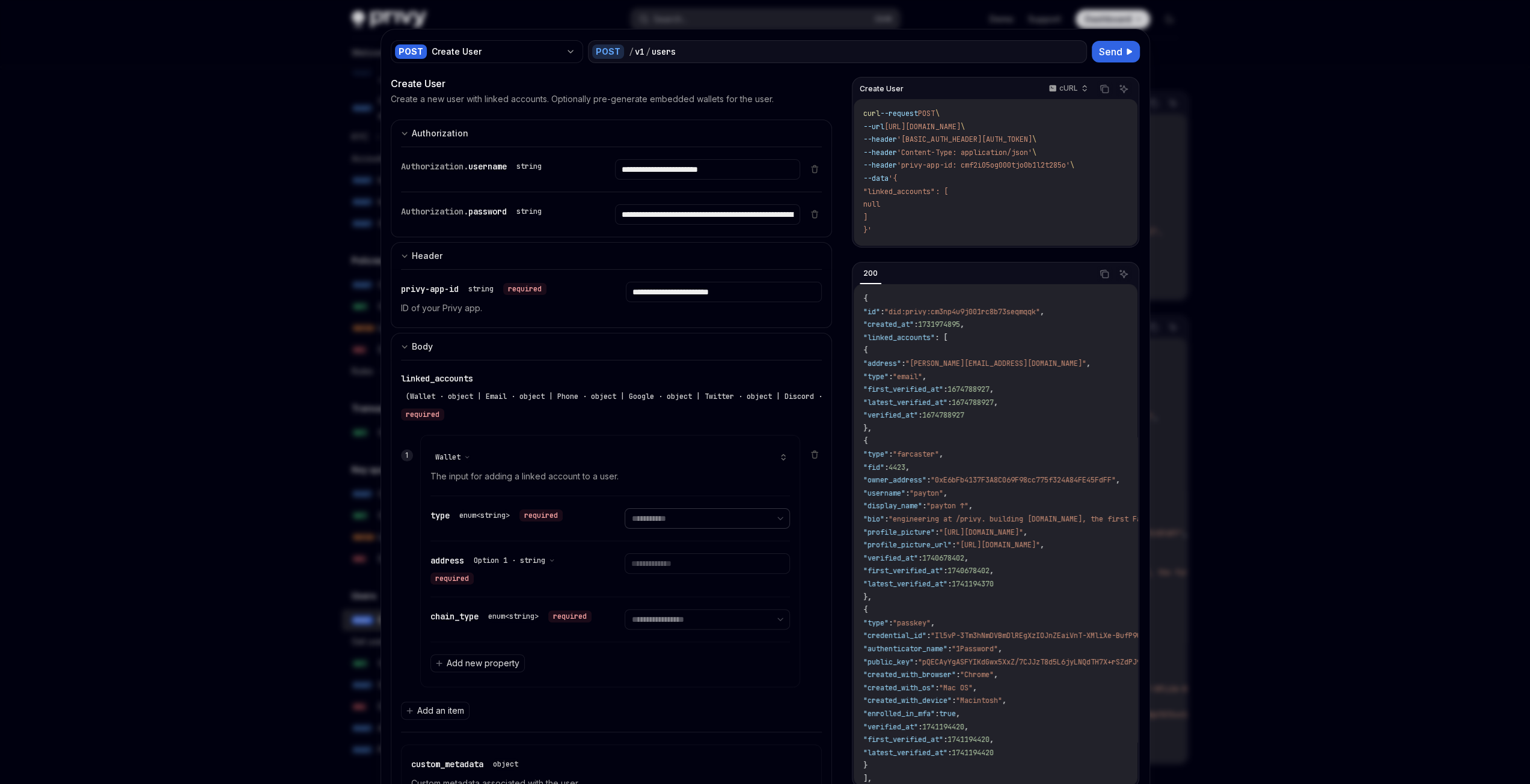
click at [667, 520] on select "**********" at bounding box center [708, 519] width 165 height 21
click at [670, 520] on select "**********" at bounding box center [708, 519] width 165 height 21
click at [639, 518] on select "**********" at bounding box center [708, 519] width 165 height 21
select select "******"
click at [625, 508] on select "**********" at bounding box center [708, 519] width 165 height 21
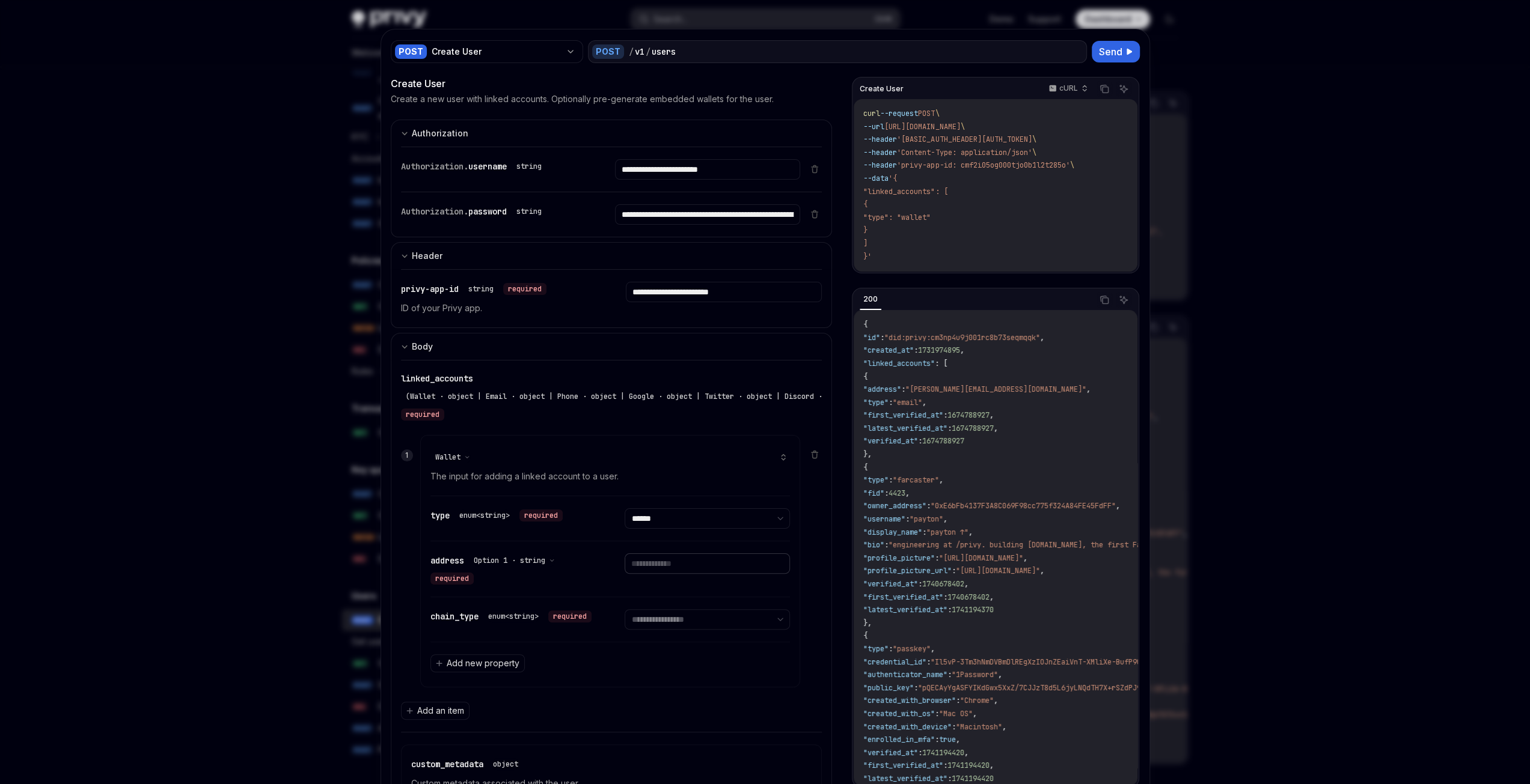
click at [669, 564] on input "text" at bounding box center [708, 564] width 165 height 21
click at [641, 559] on input "text" at bounding box center [708, 564] width 165 height 21
click at [467, 619] on div "chain_type enum<string> required" at bounding box center [510, 617] width 161 height 15
click at [661, 622] on select "**********" at bounding box center [708, 620] width 165 height 21
select select "********"
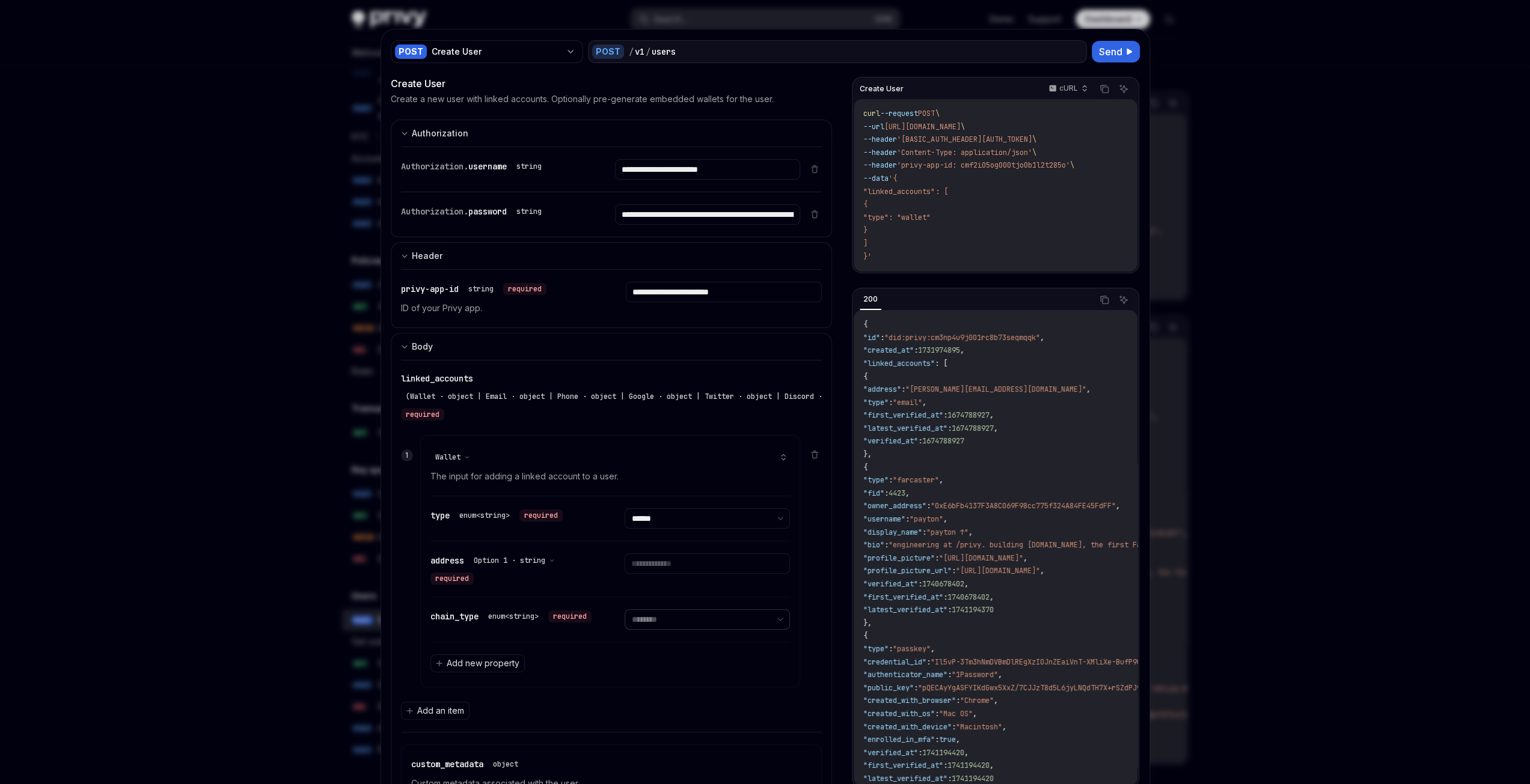
click at [625, 609] on select "**********" at bounding box center [708, 620] width 165 height 21
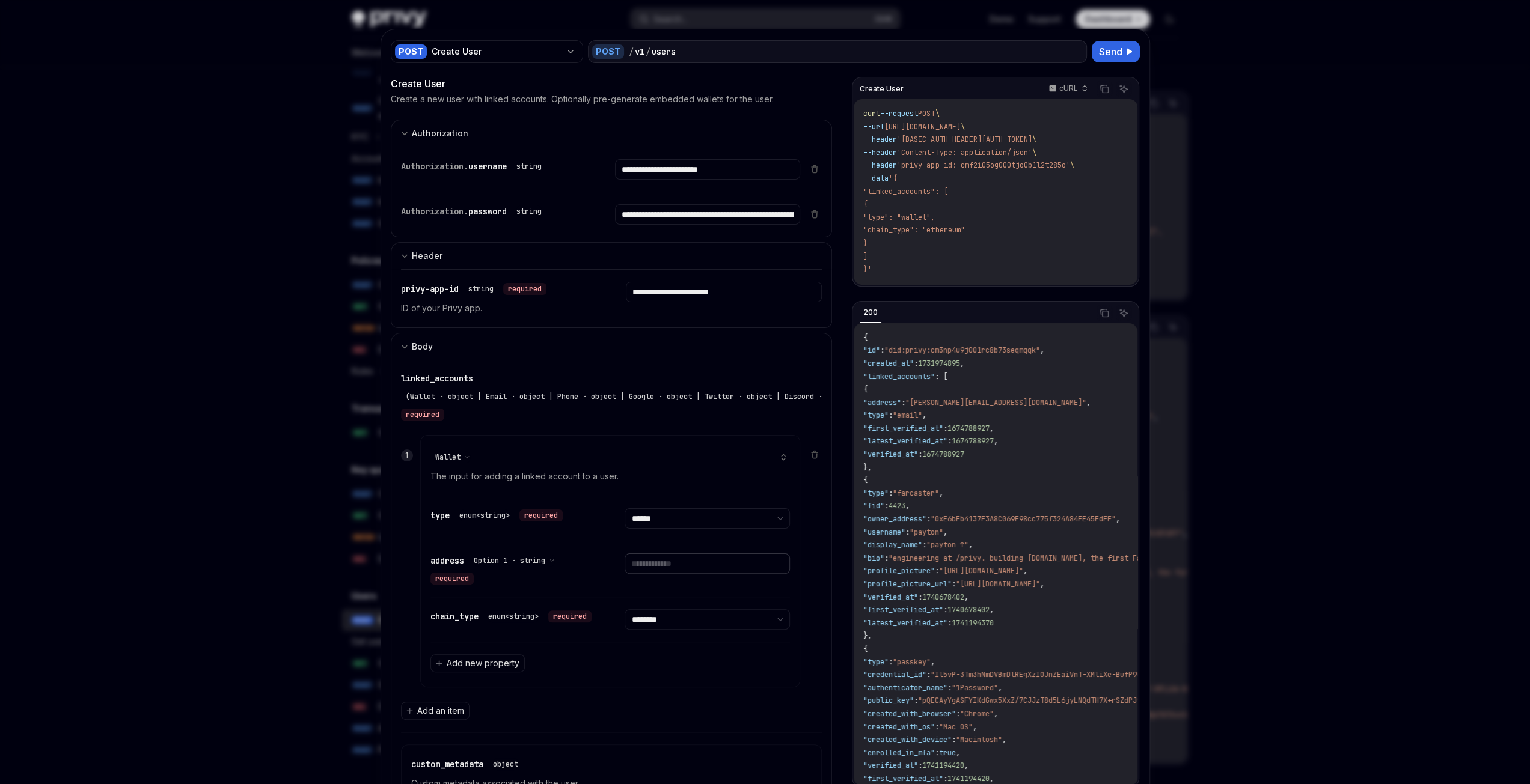
click at [690, 562] on input "text" at bounding box center [708, 564] width 165 height 21
paste input "**********"
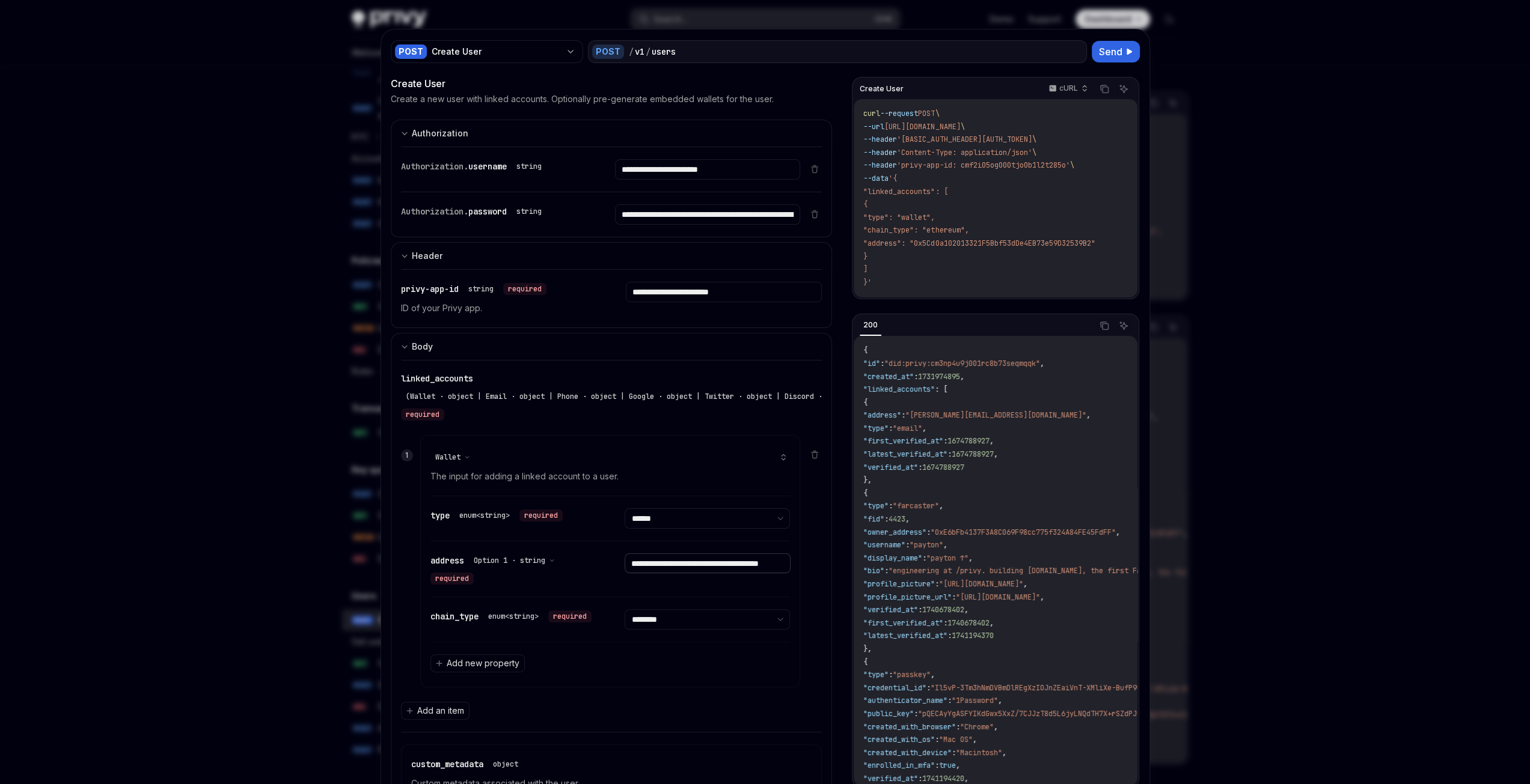
type input "**********"
click at [583, 574] on div "address Option 1 · string required" at bounding box center [513, 569] width 165 height 31
click at [1110, 51] on span "Send" at bounding box center [1110, 52] width 24 height 15
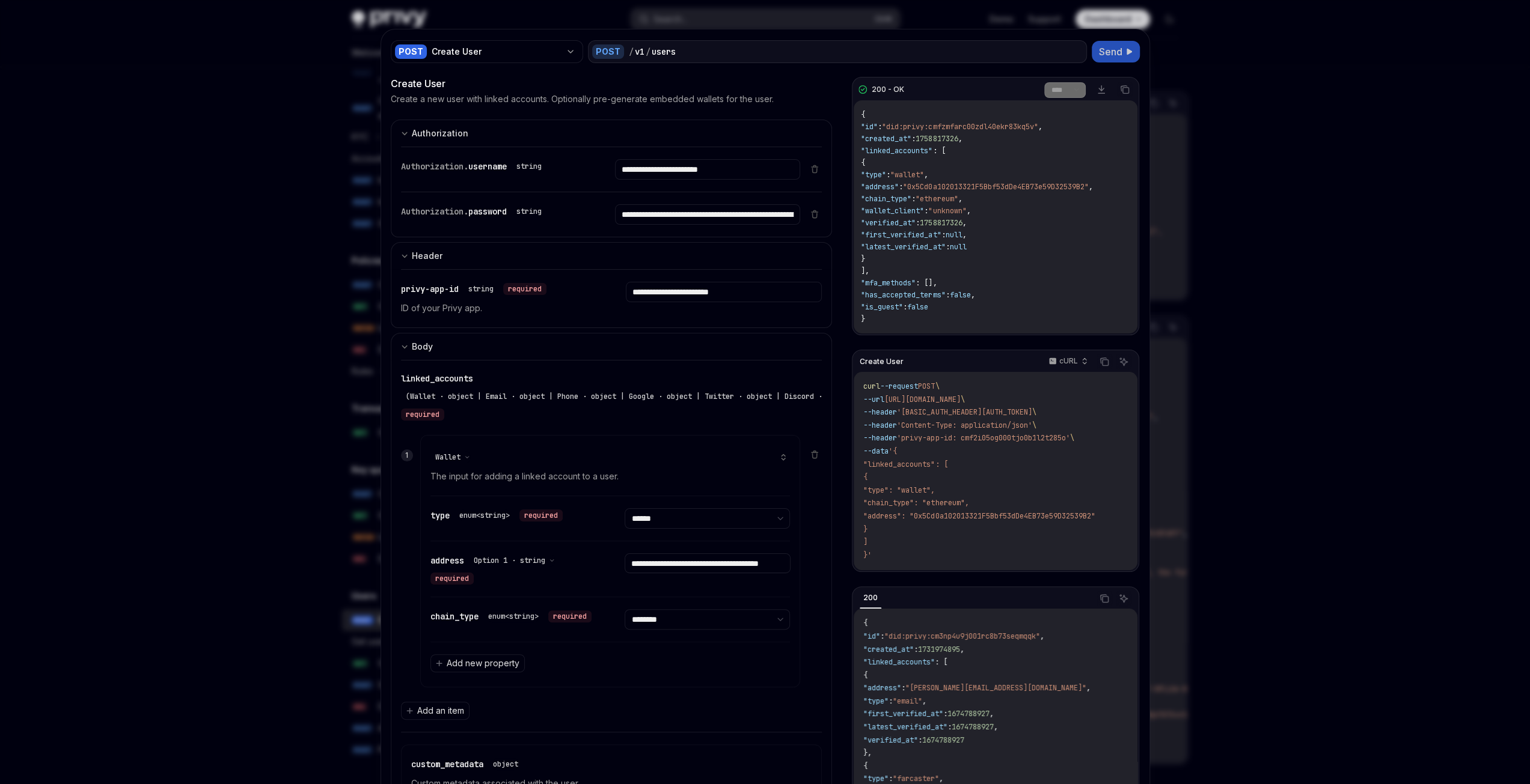
click at [886, 177] on span ""type"" at bounding box center [874, 175] width 26 height 10
click at [1056, 229] on div "{ "id" : "did:privy:cmfzmfarc00zdl40ekr83kq5v" , "created_at" : 1758817326 , "l…" at bounding box center [995, 217] width 283 height 233
click at [899, 184] on span ""address"" at bounding box center [880, 187] width 38 height 10
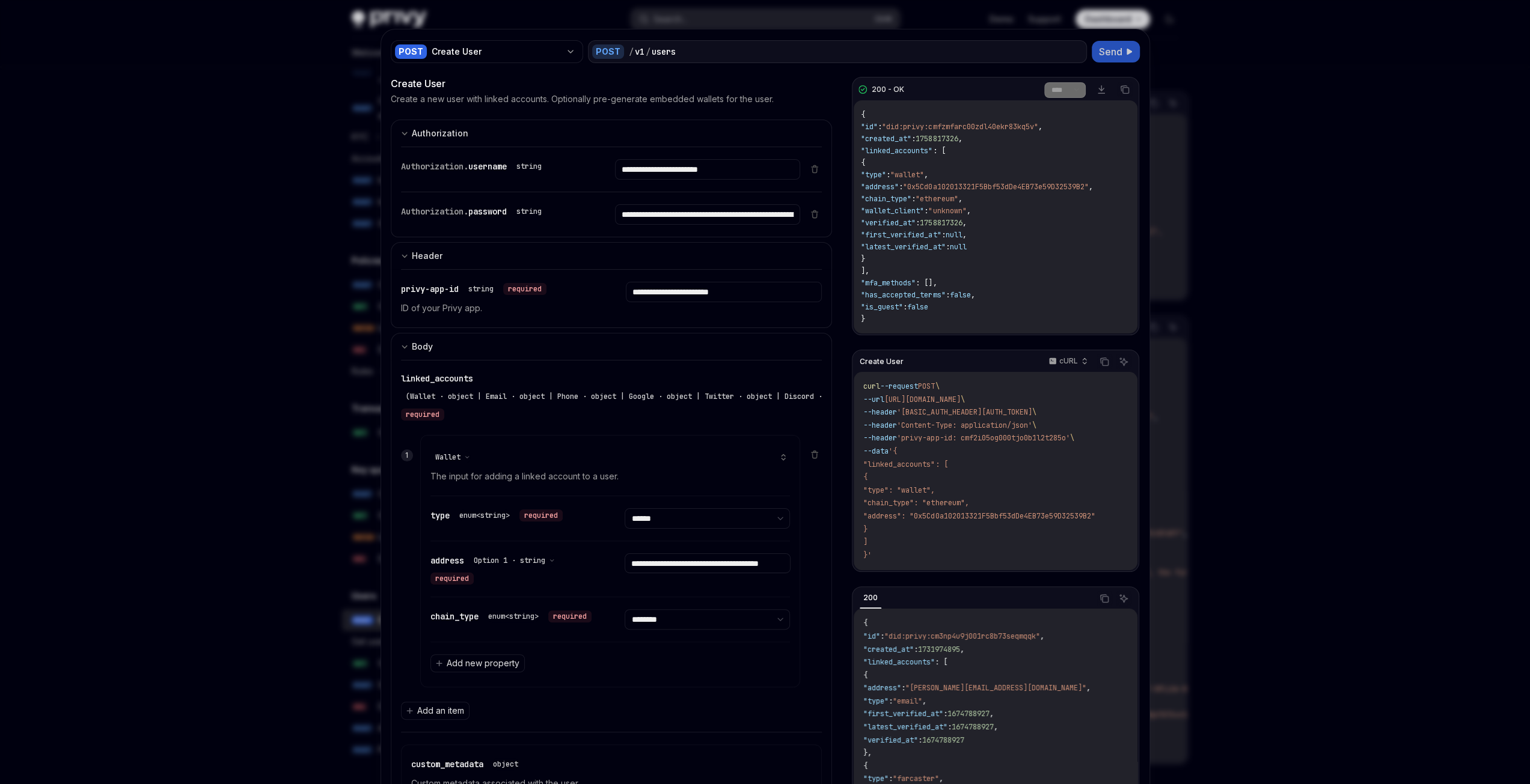
click at [899, 184] on span ""address"" at bounding box center [880, 187] width 38 height 10
click at [1053, 221] on div "{ "id" : "did:privy:cmfzmfarc00zdl40ekr83kq5v" , "created_at" : 1758817326 , "l…" at bounding box center [995, 217] width 283 height 233
drag, startPoint x: 396, startPoint y: 288, endPoint x: 421, endPoint y: 283, distance: 25.5
click at [421, 283] on span "privy-app-id" at bounding box center [429, 289] width 58 height 11
copy span "privy"
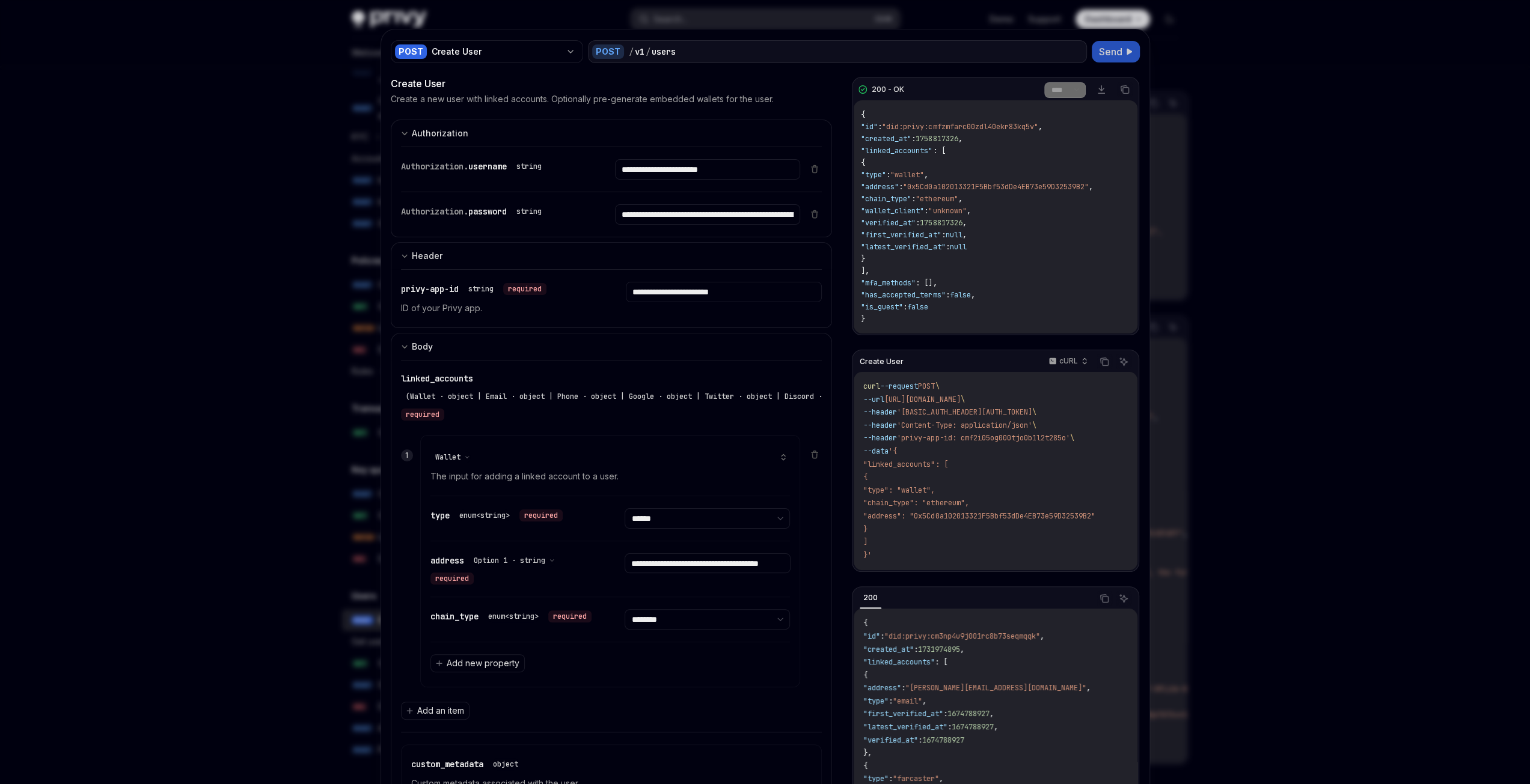
click at [185, 283] on div at bounding box center [765, 392] width 1530 height 784
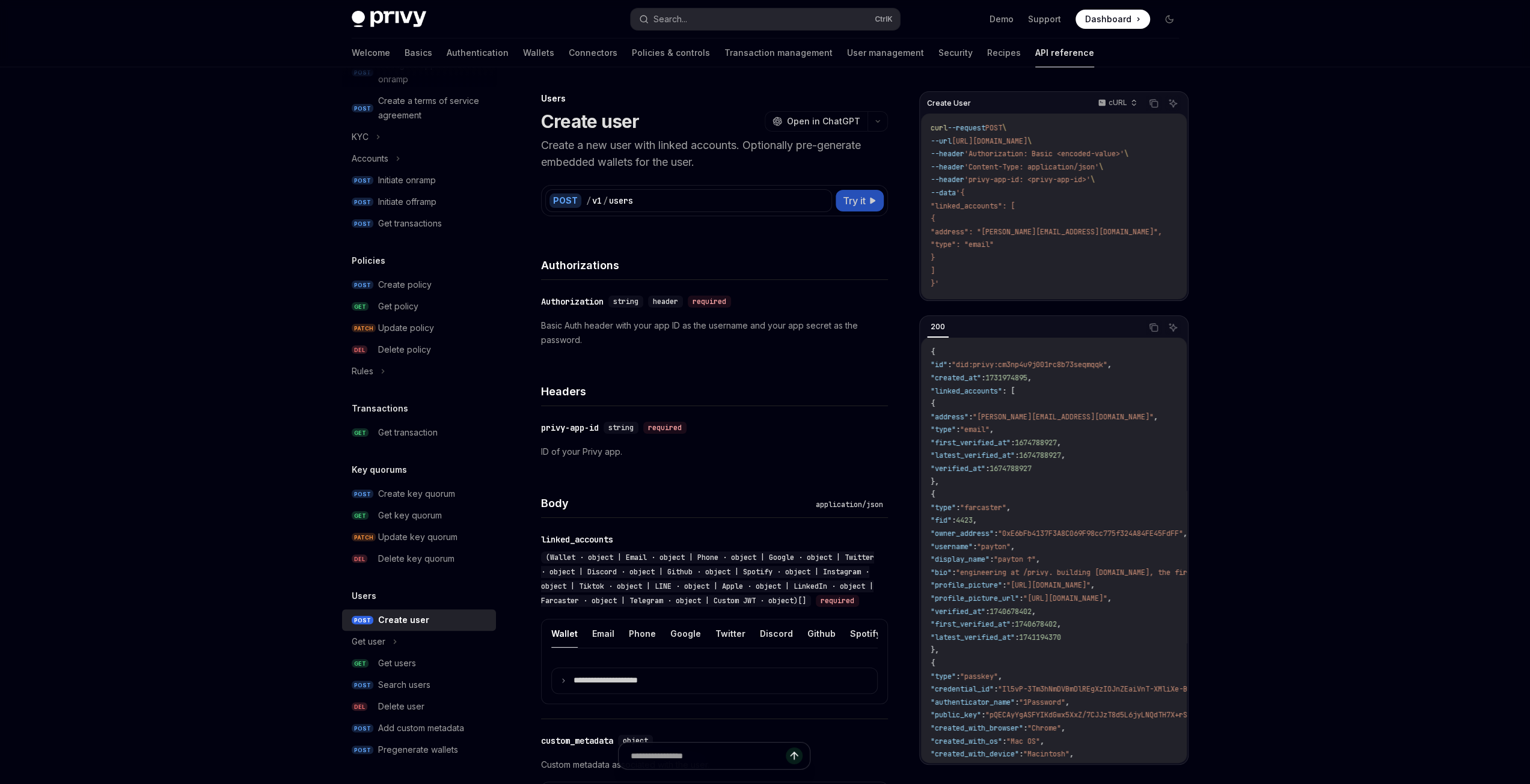
click at [868, 205] on button "Try it" at bounding box center [859, 201] width 48 height 22
type textarea "*"
select select "******"
select select "********"
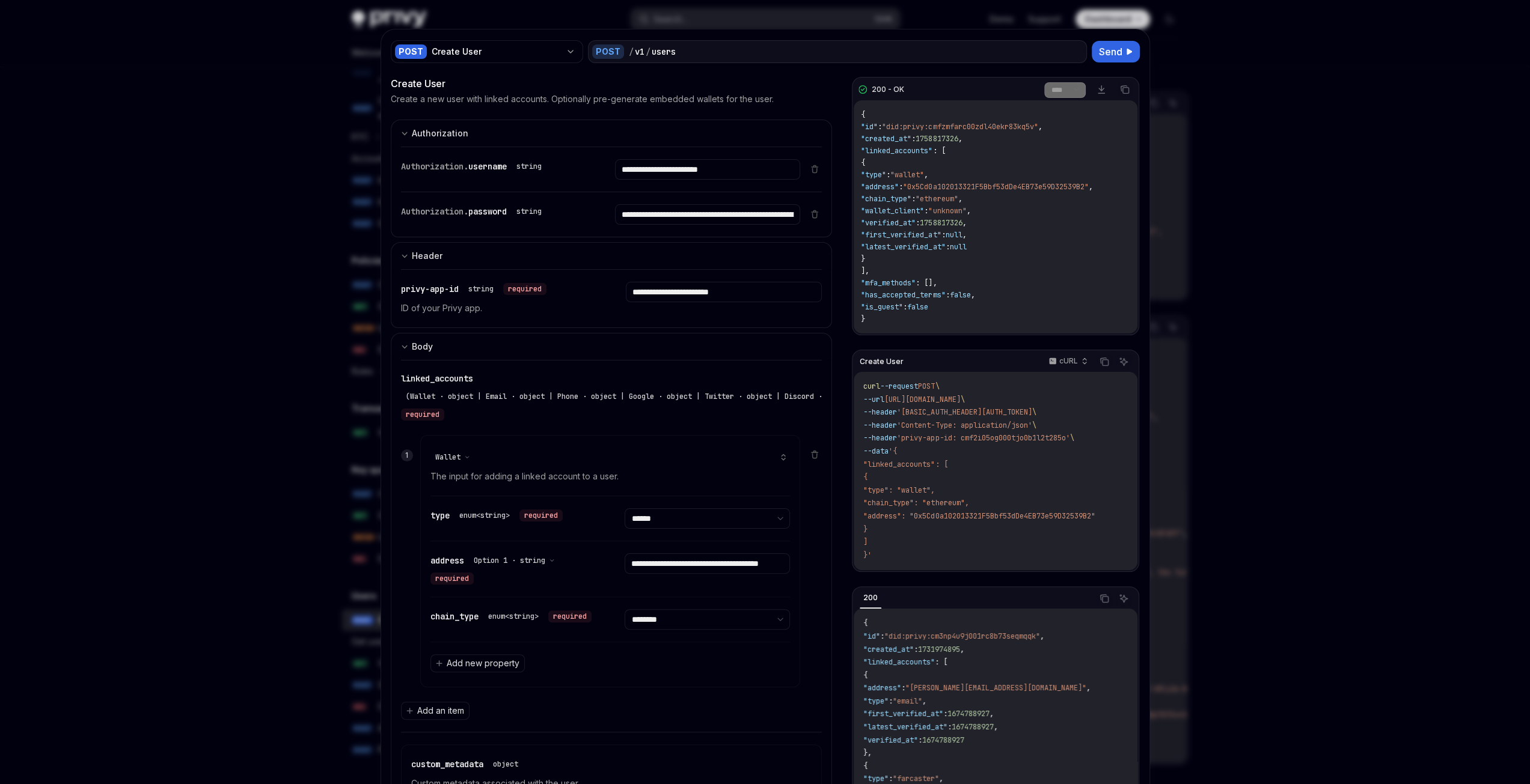
click at [894, 139] on span ""created_at"" at bounding box center [886, 139] width 50 height 10
click at [903, 128] on span ""did:privy:cmfzmfarc00zdl40ekr83kq5v"" at bounding box center [960, 127] width 156 height 10
drag, startPoint x: 898, startPoint y: 127, endPoint x: 1047, endPoint y: 128, distance: 149.0
click at [1037, 128] on span ""did:privy:cmfzmfarc00zdl40ekr83kq5v"" at bounding box center [960, 127] width 156 height 10
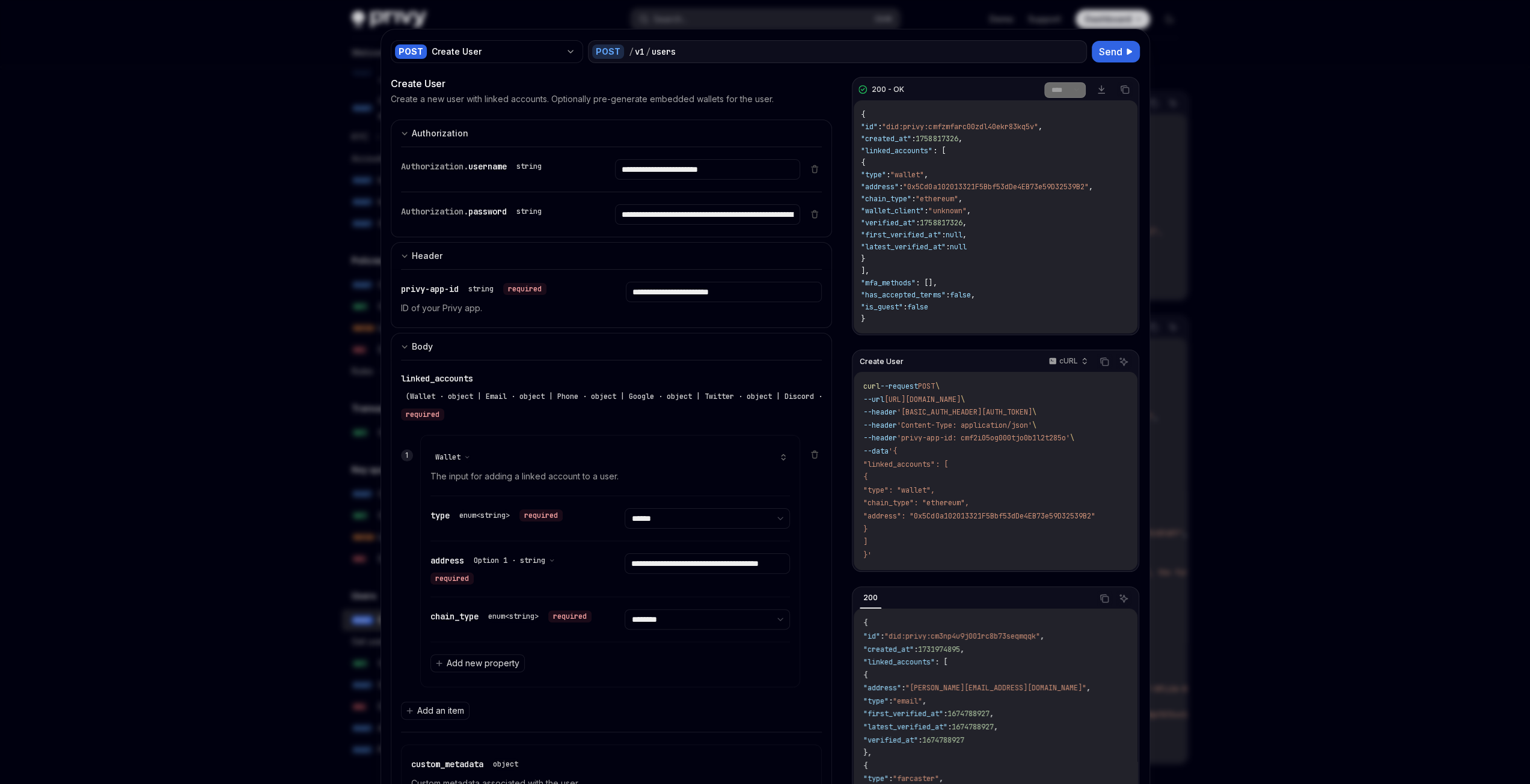
click at [1101, 140] on div "{ "id" : "did:privy:cmfzmfarc00zdl40ekr83kq5v" , "created_at" : 1758817326 , "l…" at bounding box center [995, 217] width 283 height 233
click at [900, 280] on span ""mfa_methods"" at bounding box center [888, 283] width 55 height 10
copy span "mfa_methods"
click at [1005, 280] on div "{ "id" : "did:privy:cmfzmfarc00zdl40ekr83kq5v" , "created_at" : 1758817326 , "l…" at bounding box center [995, 217] width 283 height 233
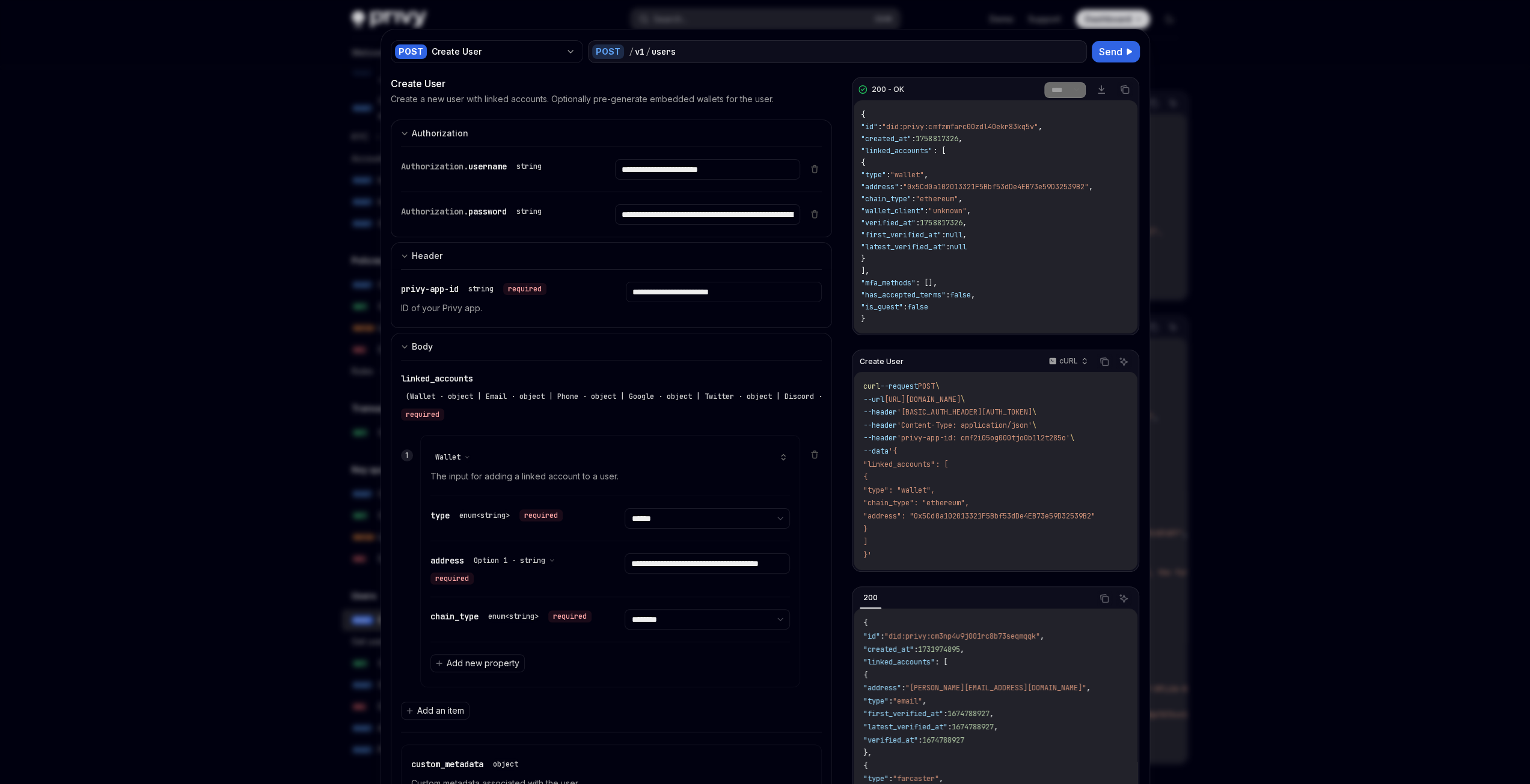
click at [897, 286] on div "{ "id" : "did:privy:cmfzmfarc00zdl40ekr83kq5v" , "created_at" : 1758817326 , "l…" at bounding box center [995, 217] width 283 height 233
click at [1003, 283] on div "{ "id" : "did:privy:cmfzmfarc00zdl40ekr83kq5v" , "created_at" : 1758817326 , "l…" at bounding box center [995, 217] width 283 height 233
click at [901, 294] on span ""has_accepted_terms"" at bounding box center [903, 295] width 84 height 10
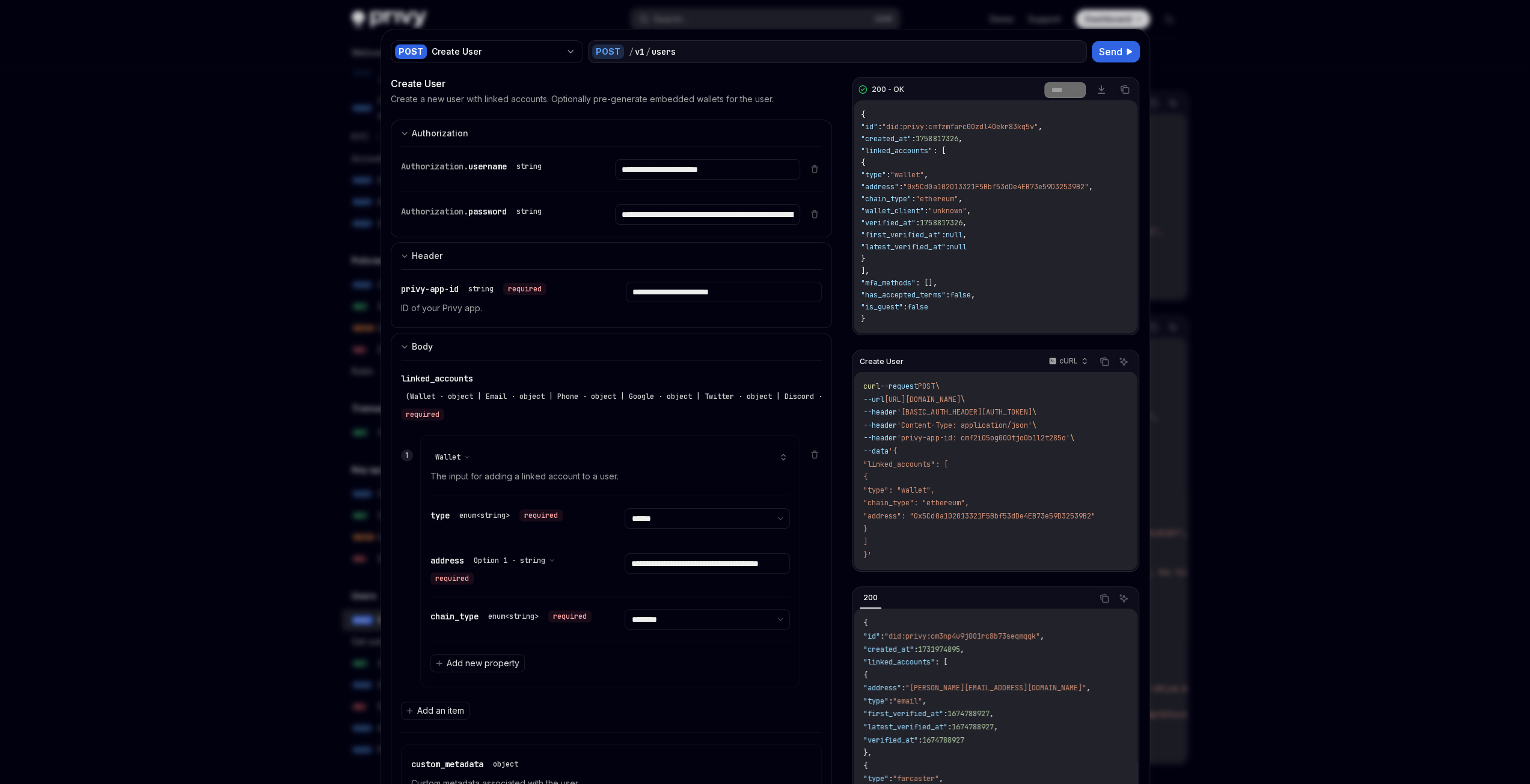
copy span "has_accepted_terms"
drag, startPoint x: 1045, startPoint y: 272, endPoint x: 1029, endPoint y: 277, distance: 16.8
click at [1045, 272] on div "{ "id" : "did:privy:cmfzmfarc00zdl40ekr83kq5v" , "created_at" : 1758817326 , "l…" at bounding box center [995, 217] width 283 height 233
click at [889, 308] on span ""is_guest"" at bounding box center [881, 307] width 42 height 10
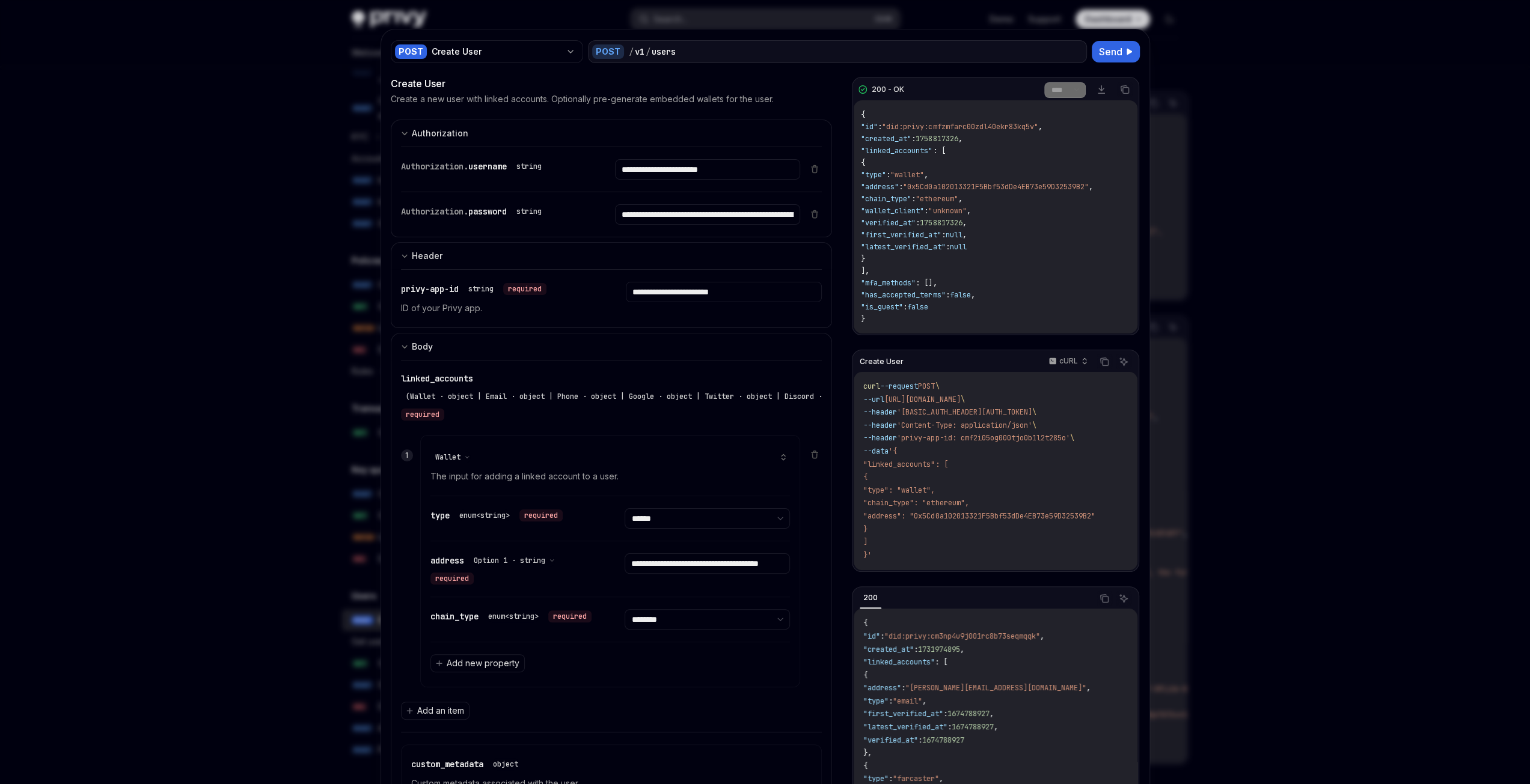
copy span "is_guest"
click at [1101, 460] on code "curl --request POST \ --url https://api.privy.io/v1/users \ --header 'Authoriza…" at bounding box center [995, 471] width 264 height 181
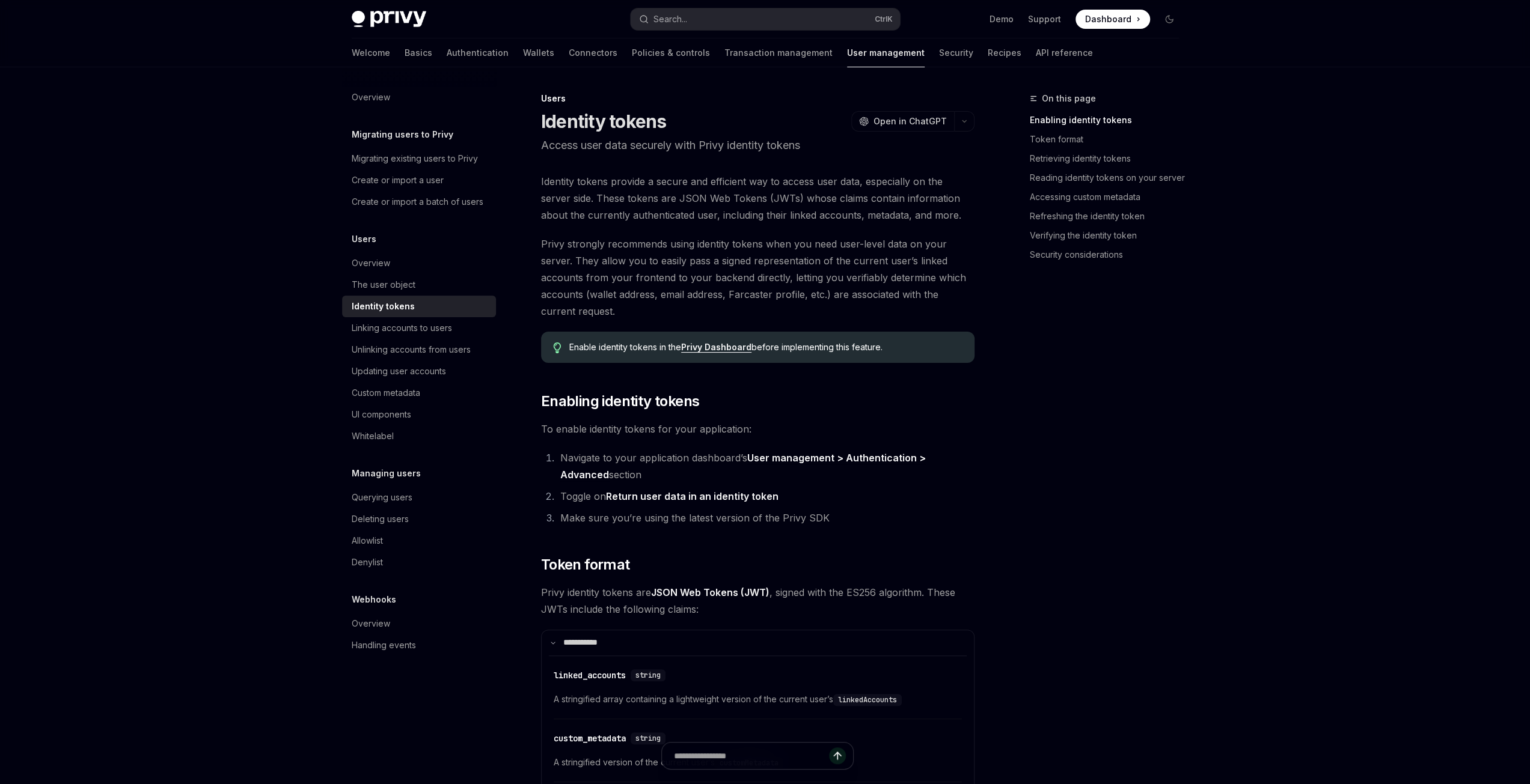
click at [1055, 525] on div "On this page Enabling identity tokens Token format Retrieving identity tokens R…" at bounding box center [1097, 437] width 183 height 693
